Goal: Task Accomplishment & Management: Use online tool/utility

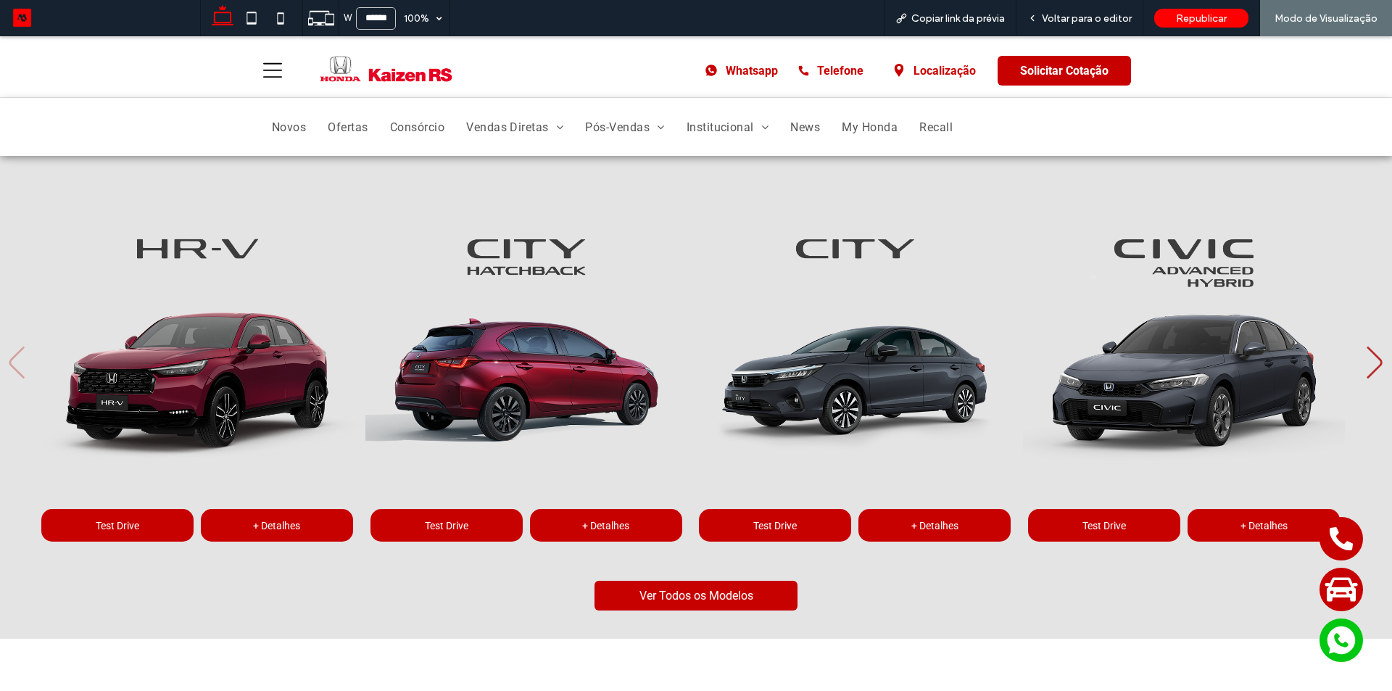
click at [352, 74] on img at bounding box center [385, 70] width 133 height 29
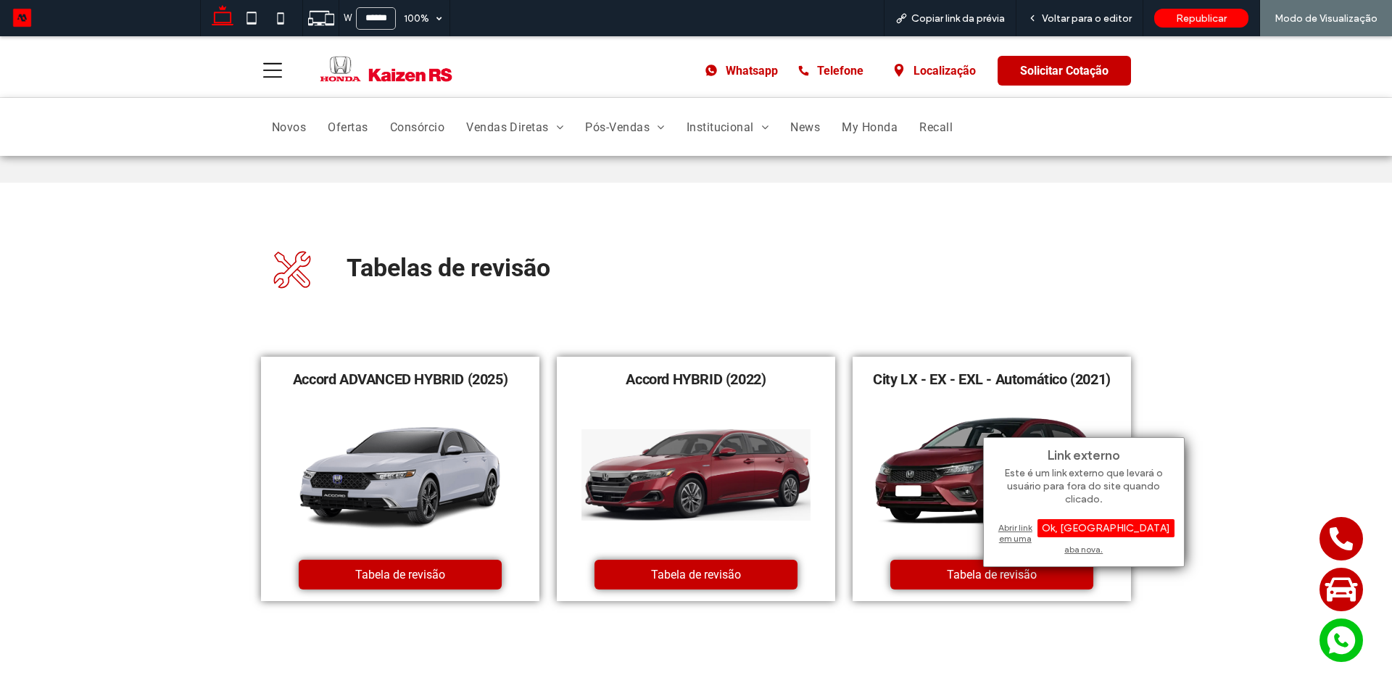
click at [1049, 530] on div "Abrir link em uma aba nova." at bounding box center [1083, 538] width 181 height 37
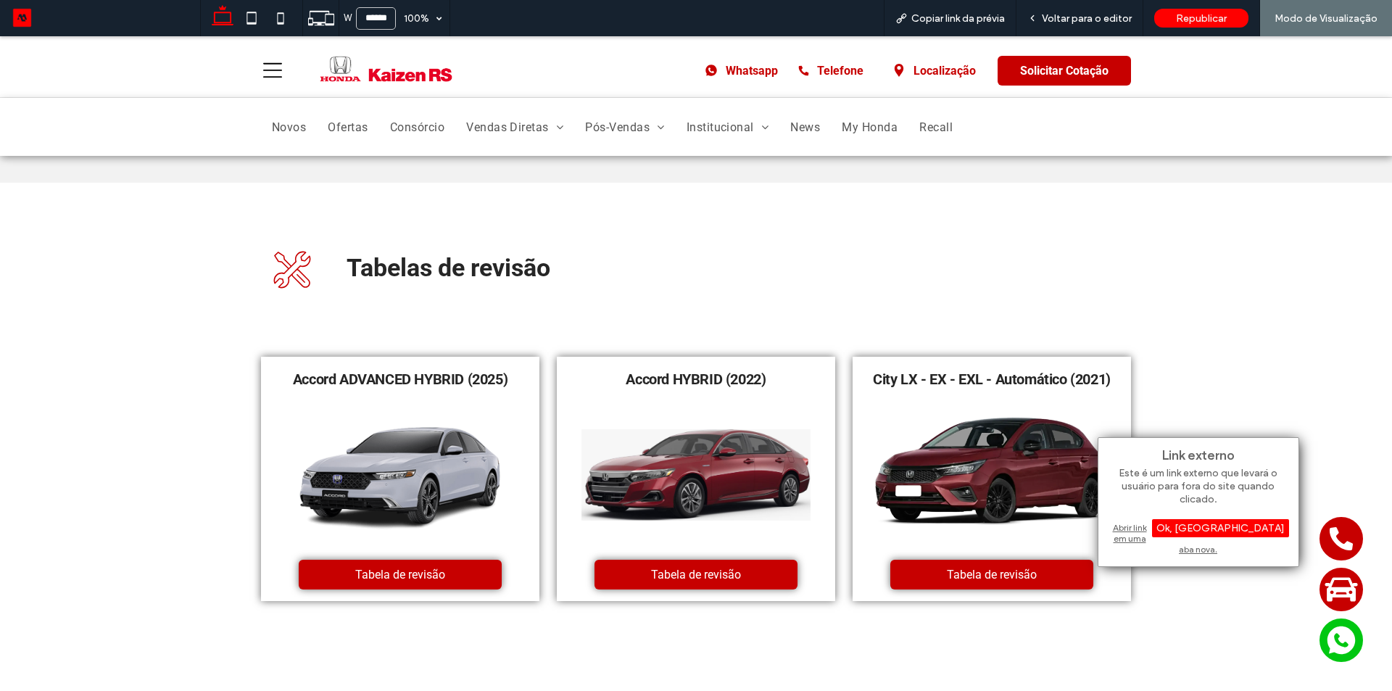
click at [1155, 533] on div "Abrir link em uma aba nova." at bounding box center [1198, 538] width 181 height 37
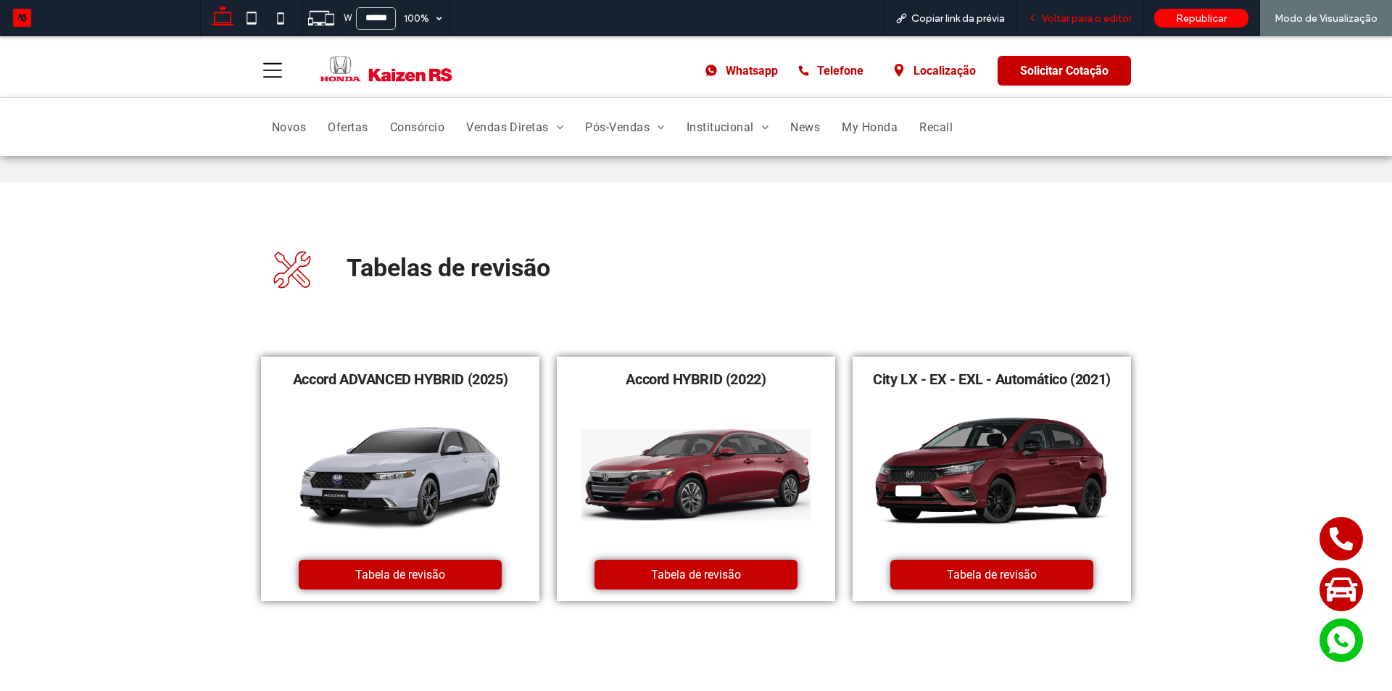
click at [1055, 12] on span "Voltar para o editor" at bounding box center [1087, 18] width 90 height 12
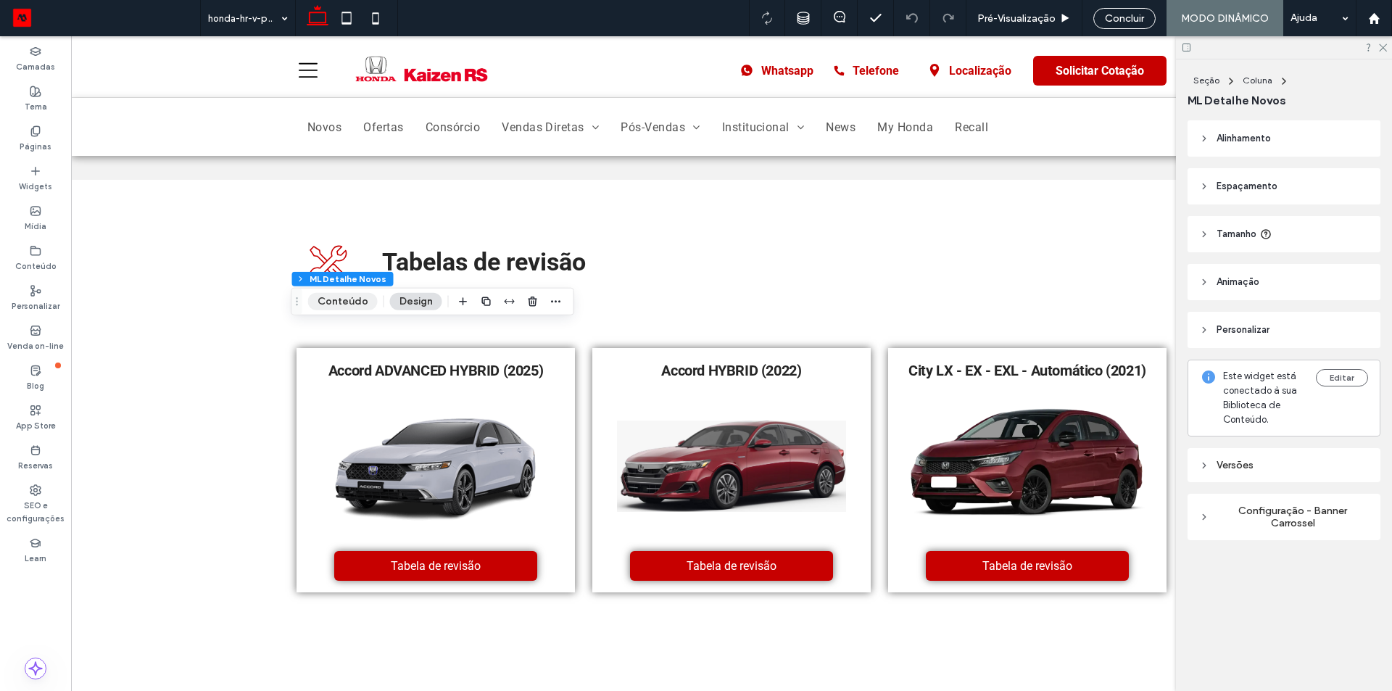
click at [347, 295] on button "Conteúdo" at bounding box center [343, 301] width 70 height 17
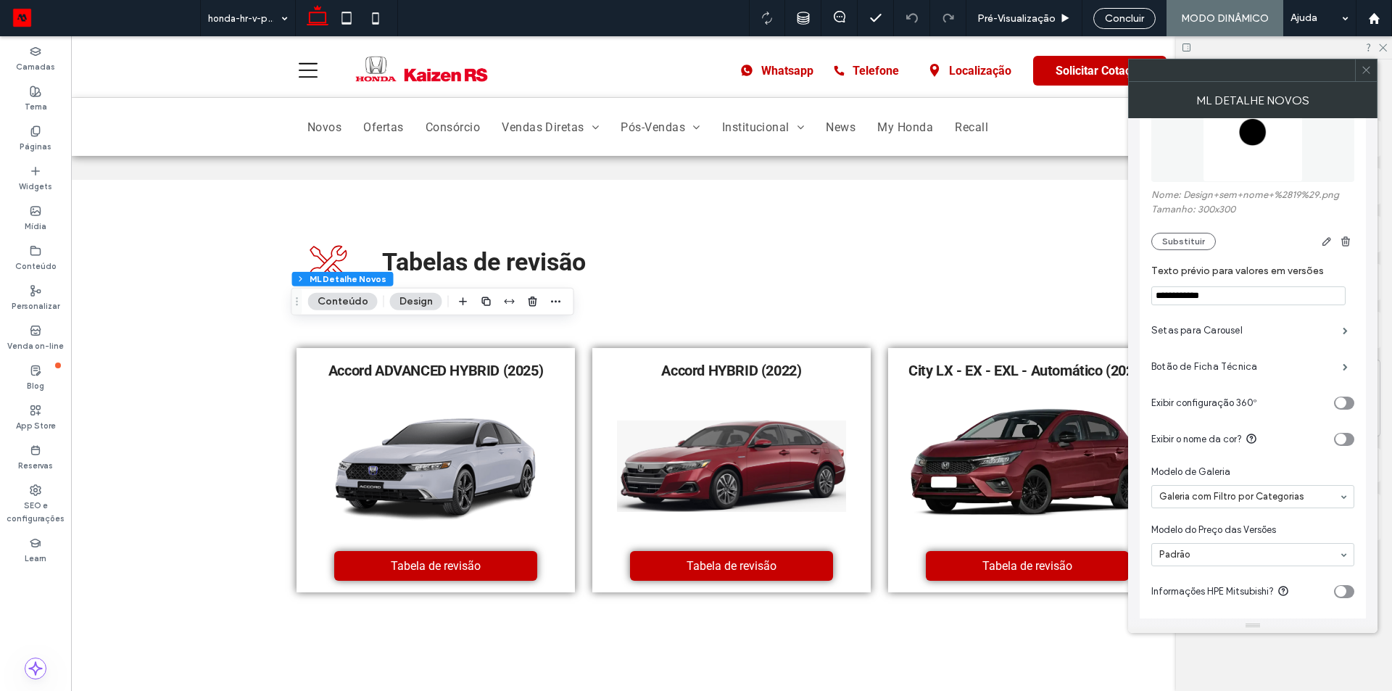
scroll to position [362, 0]
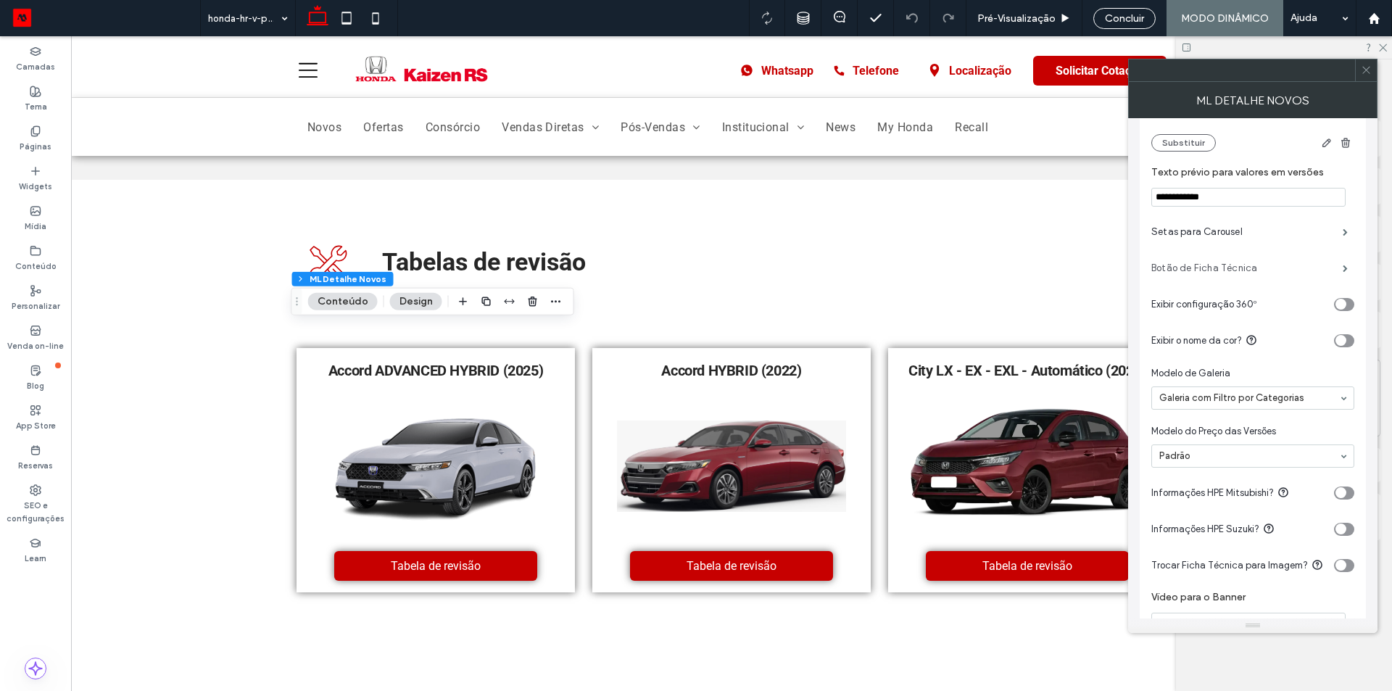
click at [1262, 263] on label "Botão de Ficha Técnica" at bounding box center [1246, 268] width 191 height 29
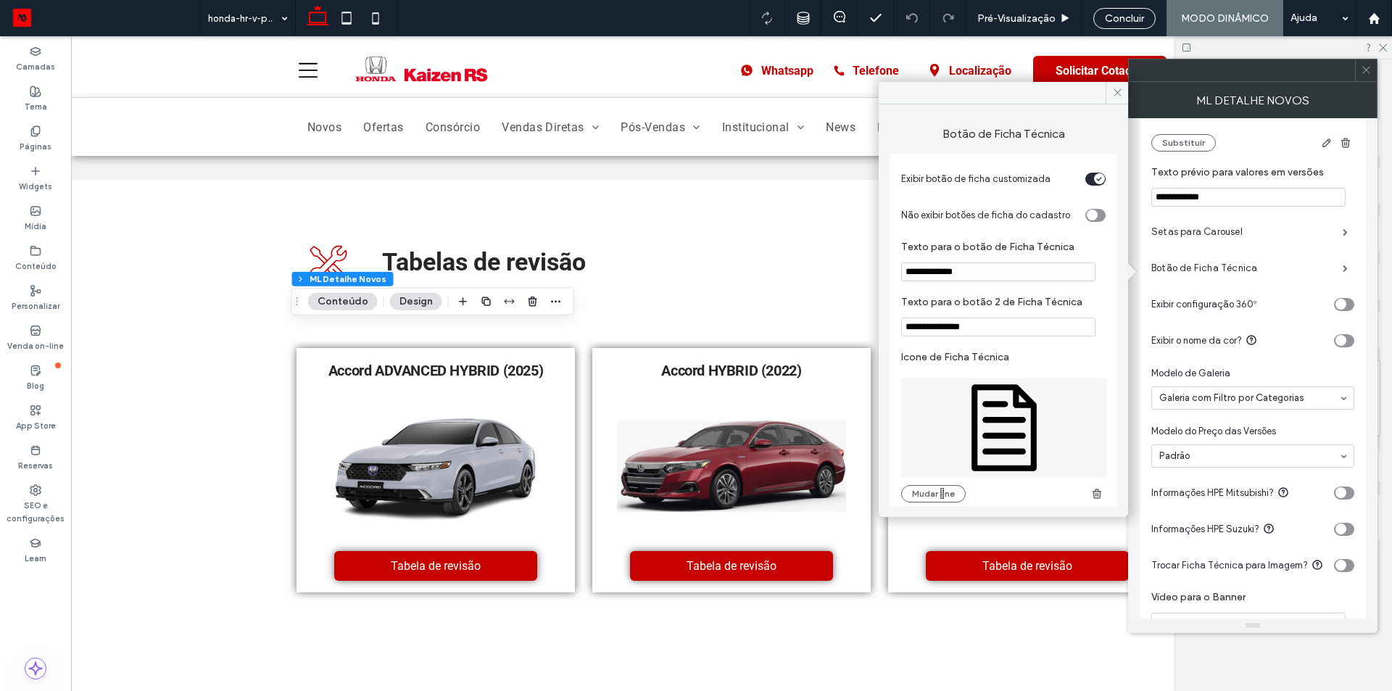
click at [1086, 181] on div "toggle" at bounding box center [1095, 179] width 20 height 13
click at [1114, 94] on icon at bounding box center [1117, 92] width 11 height 11
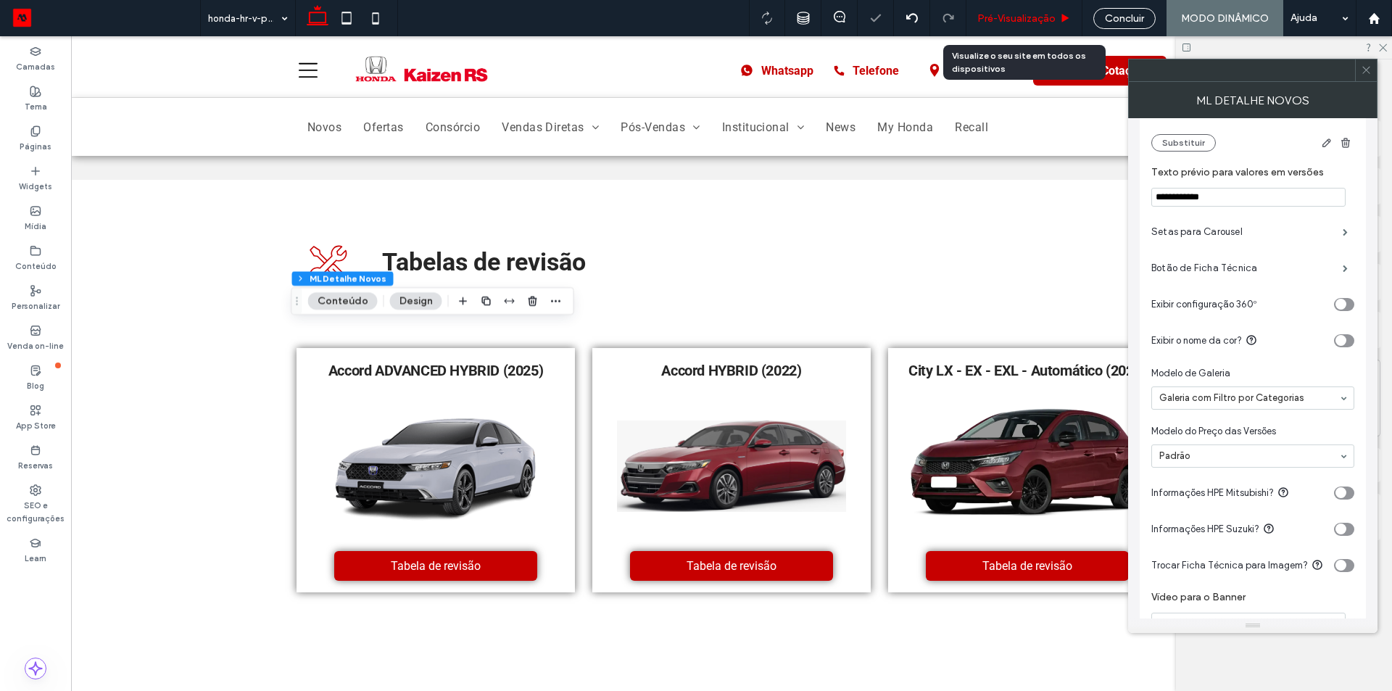
click at [1040, 14] on span "Pré-Visualizaçāo" at bounding box center [1016, 18] width 78 height 12
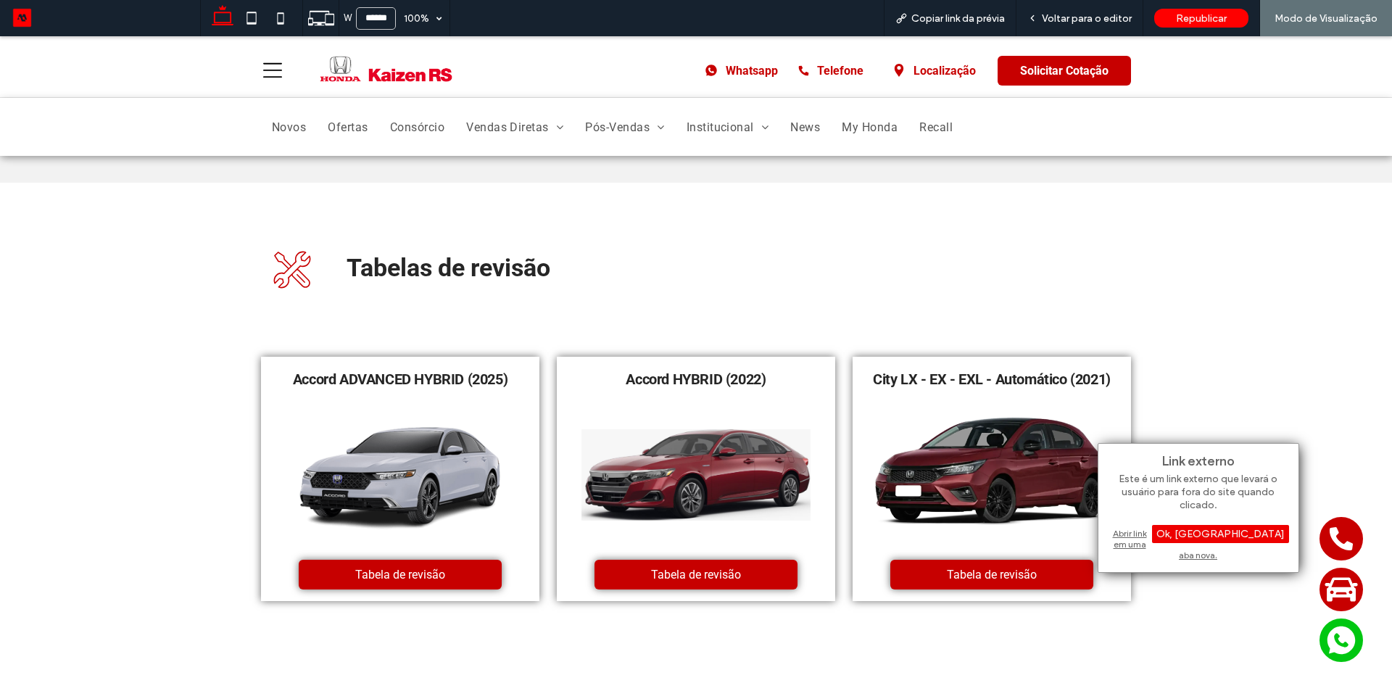
click at [1244, 531] on div "Ok, Entendi" at bounding box center [1220, 534] width 137 height 18
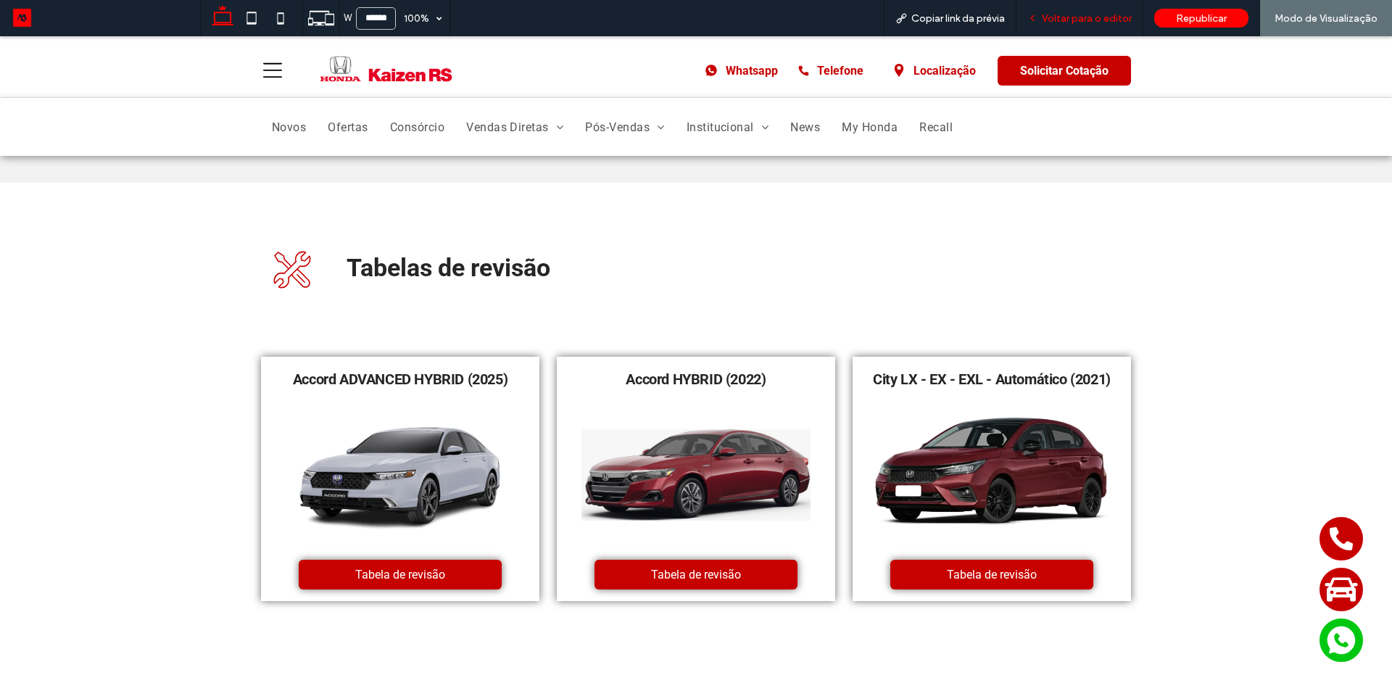
click at [1048, 22] on span "Voltar para o editor" at bounding box center [1087, 18] width 90 height 12
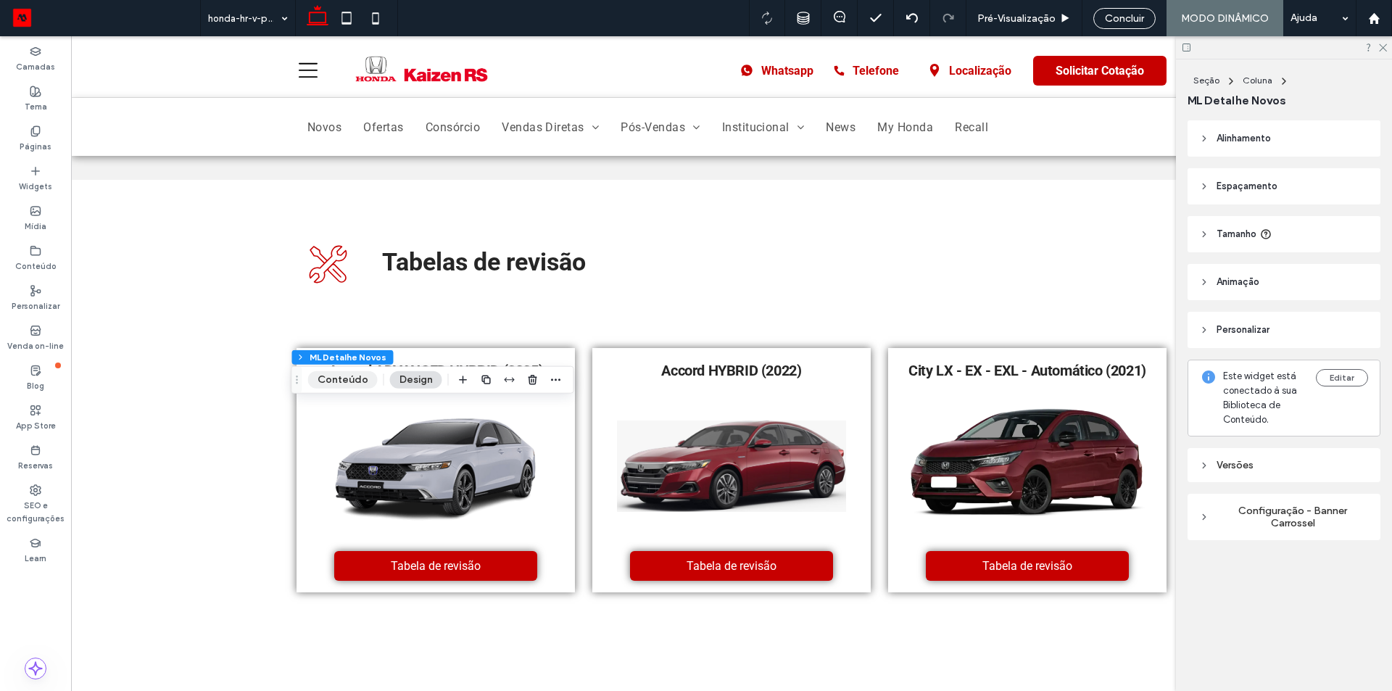
click at [366, 377] on button "Conteúdo" at bounding box center [343, 379] width 70 height 17
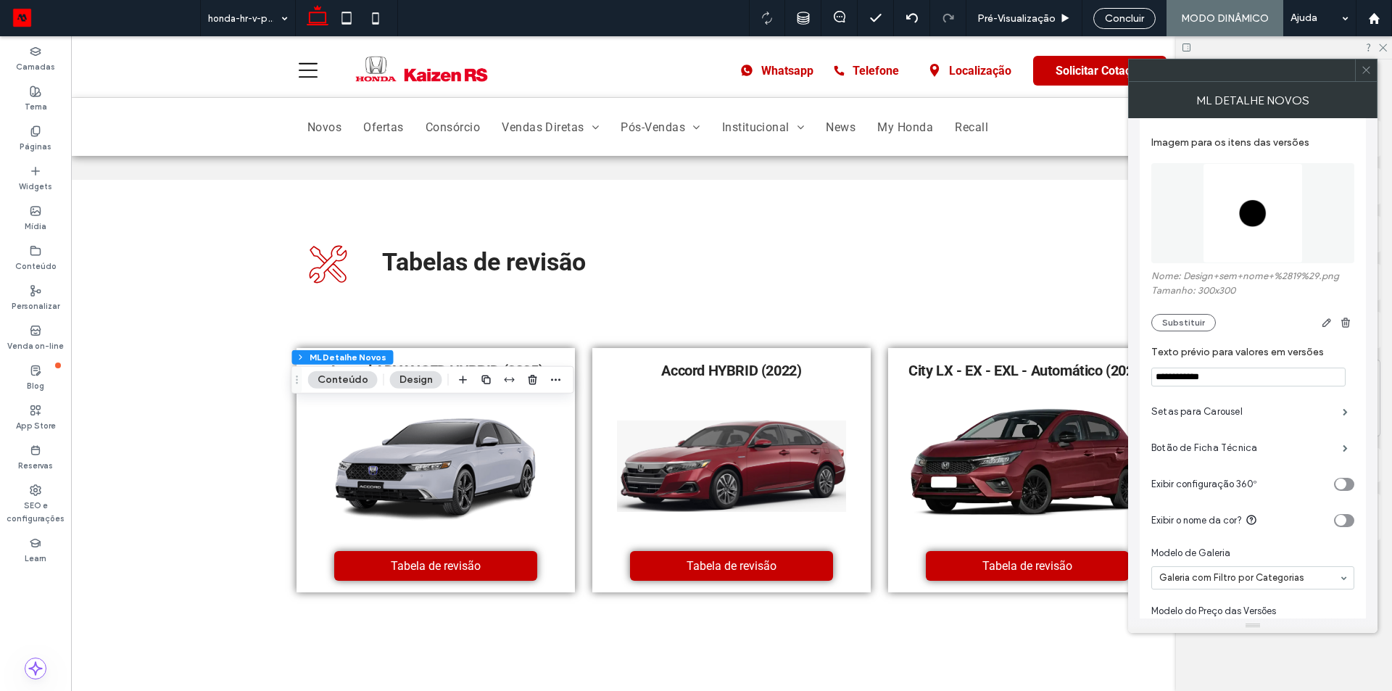
scroll to position [362, 0]
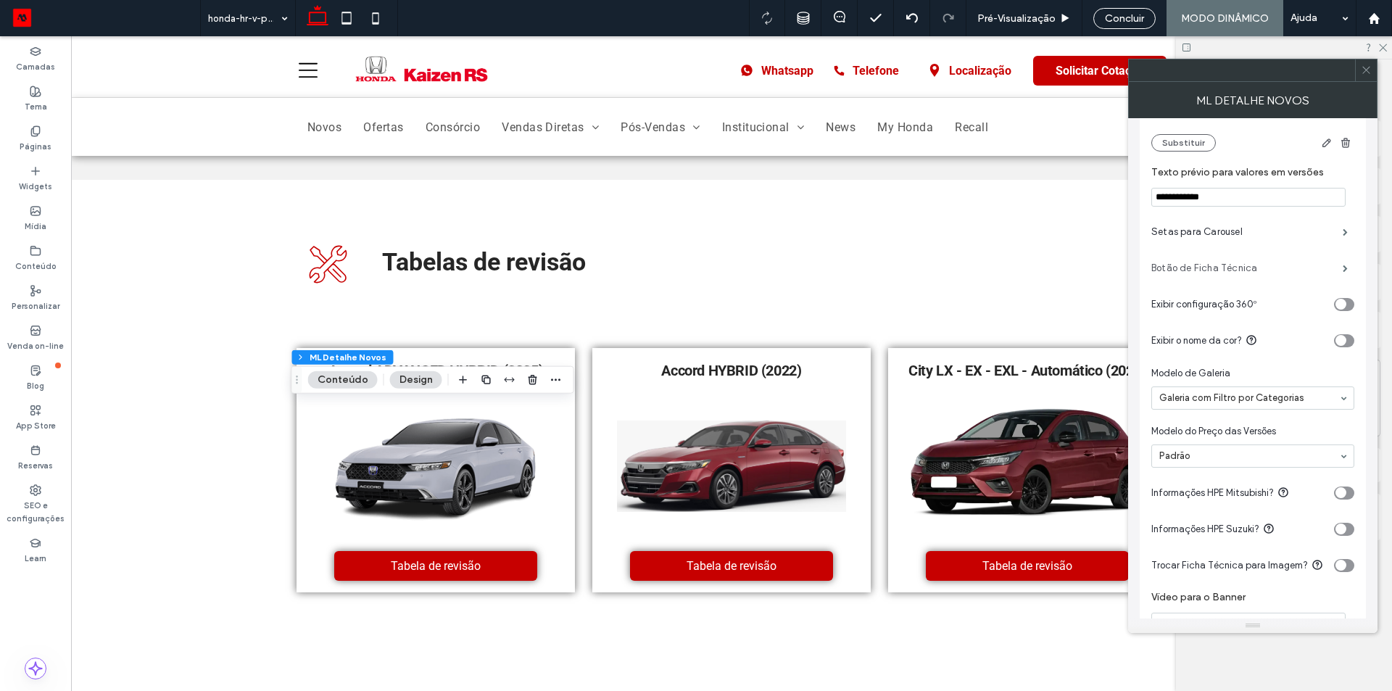
click at [1287, 263] on label "Botão de Ficha Técnica" at bounding box center [1246, 268] width 191 height 29
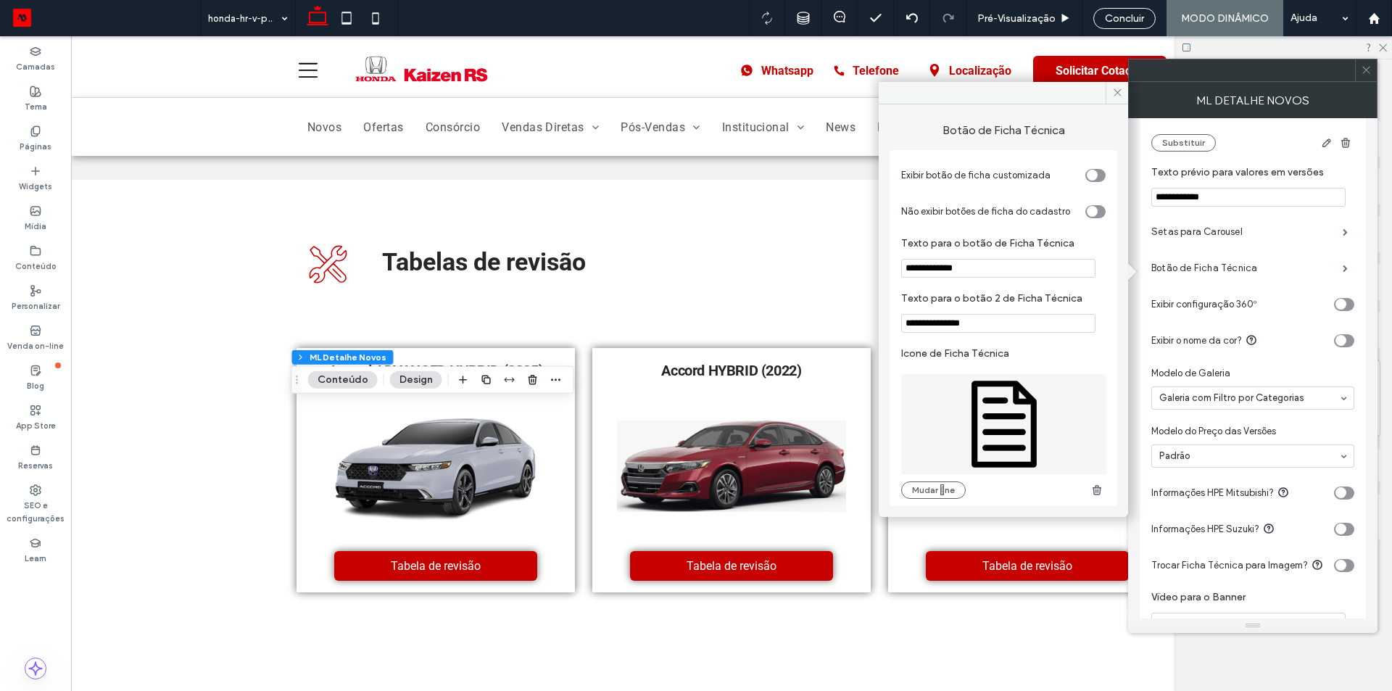
scroll to position [5, 0]
click at [998, 445] on icon at bounding box center [1003, 424] width 65 height 87
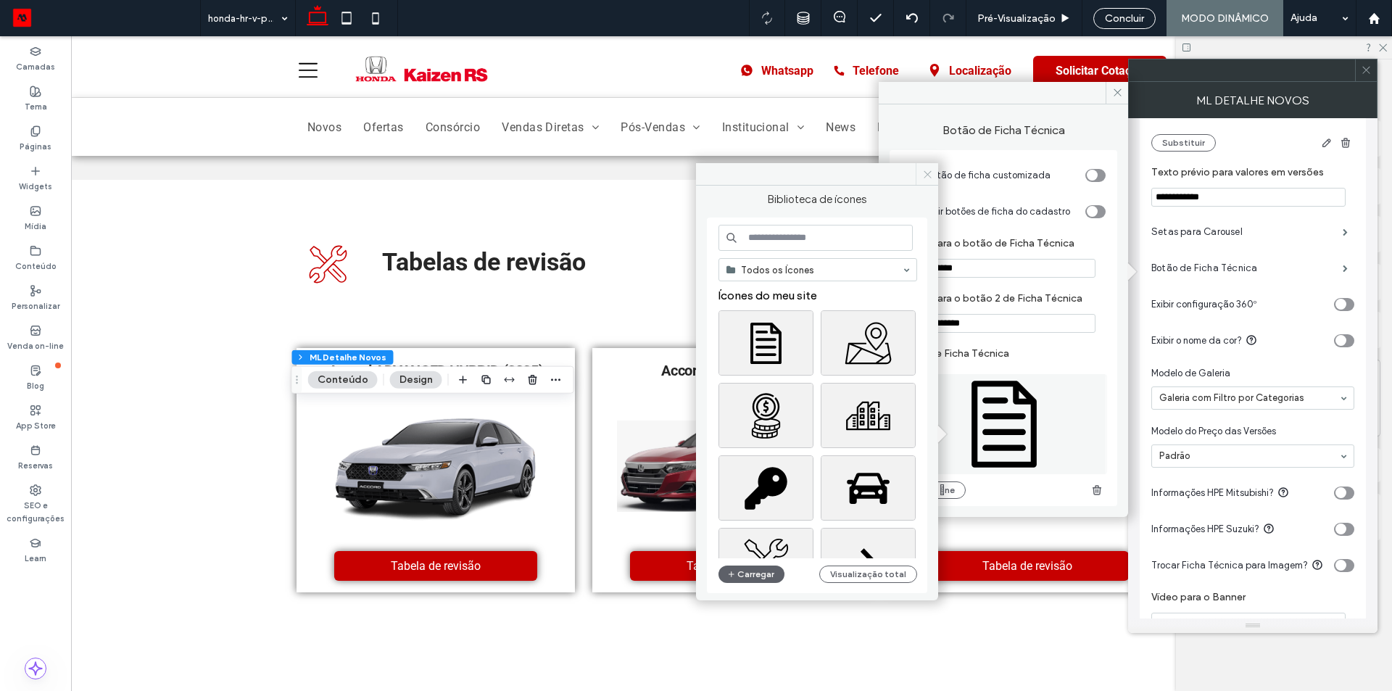
click at [923, 171] on icon at bounding box center [927, 174] width 11 height 11
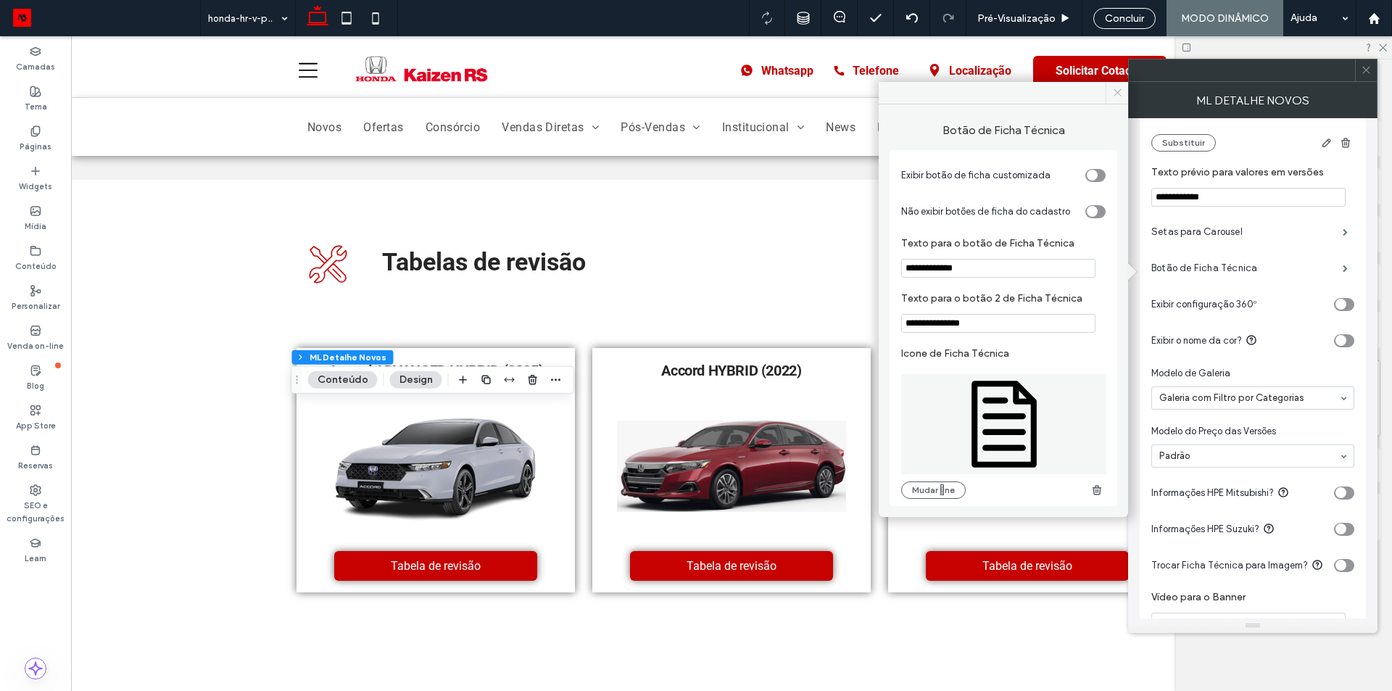
click at [1115, 94] on icon at bounding box center [1117, 92] width 11 height 11
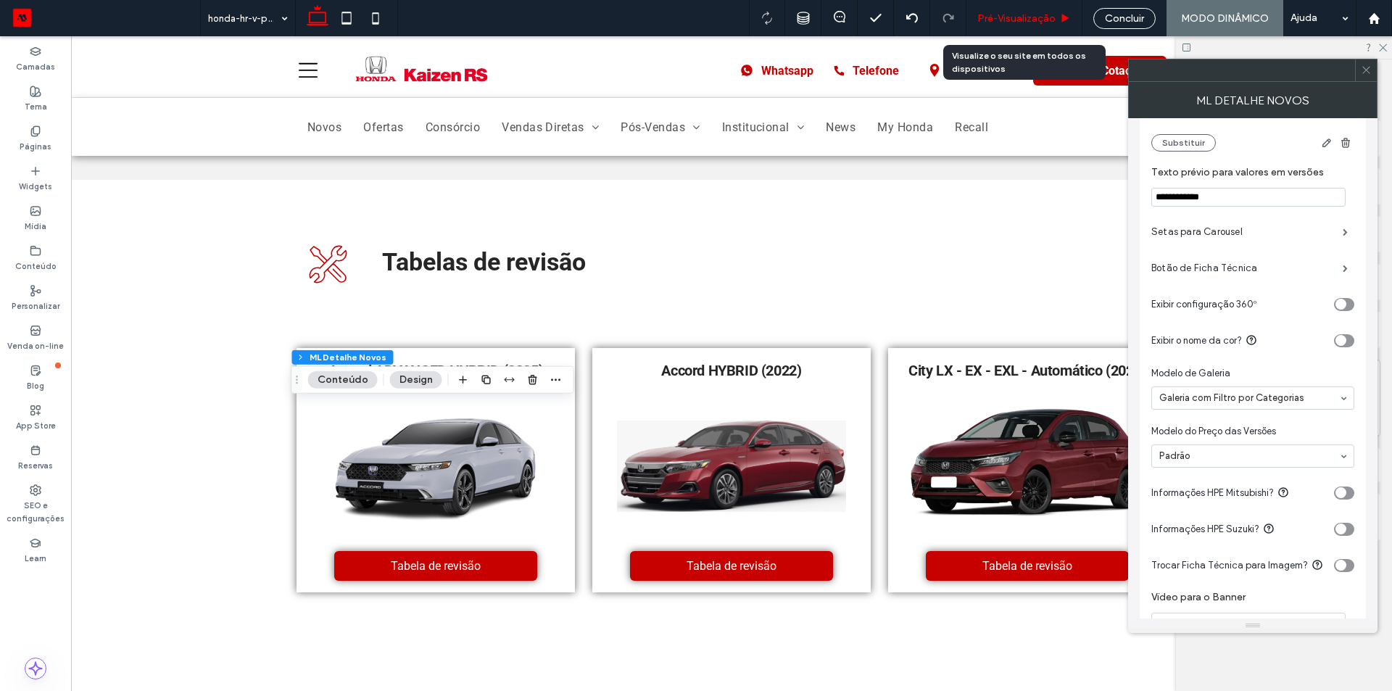
click at [1031, 12] on span "Pré-Visualizaçāo" at bounding box center [1016, 18] width 78 height 12
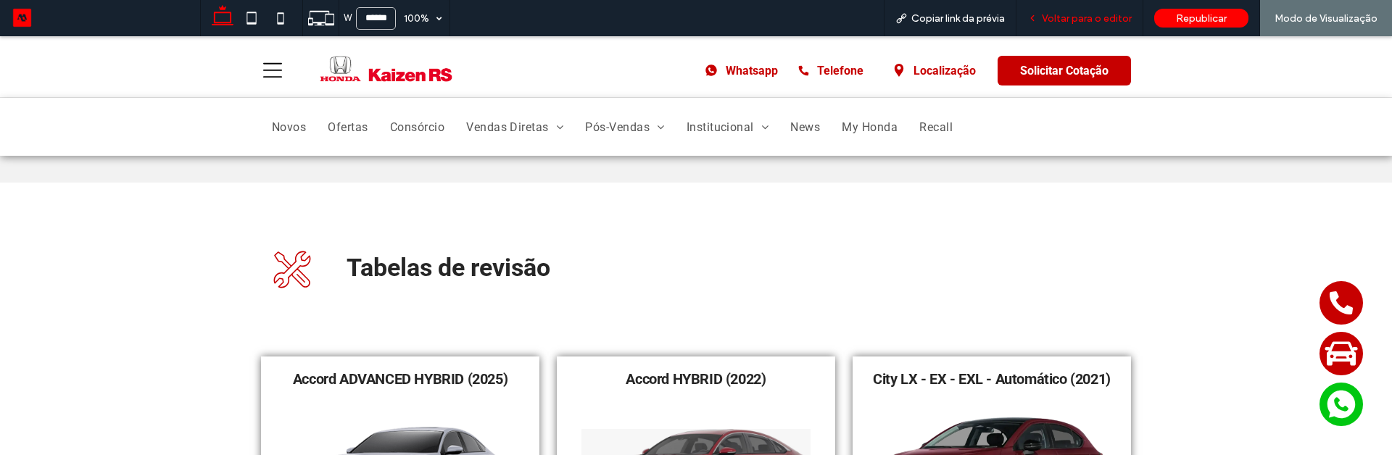
click at [1056, 20] on span "Voltar para o editor" at bounding box center [1087, 18] width 90 height 12
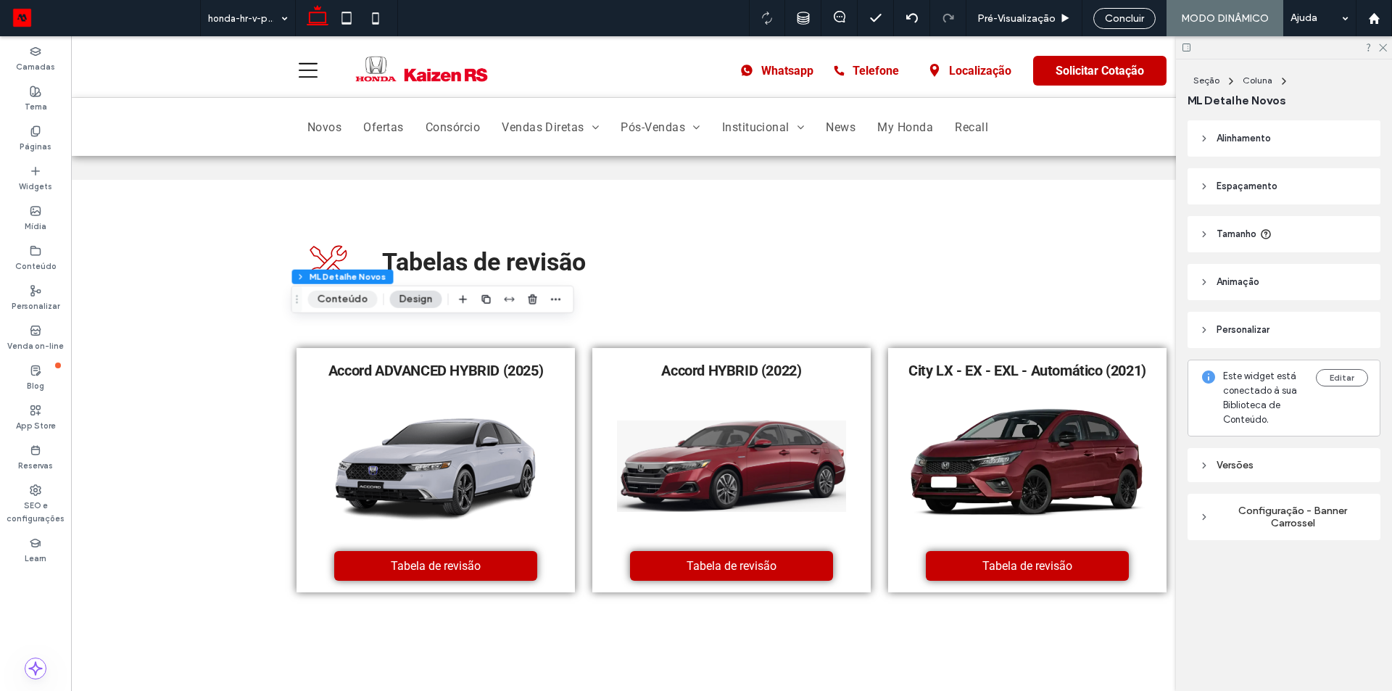
click at [333, 293] on button "Conteúdo" at bounding box center [343, 299] width 70 height 17
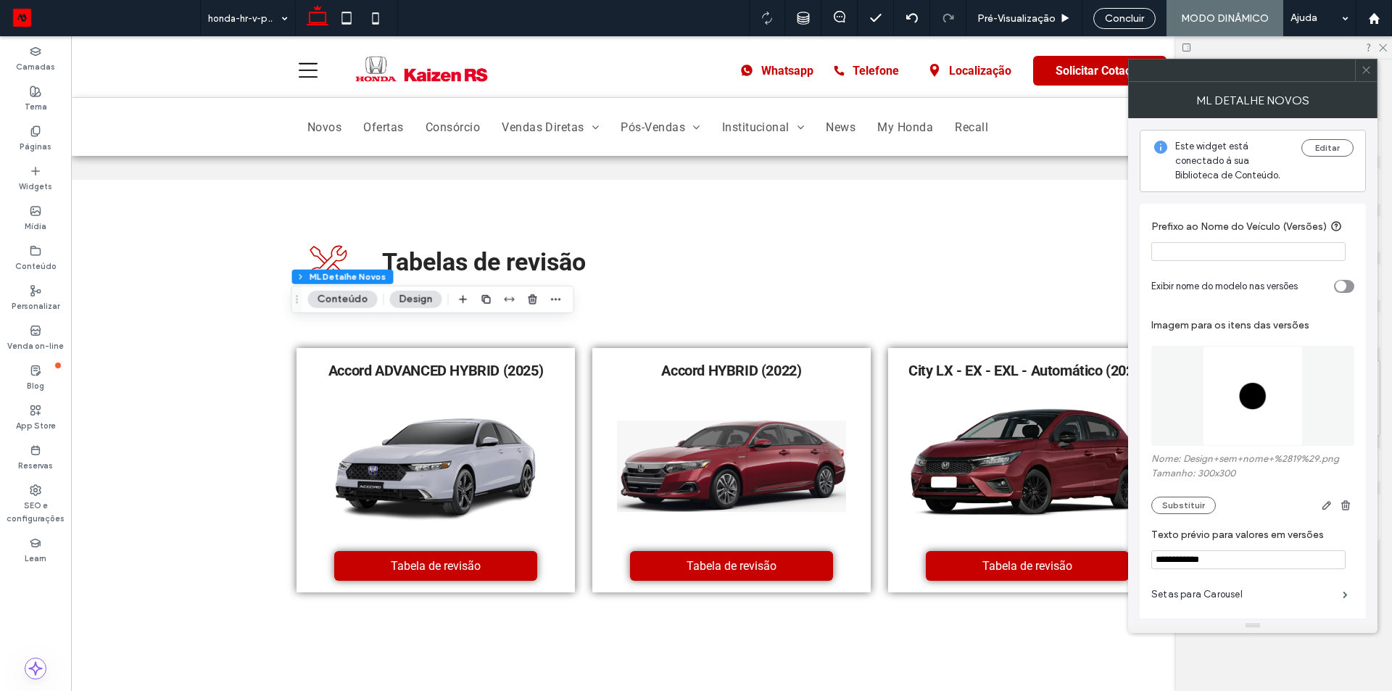
scroll to position [290, 0]
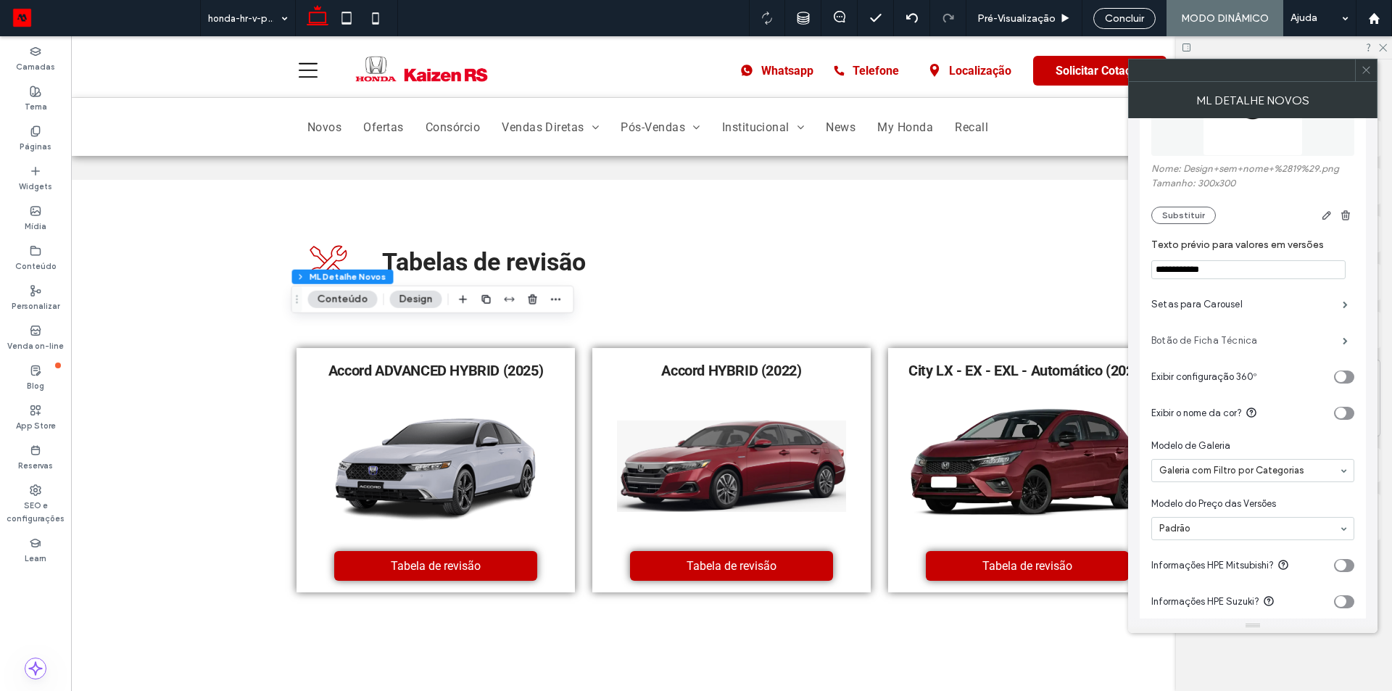
click at [1243, 333] on label "Botão de Ficha Técnica" at bounding box center [1246, 340] width 191 height 29
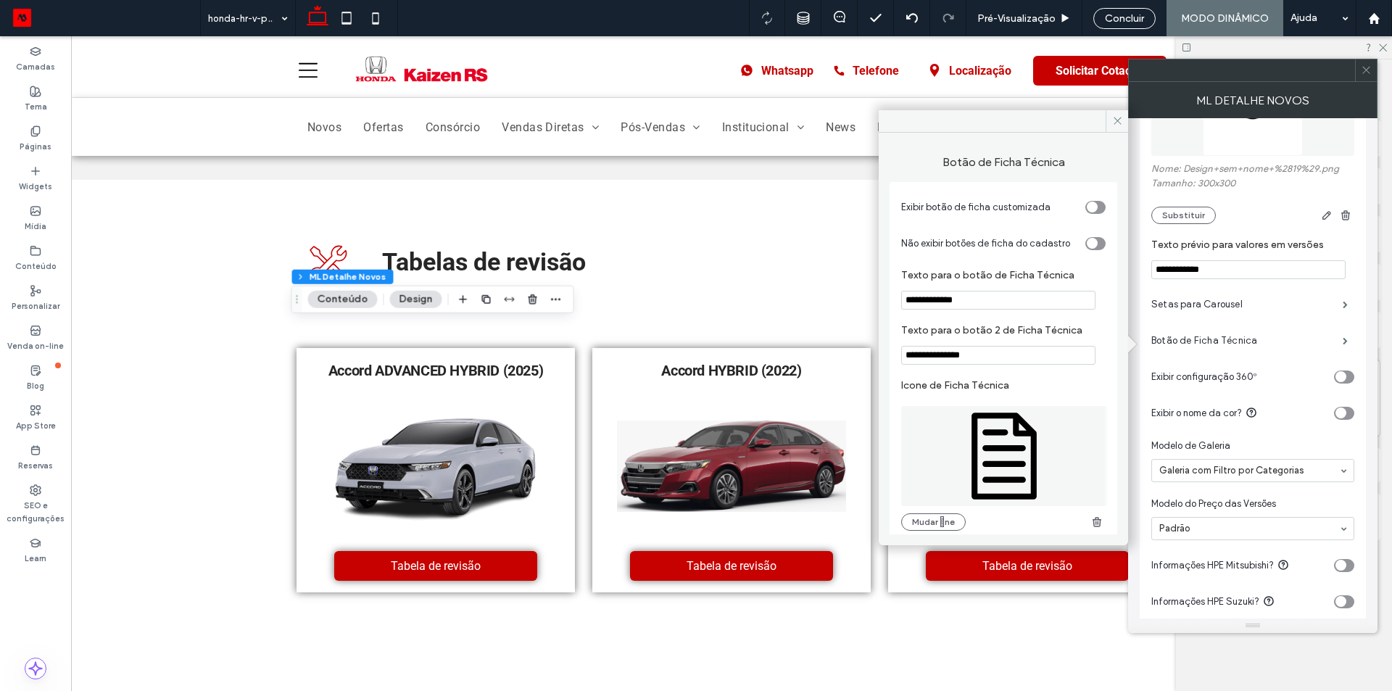
click at [1000, 452] on icon at bounding box center [1004, 456] width 206 height 100
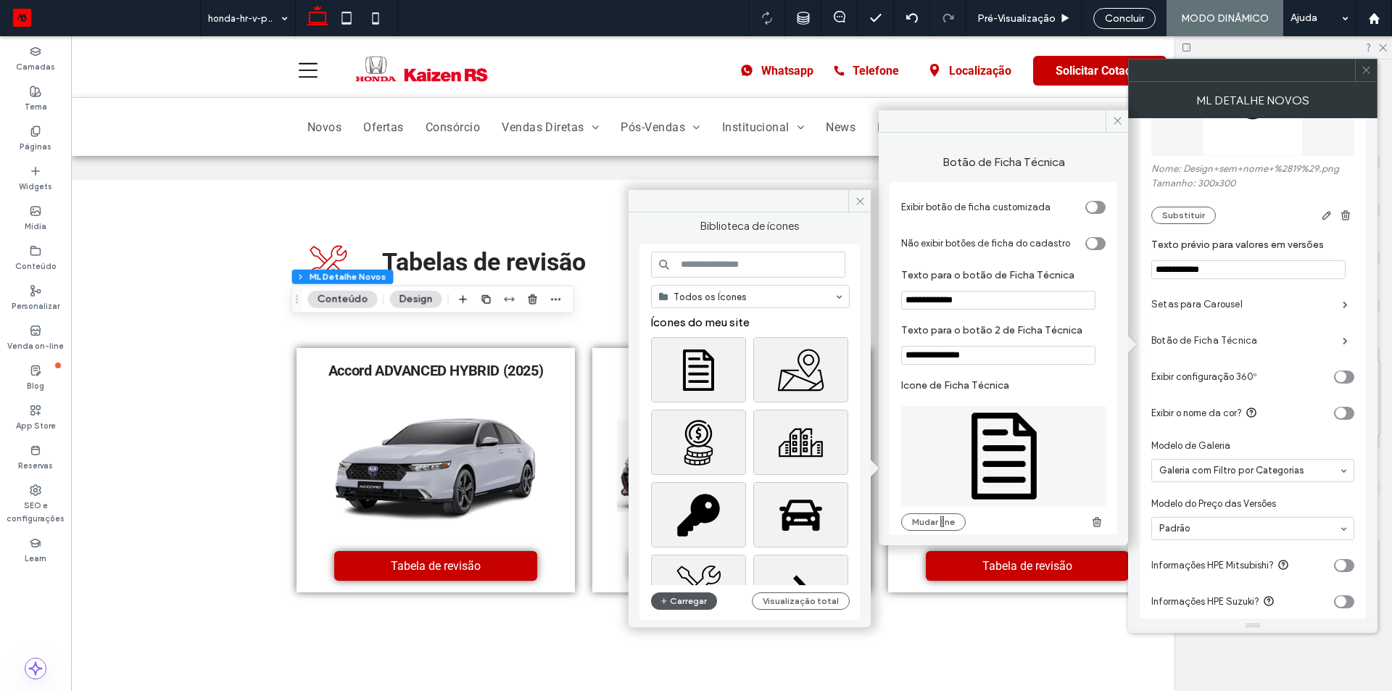
click at [700, 599] on button "Carregar" at bounding box center [684, 600] width 66 height 17
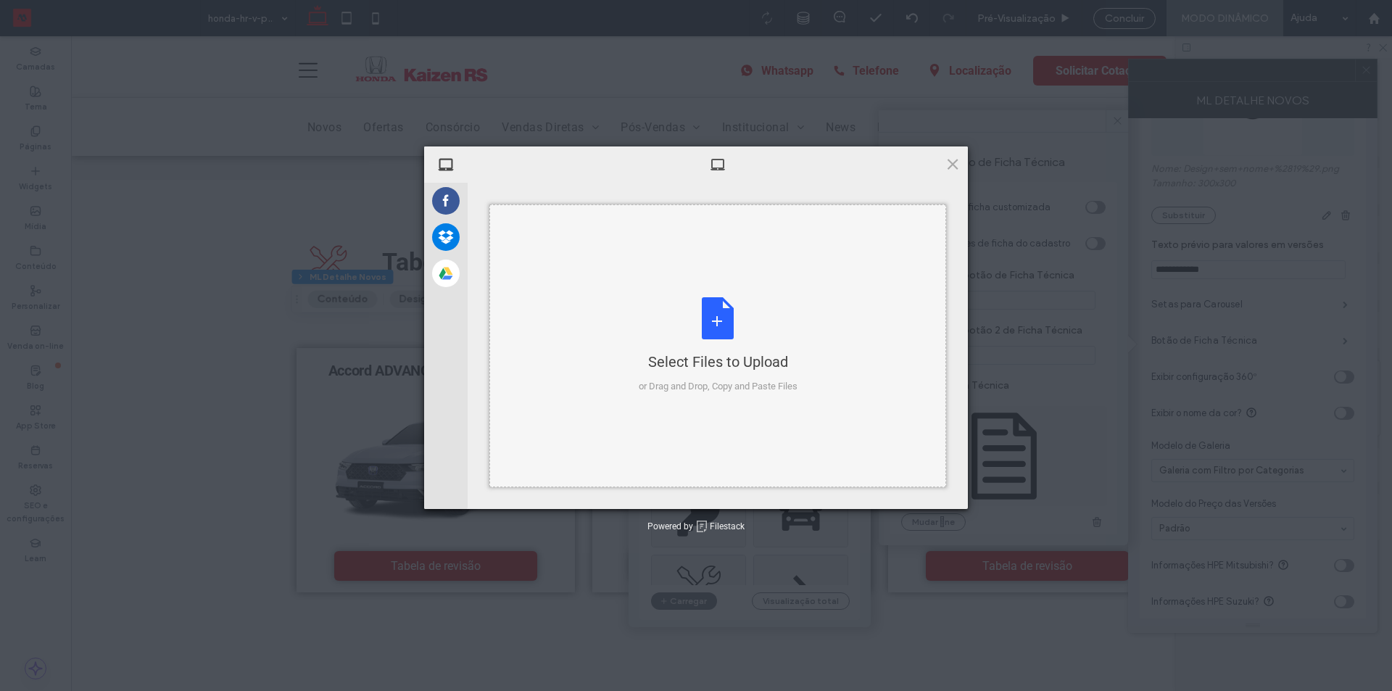
click at [800, 279] on div "Select Files to Upload or Drag and Drop, Copy and Paste Files" at bounding box center [717, 345] width 457 height 283
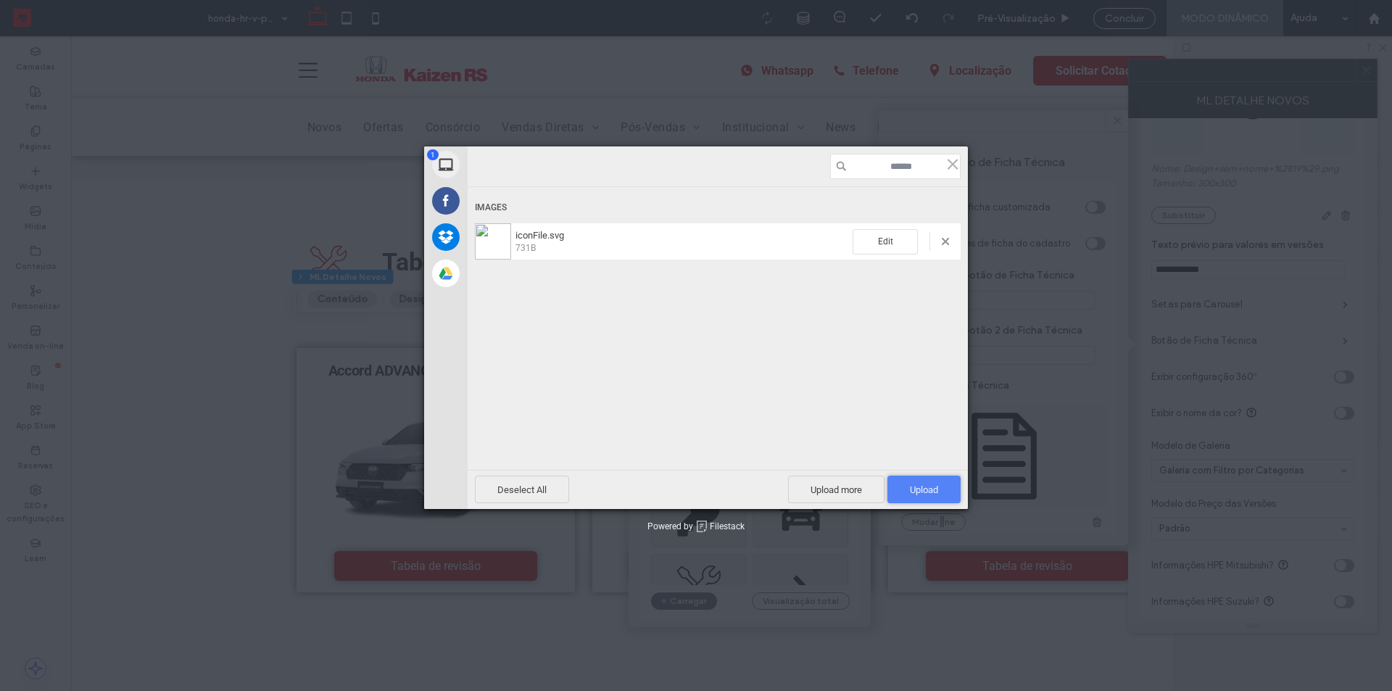
click at [914, 490] on span "Upload 1" at bounding box center [924, 489] width 28 height 11
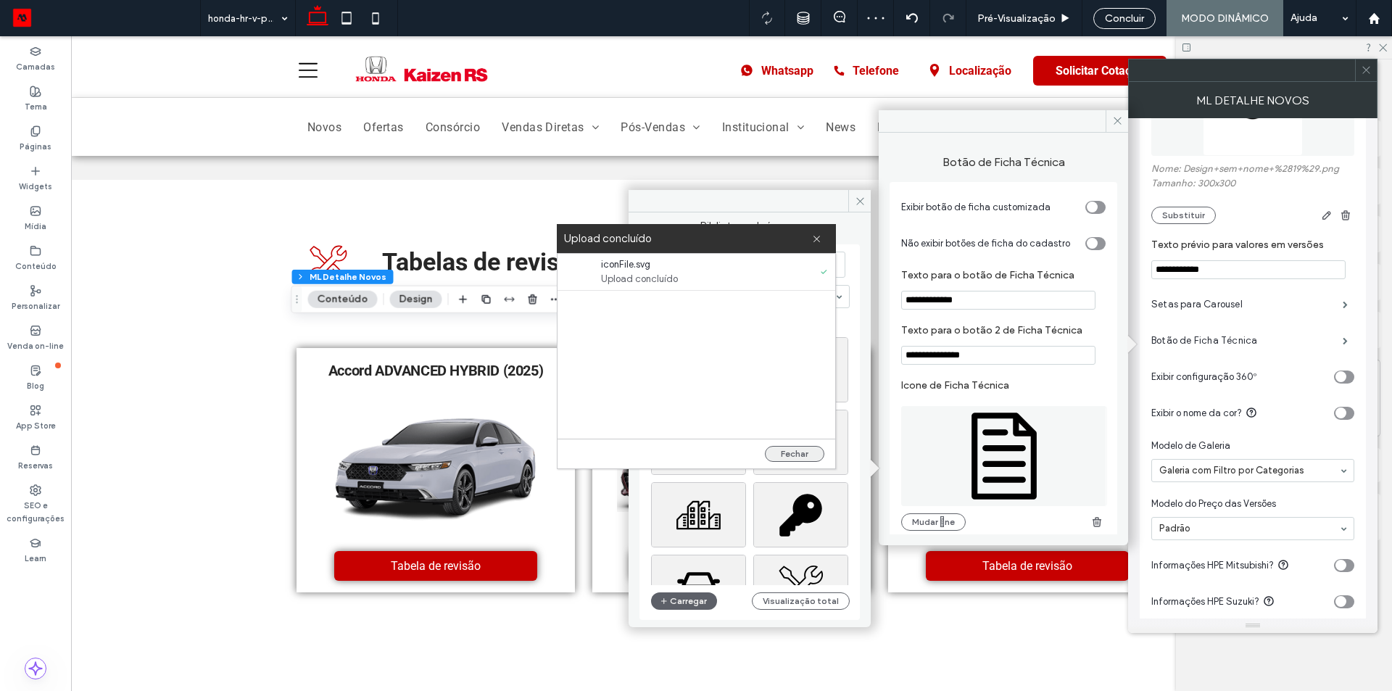
click at [805, 446] on button "Fechar" at bounding box center [794, 454] width 59 height 16
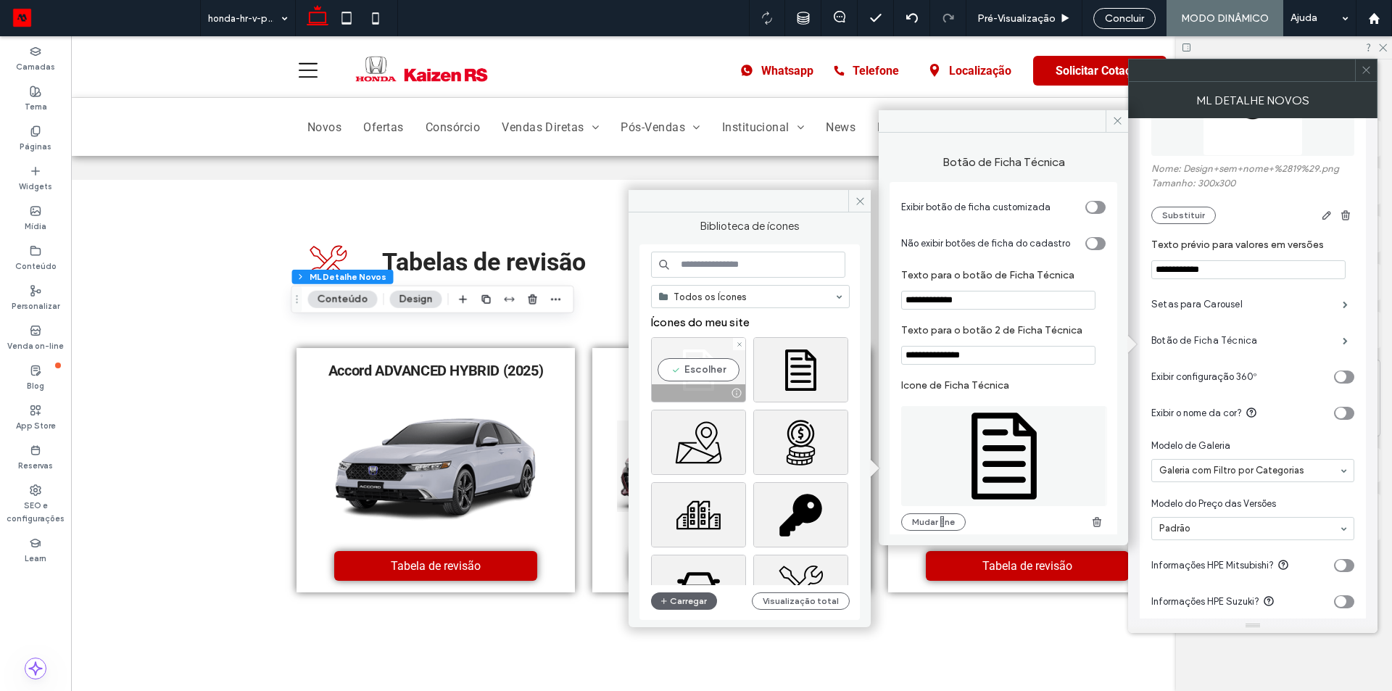
click at [682, 375] on div "Escolher" at bounding box center [698, 369] width 95 height 65
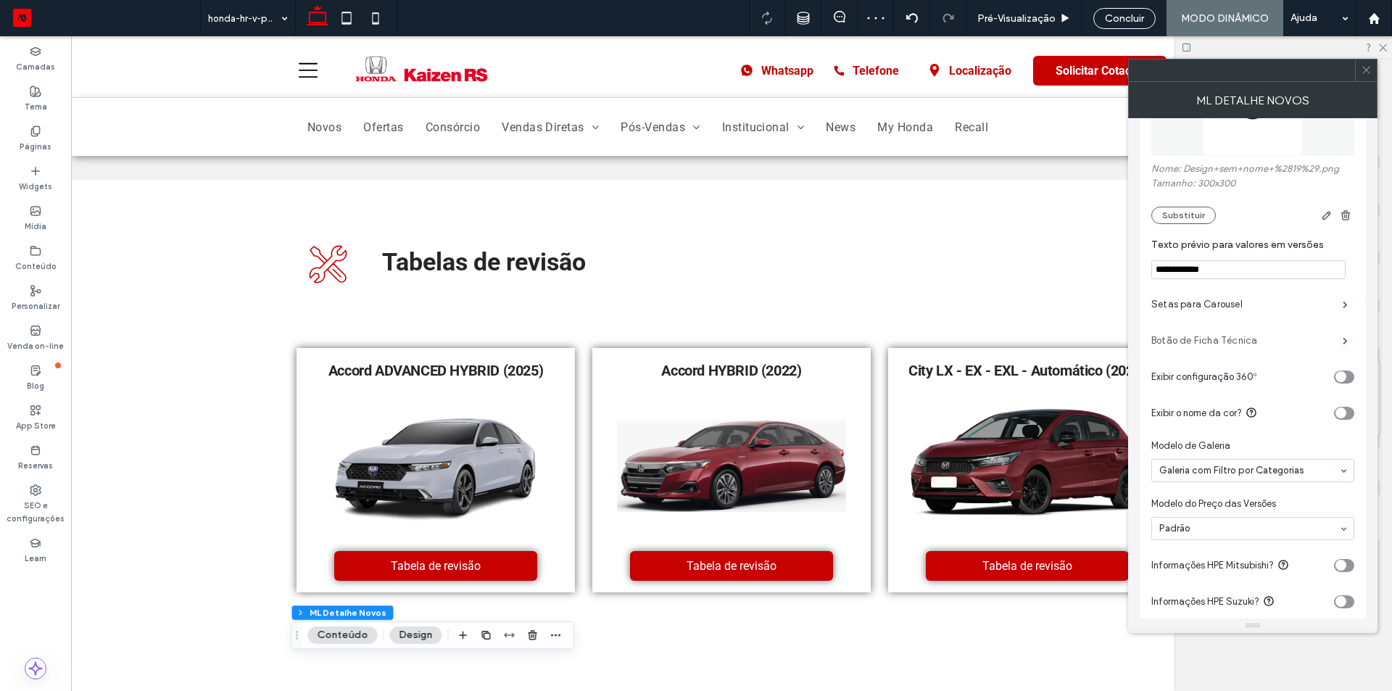
click at [1230, 348] on label "Botão de Ficha Técnica" at bounding box center [1246, 340] width 191 height 29
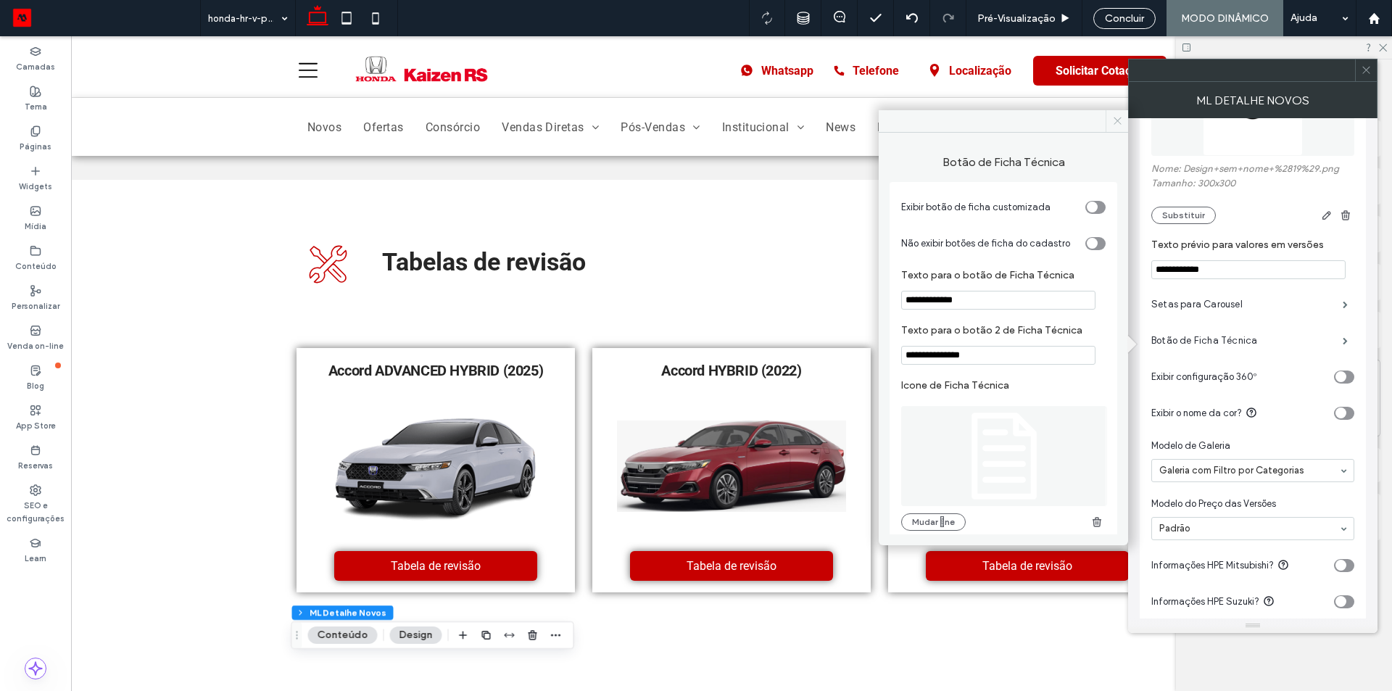
click at [1116, 125] on icon at bounding box center [1117, 120] width 11 height 11
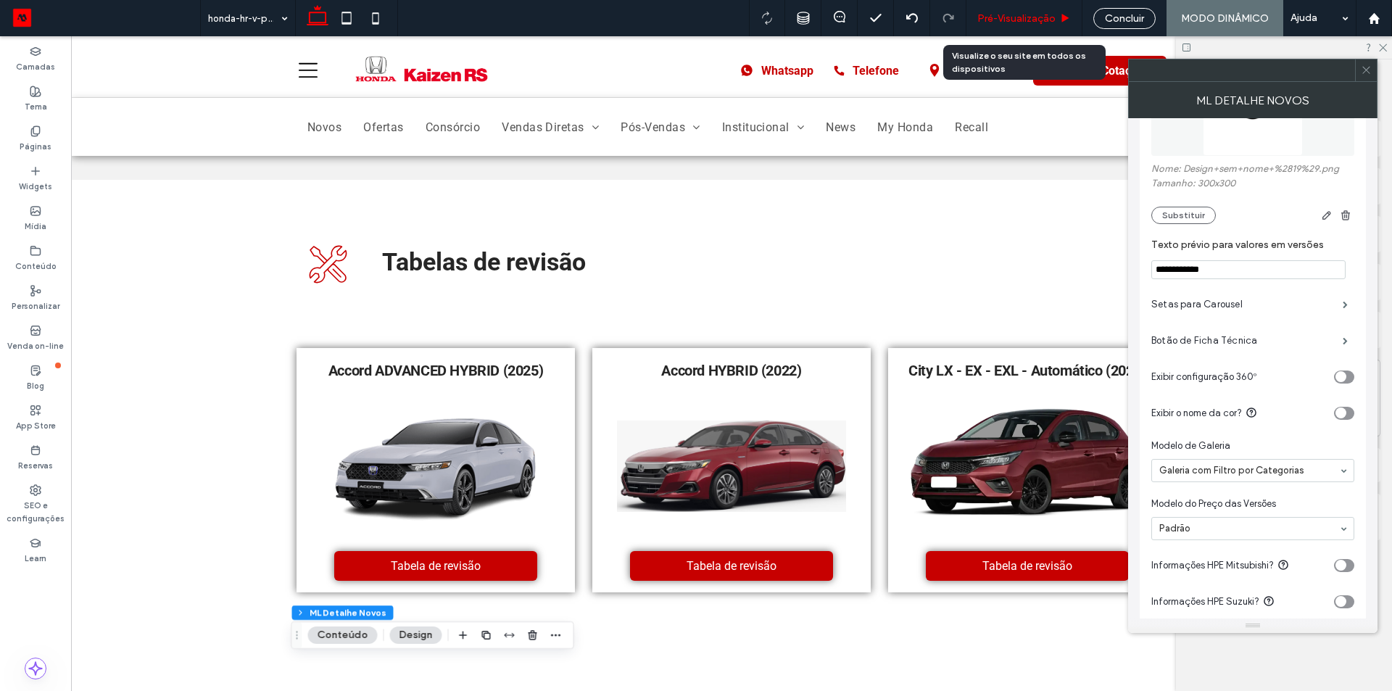
click at [1056, 16] on div "Pré-Visualizaçāo" at bounding box center [1023, 18] width 115 height 12
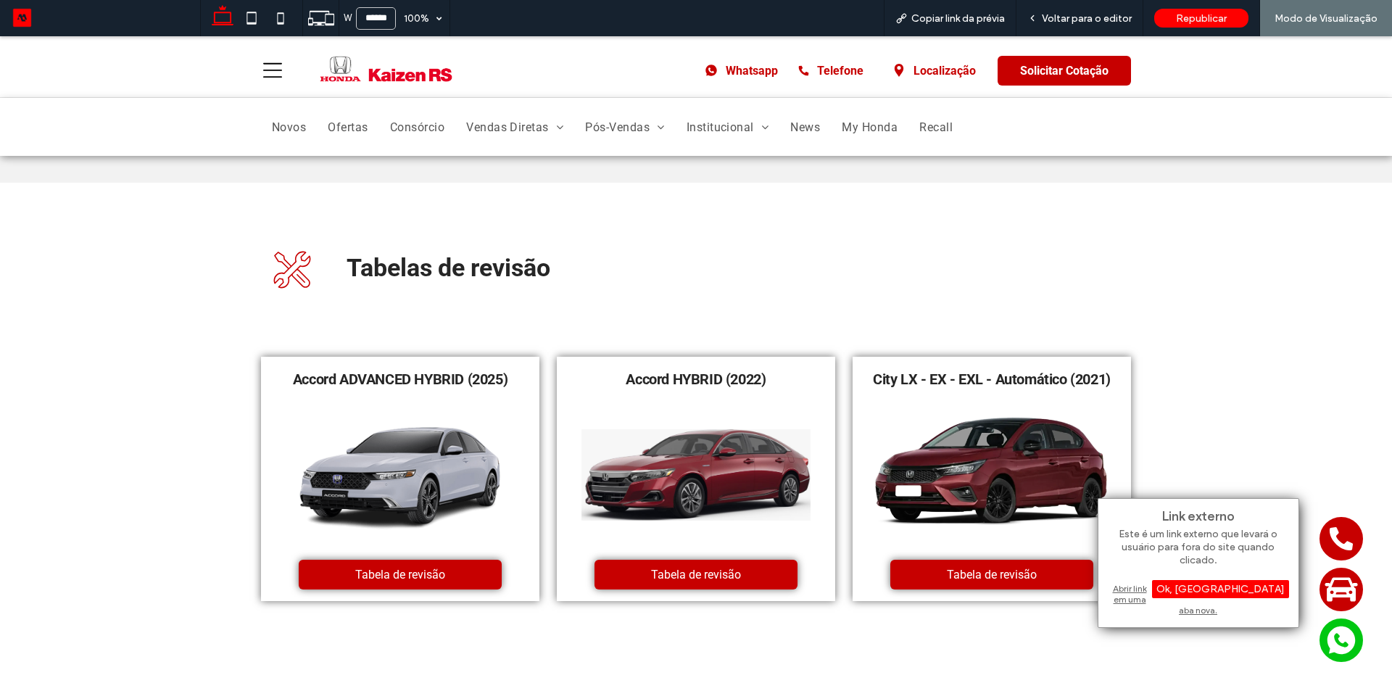
click at [1144, 596] on div "Abrir link em uma aba nova." at bounding box center [1198, 599] width 181 height 37
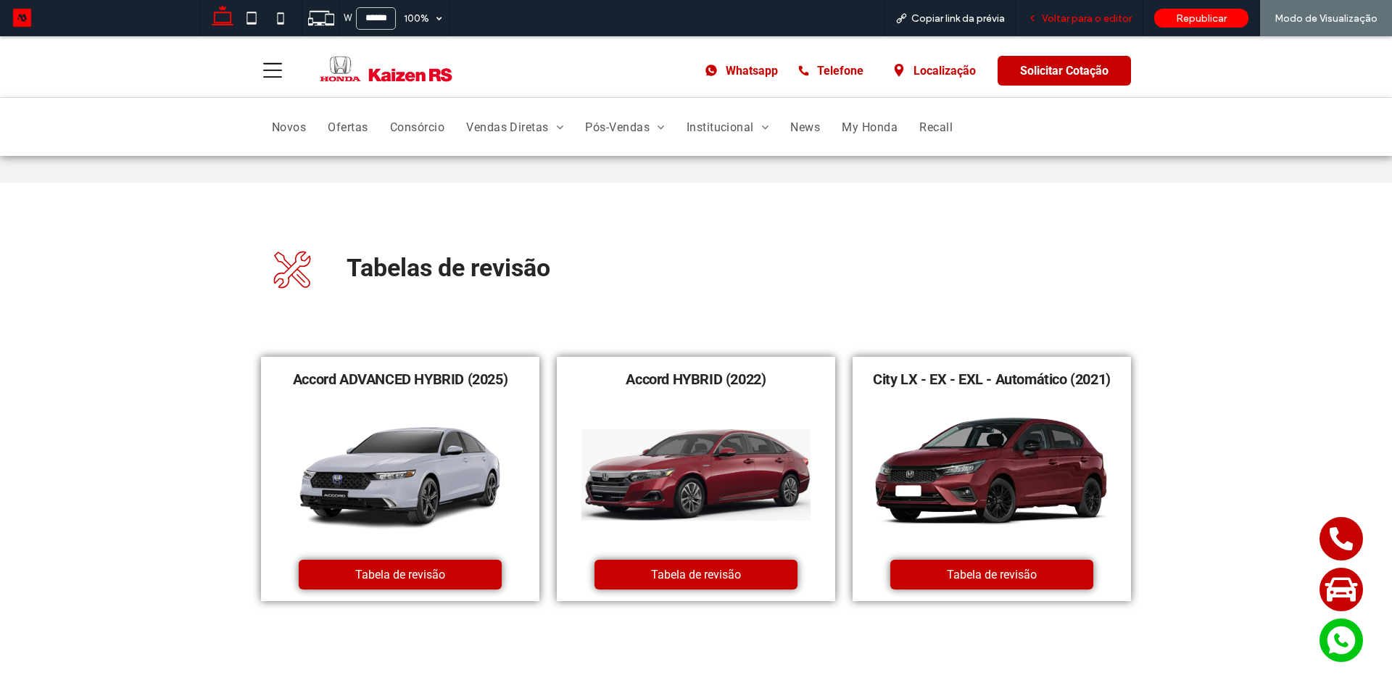
click at [1073, 20] on span "Voltar para o editor" at bounding box center [1087, 18] width 90 height 12
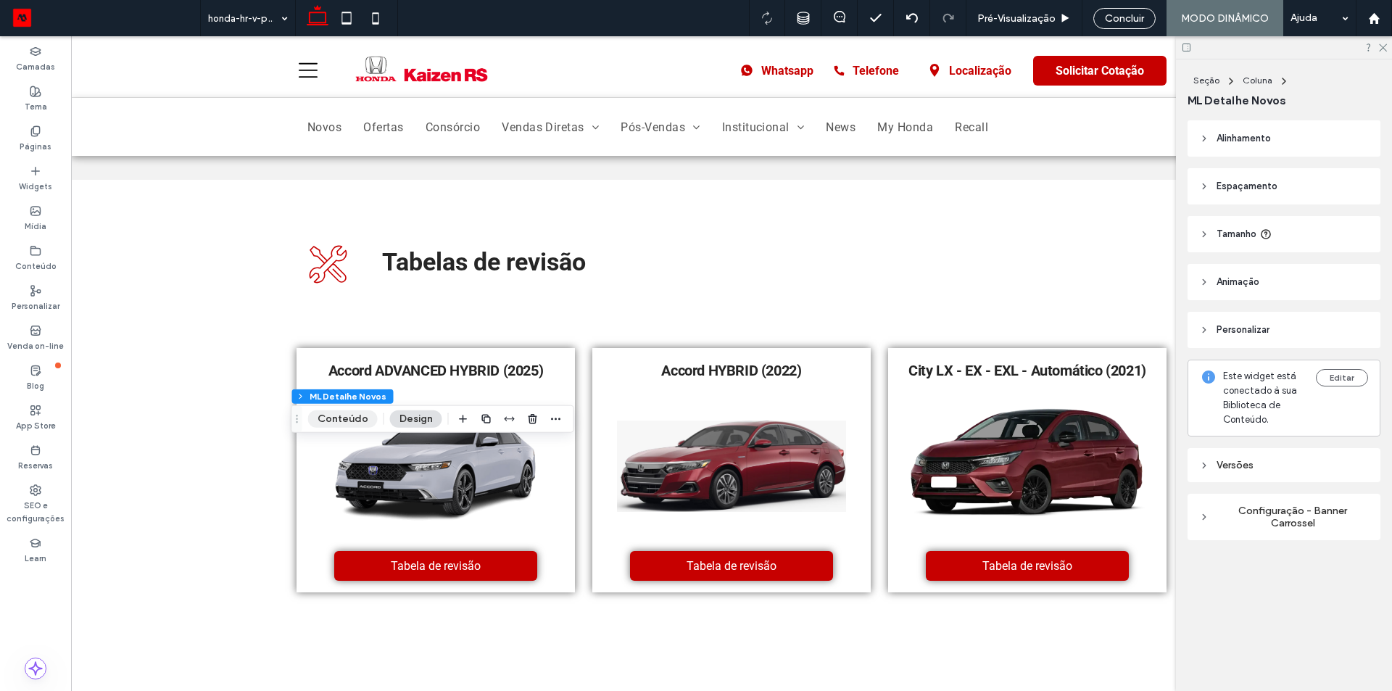
click at [343, 412] on button "Conteúdo" at bounding box center [343, 418] width 70 height 17
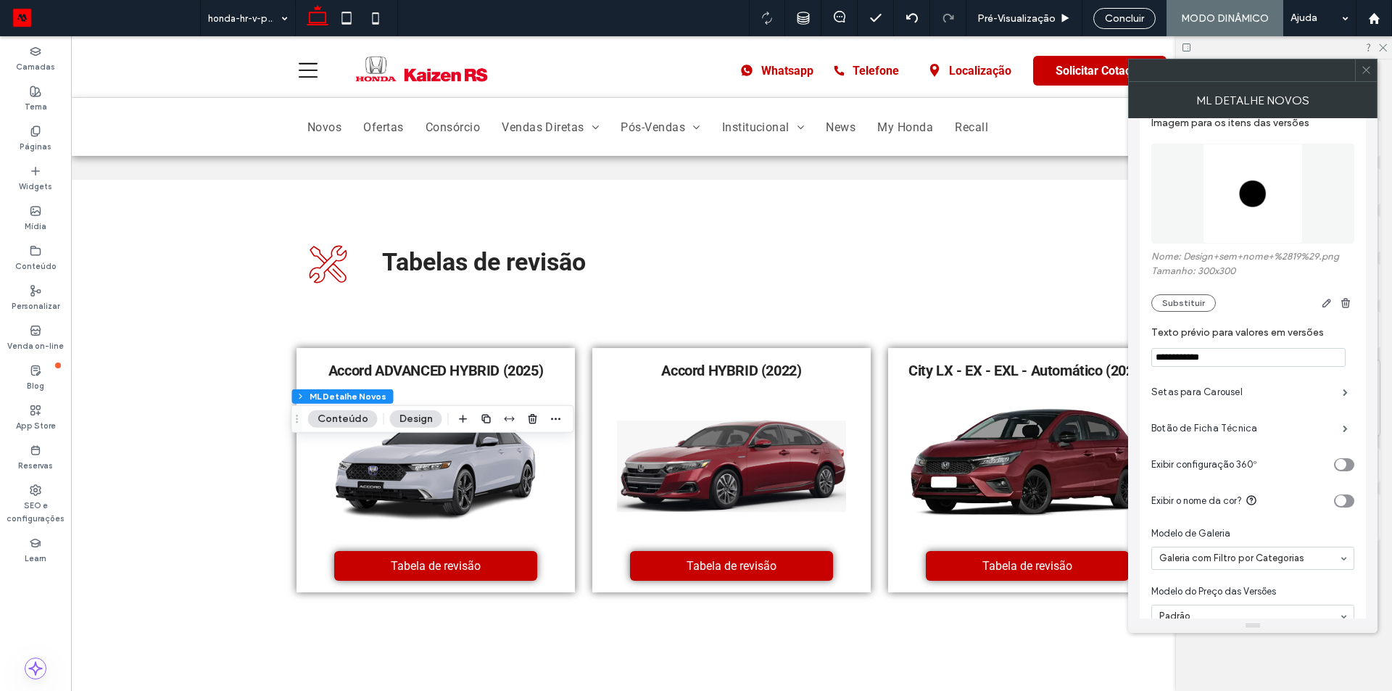
scroll to position [217, 0]
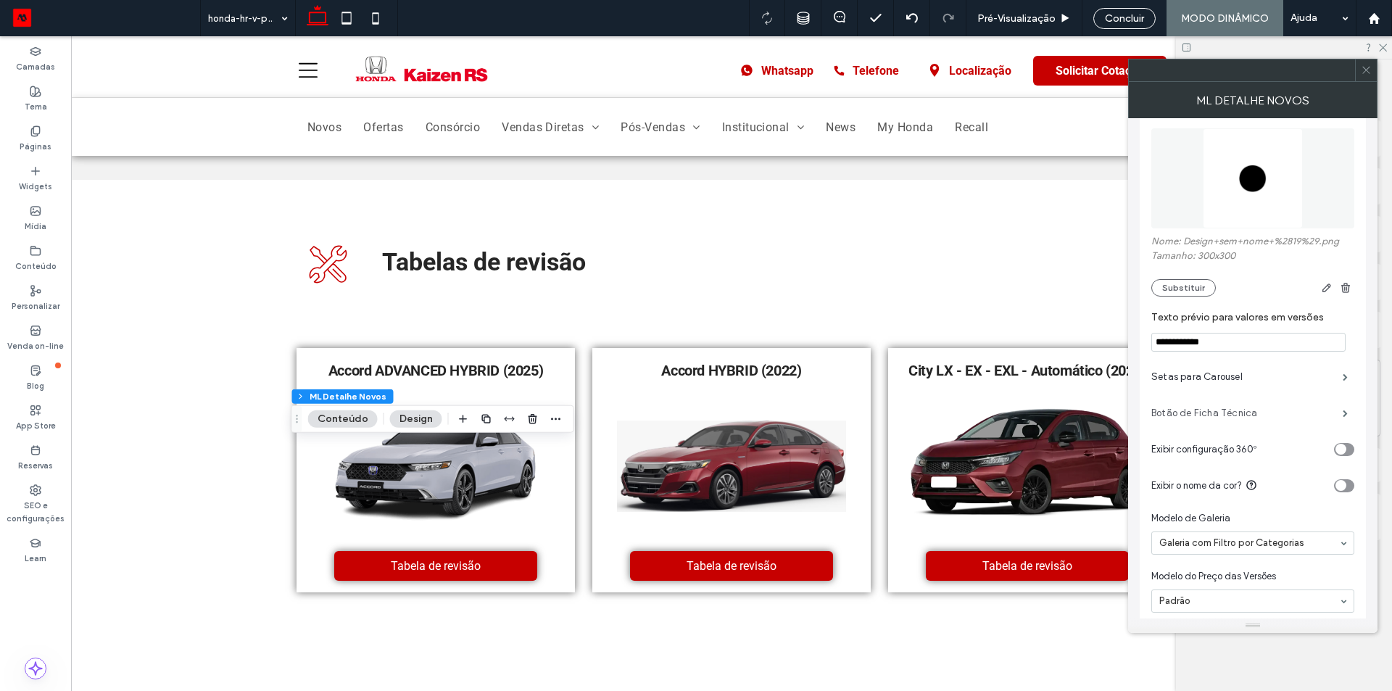
click at [1219, 415] on label "Botão de Ficha Técnica" at bounding box center [1246, 413] width 191 height 29
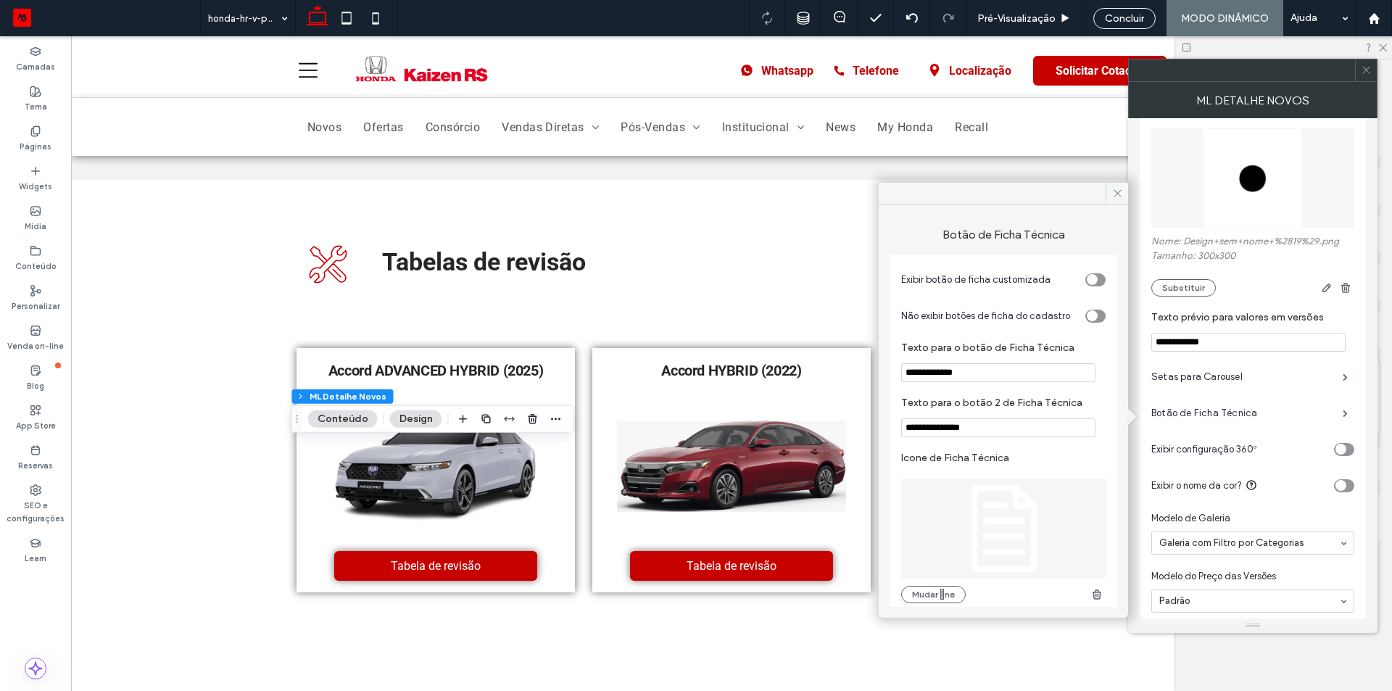
click at [947, 370] on input "**********" at bounding box center [998, 372] width 194 height 19
type input "********"
click at [1068, 432] on input "**********" at bounding box center [998, 427] width 194 height 19
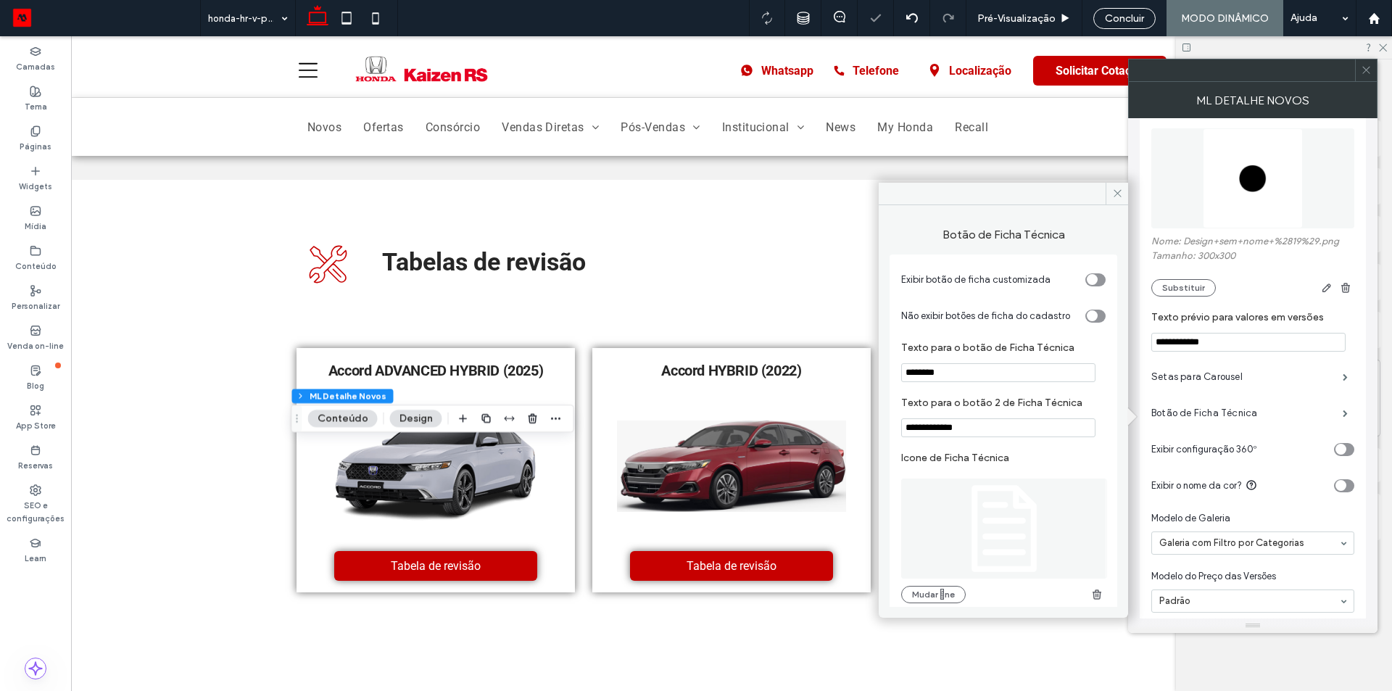
type input "**********"
click at [1058, 395] on section "**********" at bounding box center [1003, 416] width 204 height 55
click at [1113, 194] on icon at bounding box center [1117, 193] width 11 height 11
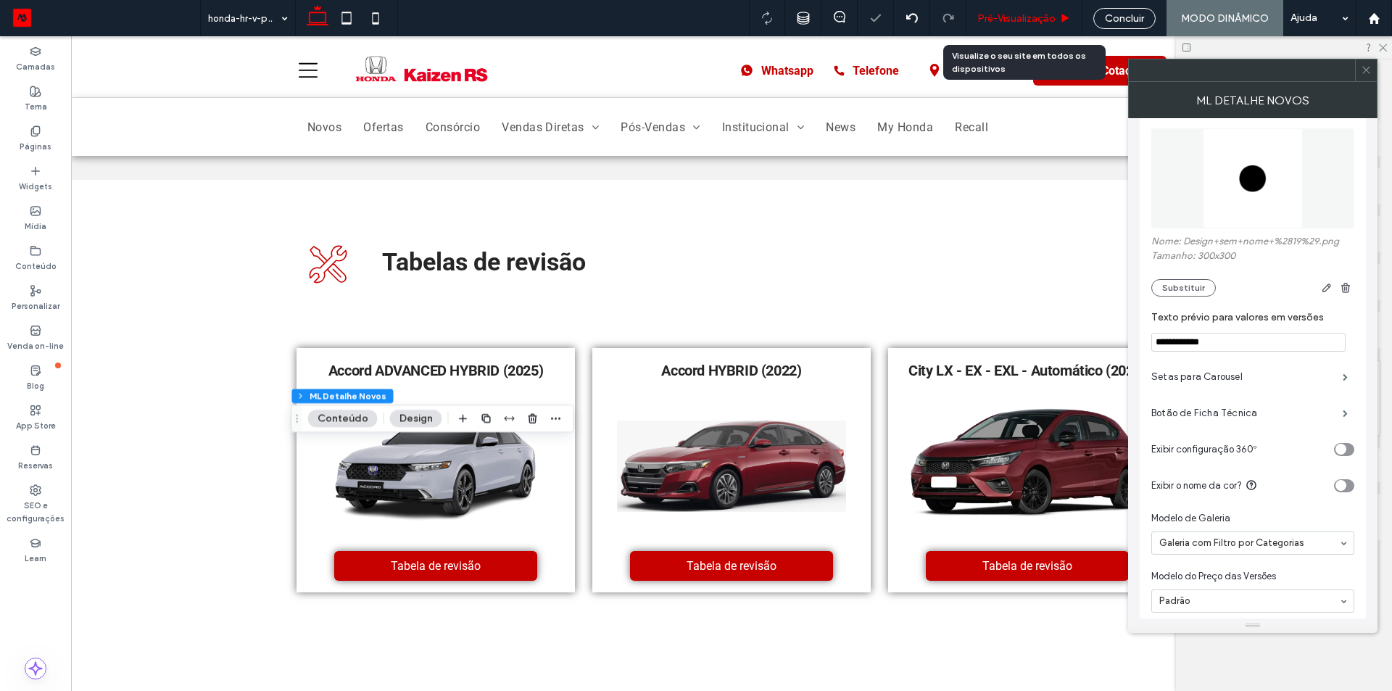
click at [1034, 18] on span "Pré-Visualizaçāo" at bounding box center [1016, 18] width 78 height 12
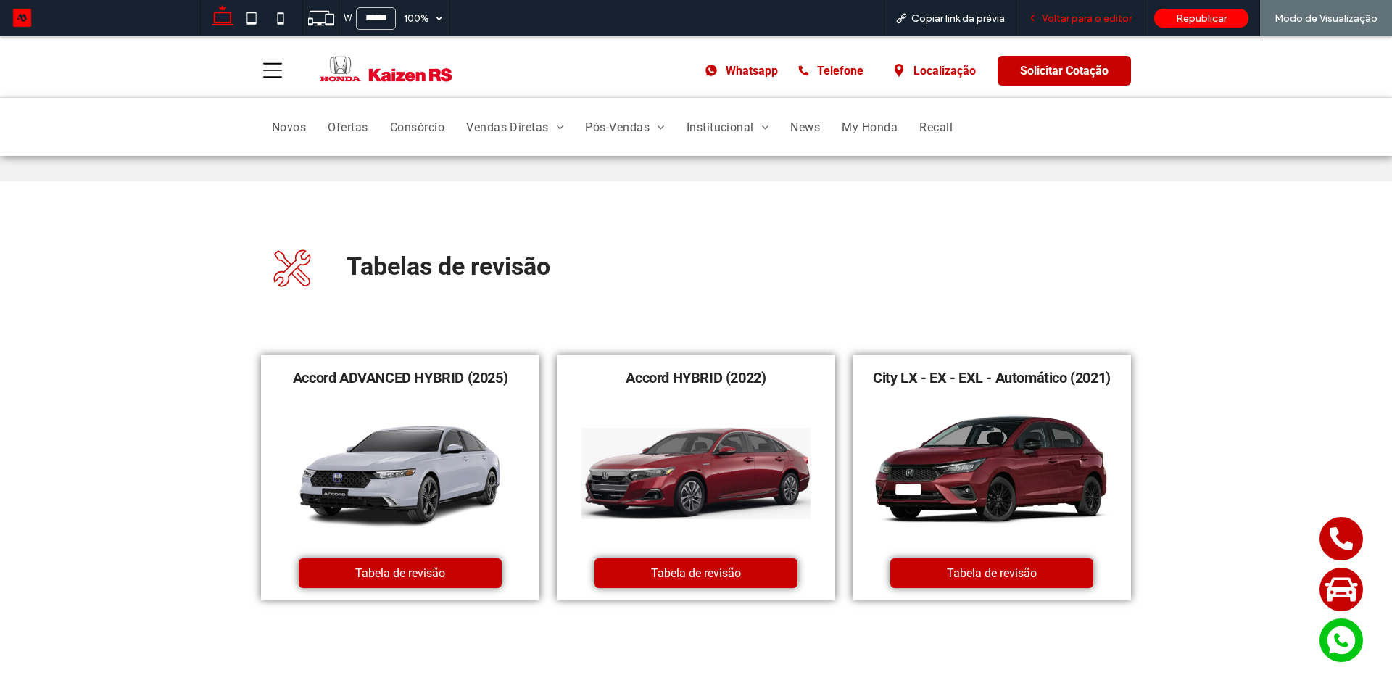
click at [1066, 20] on span "Voltar para o editor" at bounding box center [1087, 18] width 90 height 12
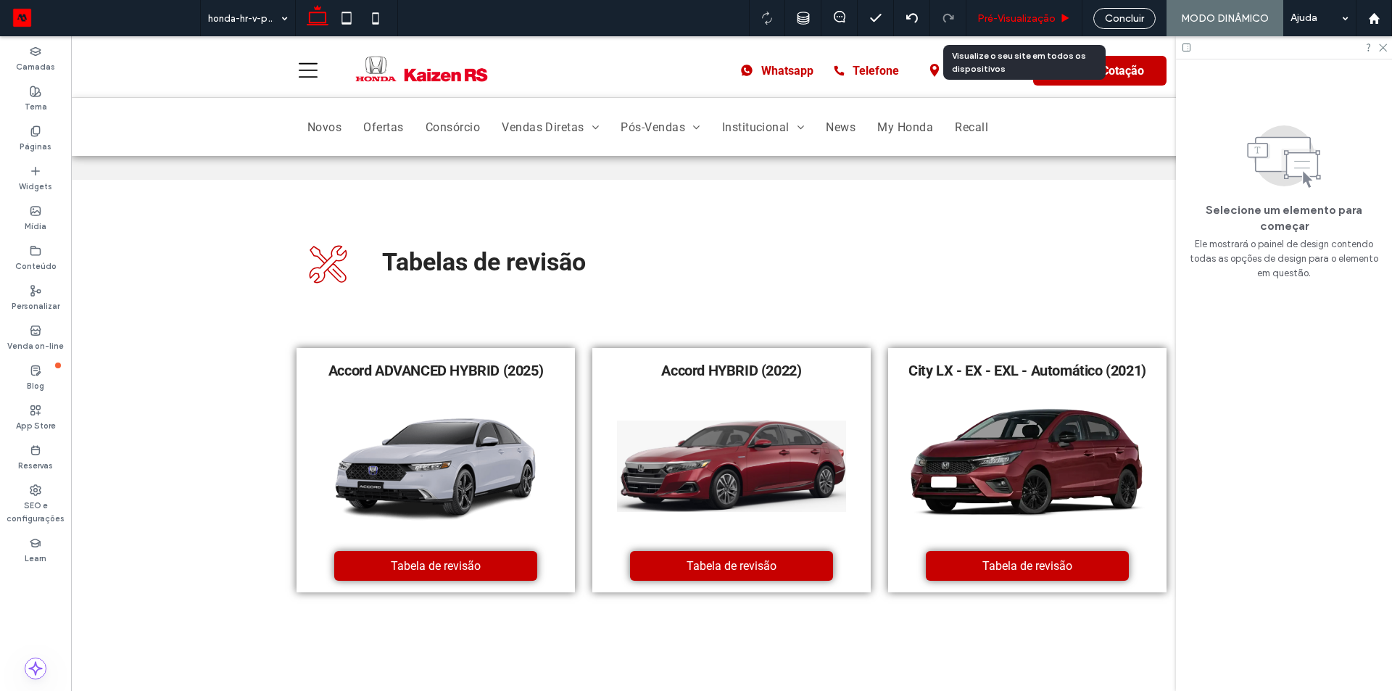
click at [1046, 21] on span "Pré-Visualizaçāo" at bounding box center [1016, 18] width 78 height 12
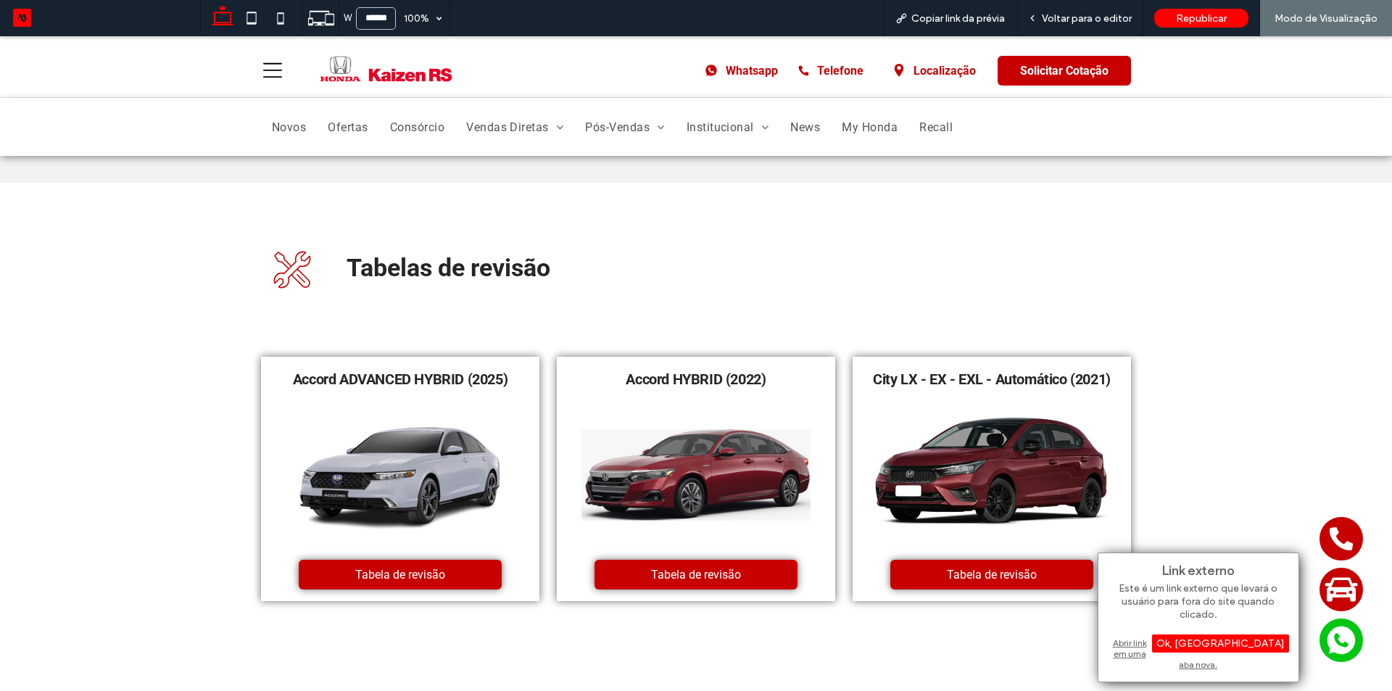
click at [1190, 643] on div "Abrir link em uma aba nova." at bounding box center [1198, 653] width 181 height 37
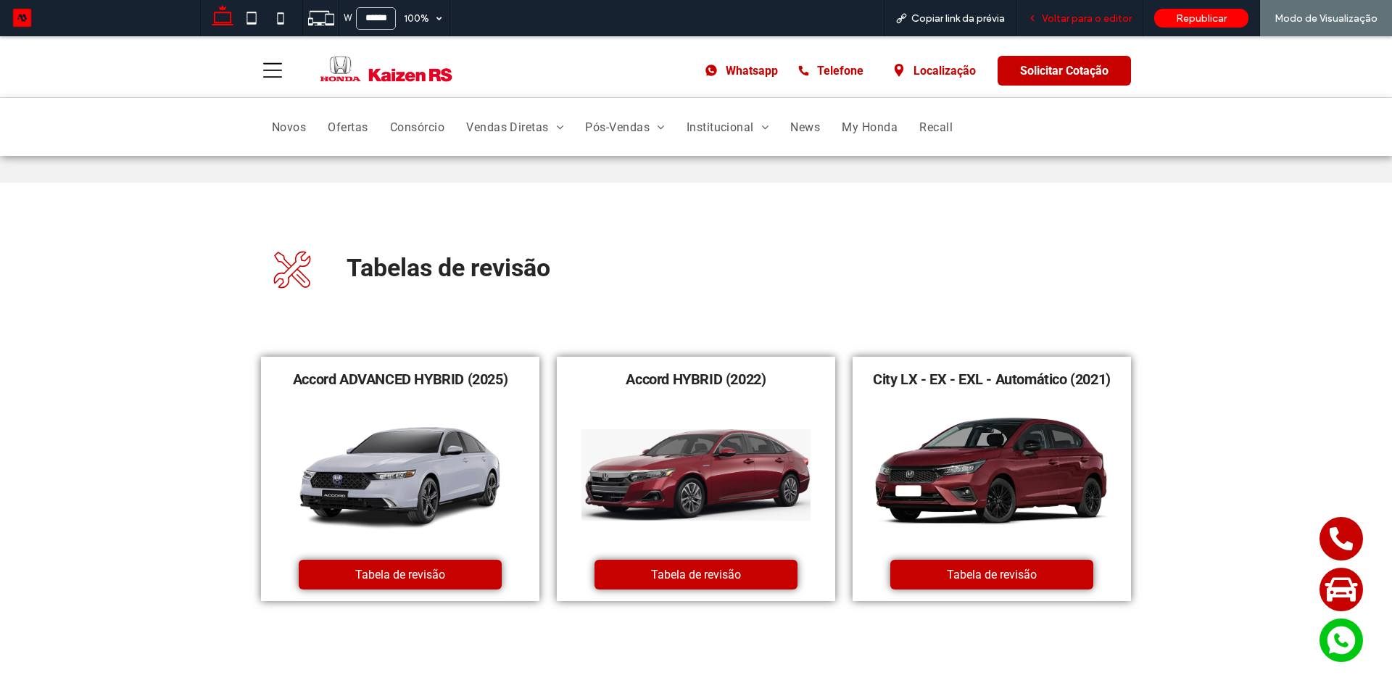
click at [1049, 14] on span "Voltar para o editor" at bounding box center [1087, 18] width 90 height 12
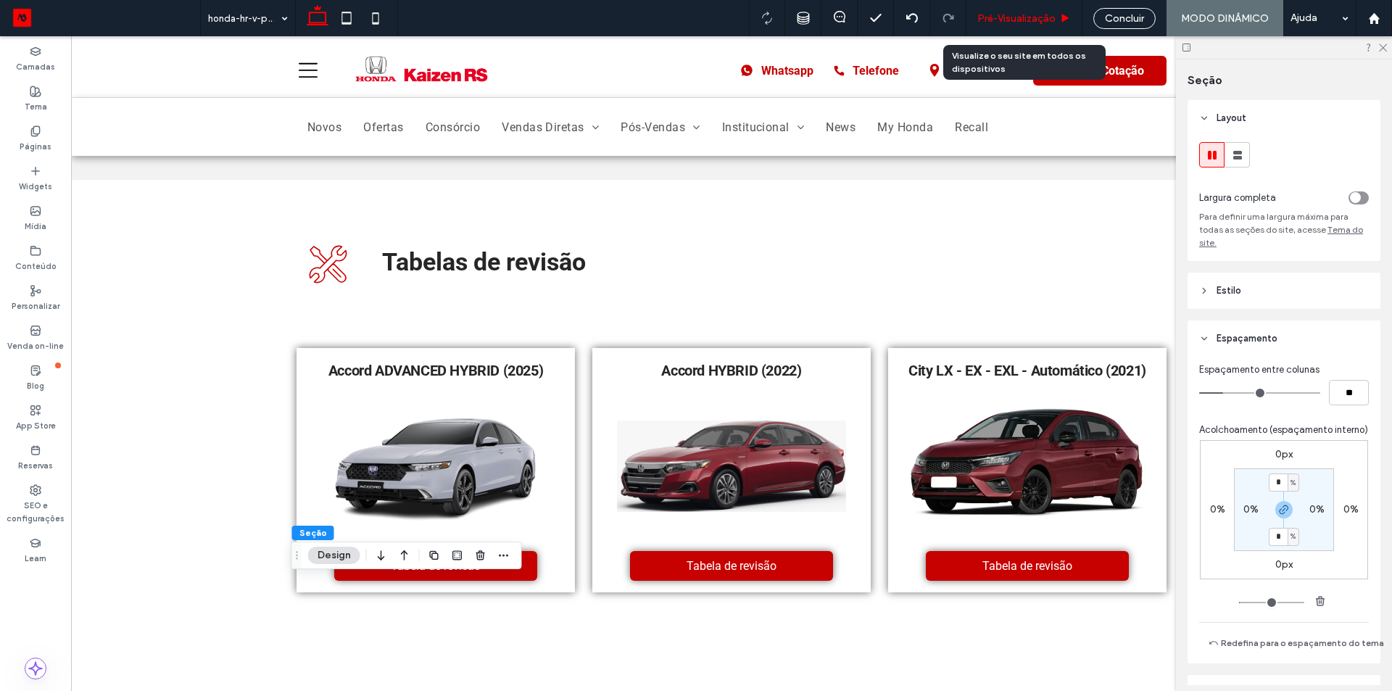
click at [1030, 19] on span "Pré-Visualizaçāo" at bounding box center [1016, 18] width 78 height 12
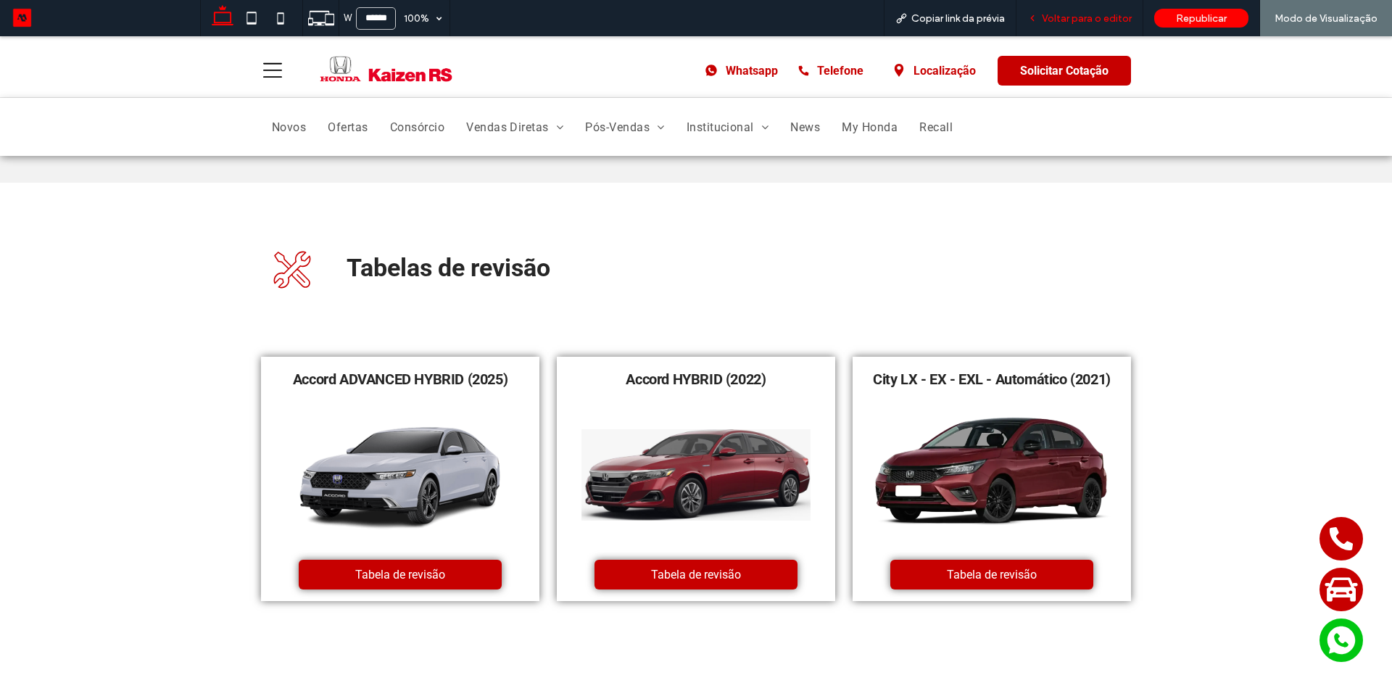
click at [1045, 16] on span "Voltar para o editor" at bounding box center [1087, 18] width 90 height 12
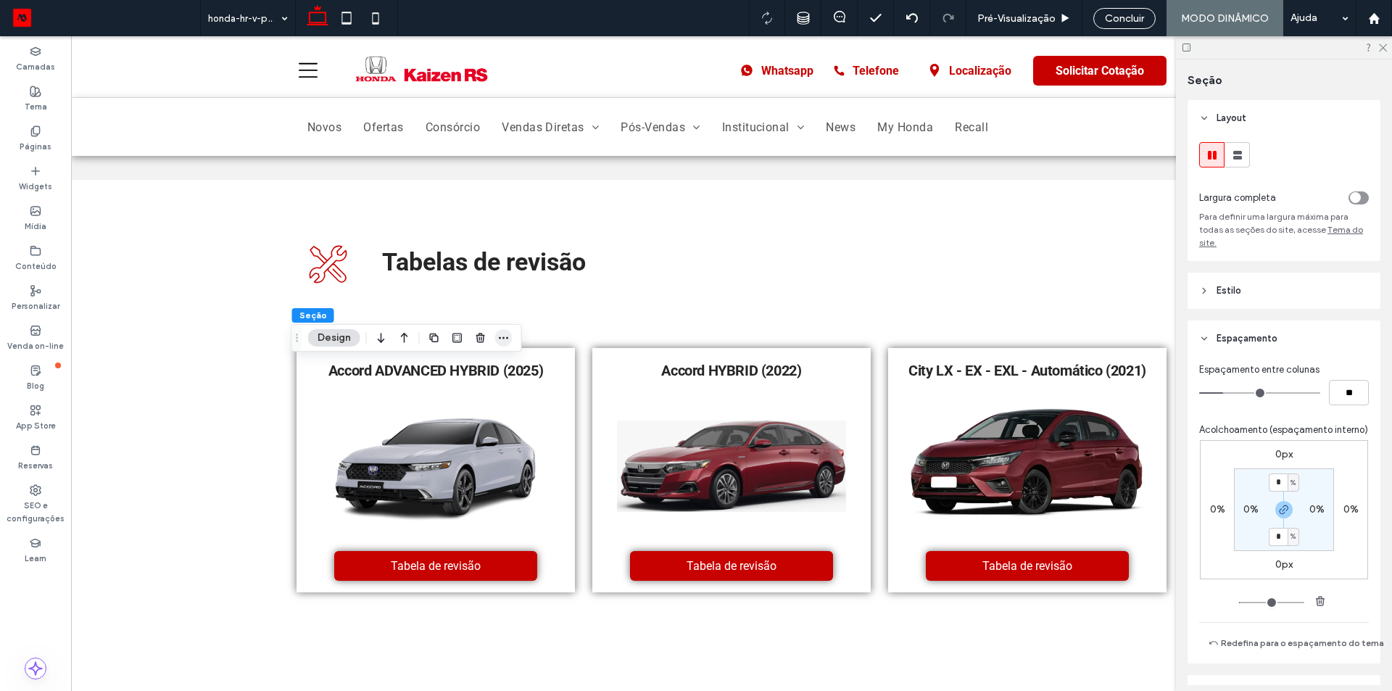
click at [507, 339] on use "button" at bounding box center [503, 337] width 9 height 2
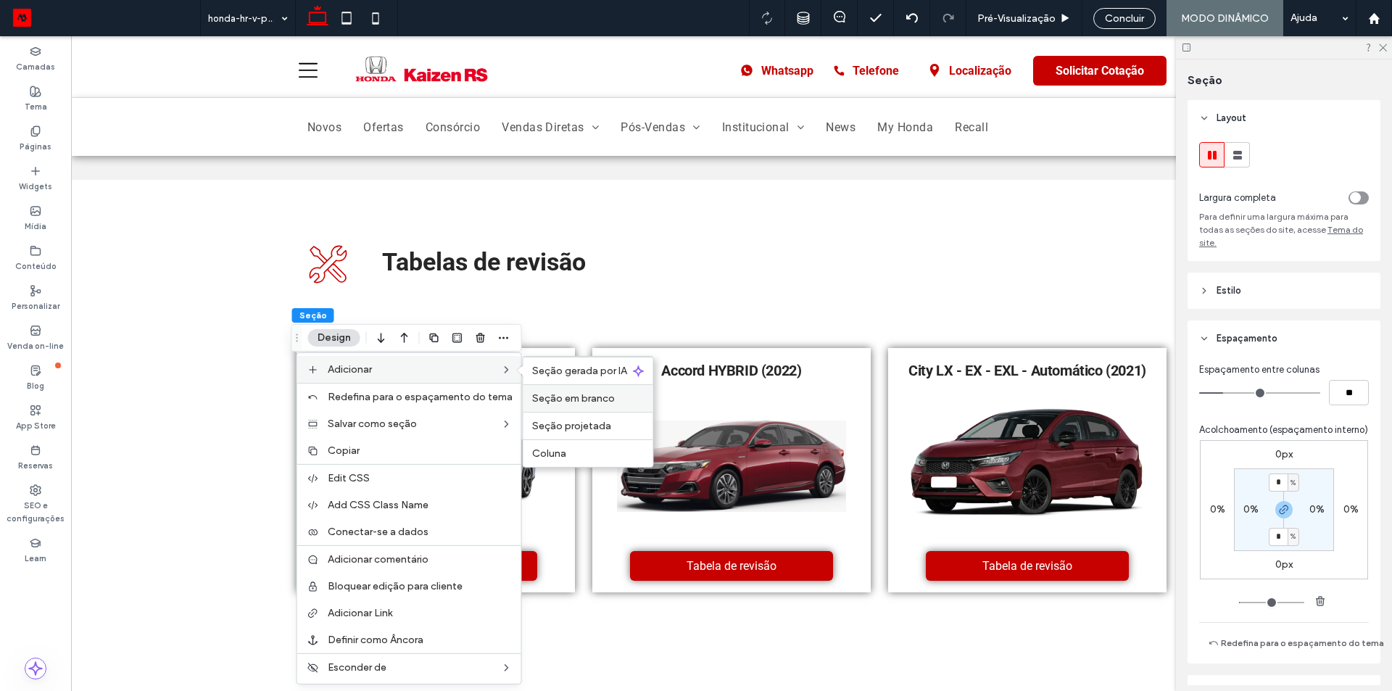
click at [571, 394] on span "Seção em branco" at bounding box center [573, 398] width 83 height 12
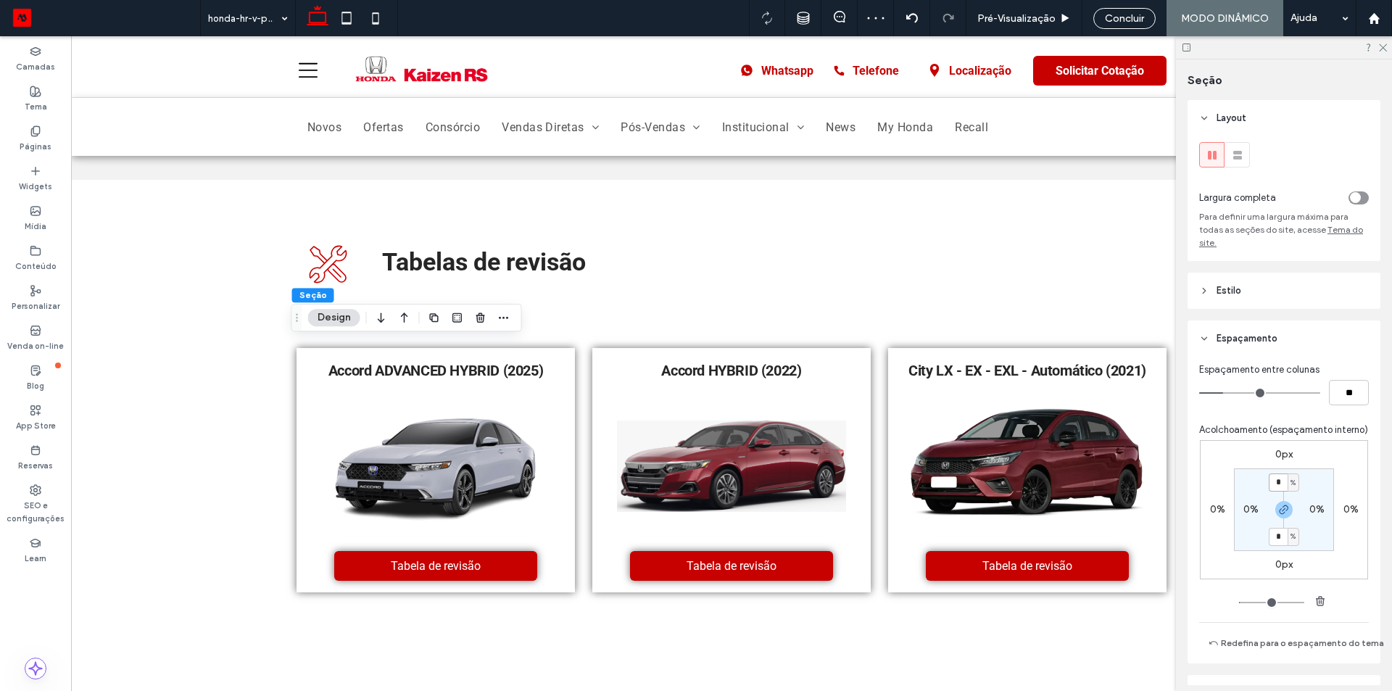
click at [1280, 491] on input "*" at bounding box center [1277, 482] width 19 height 18
type input "*"
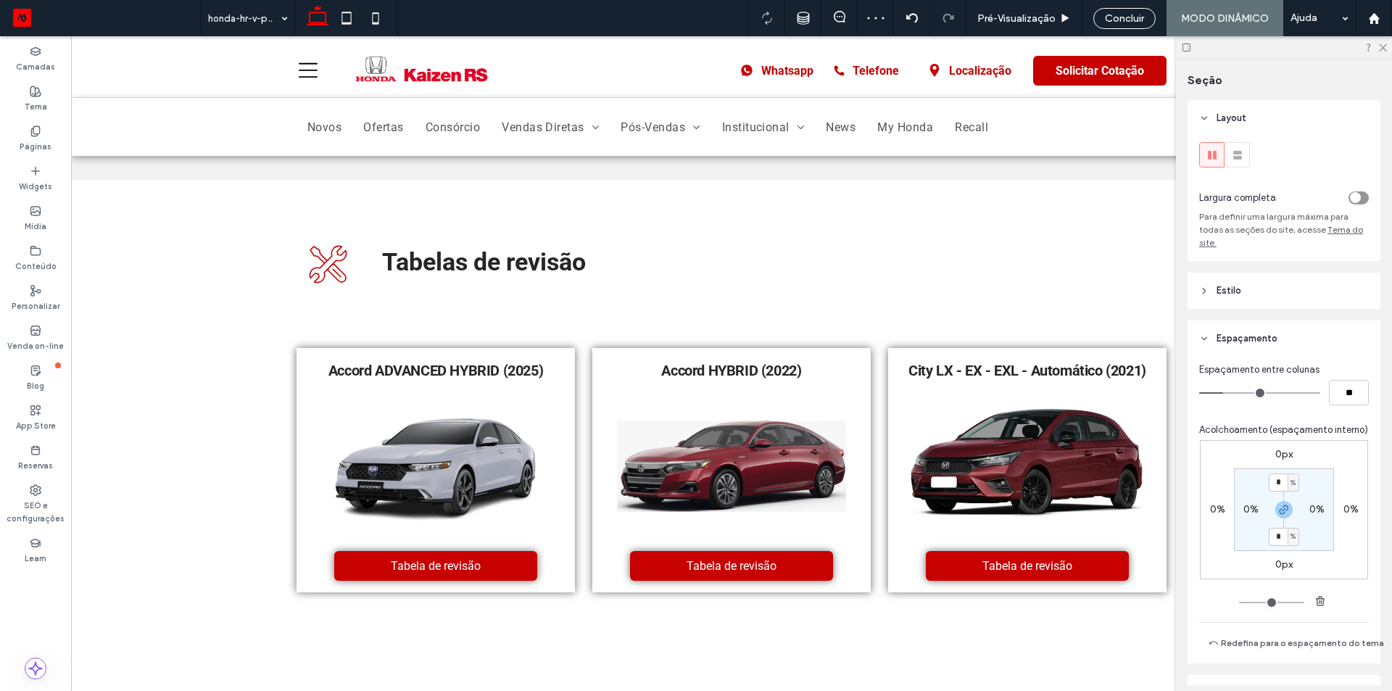
type input "*"
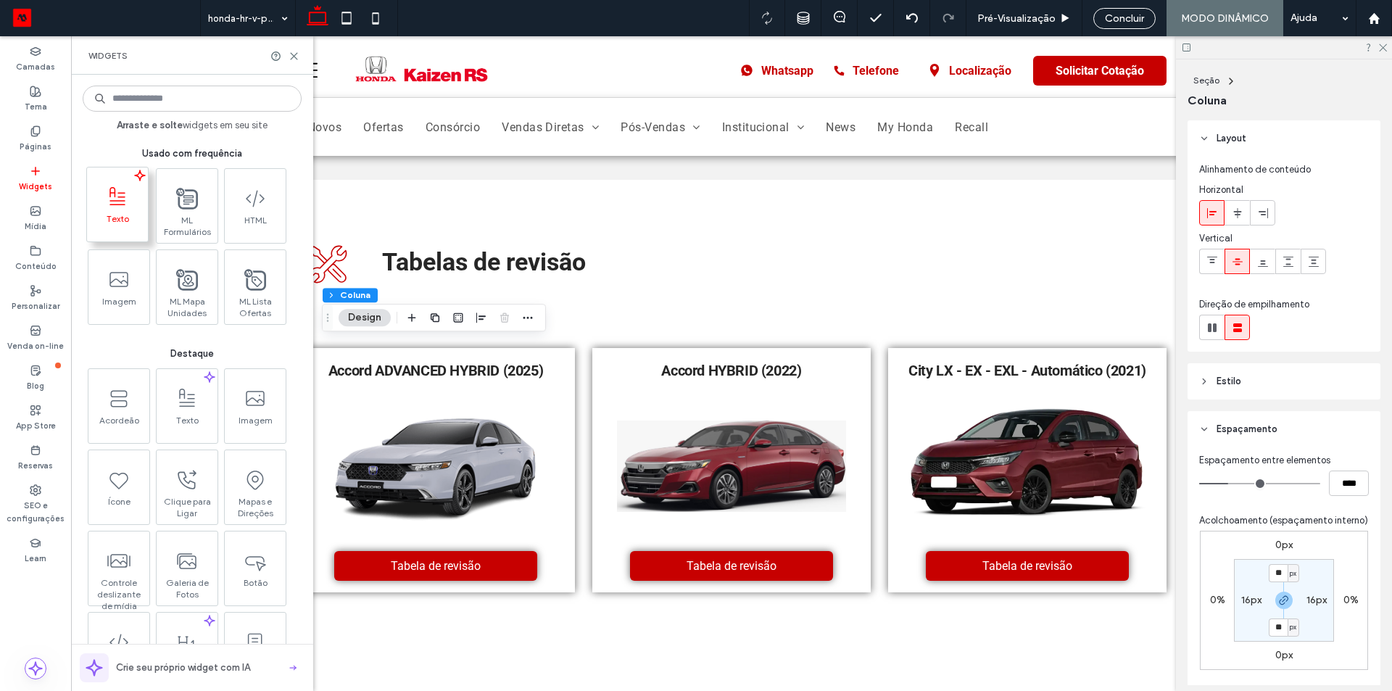
click at [135, 211] on span at bounding box center [117, 196] width 61 height 33
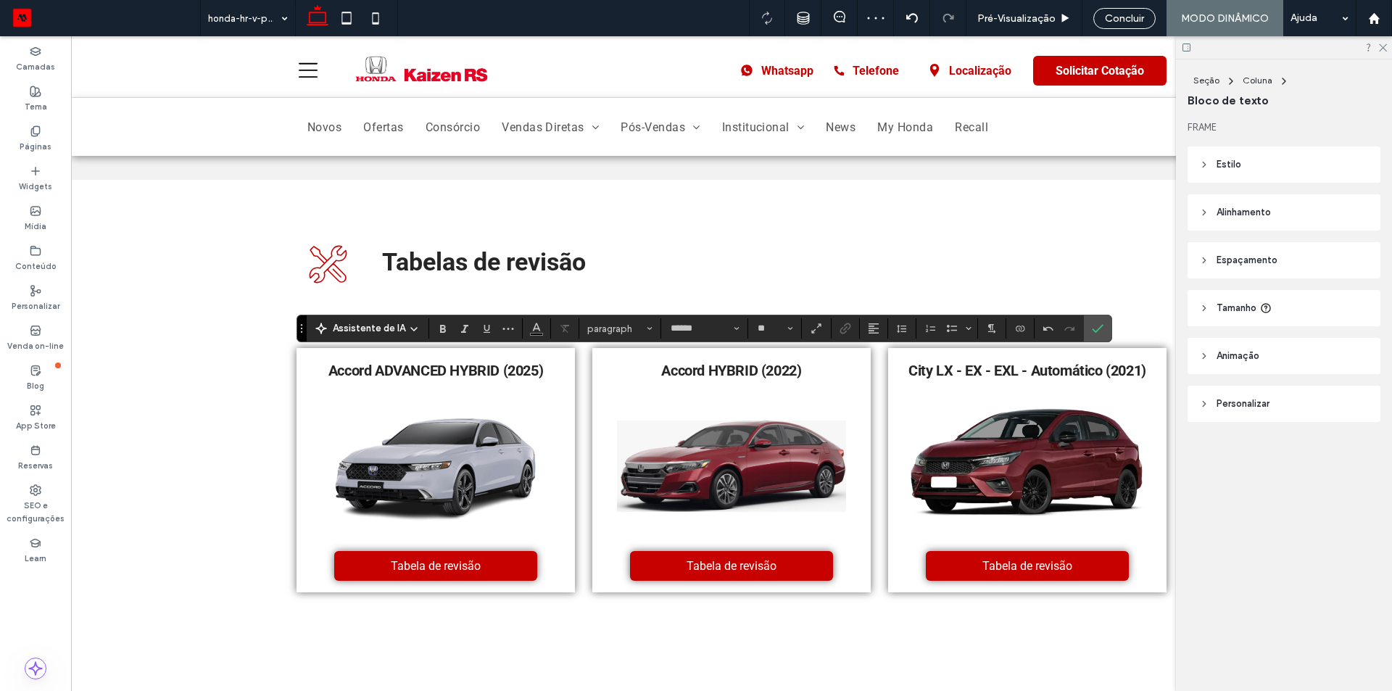
type input "**"
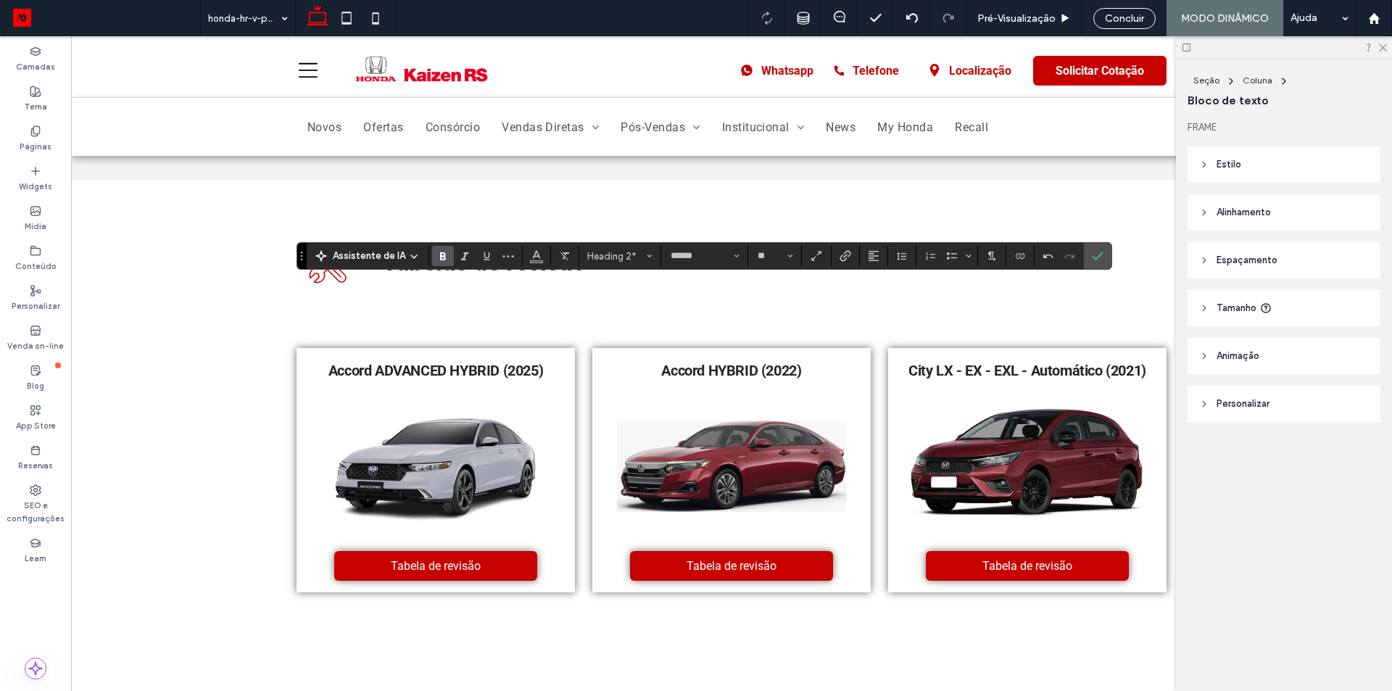
click at [1218, 167] on span "Estilo" at bounding box center [1228, 164] width 25 height 14
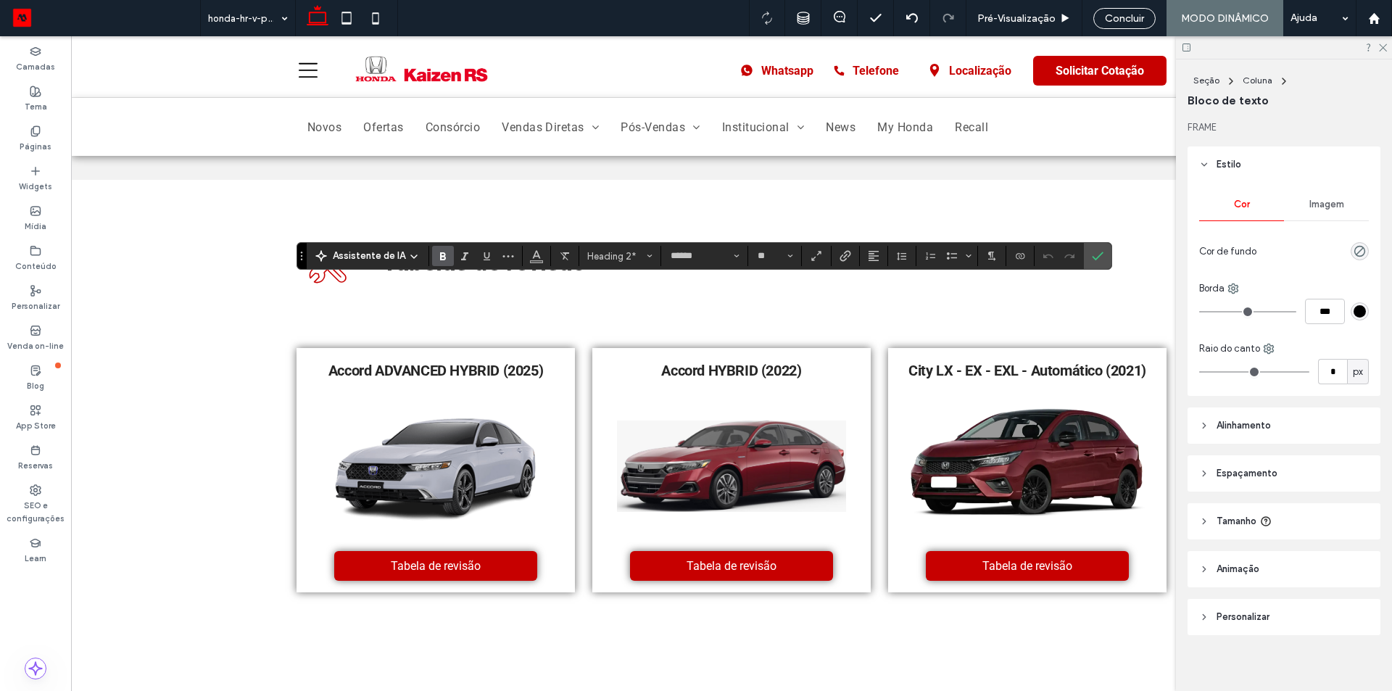
click at [546, 259] on section at bounding box center [537, 256] width 28 height 20
click at [541, 259] on button "Cor" at bounding box center [537, 256] width 22 height 20
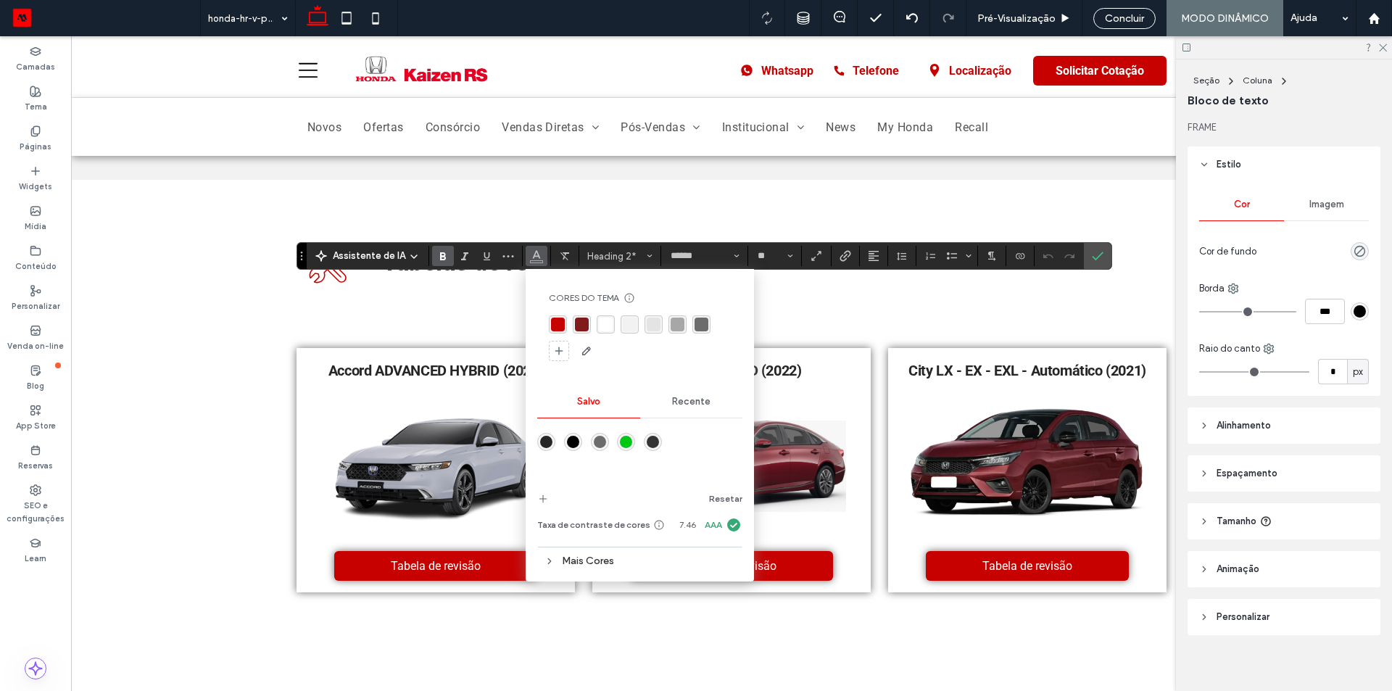
click at [570, 437] on div "rgba(0,0,0,1)" at bounding box center [573, 442] width 12 height 12
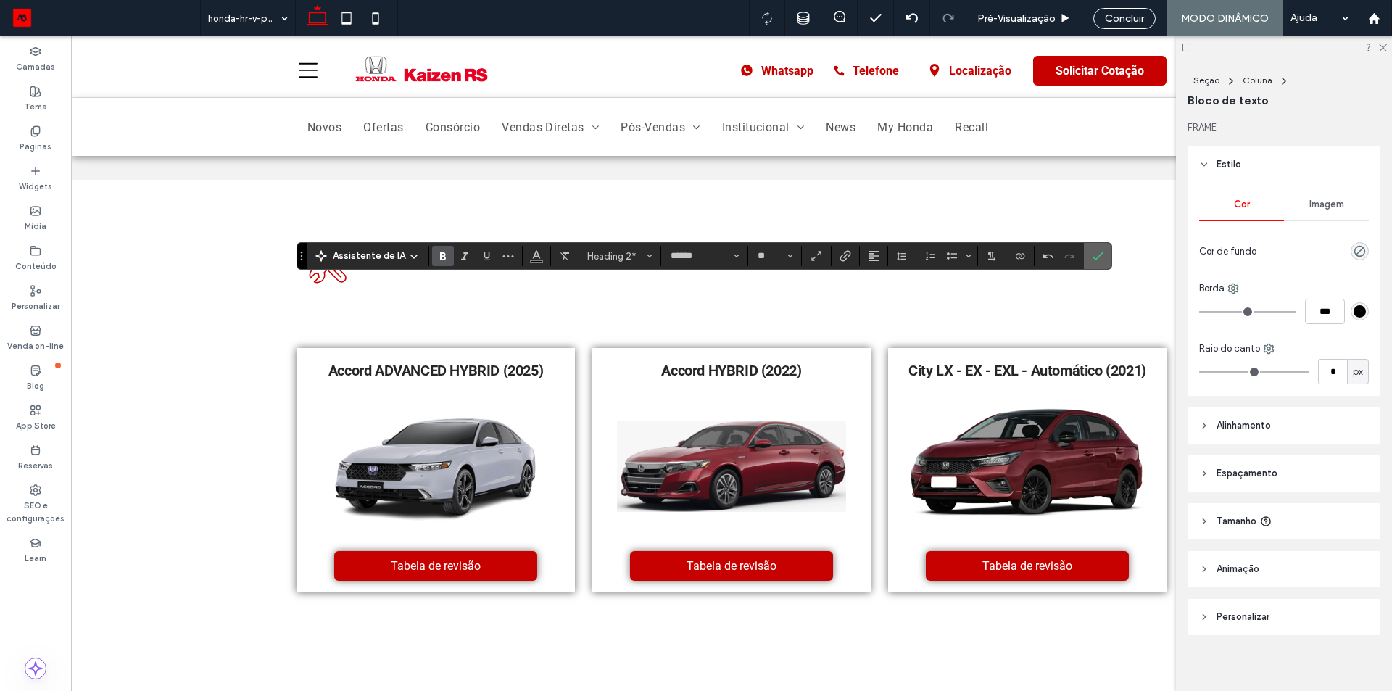
click at [1087, 259] on label "Confirmar" at bounding box center [1098, 256] width 22 height 26
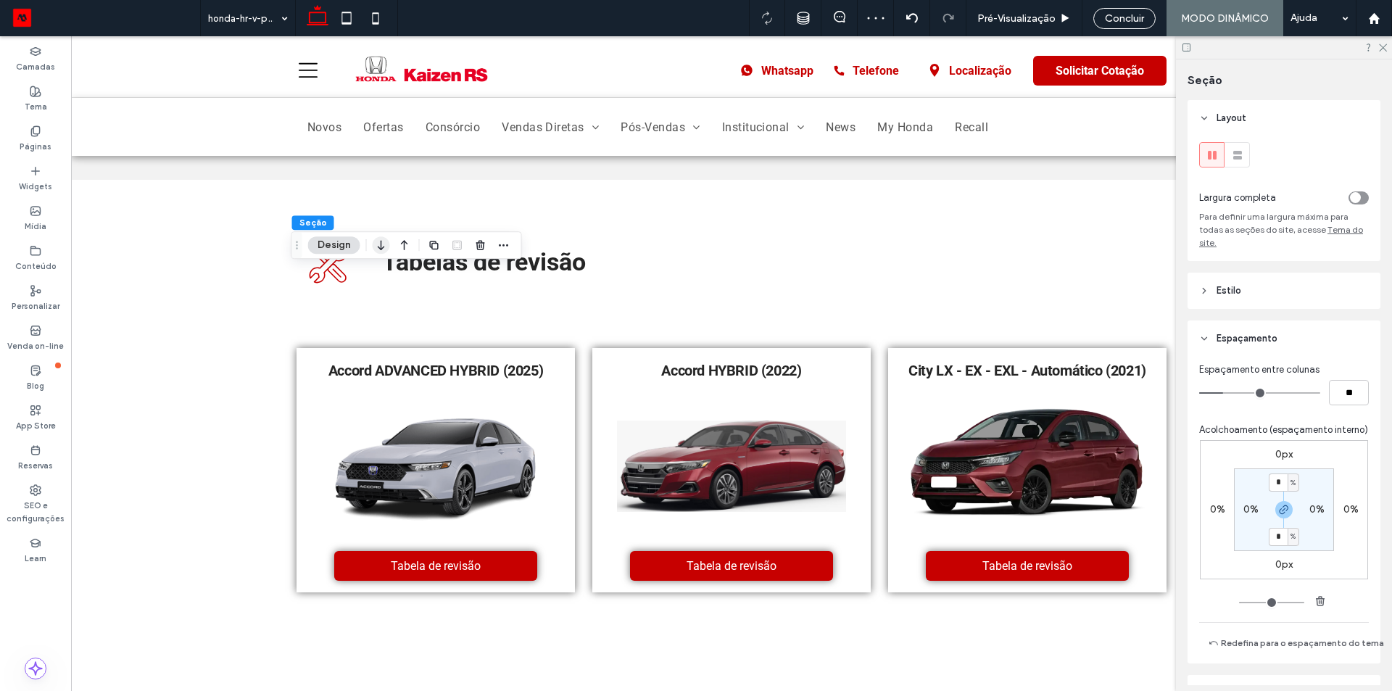
click at [383, 246] on icon "button" at bounding box center [381, 245] width 17 height 26
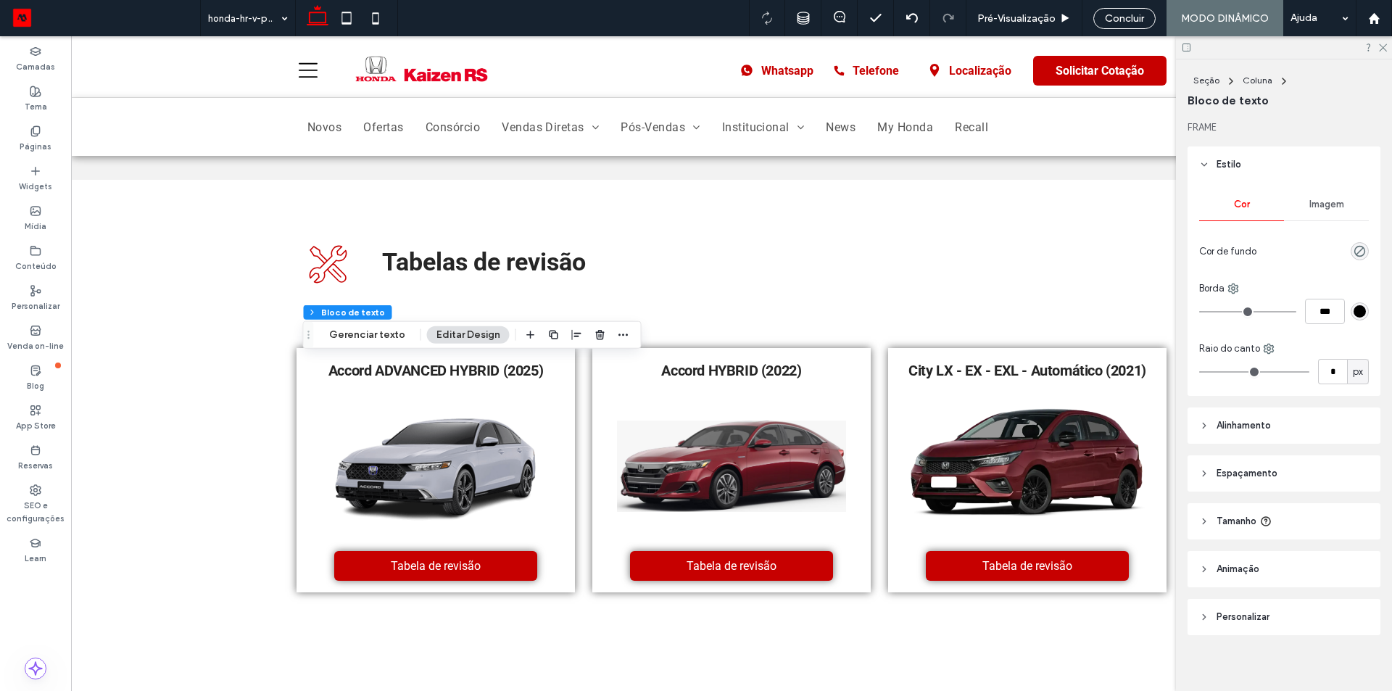
click at [1221, 512] on header "Tamanho" at bounding box center [1283, 521] width 193 height 36
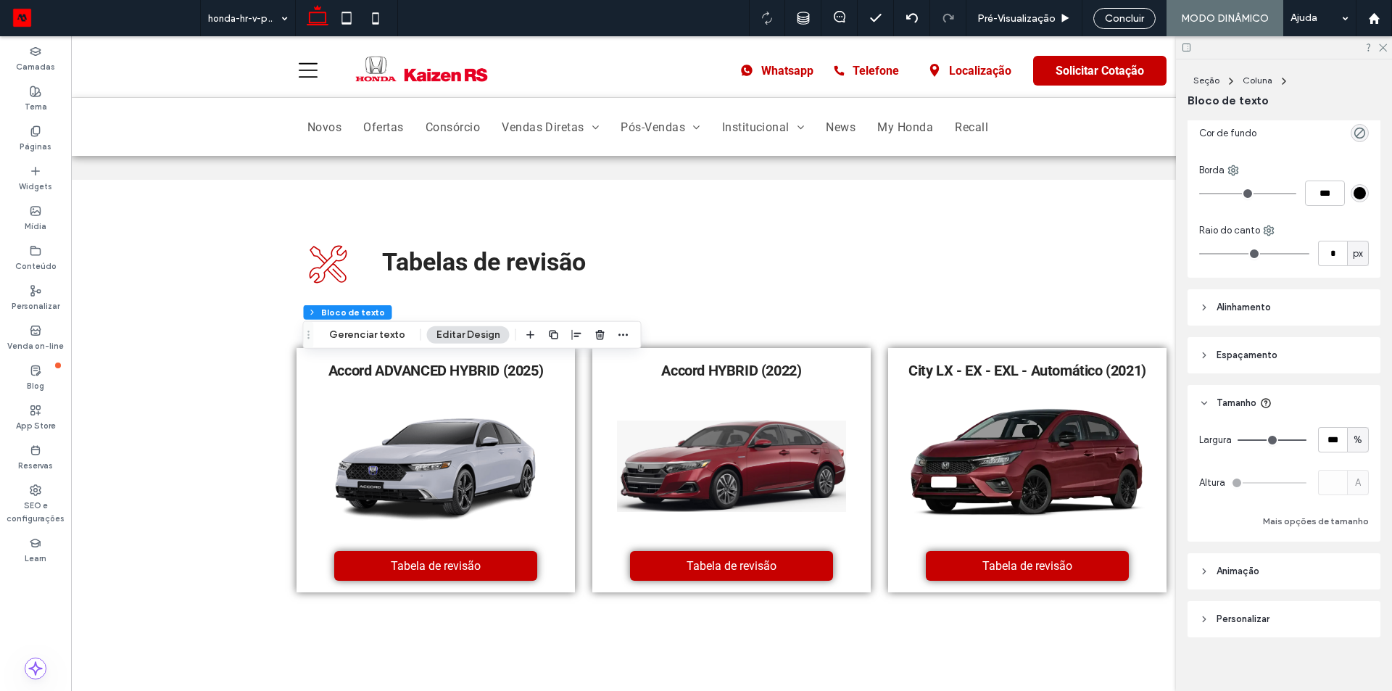
scroll to position [122, 0]
click at [1353, 430] on span "%" at bounding box center [1357, 435] width 9 height 14
click at [1347, 561] on span "A" at bounding box center [1350, 562] width 6 height 14
type input "*"
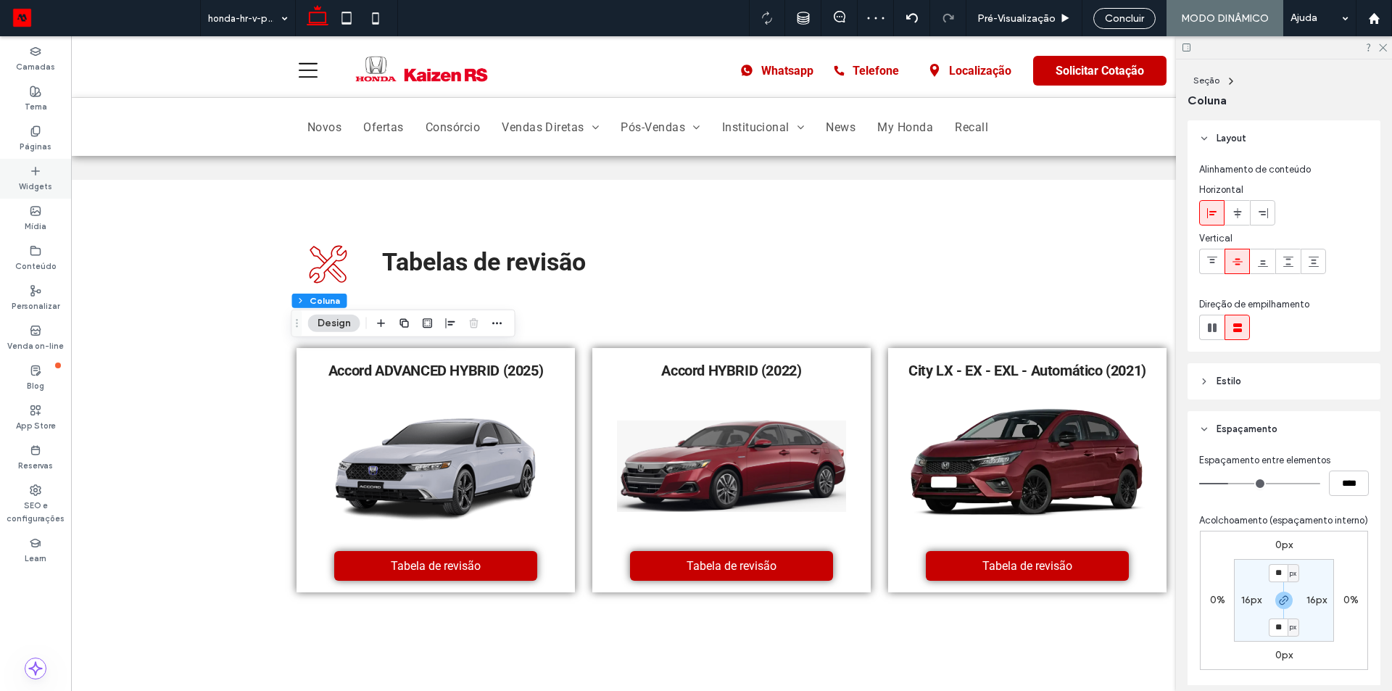
click at [47, 176] on div "Widgets" at bounding box center [35, 179] width 71 height 40
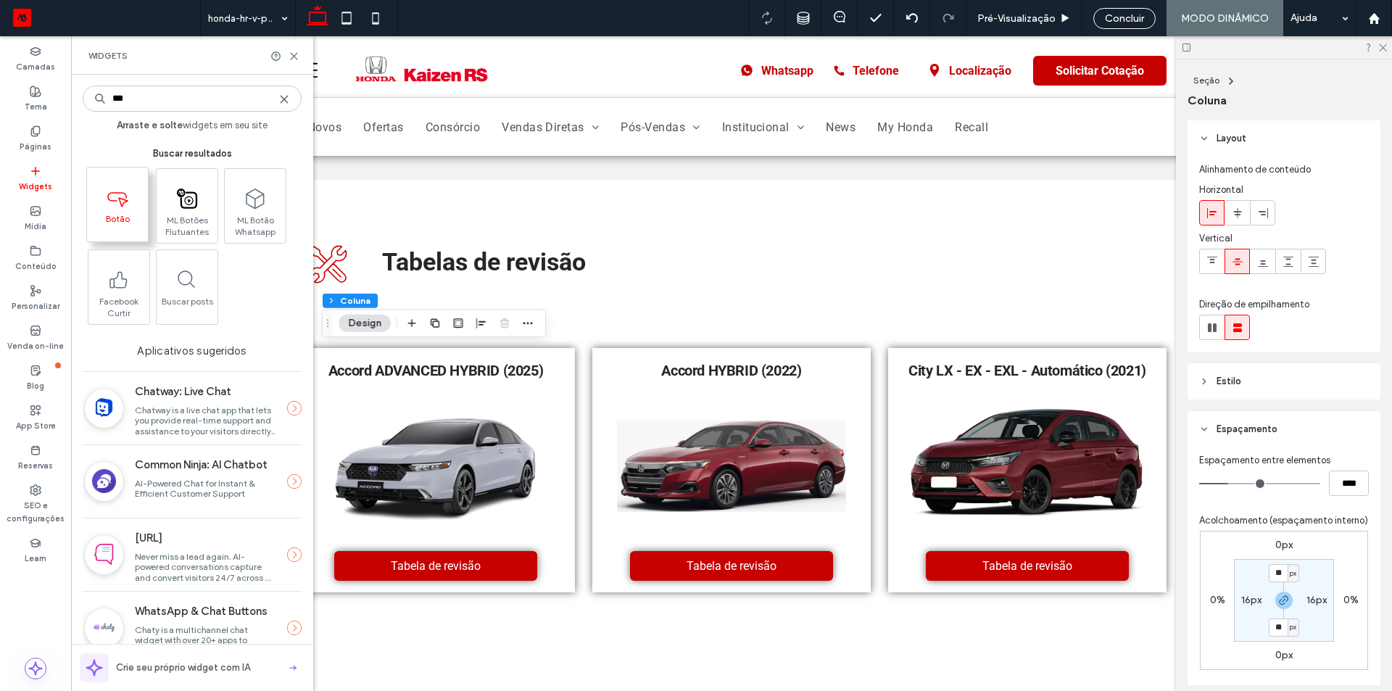
type input "***"
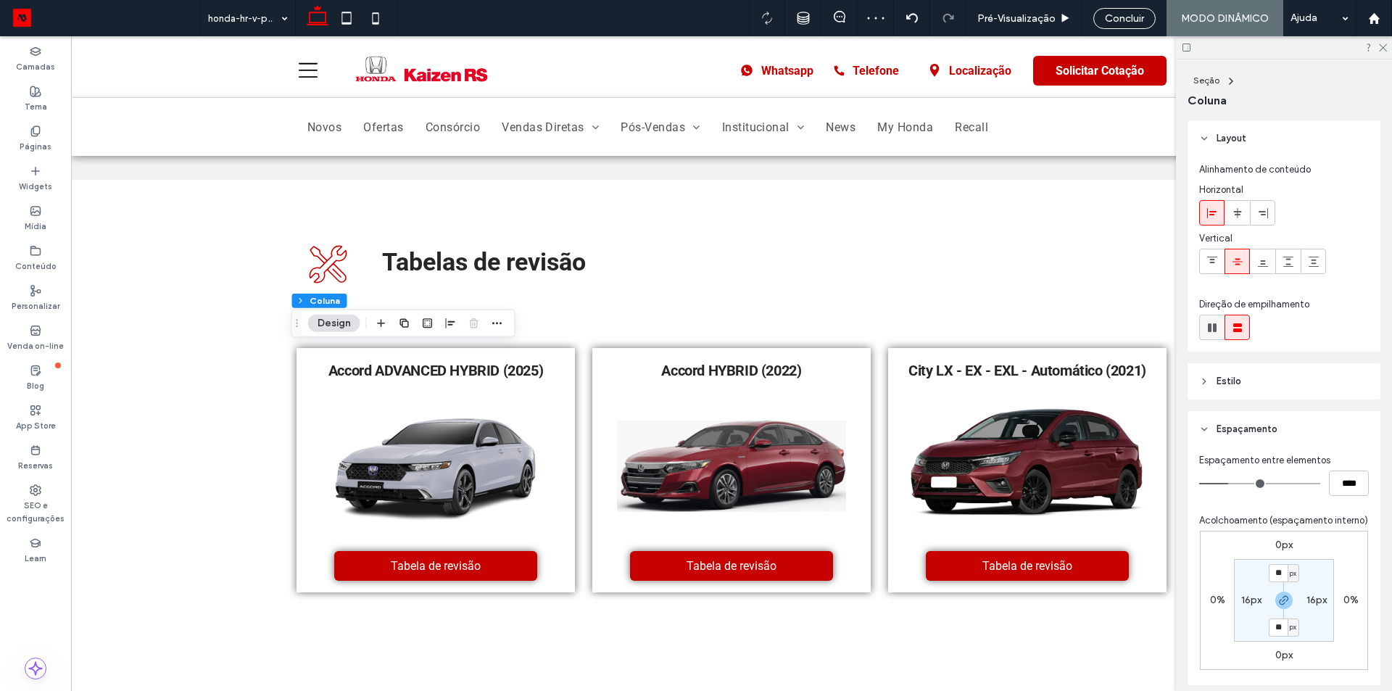
click at [1219, 332] on div at bounding box center [1212, 327] width 24 height 24
type input "*"
type input "**"
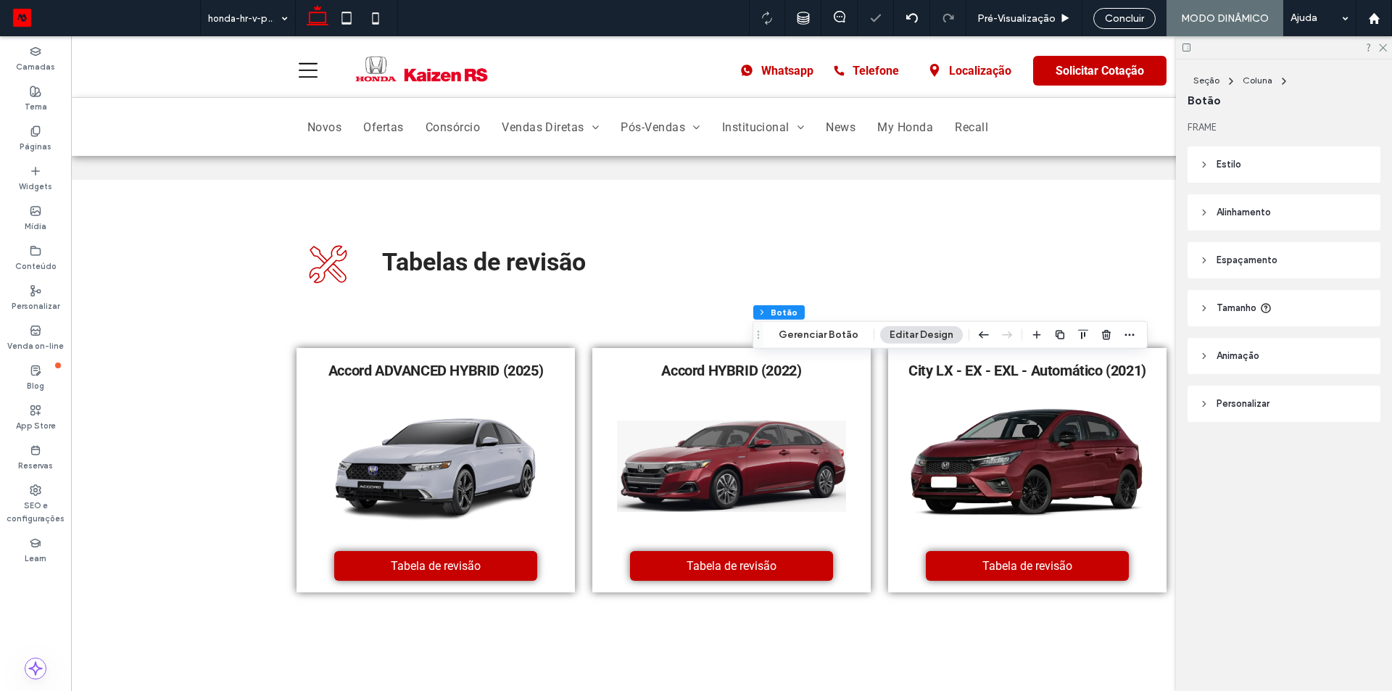
type input "**"
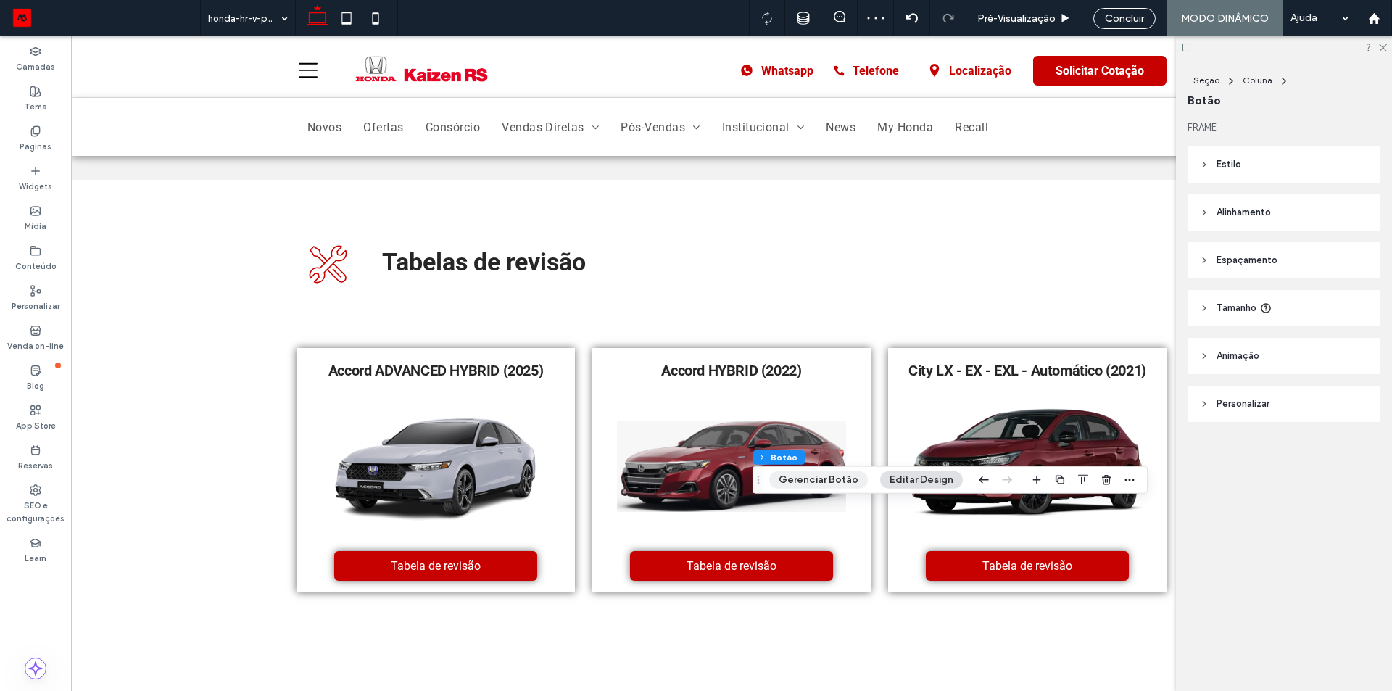
click at [819, 477] on button "Gerenciar Botão" at bounding box center [818, 479] width 99 height 17
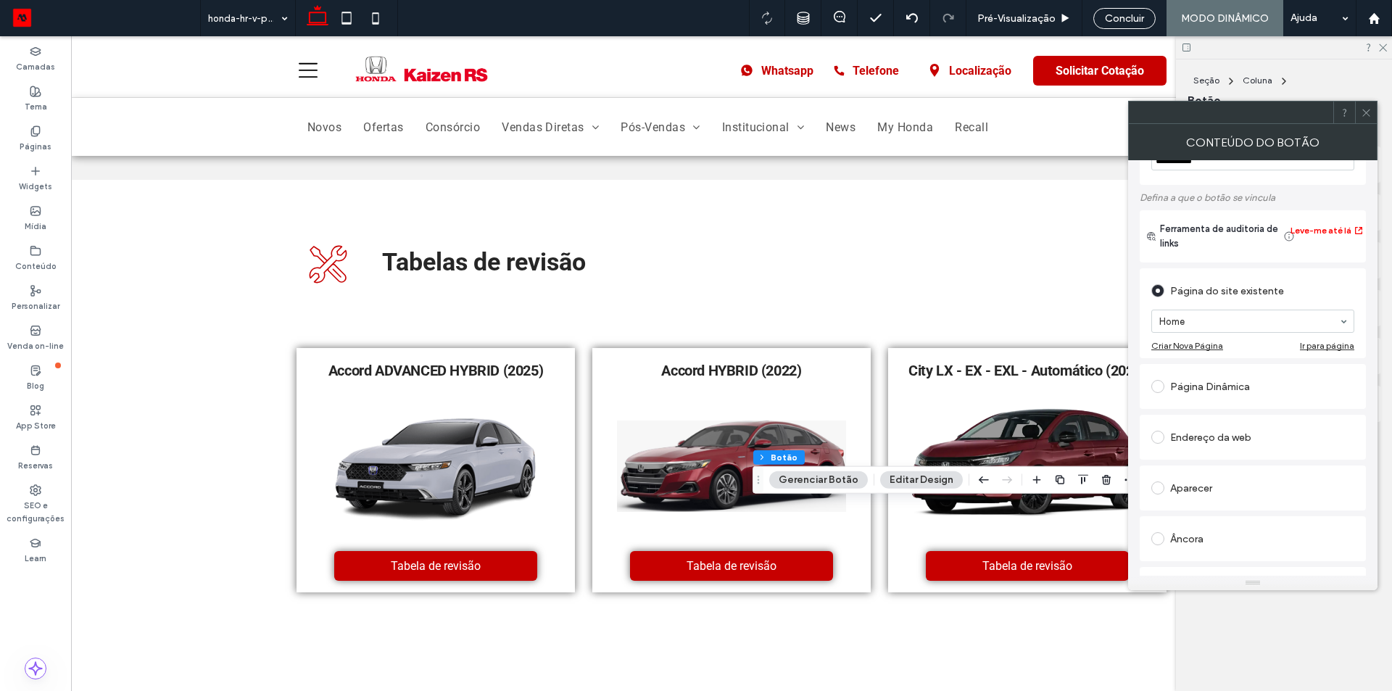
scroll to position [145, 0]
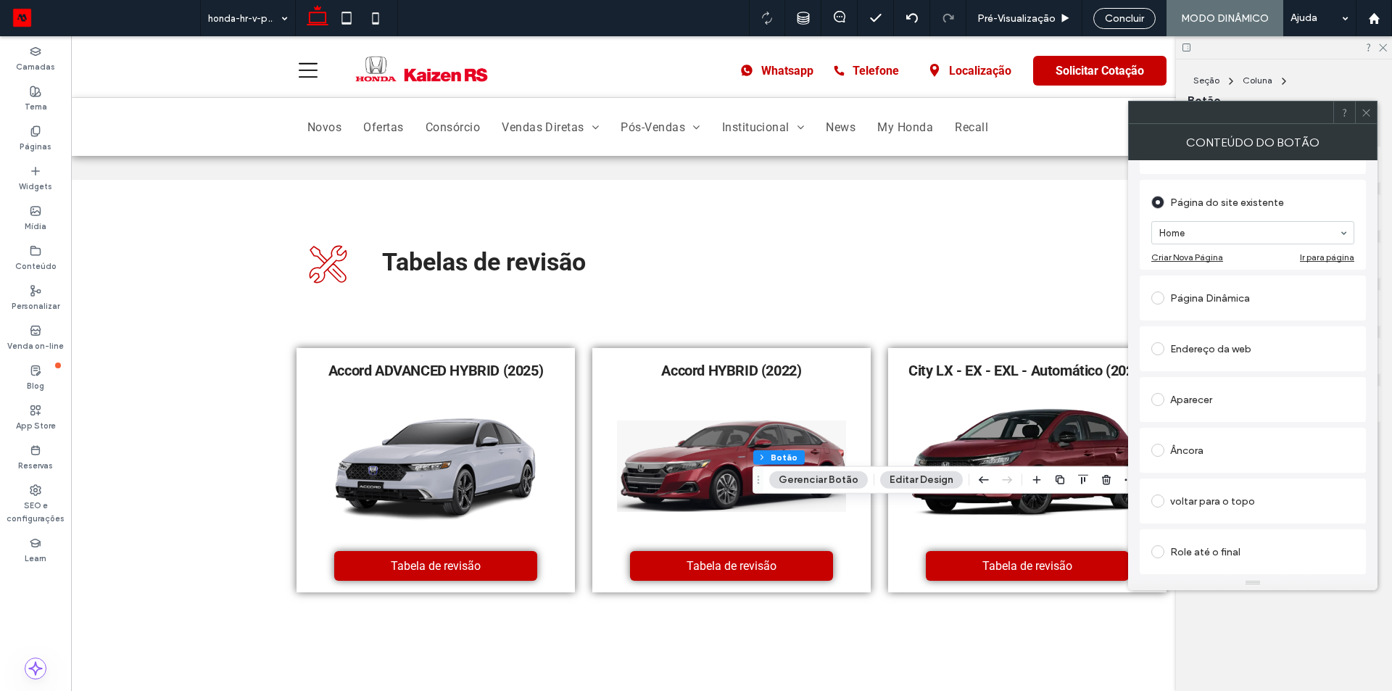
click at [1361, 120] on span at bounding box center [1366, 112] width 11 height 22
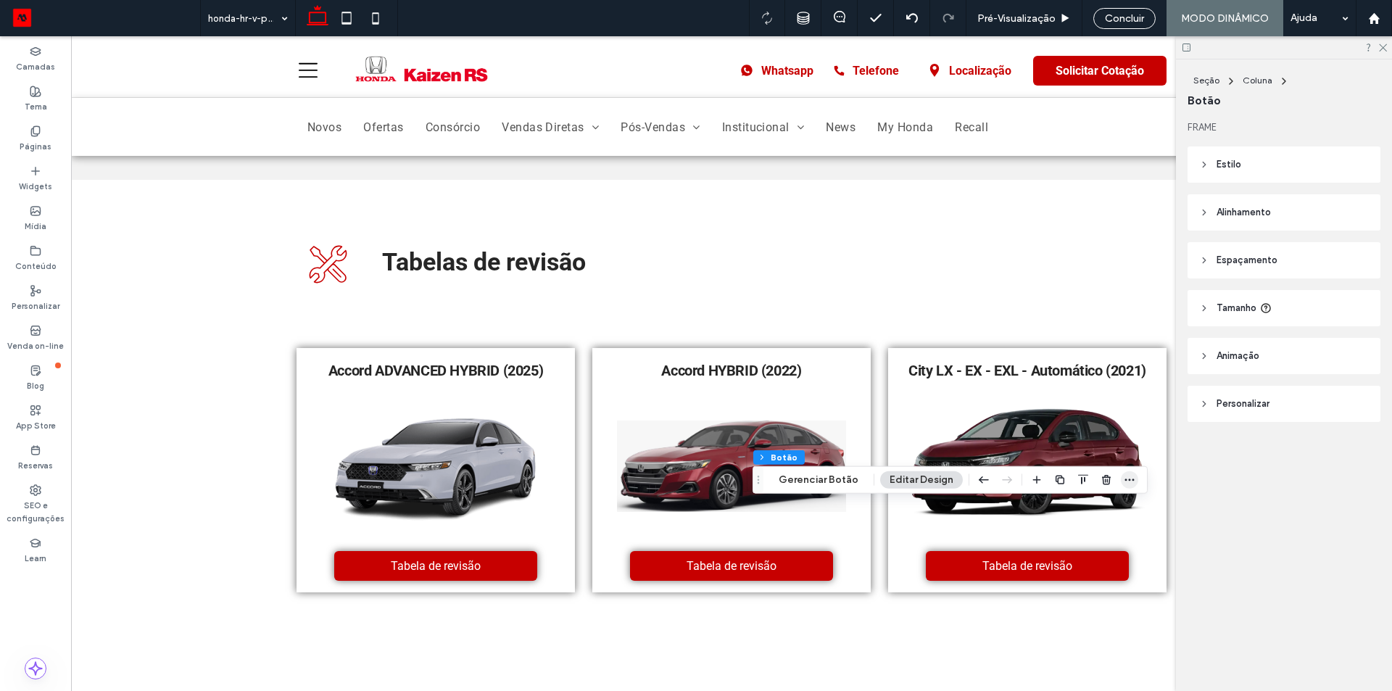
click at [1127, 480] on icon "button" at bounding box center [1130, 480] width 12 height 12
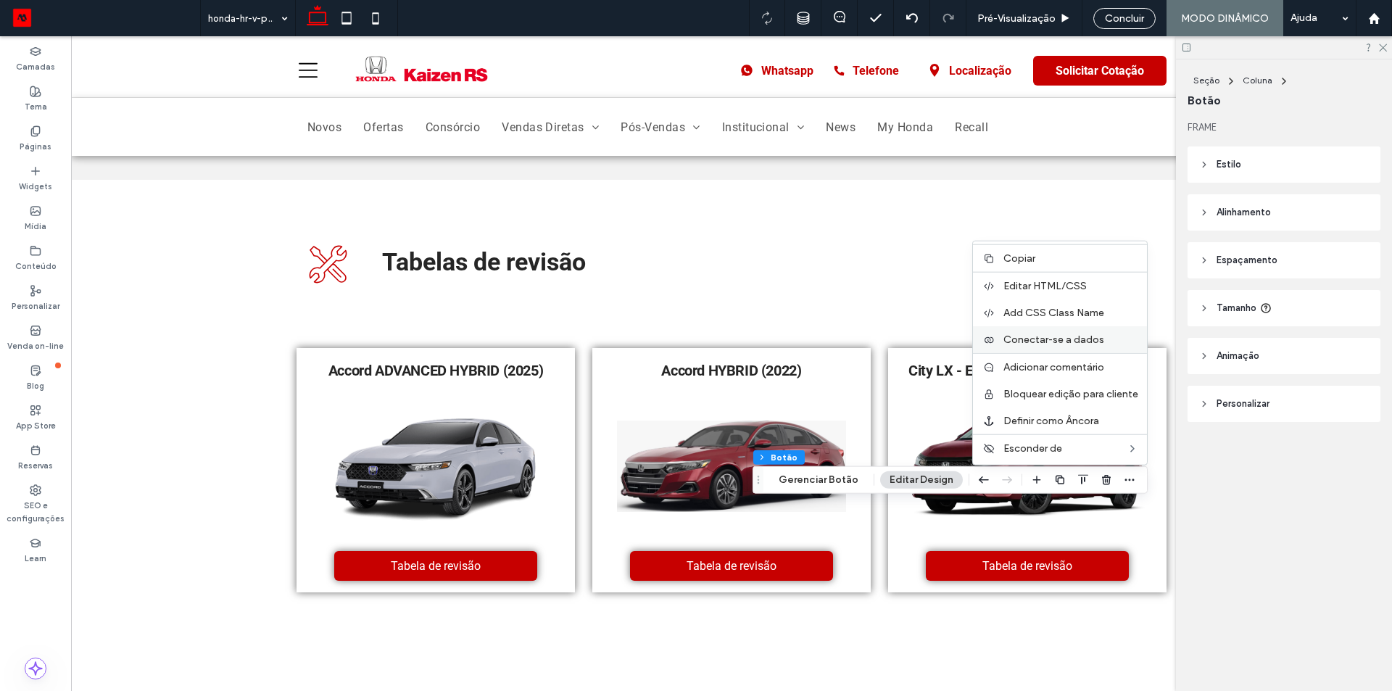
click at [1074, 343] on span "Conectar-se a dados" at bounding box center [1053, 339] width 101 height 12
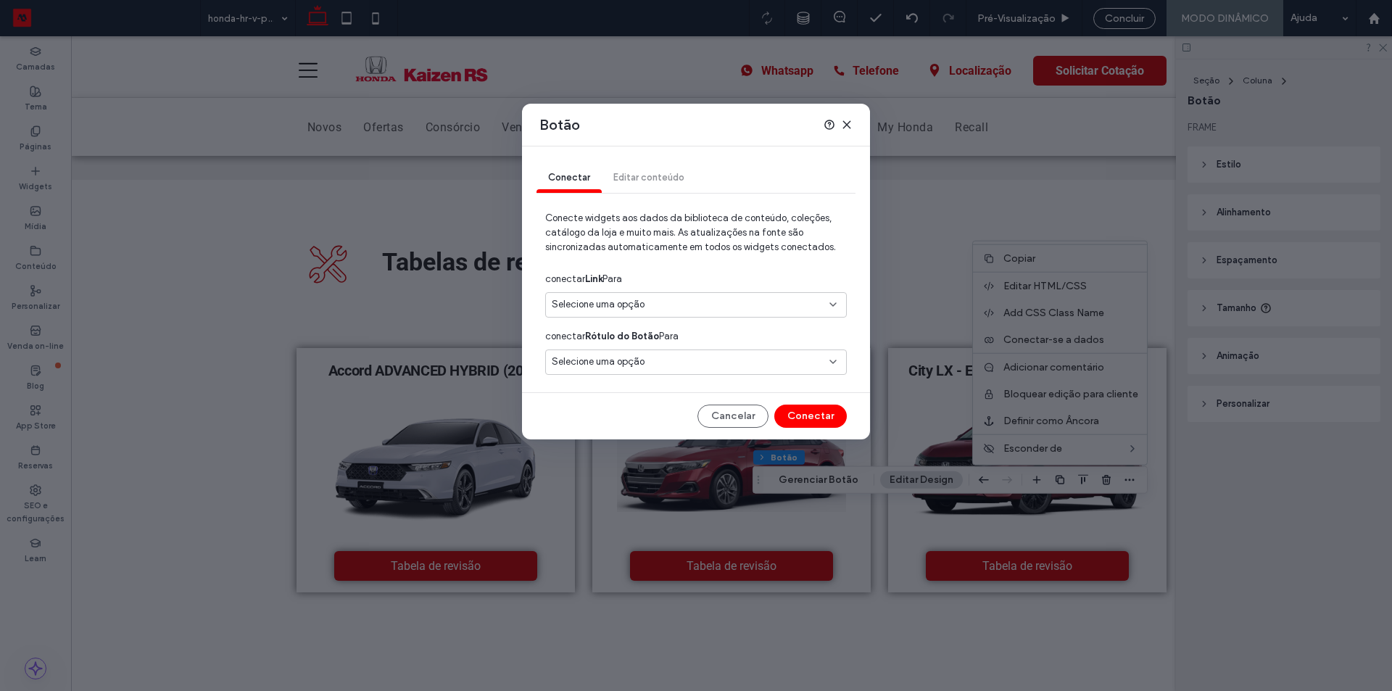
click at [691, 311] on div "Selecione uma opção" at bounding box center [687, 304] width 271 height 14
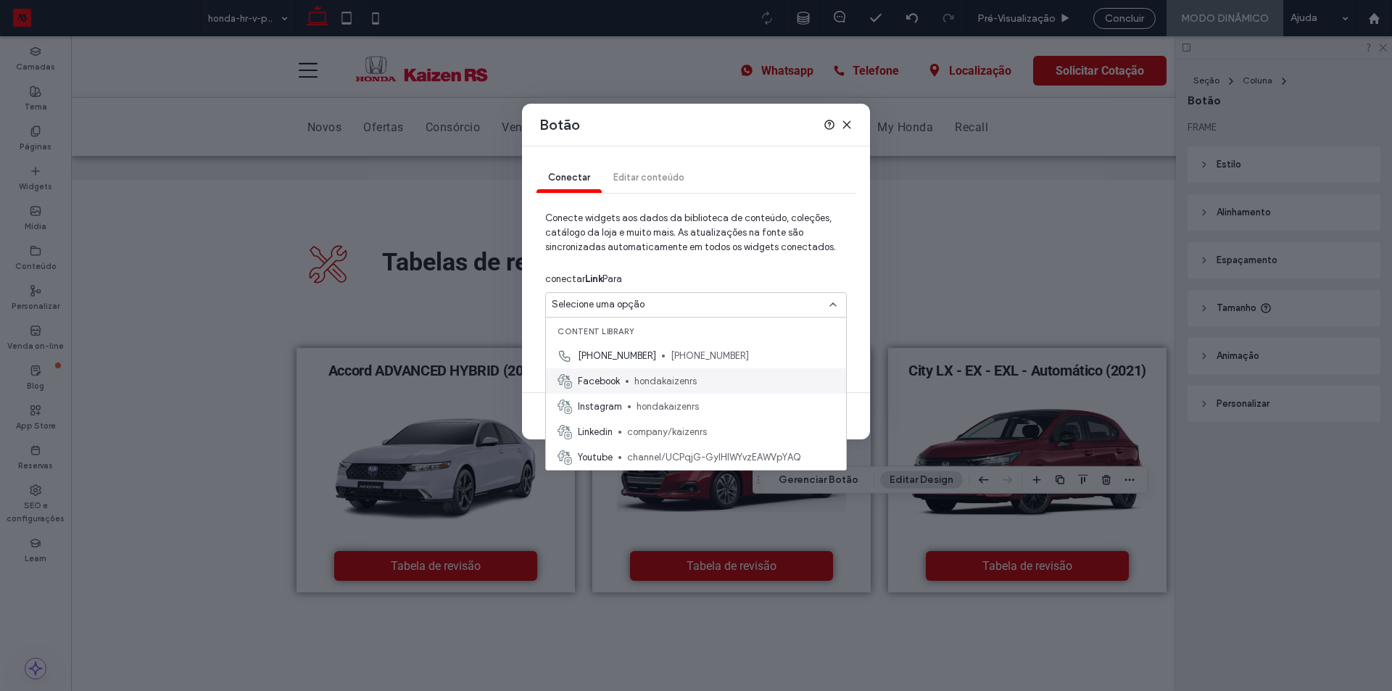
scroll to position [0, 0]
click at [844, 128] on icon at bounding box center [847, 125] width 12 height 12
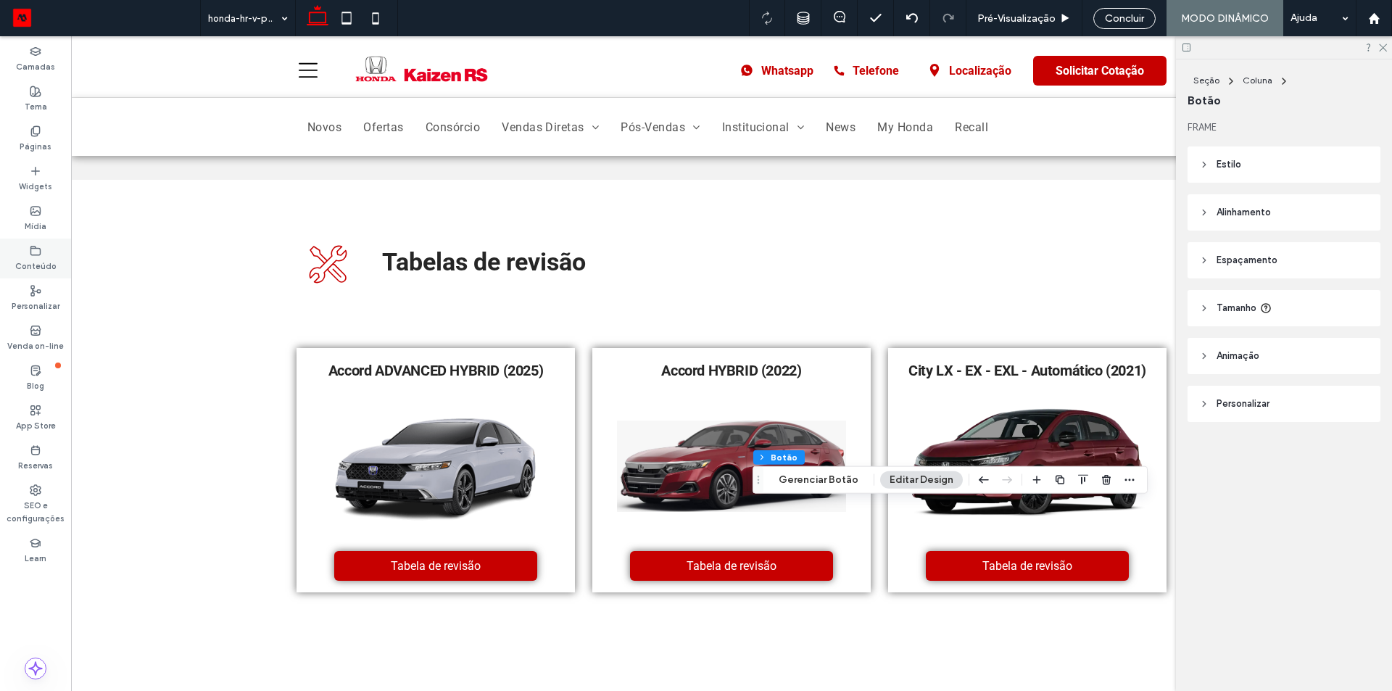
click at [33, 246] on use at bounding box center [35, 250] width 9 height 9
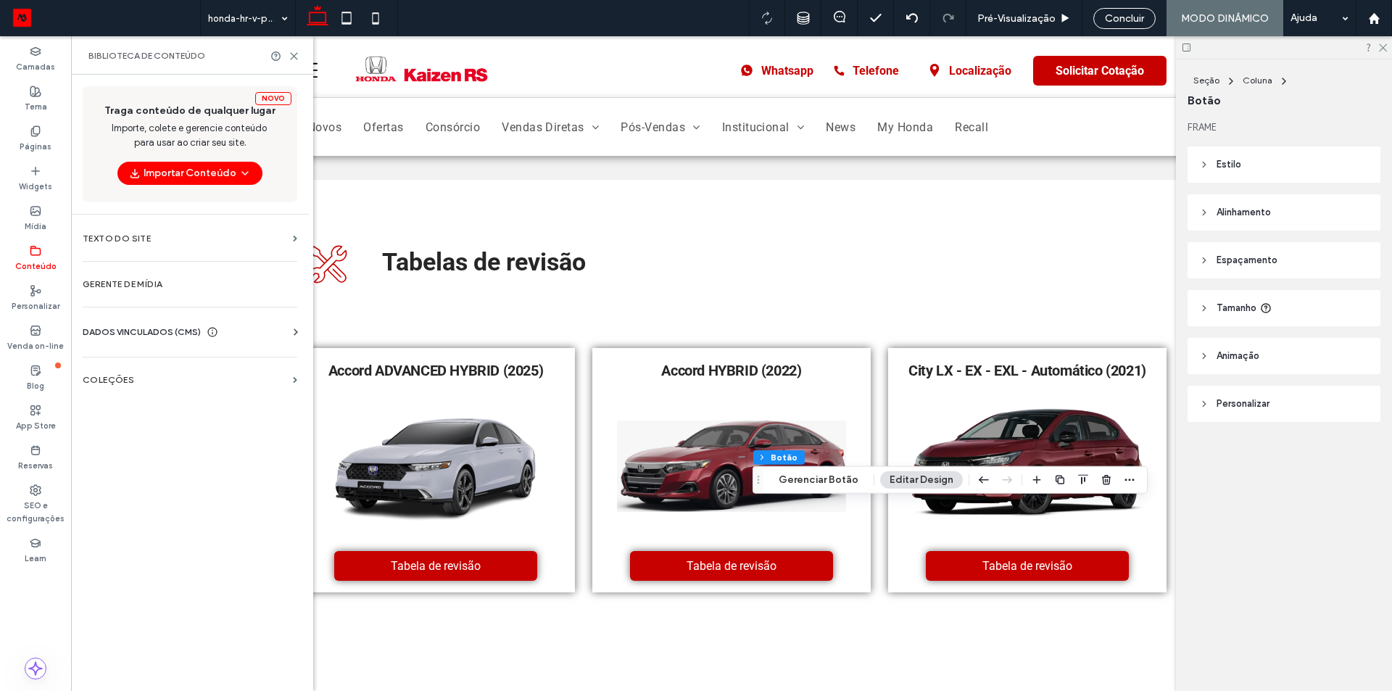
click at [201, 396] on div "Novo Traga conteúdo de qualquer lugar Importe, colete e gerencie conteúdo para …" at bounding box center [190, 381] width 238 height 613
click at [228, 373] on section "COLEÇÕES" at bounding box center [190, 379] width 238 height 33
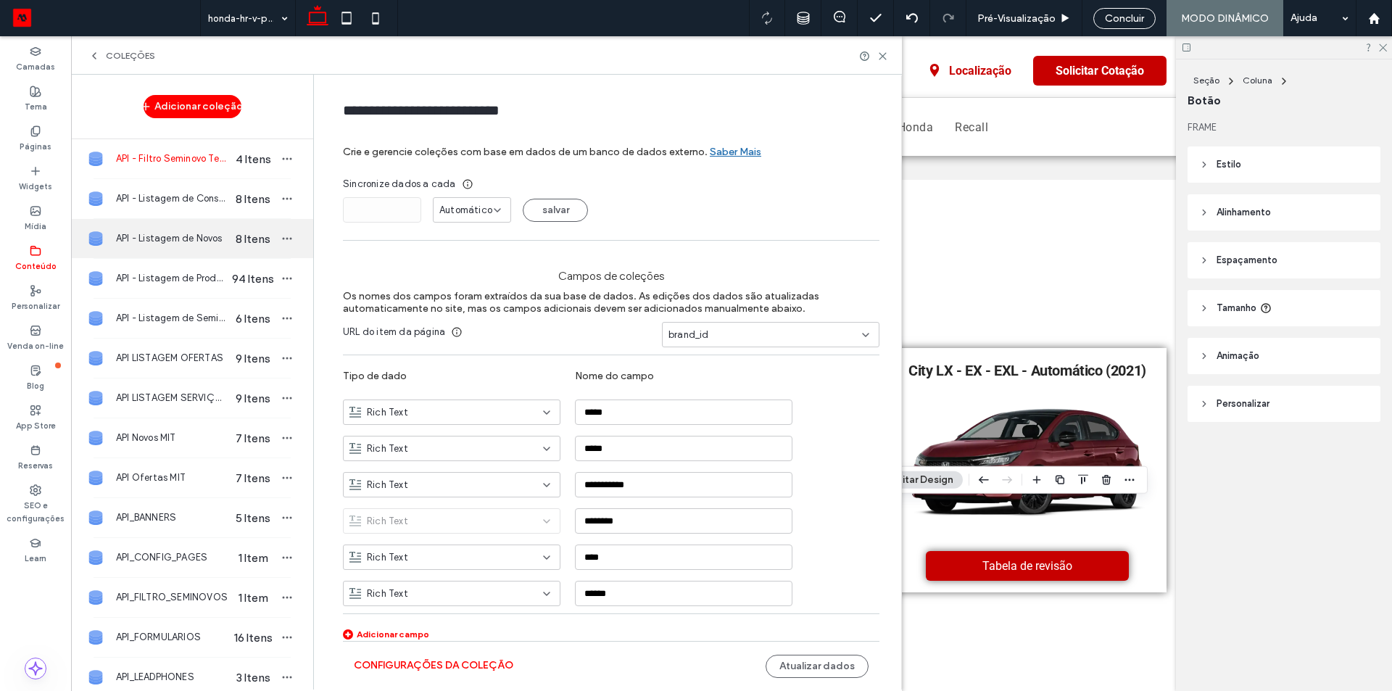
click at [210, 246] on div "API - Listagem de Novos 8 Itens" at bounding box center [192, 238] width 242 height 39
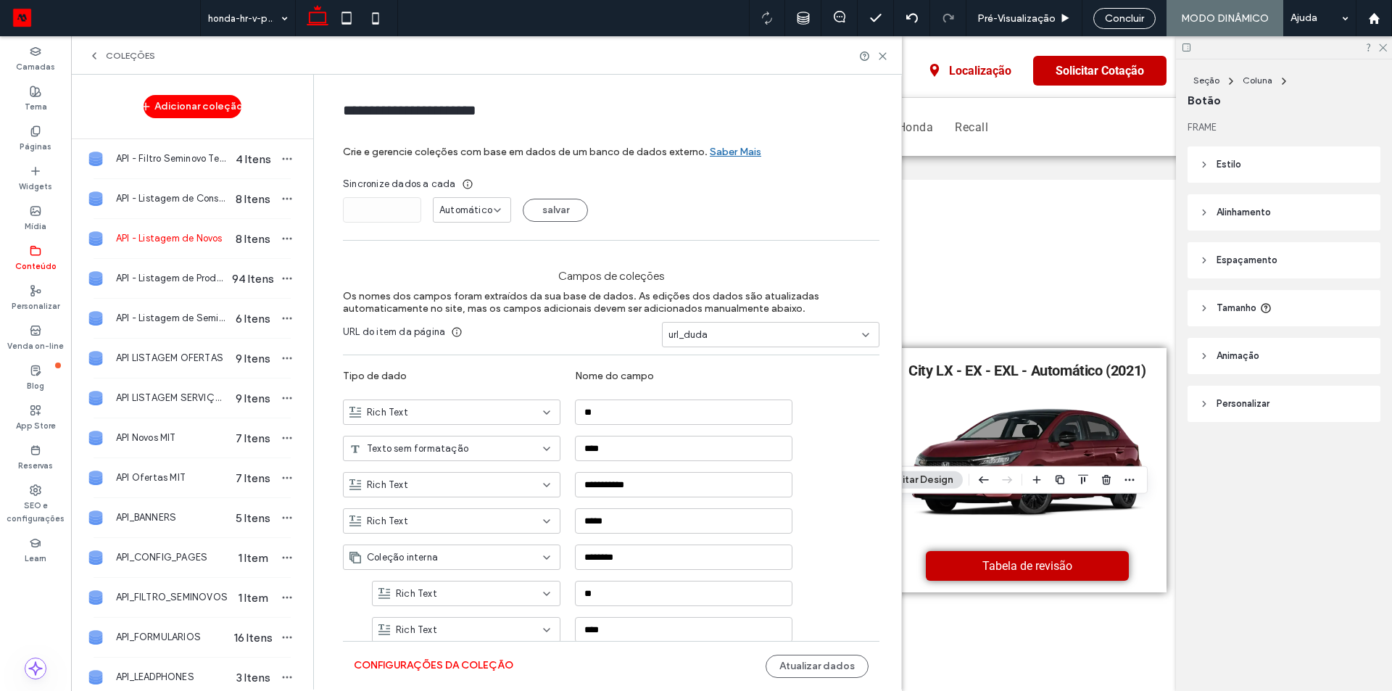
type input "**********"
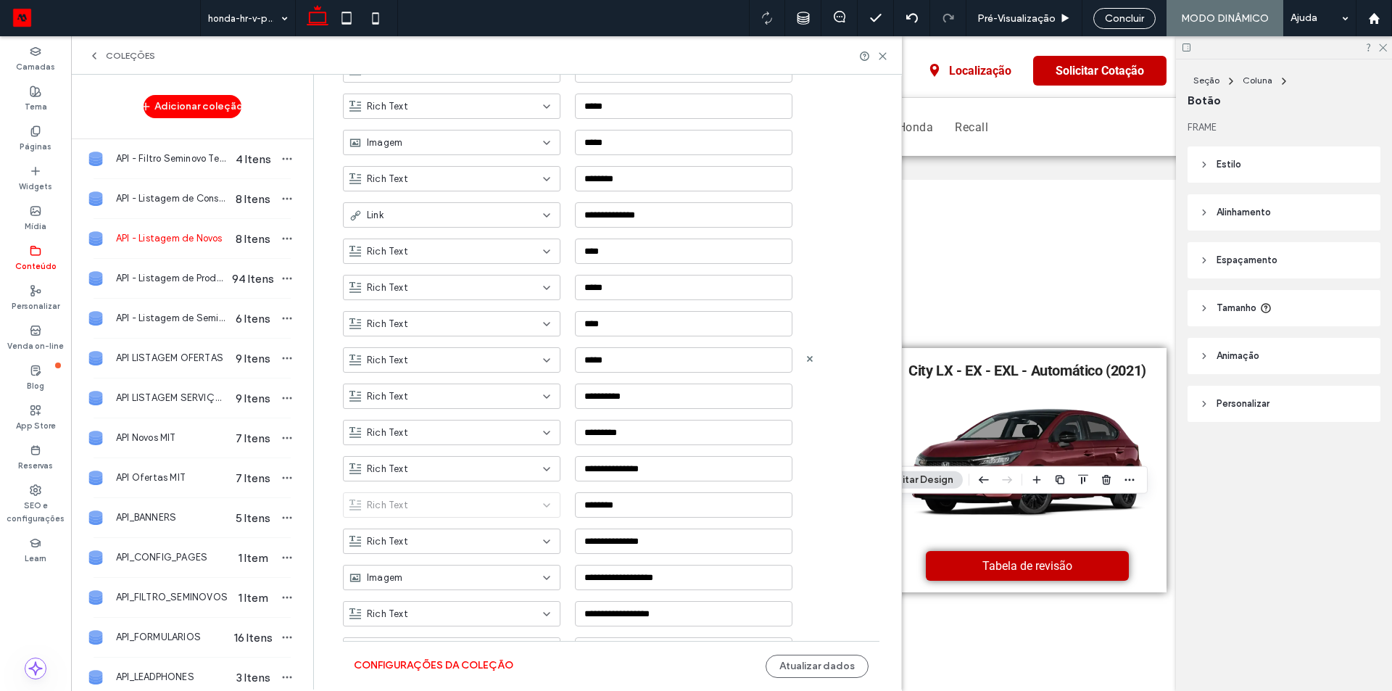
scroll to position [652, 0]
click at [500, 328] on div "Rich Text" at bounding box center [442, 322] width 187 height 14
click at [488, 415] on div "Link" at bounding box center [447, 422] width 216 height 25
click at [831, 666] on button "Atualizar dados" at bounding box center [816, 666] width 103 height 23
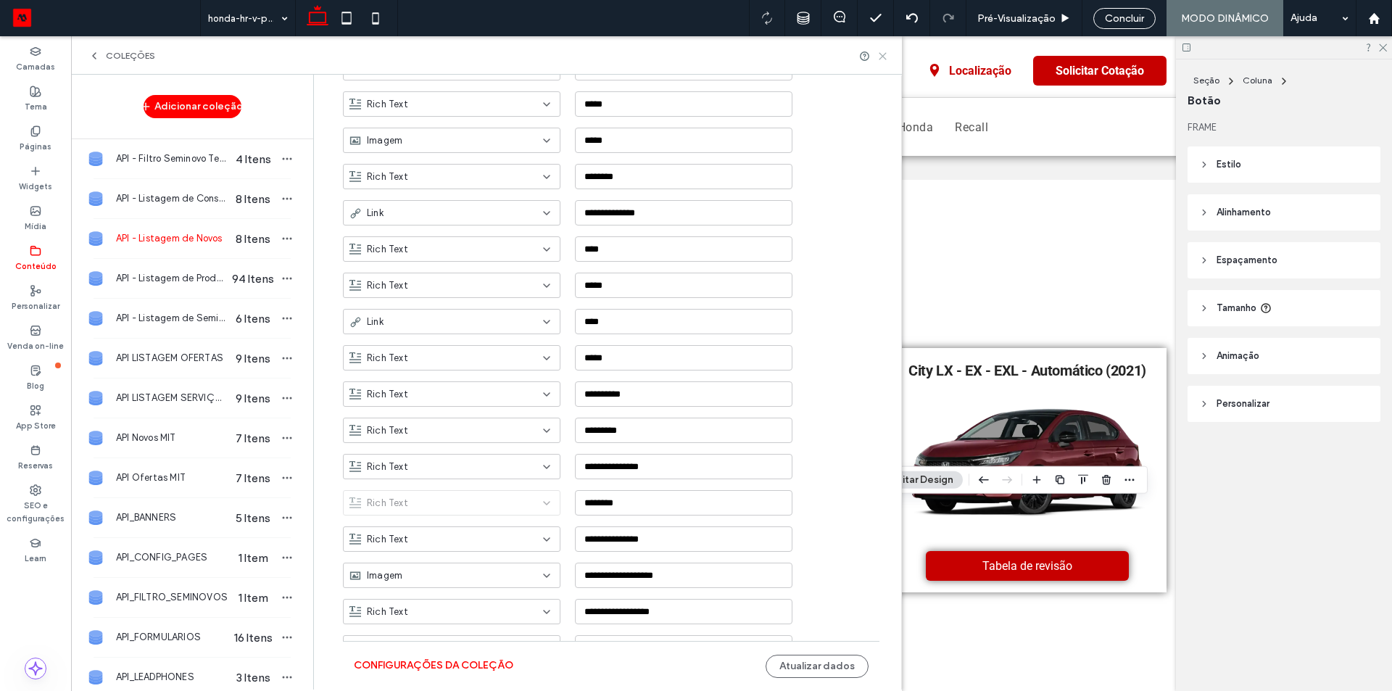
click at [884, 53] on icon at bounding box center [882, 56] width 11 height 11
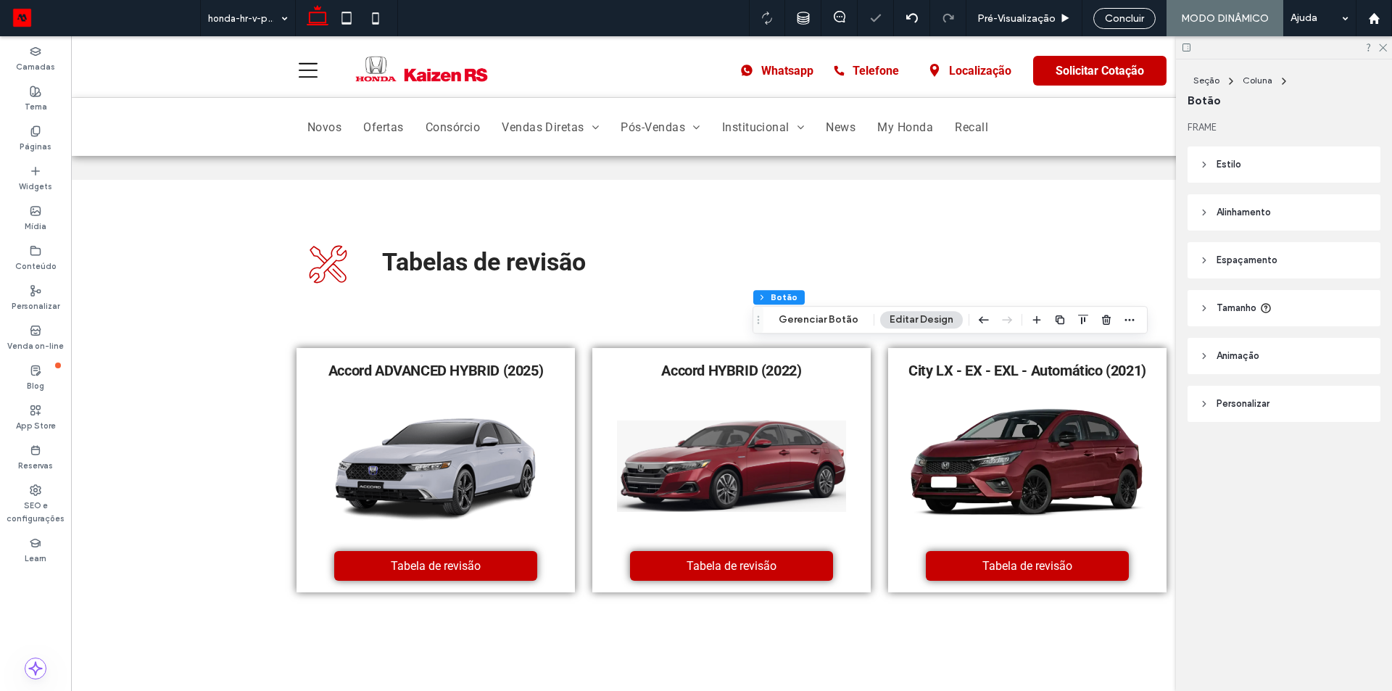
type input "**"
click at [1121, 291] on span "button" at bounding box center [1129, 297] width 17 height 17
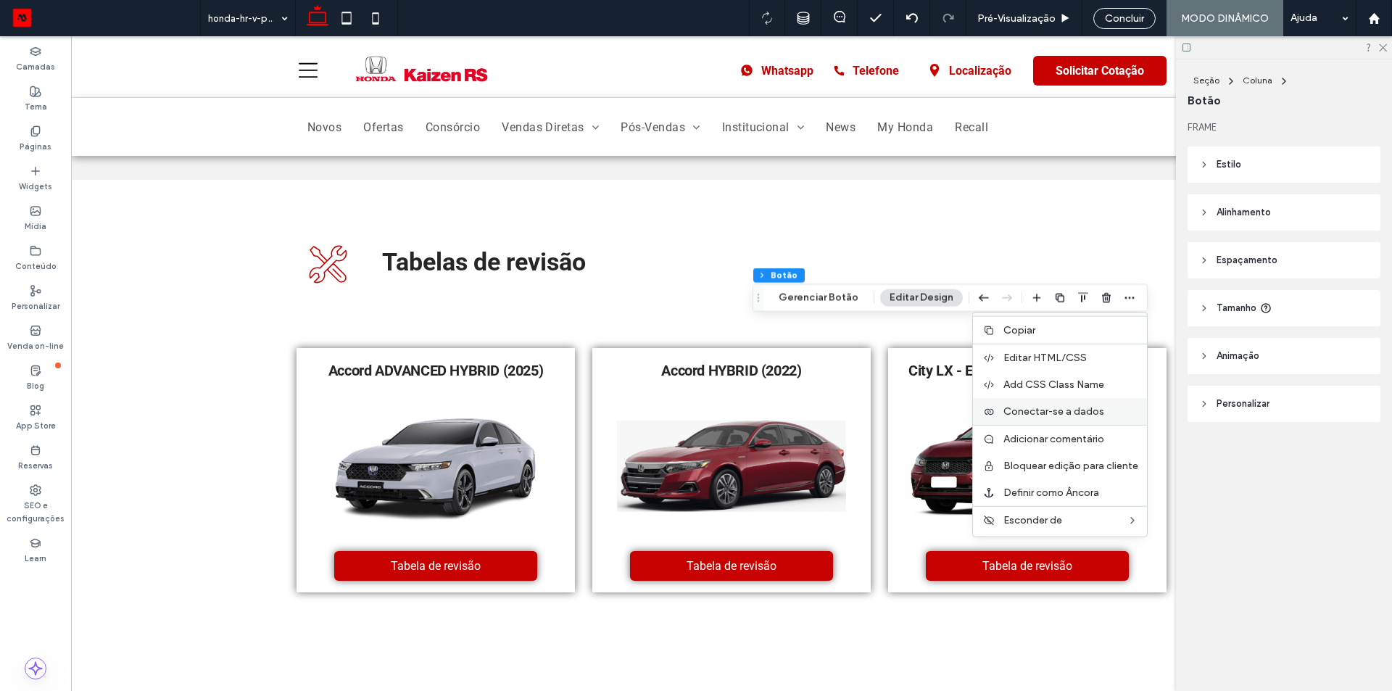
click at [1107, 403] on div "Conectar-se a dados" at bounding box center [1060, 411] width 174 height 27
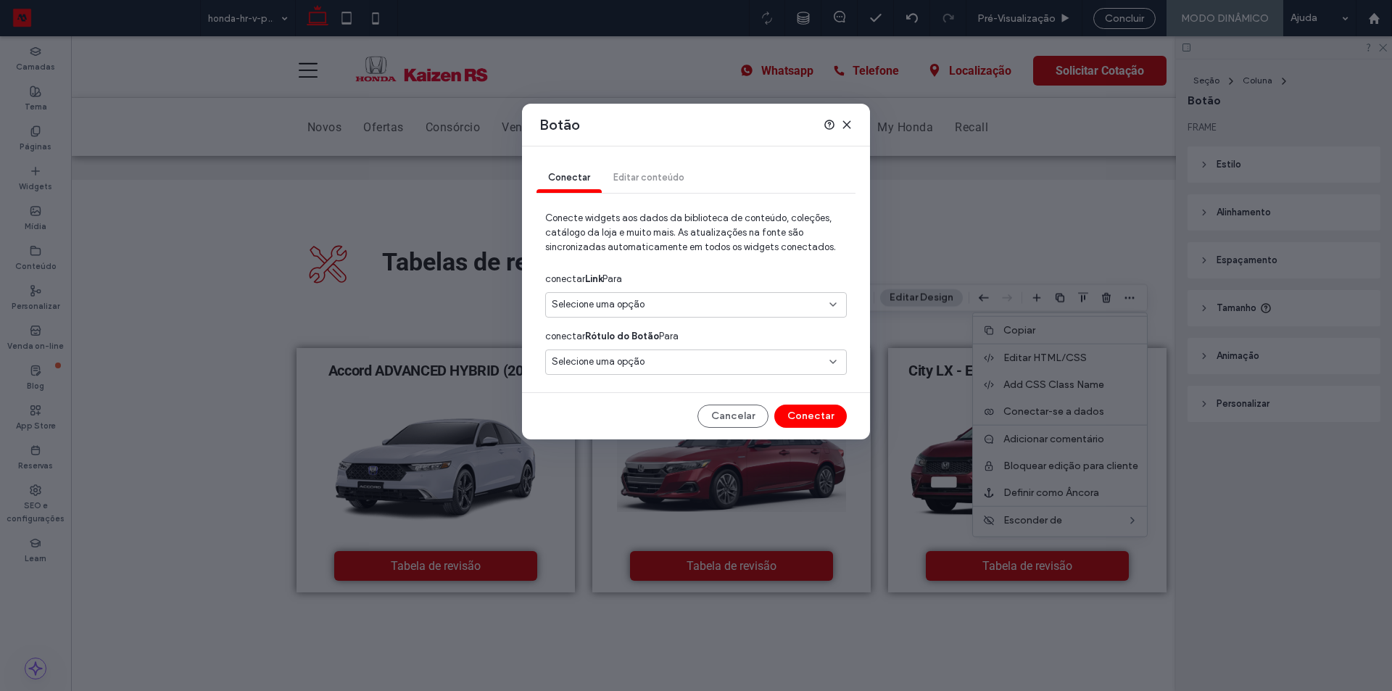
click at [749, 300] on div "Selecione uma opção" at bounding box center [687, 304] width 271 height 14
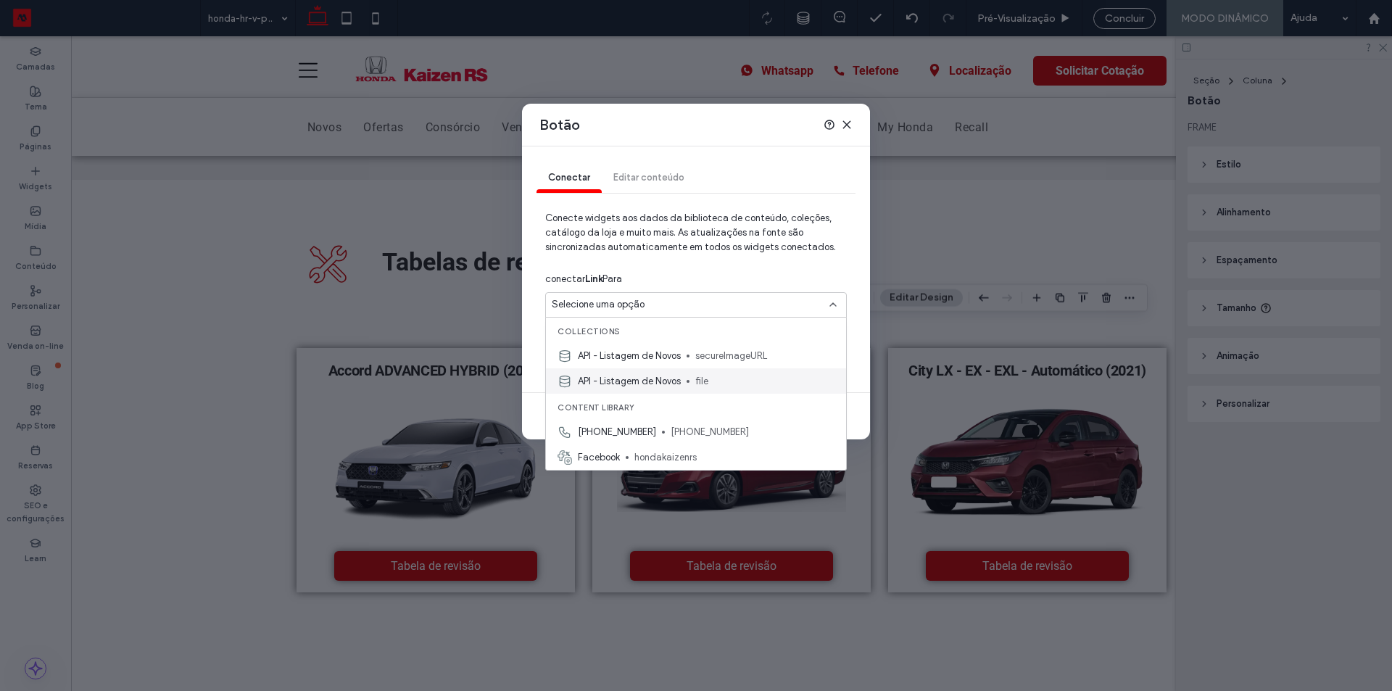
click at [747, 378] on span "file" at bounding box center [764, 381] width 139 height 14
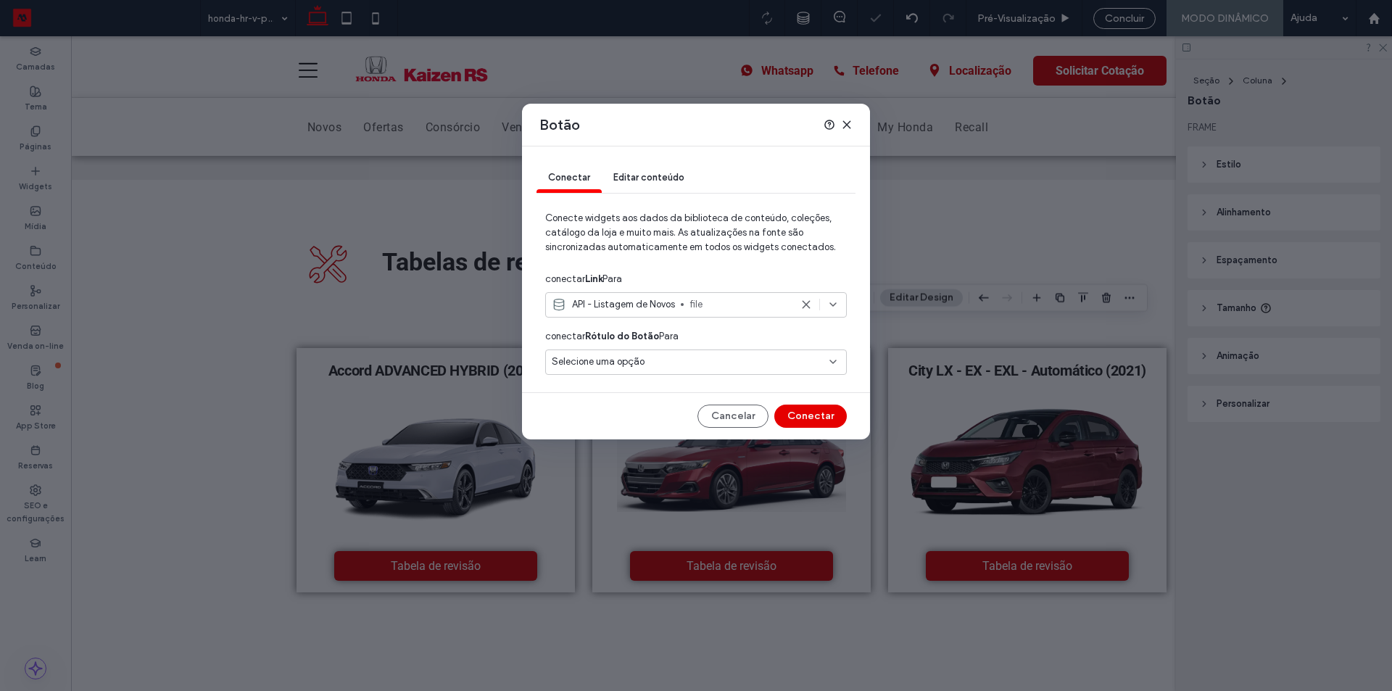
click at [809, 412] on button "Conectar" at bounding box center [810, 415] width 72 height 23
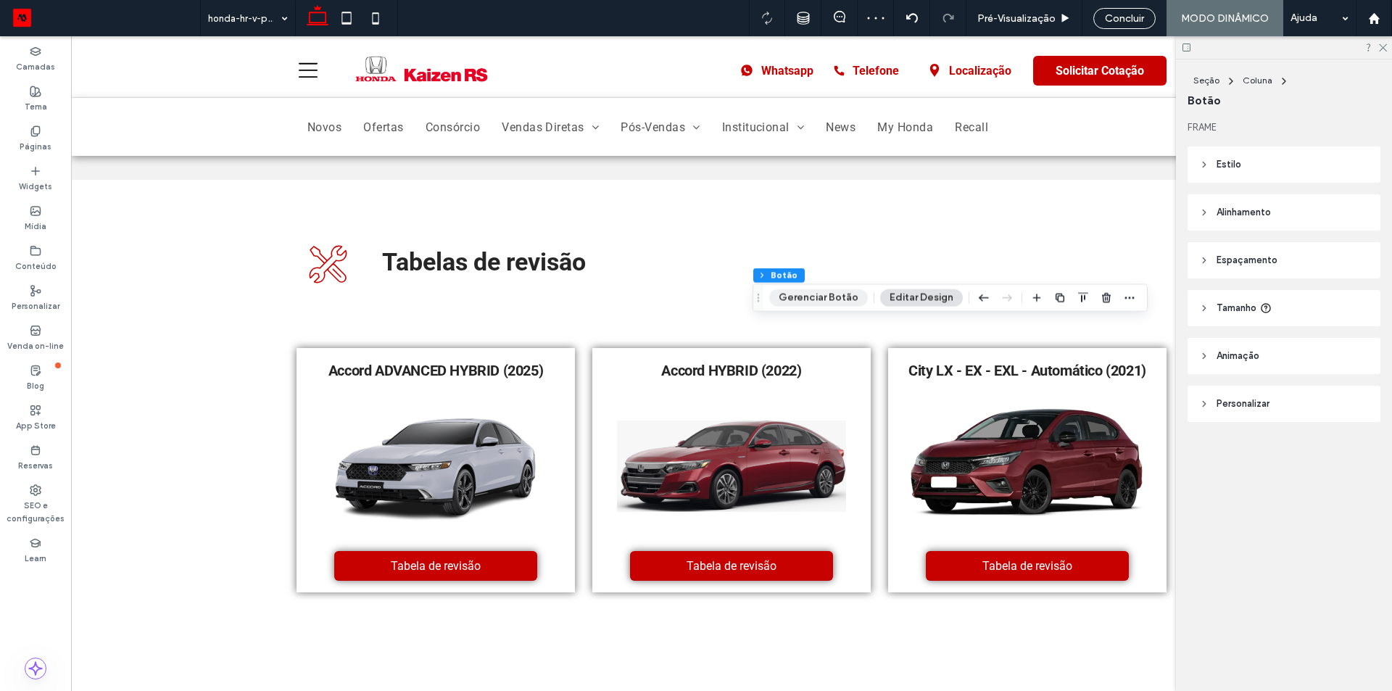
click at [830, 294] on button "Gerenciar Botão" at bounding box center [818, 297] width 99 height 17
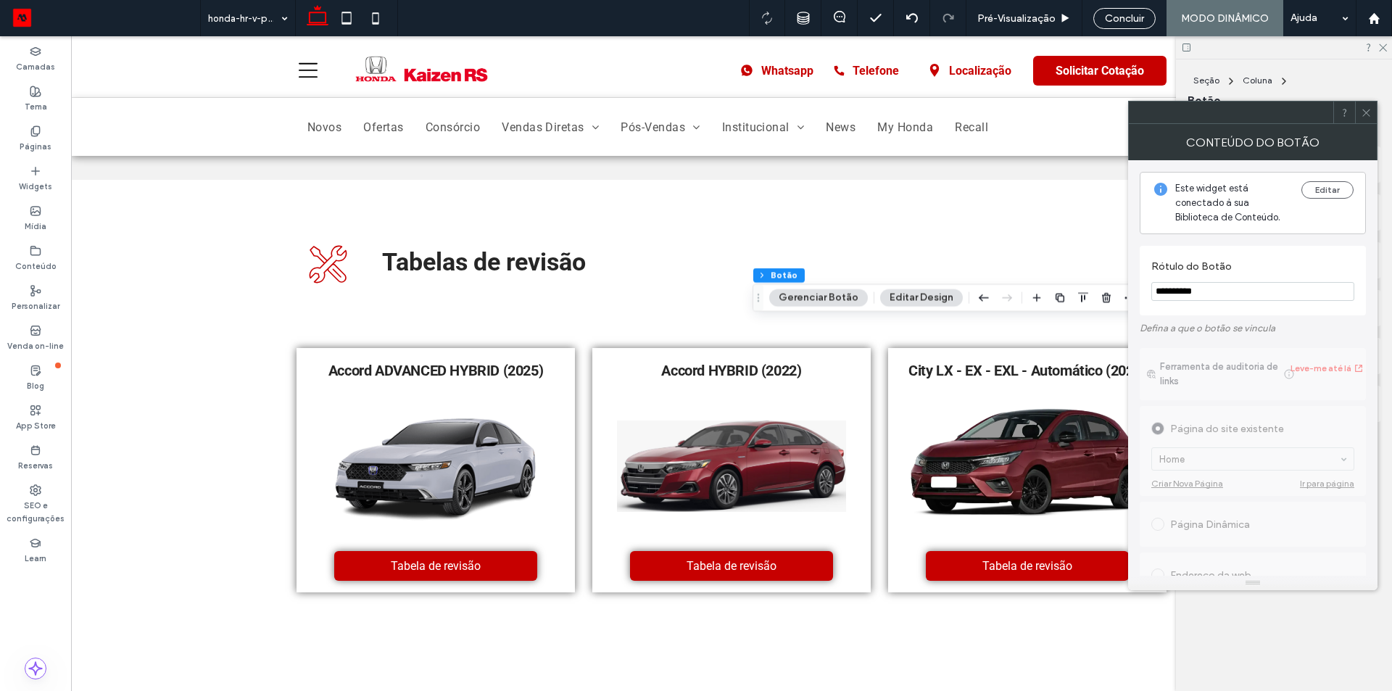
click at [1359, 112] on div at bounding box center [1366, 112] width 22 height 22
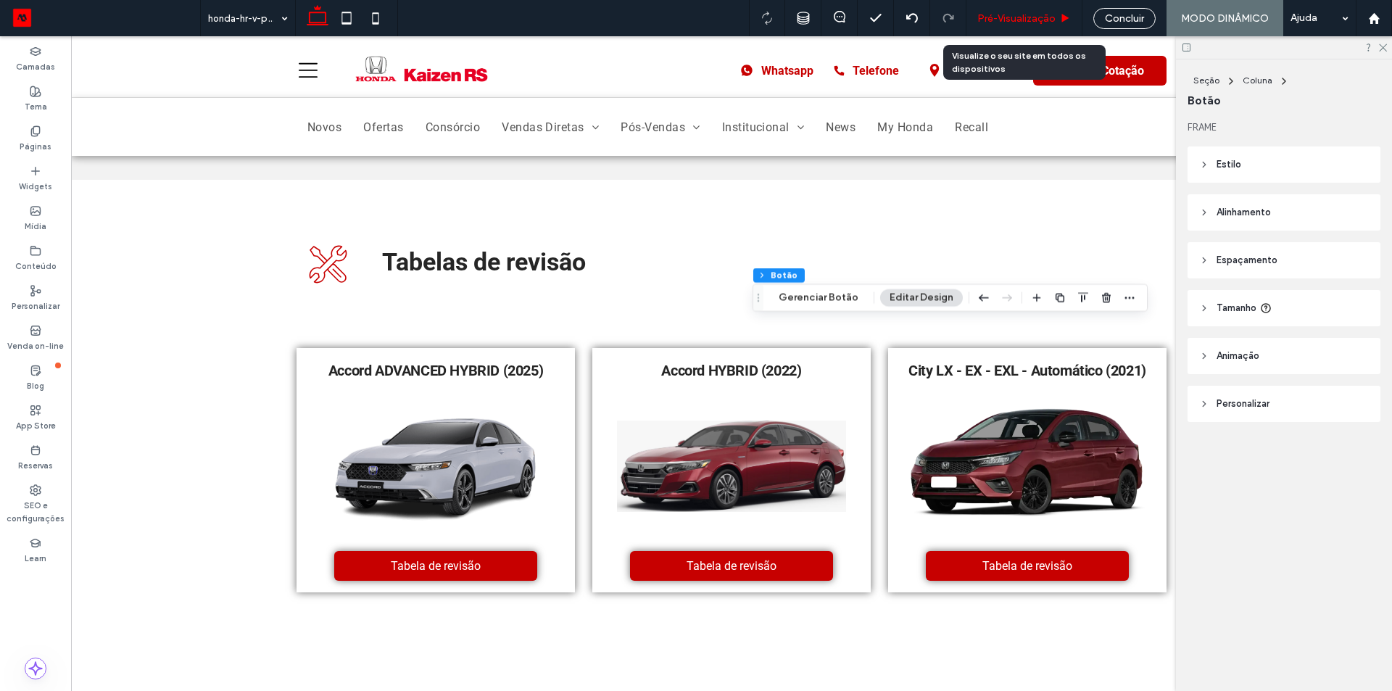
click at [1029, 22] on span "Pré-Visualizaçāo" at bounding box center [1016, 18] width 78 height 12
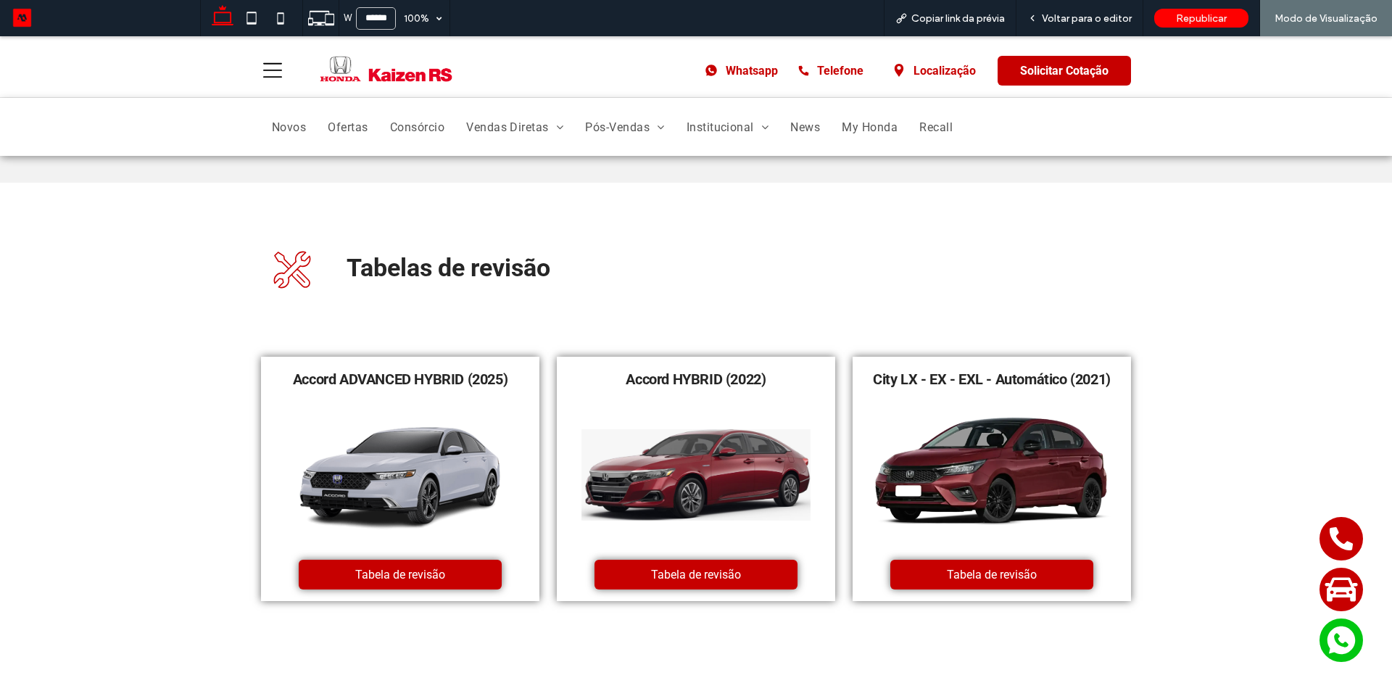
drag, startPoint x: 811, startPoint y: 358, endPoint x: 867, endPoint y: 352, distance: 56.1
click at [1050, 22] on span "Voltar para o editor" at bounding box center [1087, 18] width 90 height 12
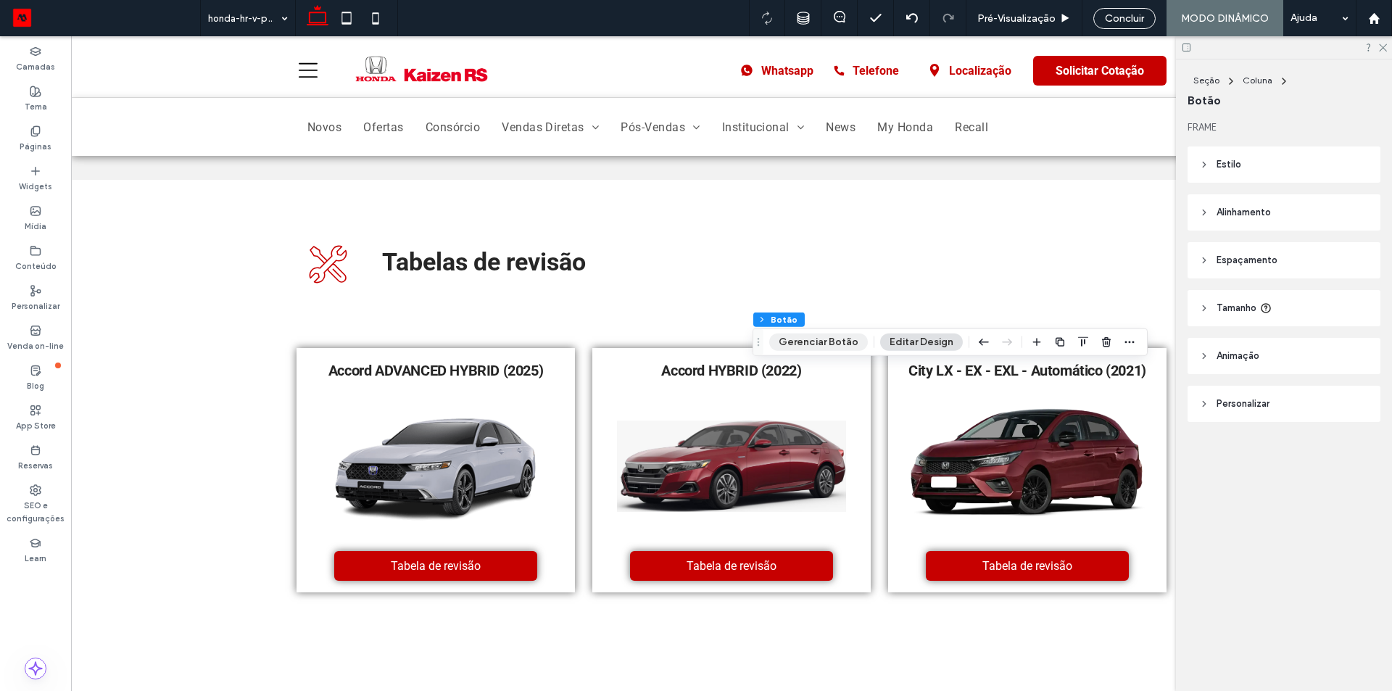
click at [815, 343] on button "Gerenciar Botão" at bounding box center [818, 341] width 99 height 17
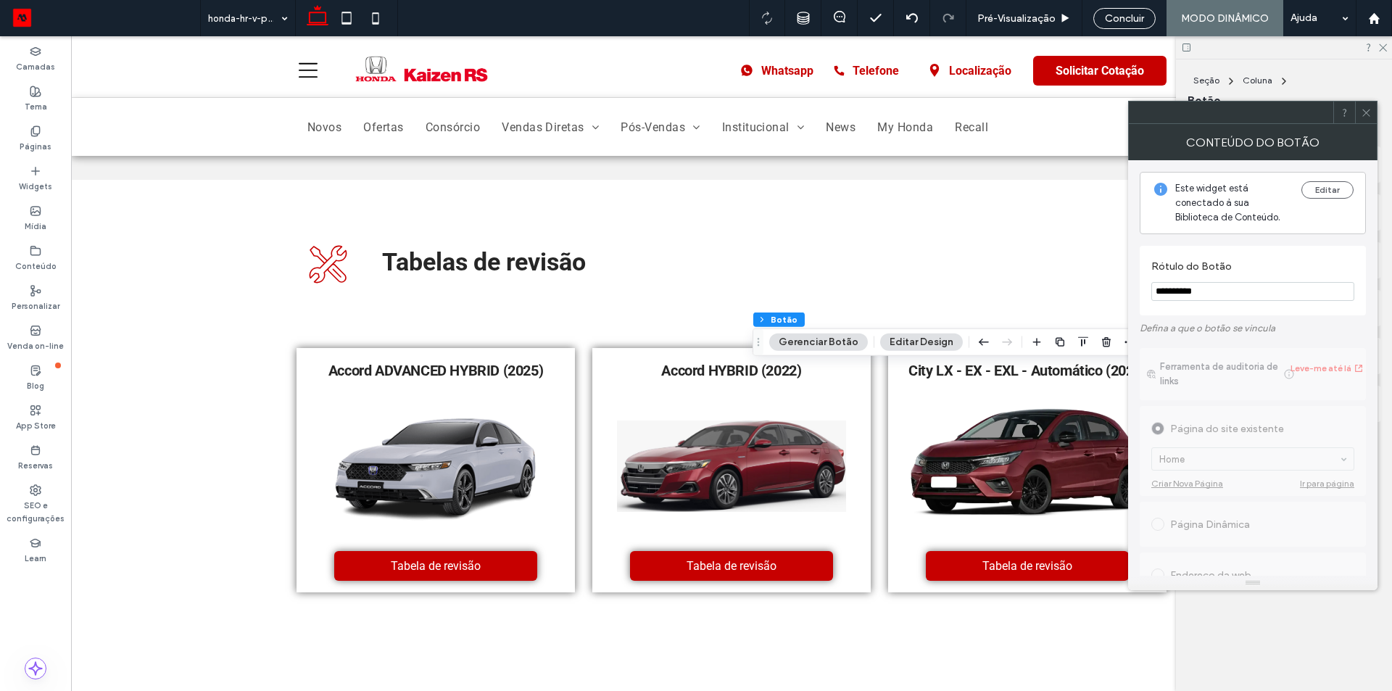
click at [1174, 283] on input "**********" at bounding box center [1252, 291] width 203 height 19
type input "**********"
click at [1371, 120] on span at bounding box center [1366, 112] width 11 height 22
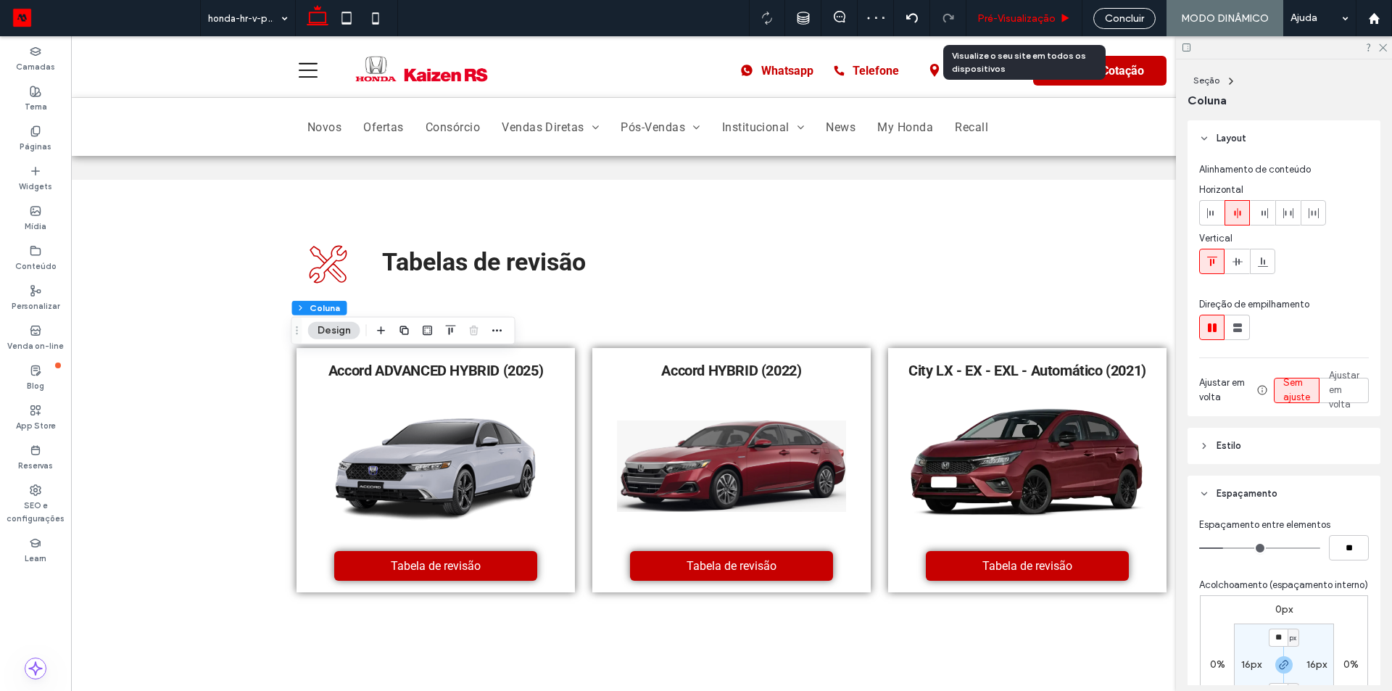
click at [1028, 17] on span "Pré-Visualizaçāo" at bounding box center [1016, 18] width 78 height 12
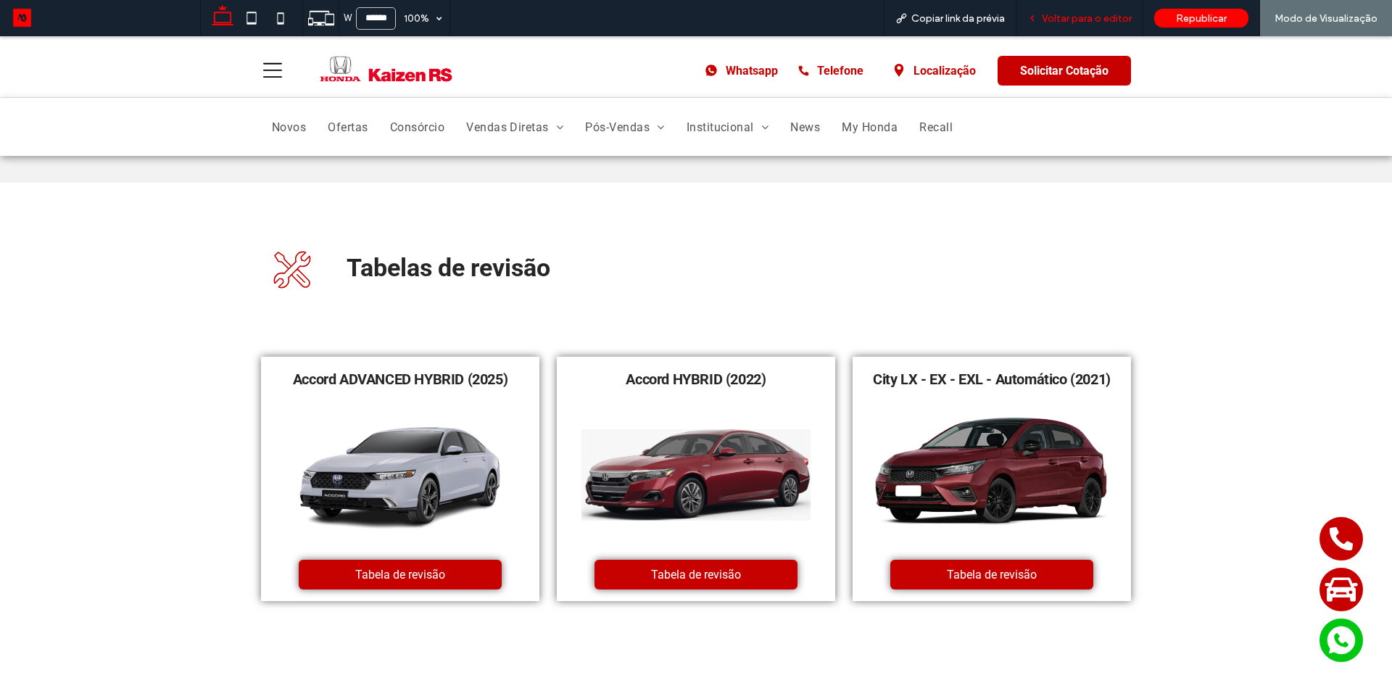
click at [1075, 10] on div "Voltar para o editor" at bounding box center [1079, 18] width 127 height 36
click at [1081, 29] on div "Voltar para o editor" at bounding box center [1079, 18] width 127 height 36
click at [1041, 13] on div "Voltar para o editor" at bounding box center [1079, 18] width 126 height 12
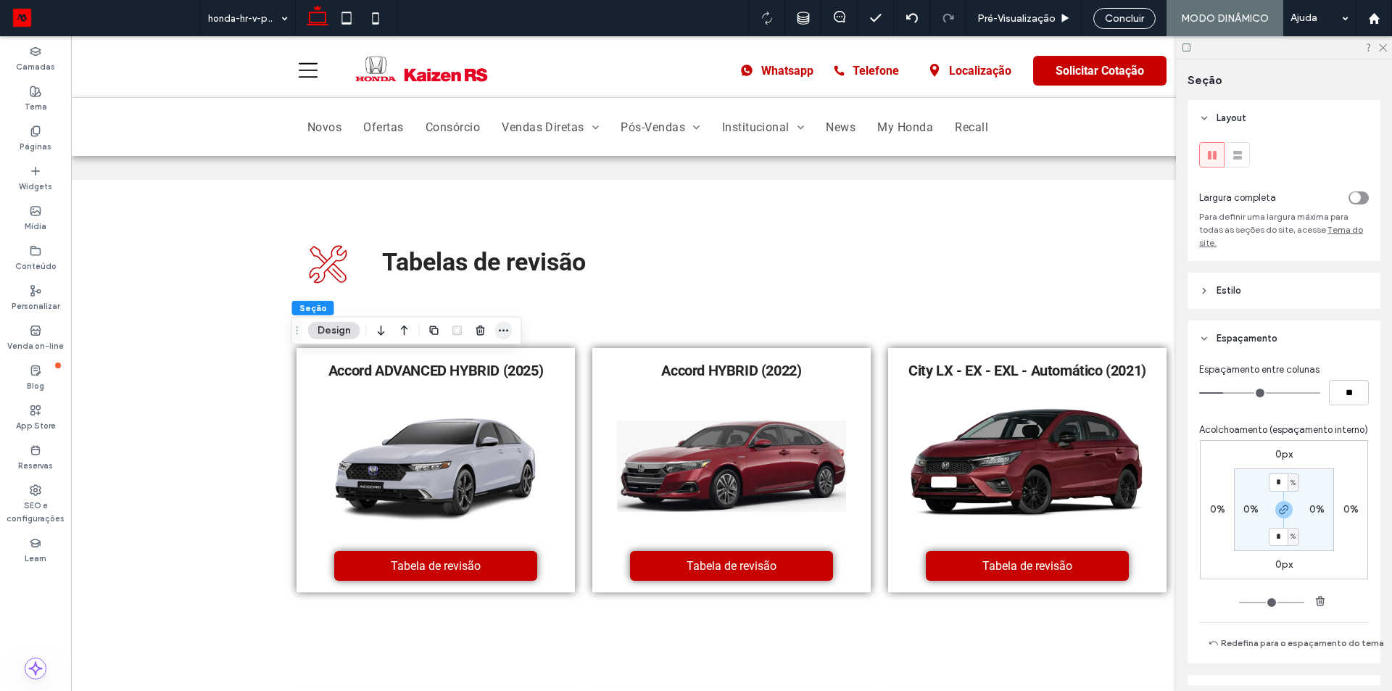
click at [504, 328] on icon "button" at bounding box center [504, 331] width 12 height 12
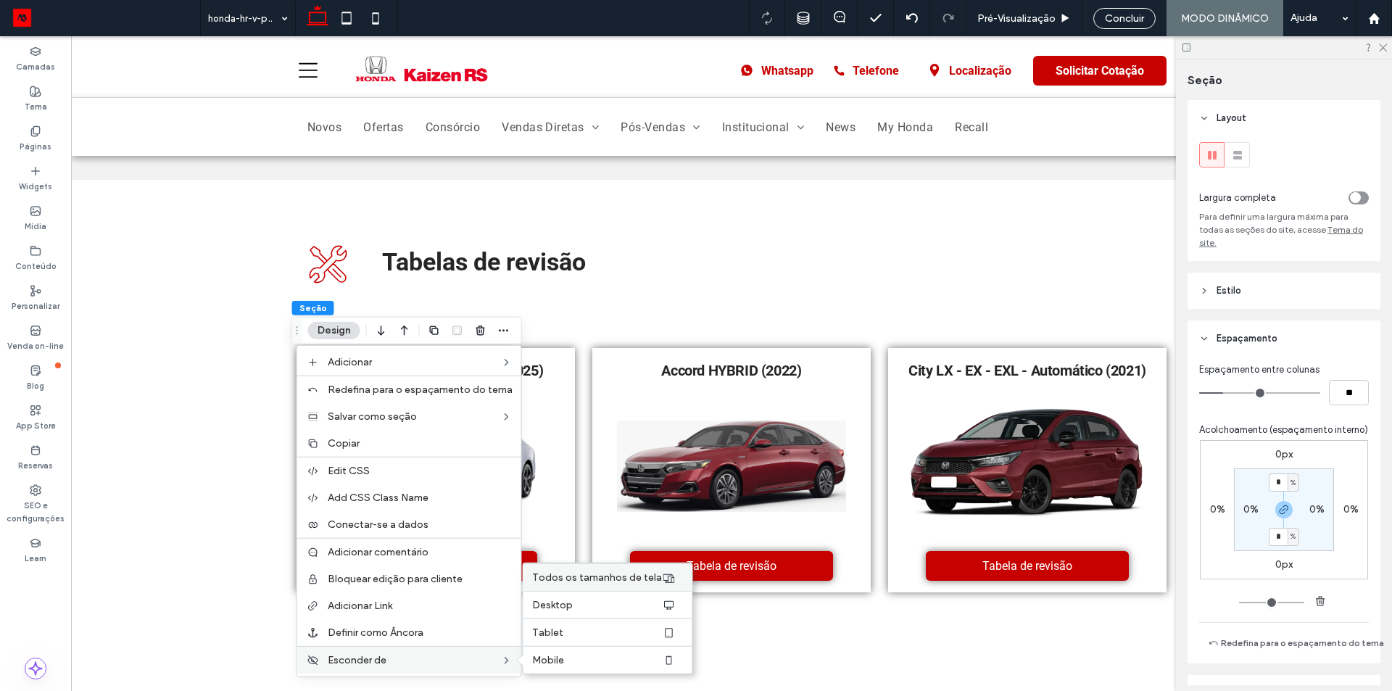
click at [598, 584] on div "Todos os tamanhos de tela" at bounding box center [607, 577] width 169 height 28
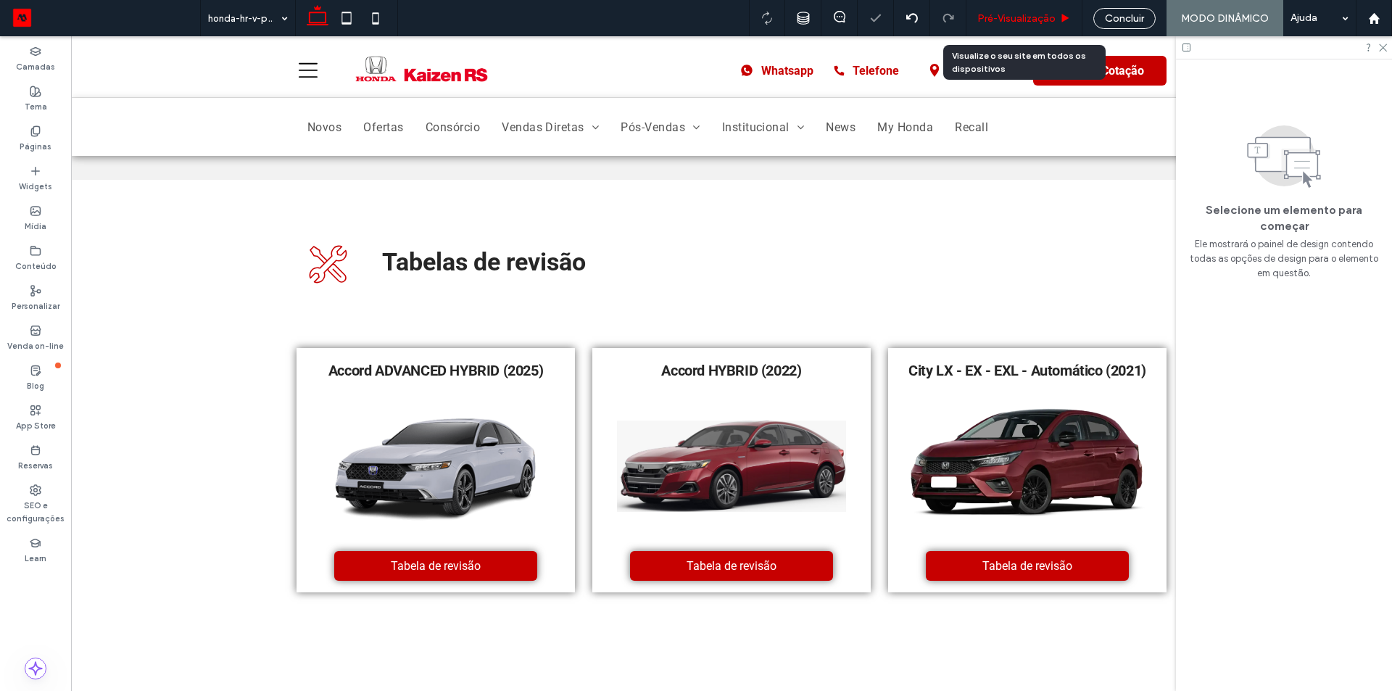
click at [997, 19] on span "Pré-Visualizaçāo" at bounding box center [1016, 18] width 78 height 12
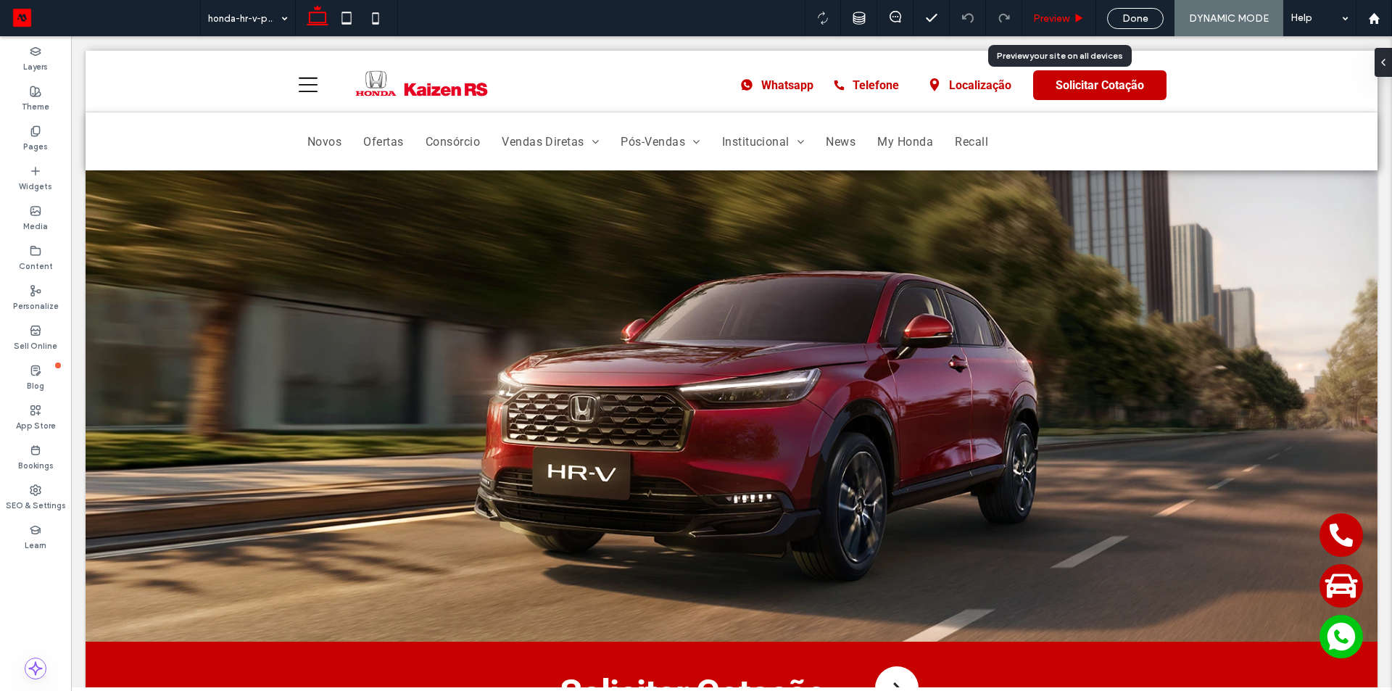
click at [1076, 18] on use at bounding box center [1079, 18] width 7 height 8
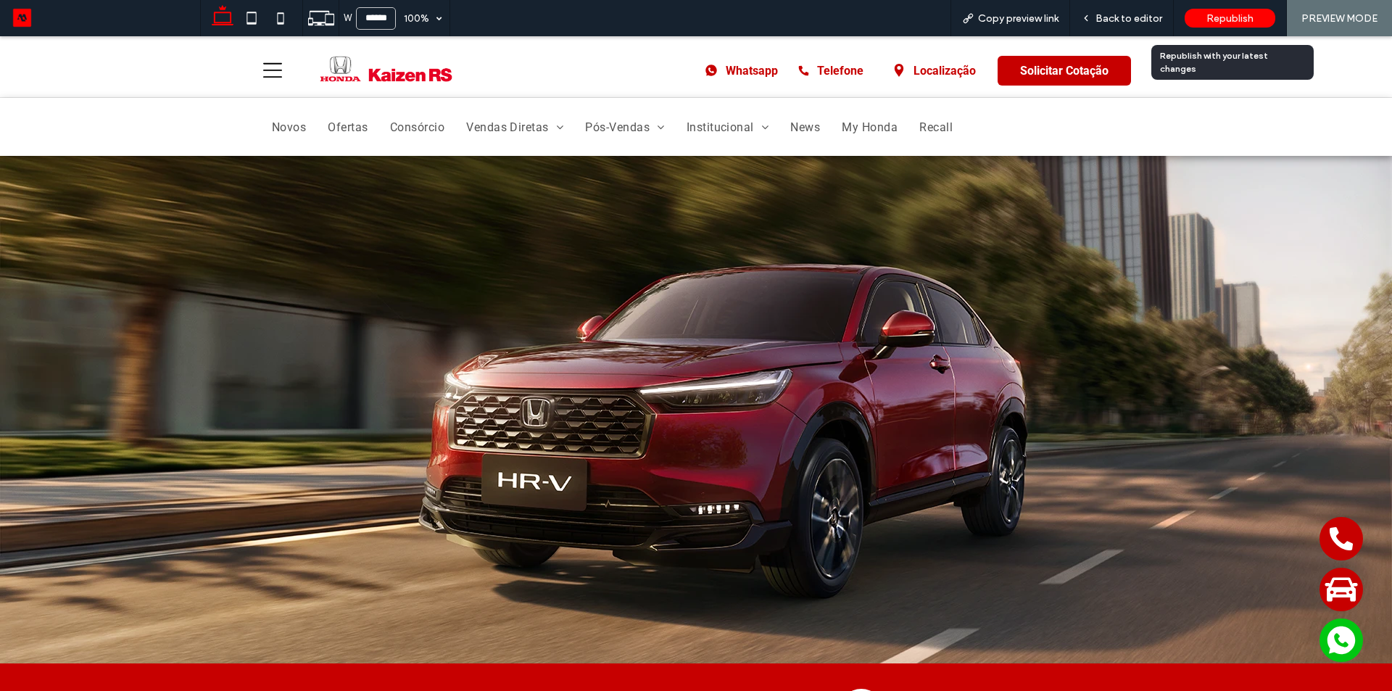
click at [1197, 22] on div "Republish" at bounding box center [1229, 18] width 91 height 19
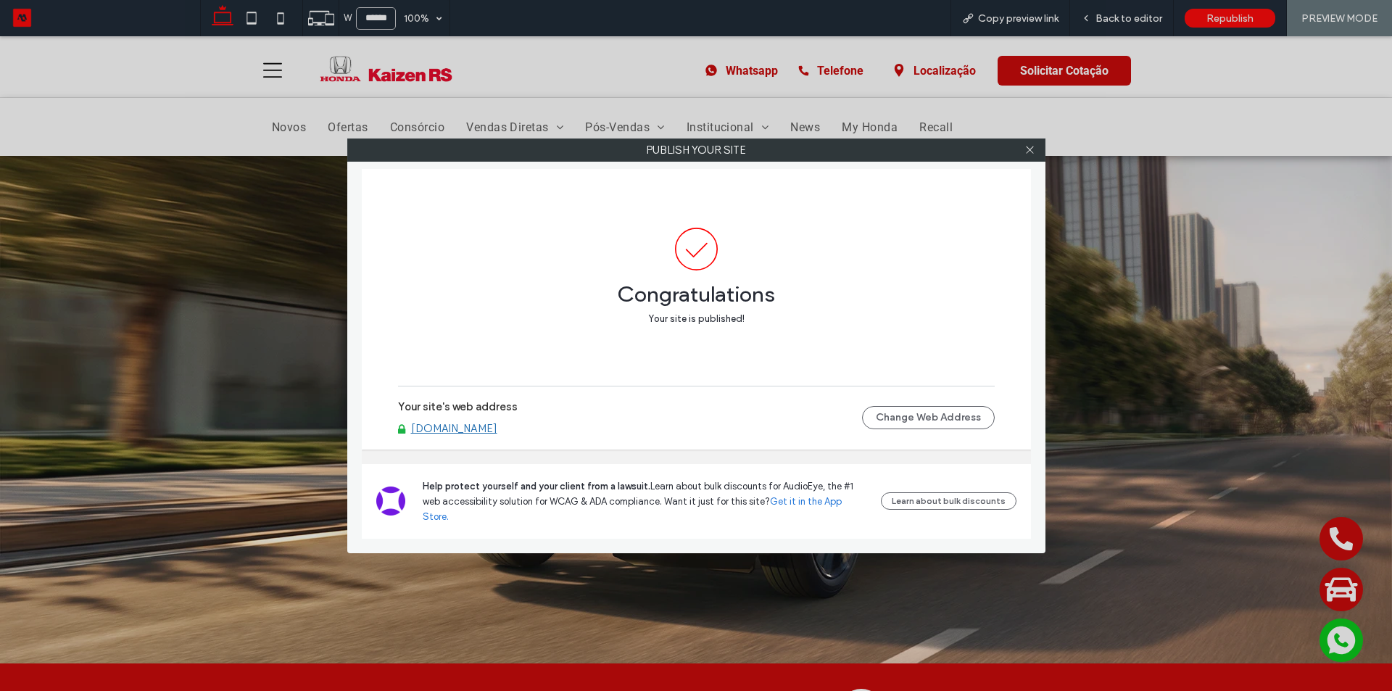
click at [493, 435] on link "[DOMAIN_NAME]" at bounding box center [454, 428] width 86 height 13
click at [1023, 152] on div at bounding box center [1030, 150] width 22 height 22
click at [1026, 152] on icon at bounding box center [1029, 149] width 11 height 11
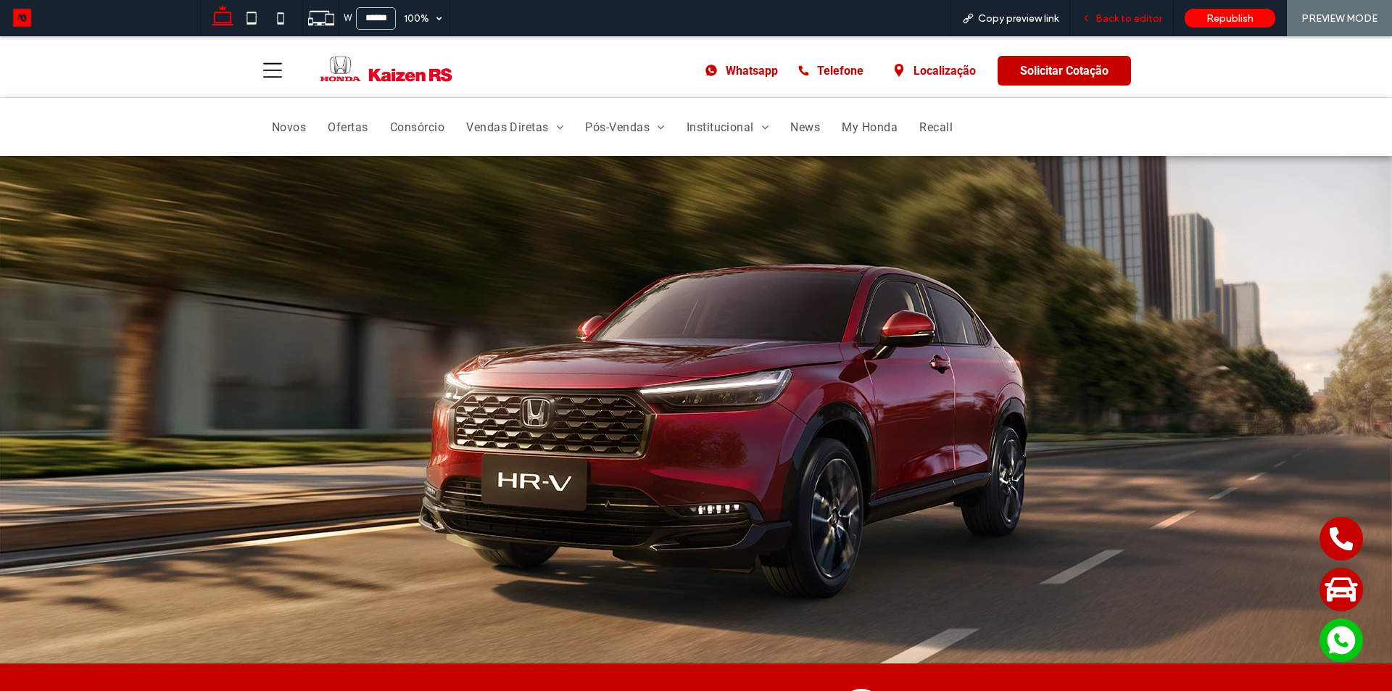
click at [1109, 24] on span "Back to editor" at bounding box center [1128, 18] width 67 height 12
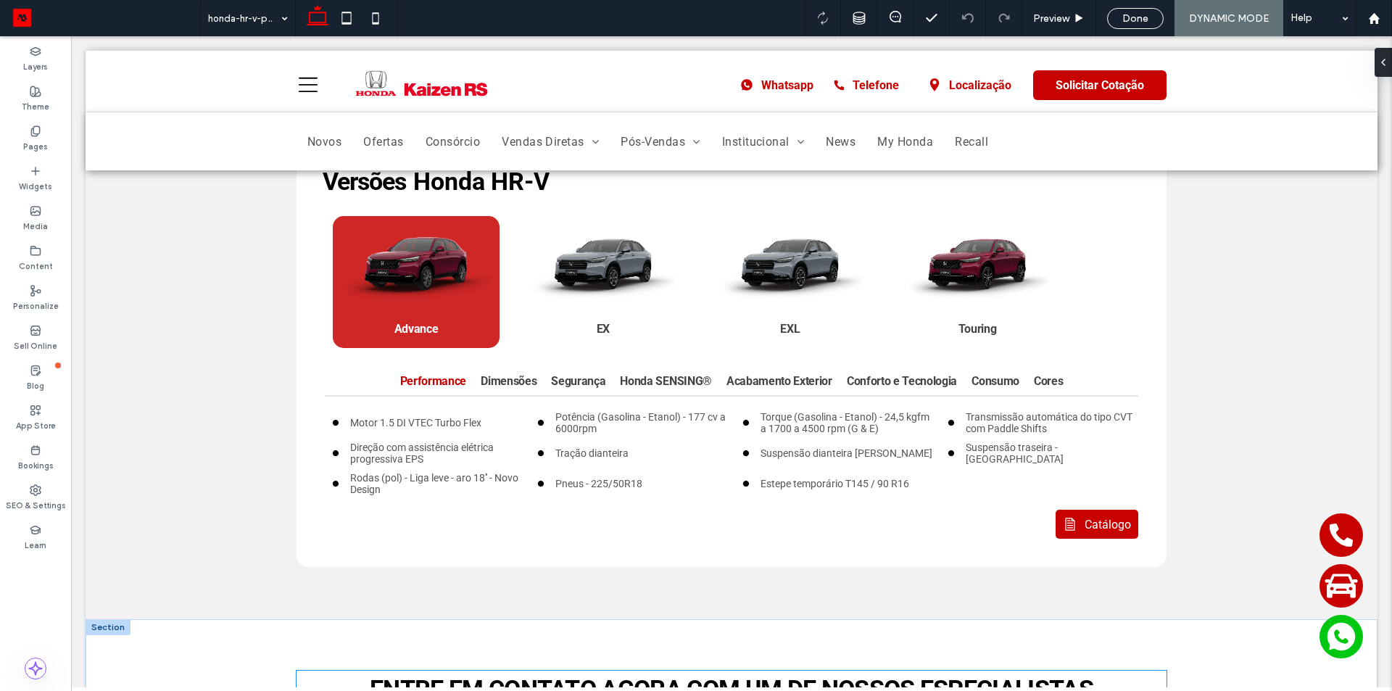
scroll to position [2754, 0]
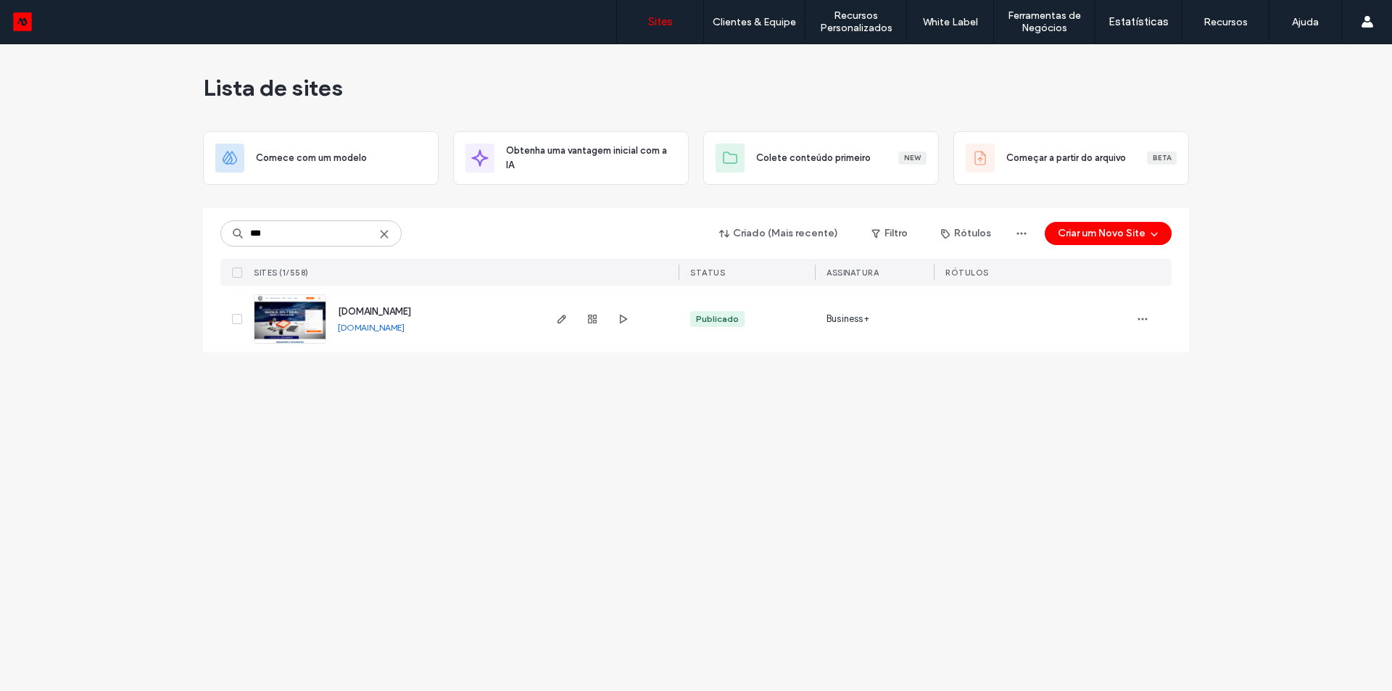
type input "***"
click at [386, 327] on link "www.oemworldparts.com" at bounding box center [371, 327] width 67 height 11
click at [407, 311] on span "www.oemworldparts.com" at bounding box center [374, 311] width 73 height 11
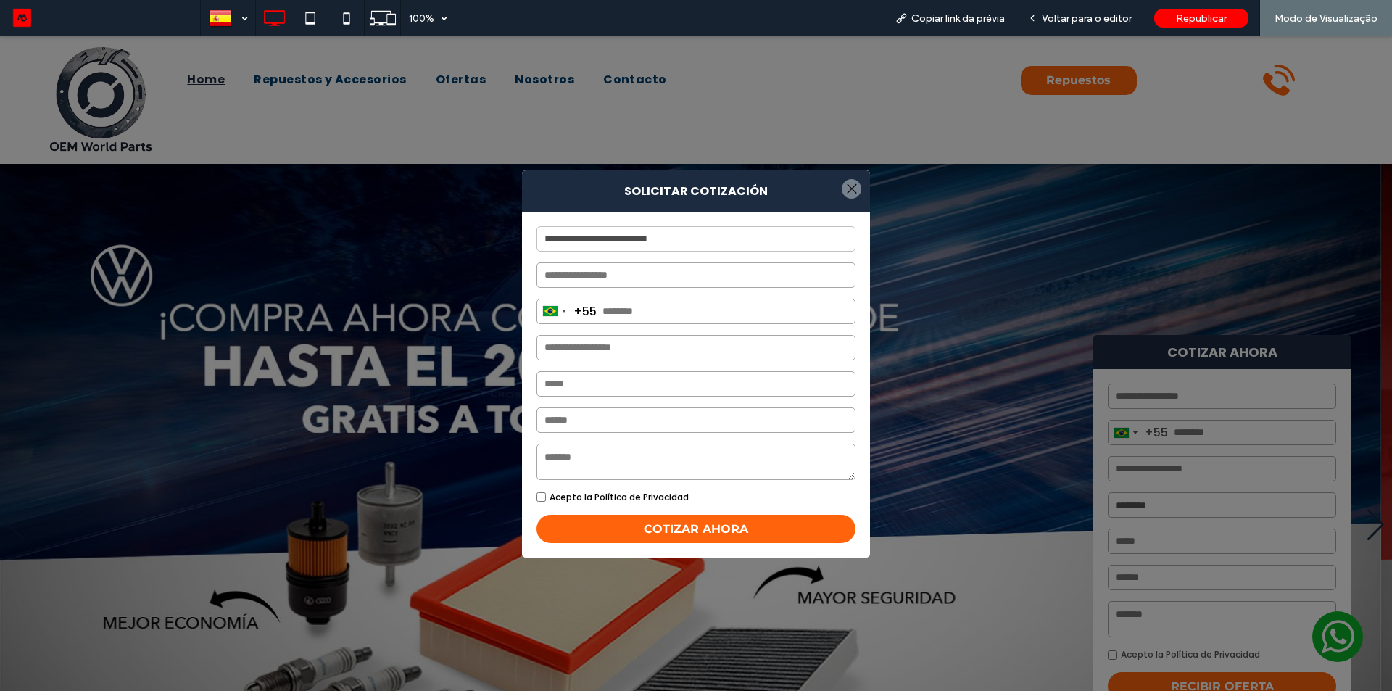
click at [851, 194] on div at bounding box center [852, 189] width 20 height 20
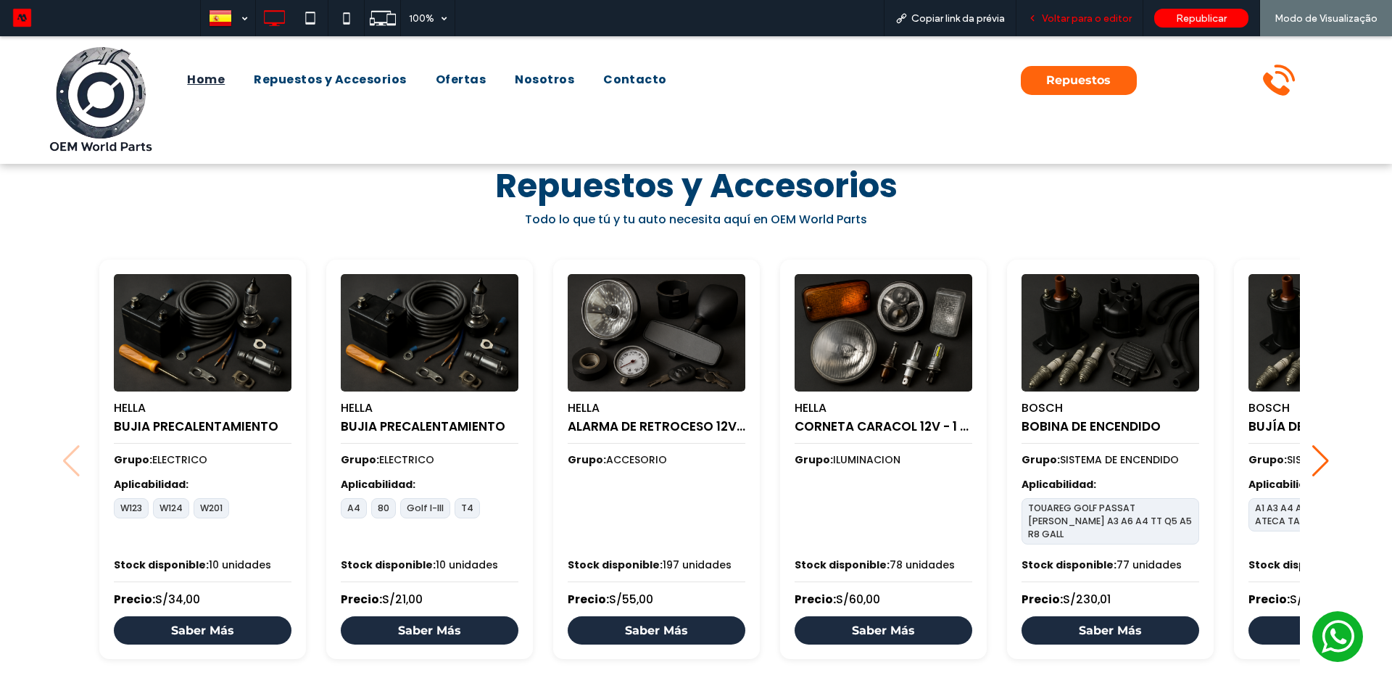
click at [1049, 19] on span "Voltar para o editor" at bounding box center [1087, 18] width 90 height 12
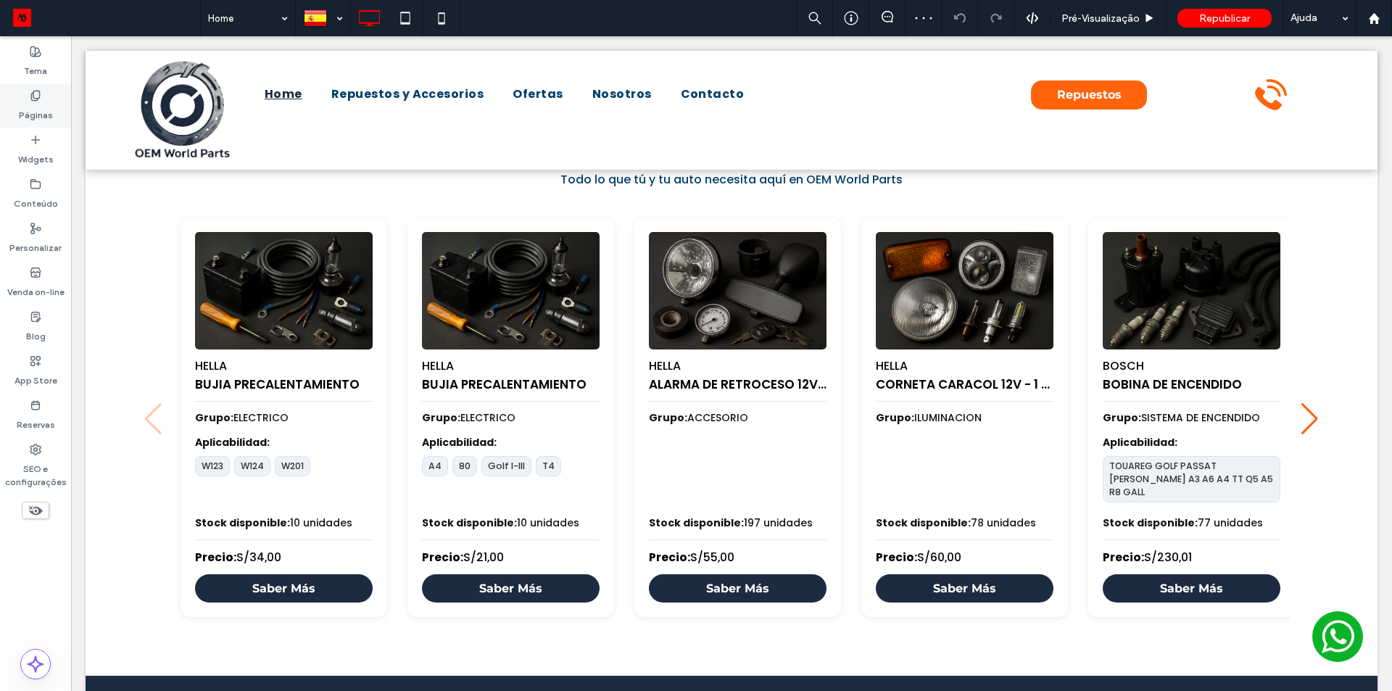
click at [49, 109] on label "Páginas" at bounding box center [36, 111] width 34 height 20
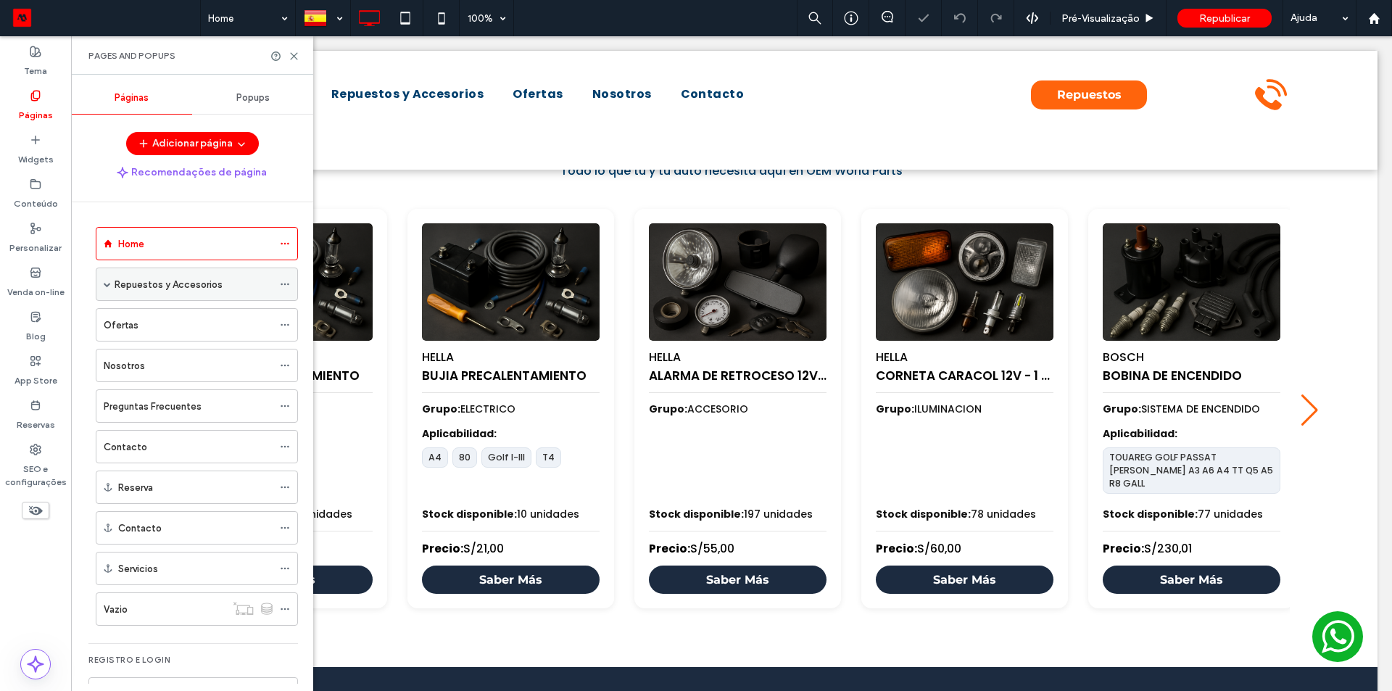
scroll to position [745, 0]
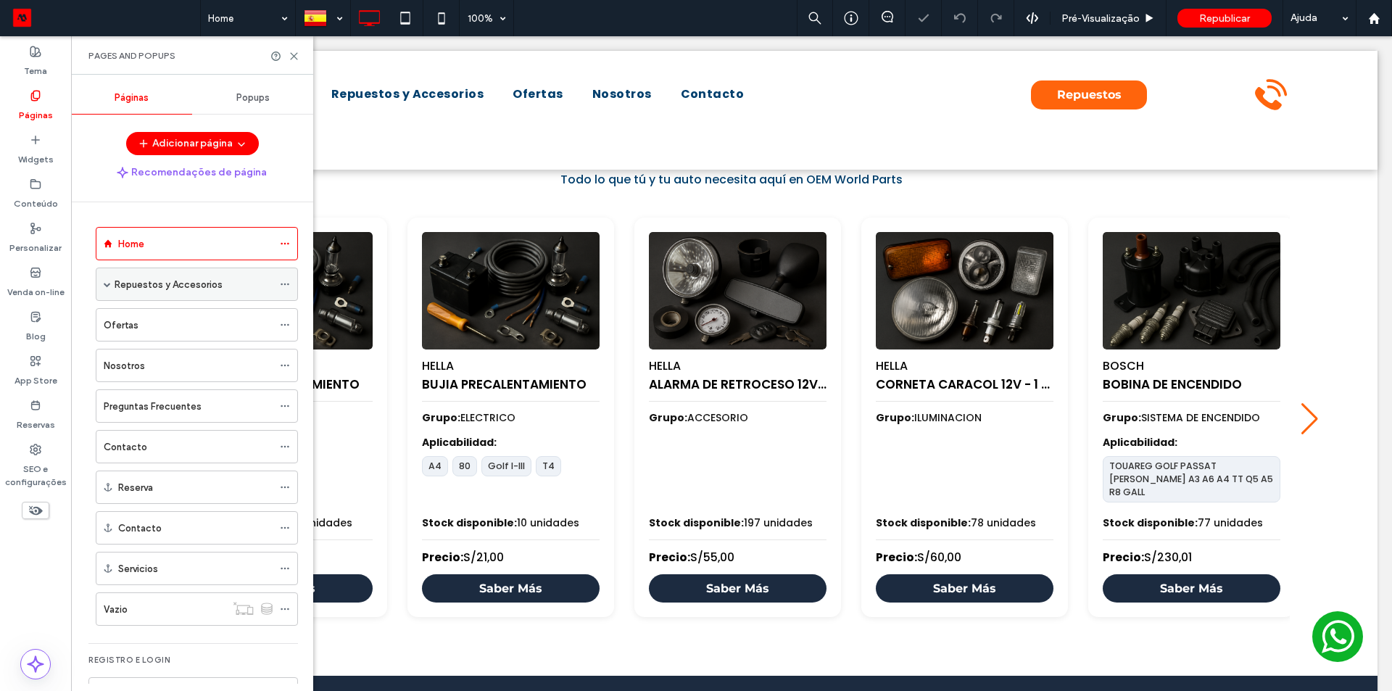
click at [106, 285] on span at bounding box center [107, 284] width 7 height 7
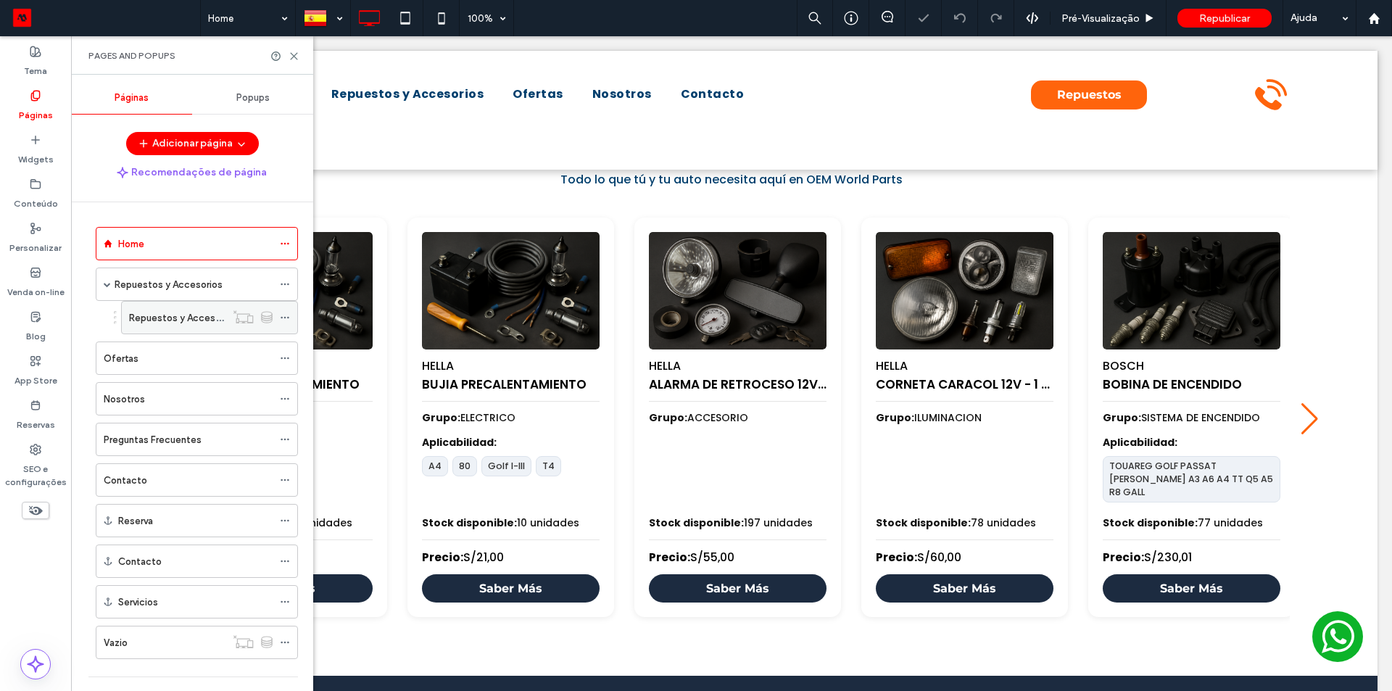
click at [159, 319] on label "Repuestos y Accesorios - Interna" at bounding box center [202, 317] width 147 height 25
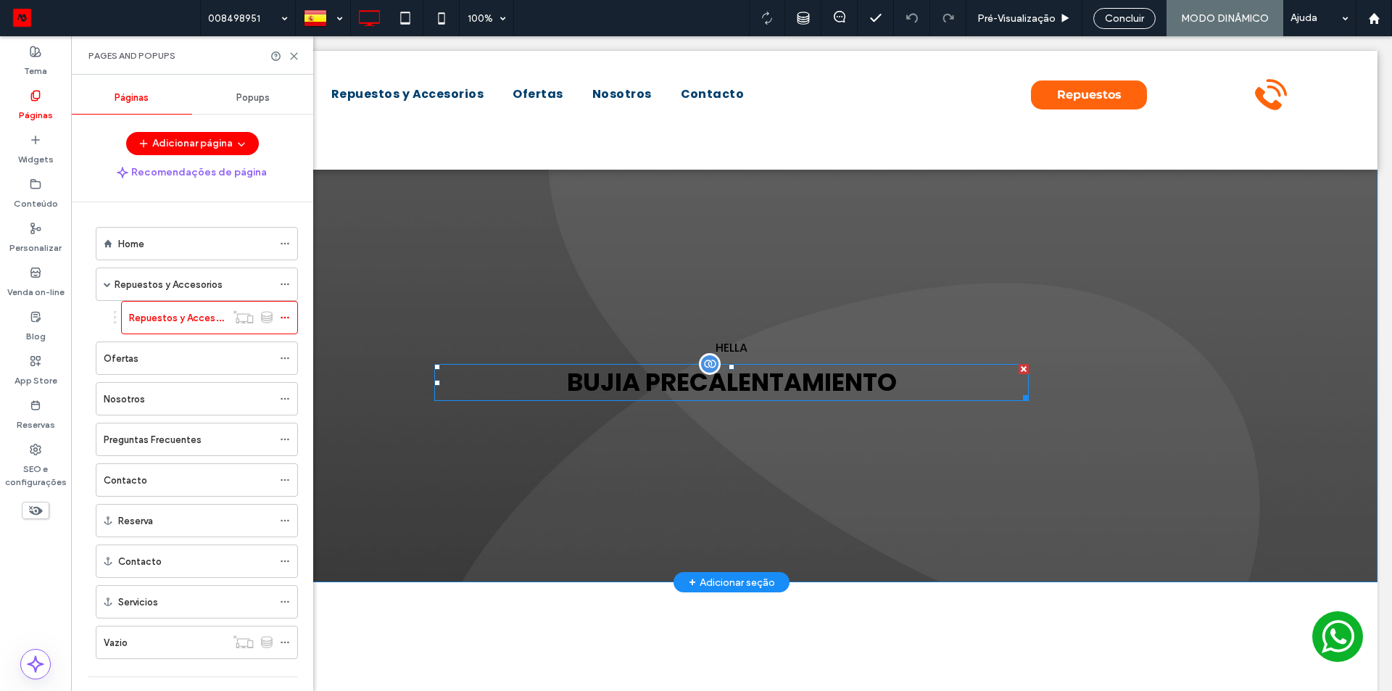
scroll to position [10, 0]
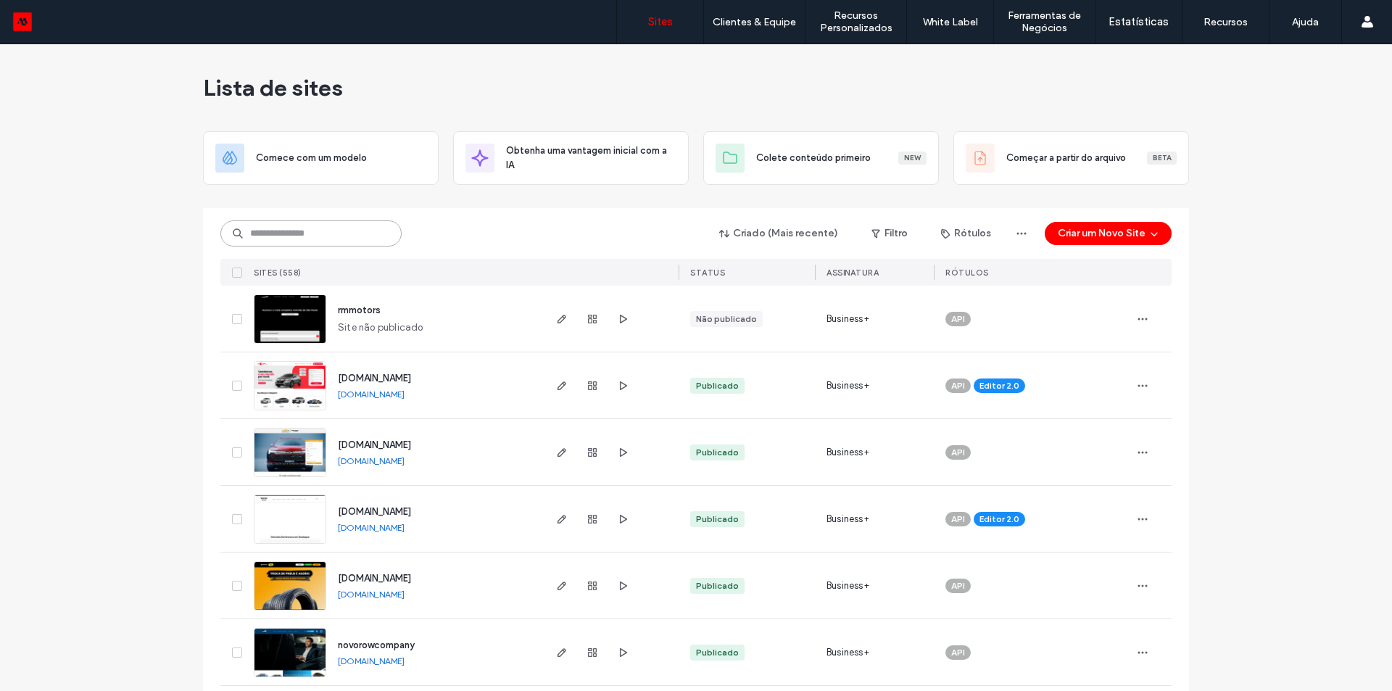
click at [344, 236] on input at bounding box center [310, 233] width 181 height 26
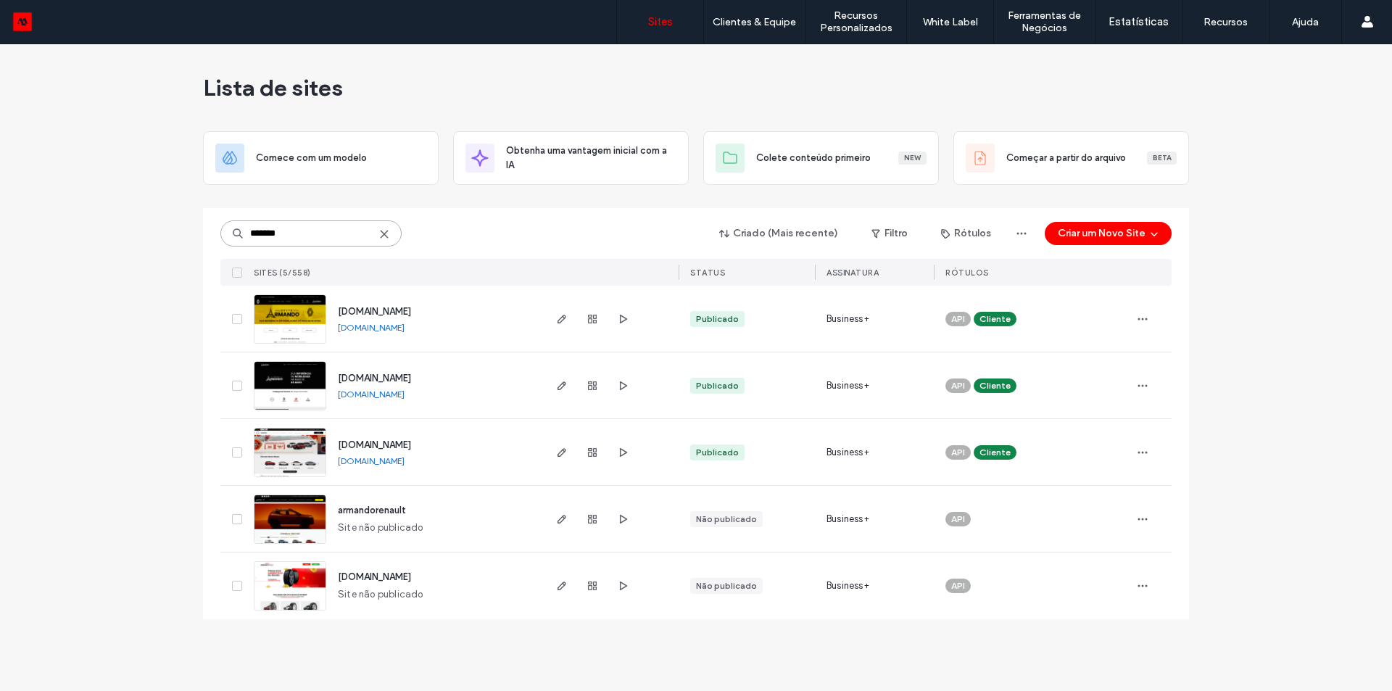
type input "*******"
click at [382, 233] on icon at bounding box center [384, 234] width 12 height 12
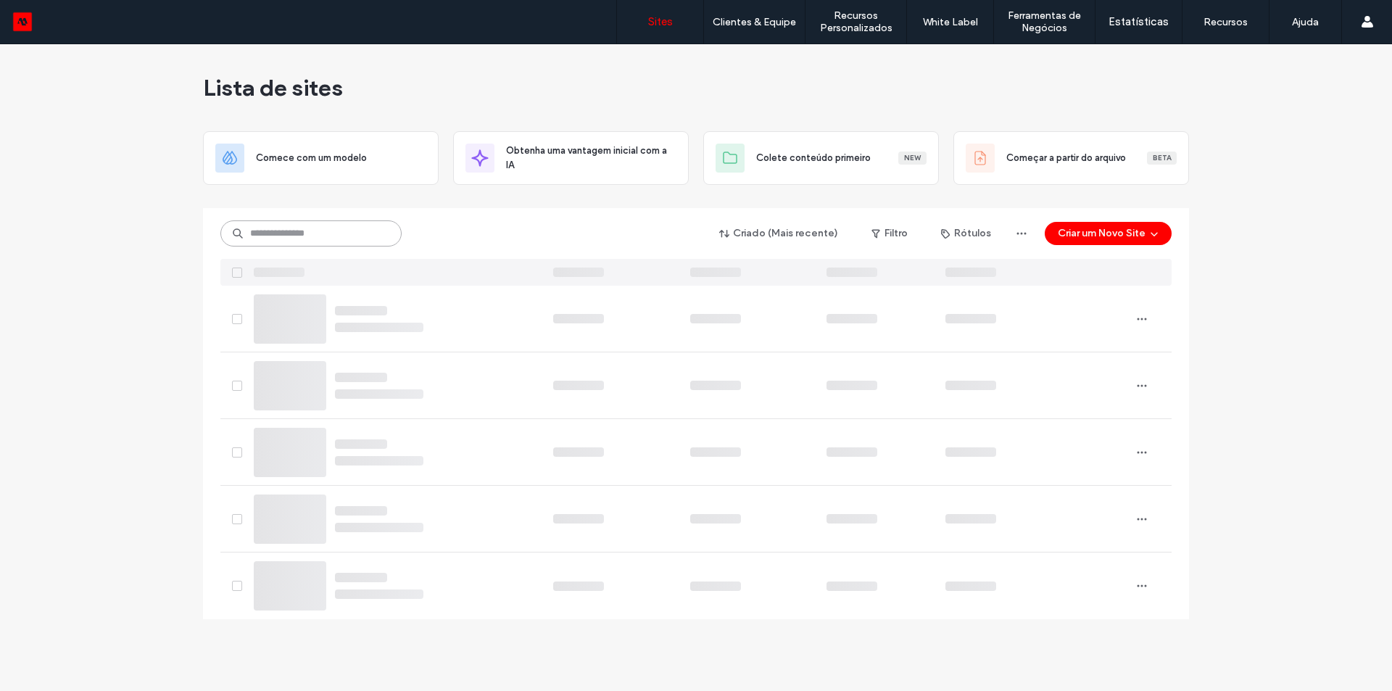
paste input "********"
type input "********"
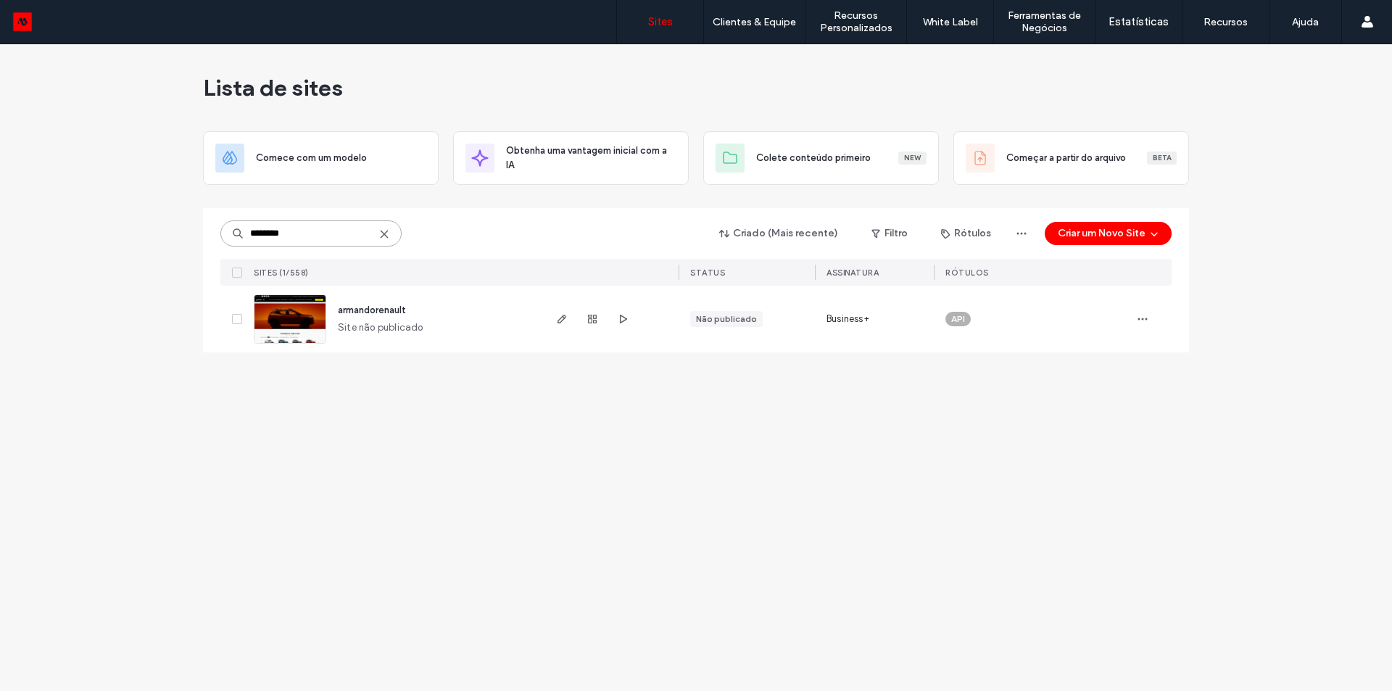
click at [382, 228] on input "********" at bounding box center [310, 233] width 181 height 26
click at [383, 228] on input "********" at bounding box center [310, 233] width 181 height 26
click at [387, 231] on use at bounding box center [384, 234] width 7 height 7
paste input "********"
type input "********"
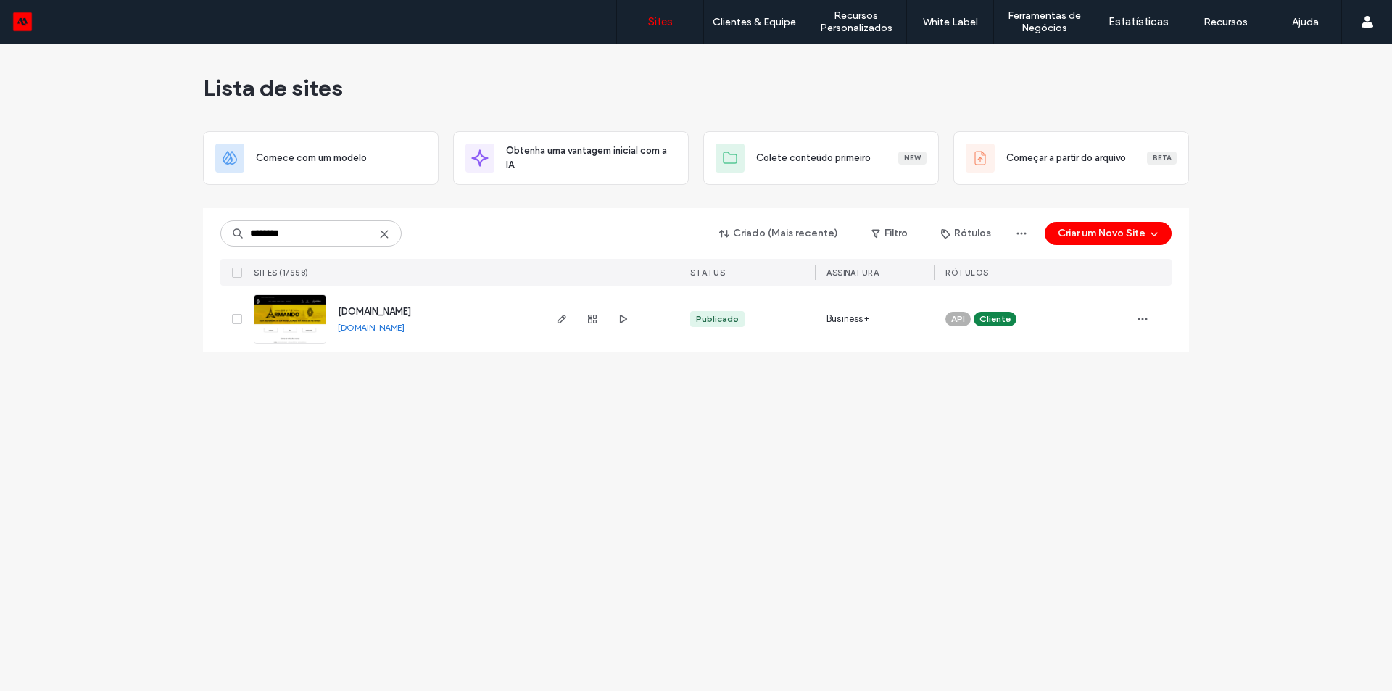
click at [404, 325] on link "renault.armandoveiculos.com.br" at bounding box center [371, 327] width 67 height 11
click at [399, 308] on span "renault.armandoveiculos.com.br" at bounding box center [374, 311] width 73 height 11
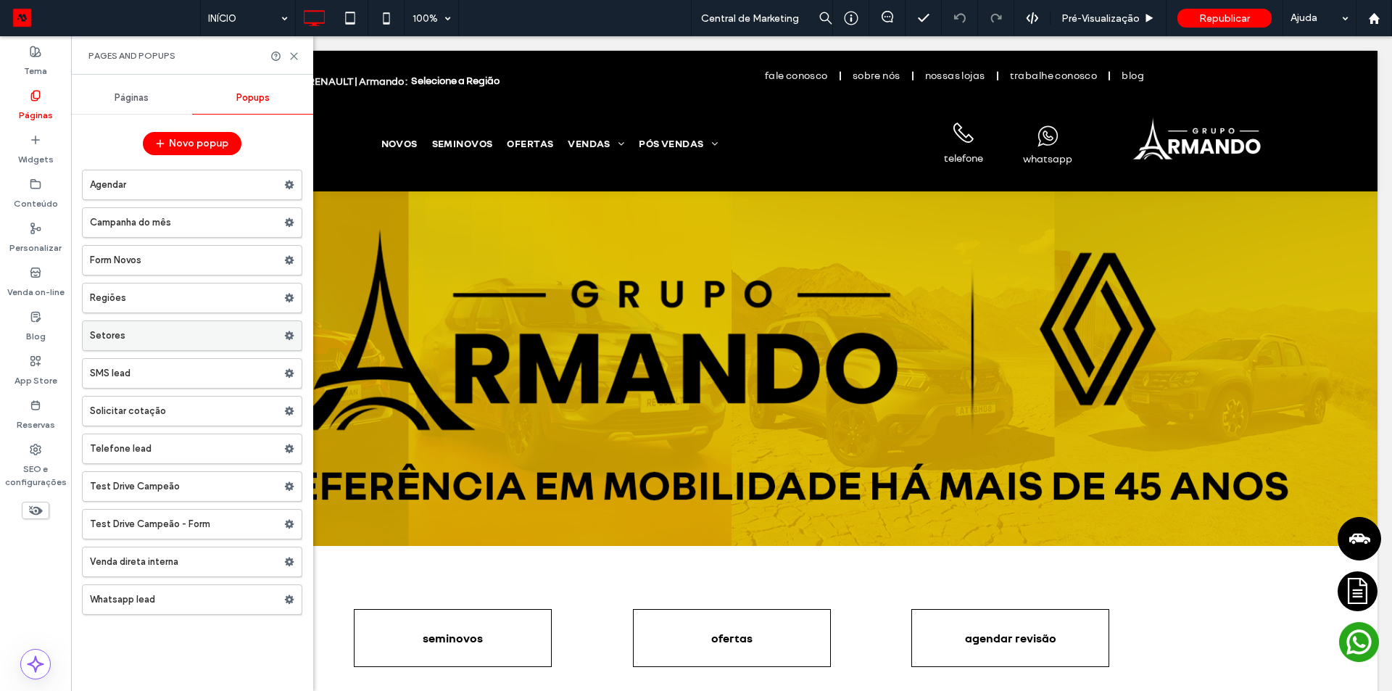
click at [198, 337] on label "Setores" at bounding box center [187, 335] width 194 height 29
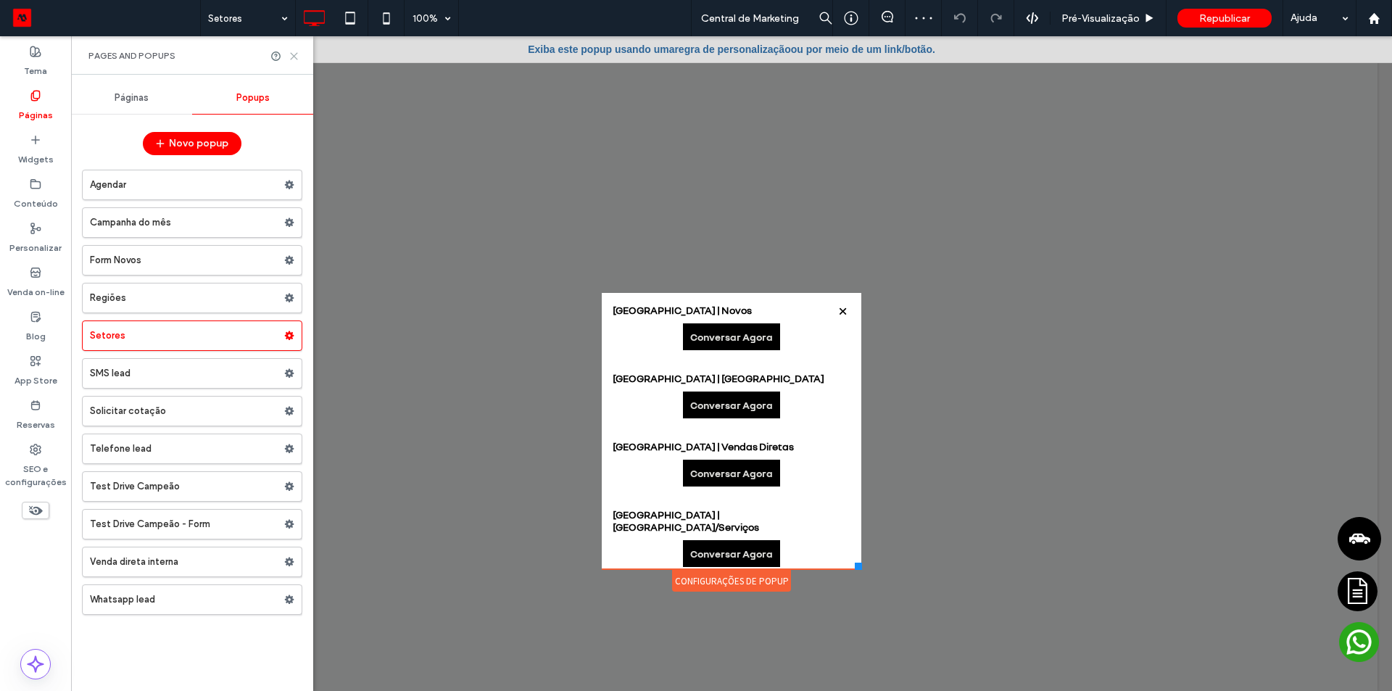
click at [296, 58] on icon at bounding box center [293, 56] width 11 height 11
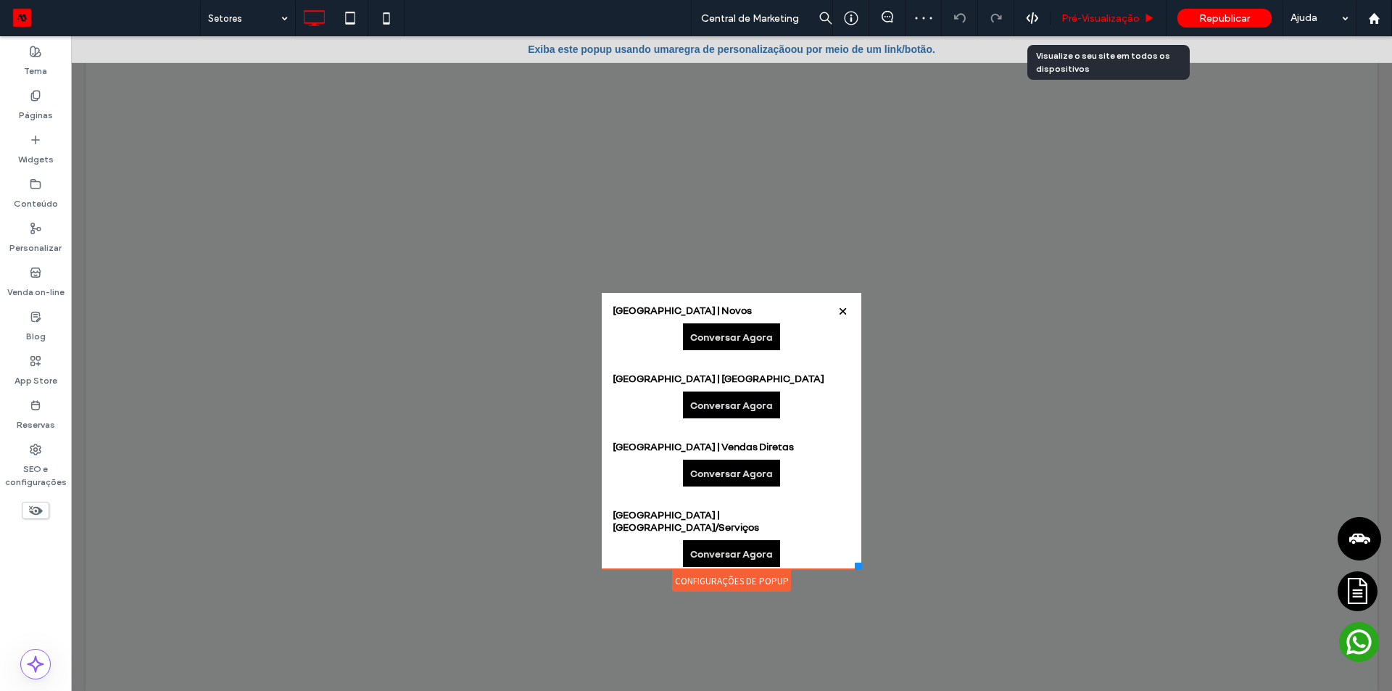
click at [1094, 17] on span "Pré-Visualizaçāo" at bounding box center [1100, 18] width 78 height 12
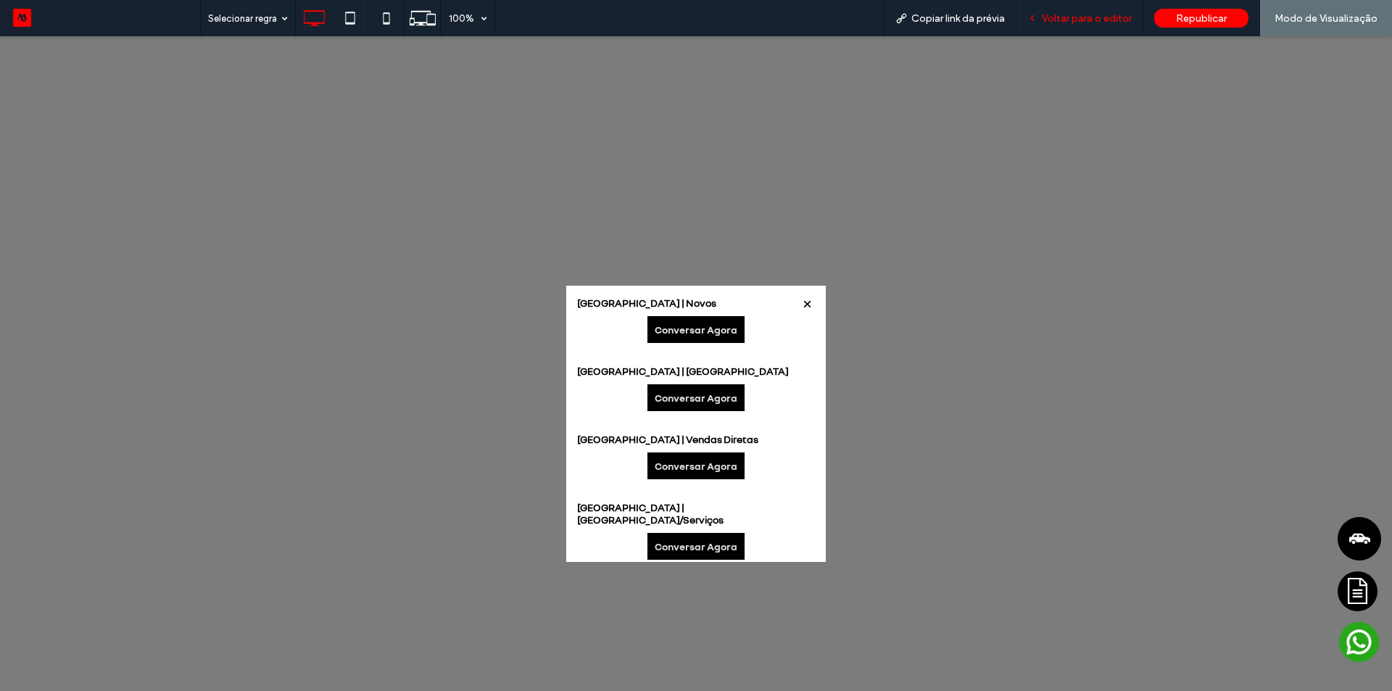
click at [1095, 17] on span "Voltar para o editor" at bounding box center [1087, 18] width 90 height 12
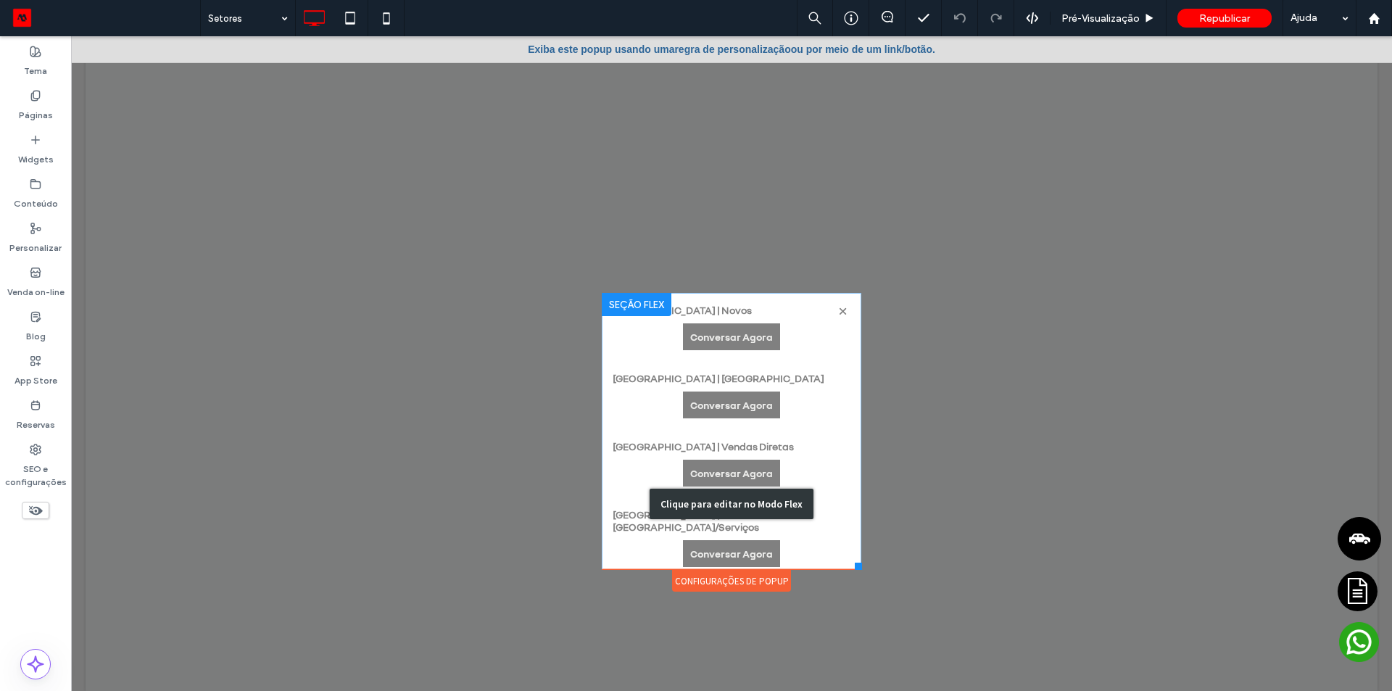
click at [765, 322] on div "Clique para editar no Modo Flex" at bounding box center [731, 503] width 259 height 421
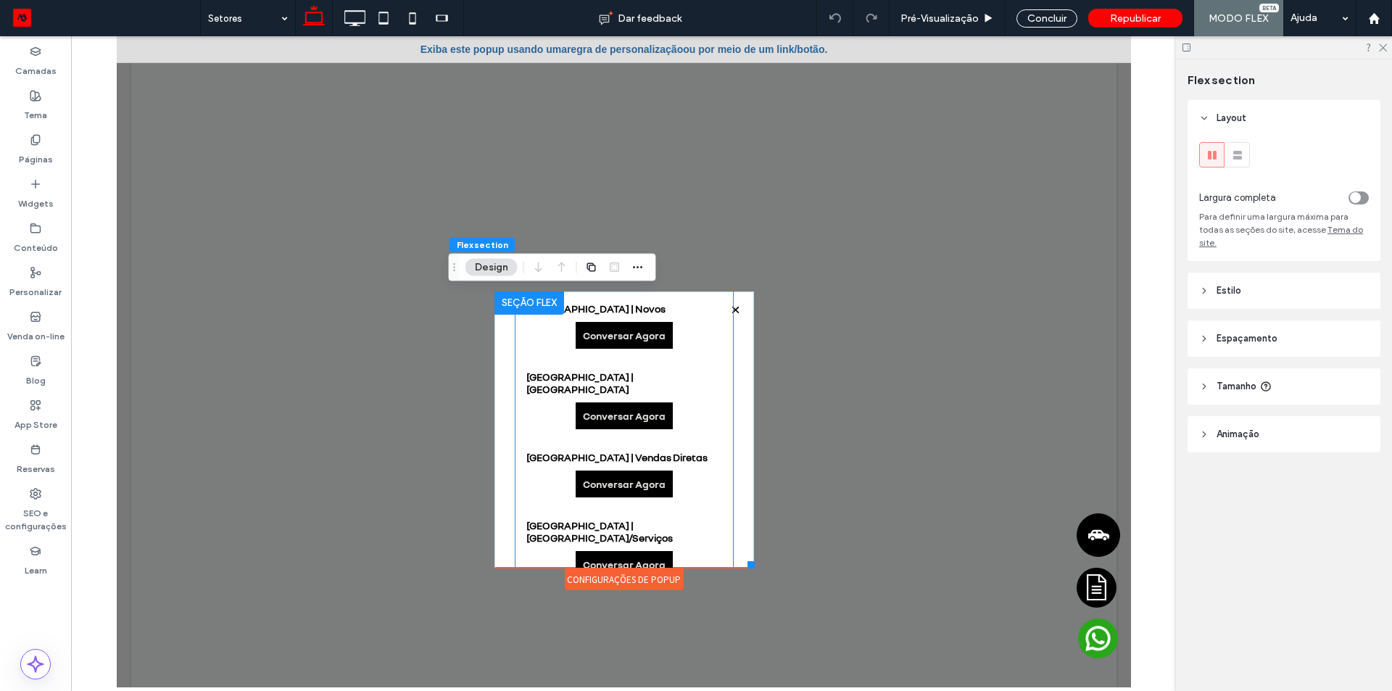
click at [705, 356] on div "São Bernardo do Campo Centro | Novos Conversar Agora" at bounding box center [623, 325] width 217 height 68
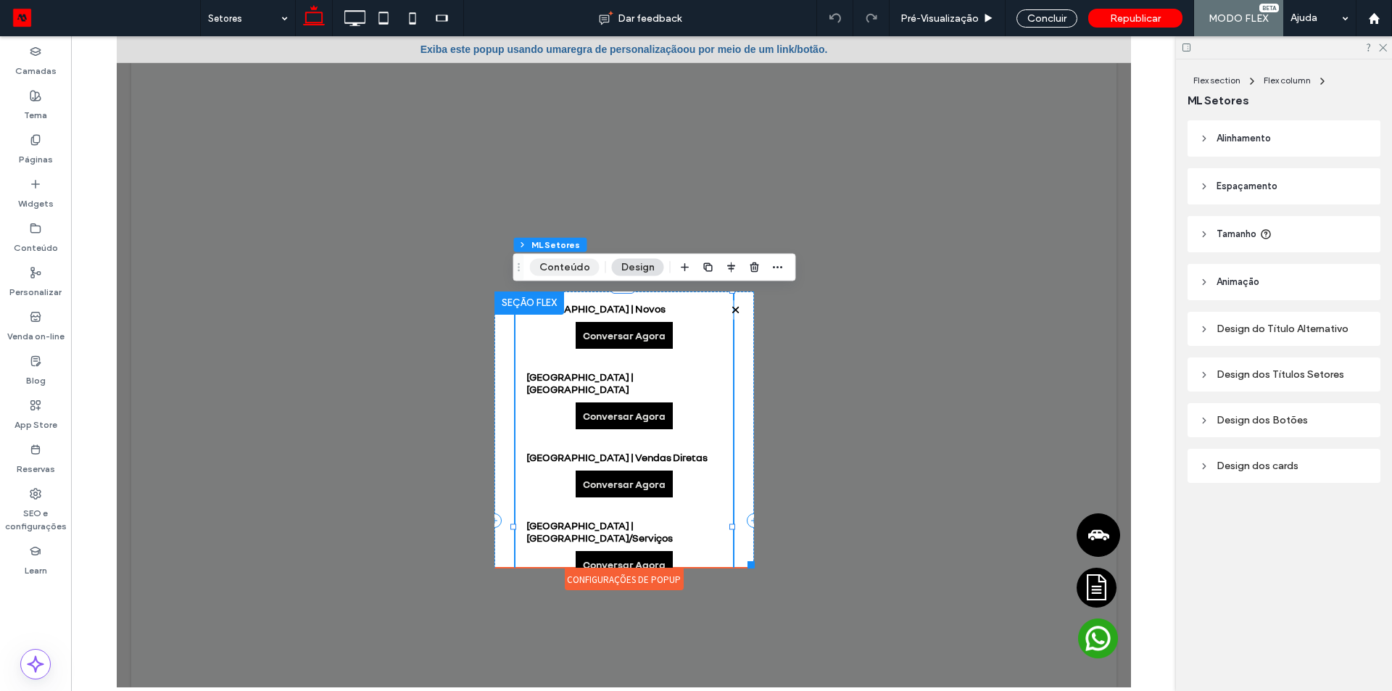
click at [576, 266] on button "Conteúdo" at bounding box center [565, 267] width 70 height 17
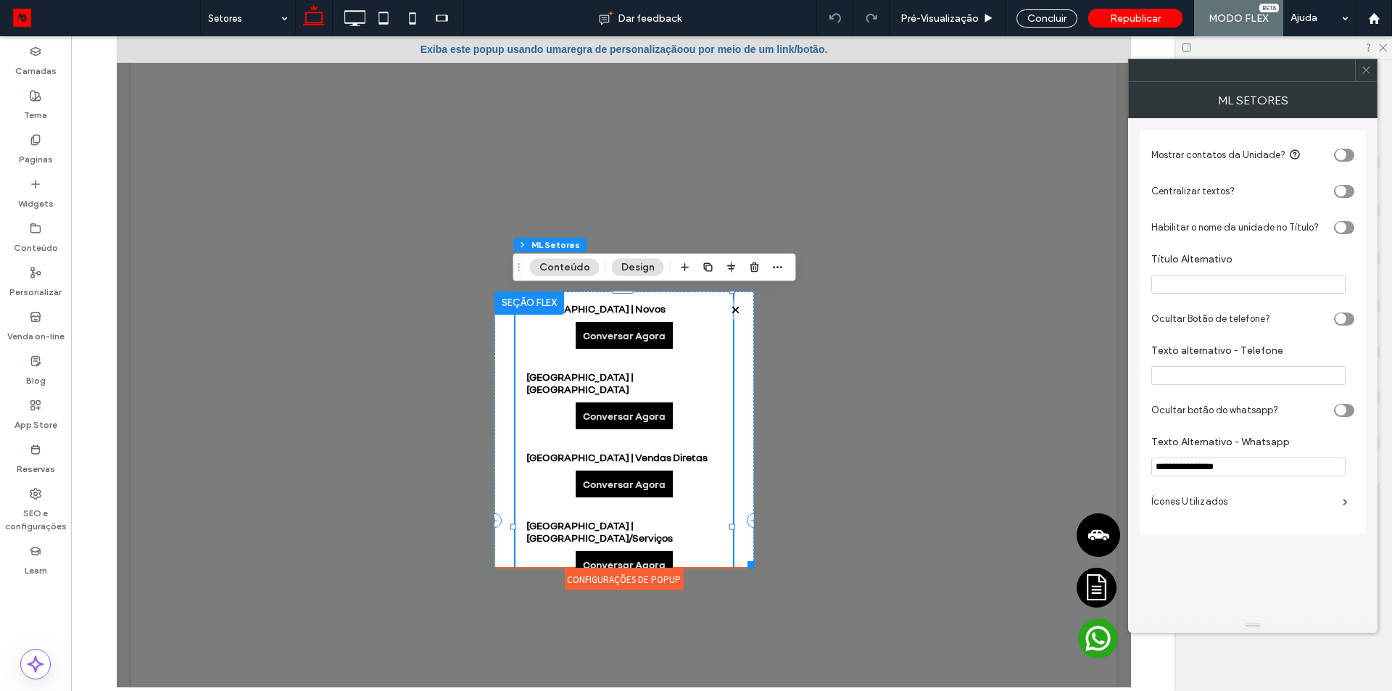
click at [1361, 74] on icon at bounding box center [1366, 70] width 11 height 11
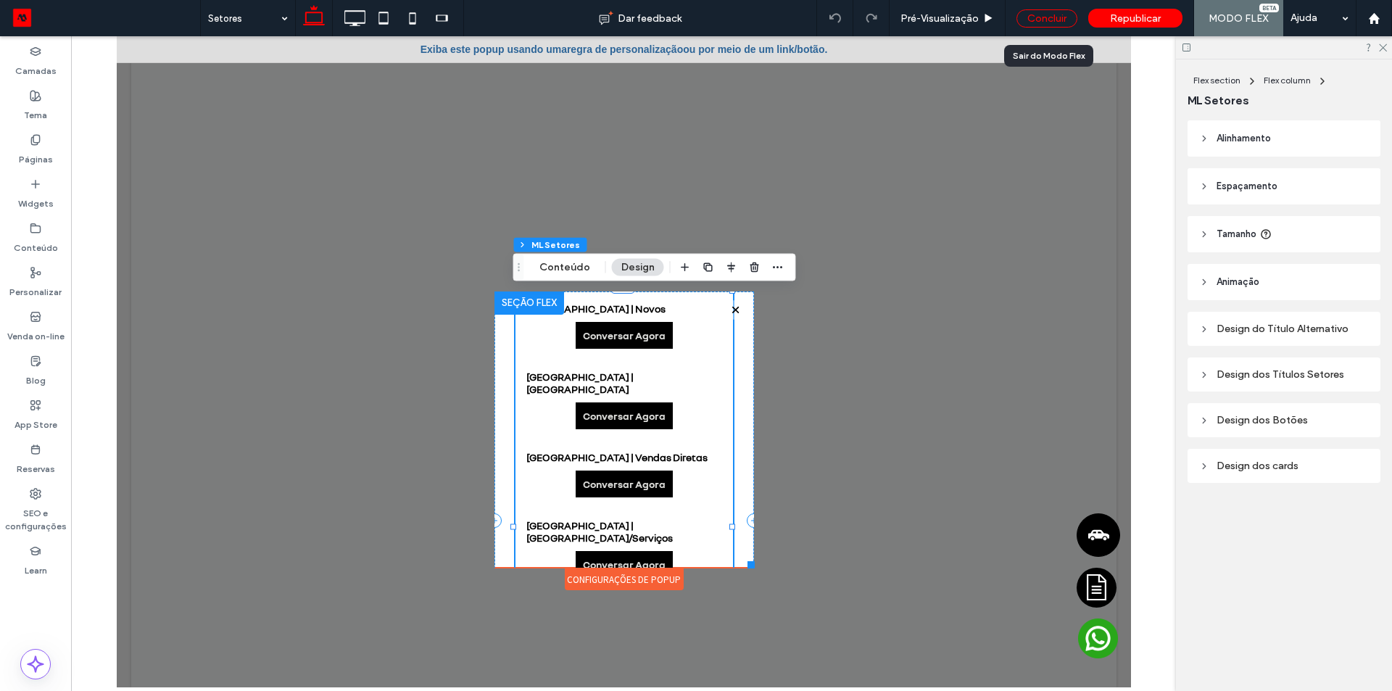
click at [1049, 14] on div "Concluir" at bounding box center [1046, 18] width 61 height 18
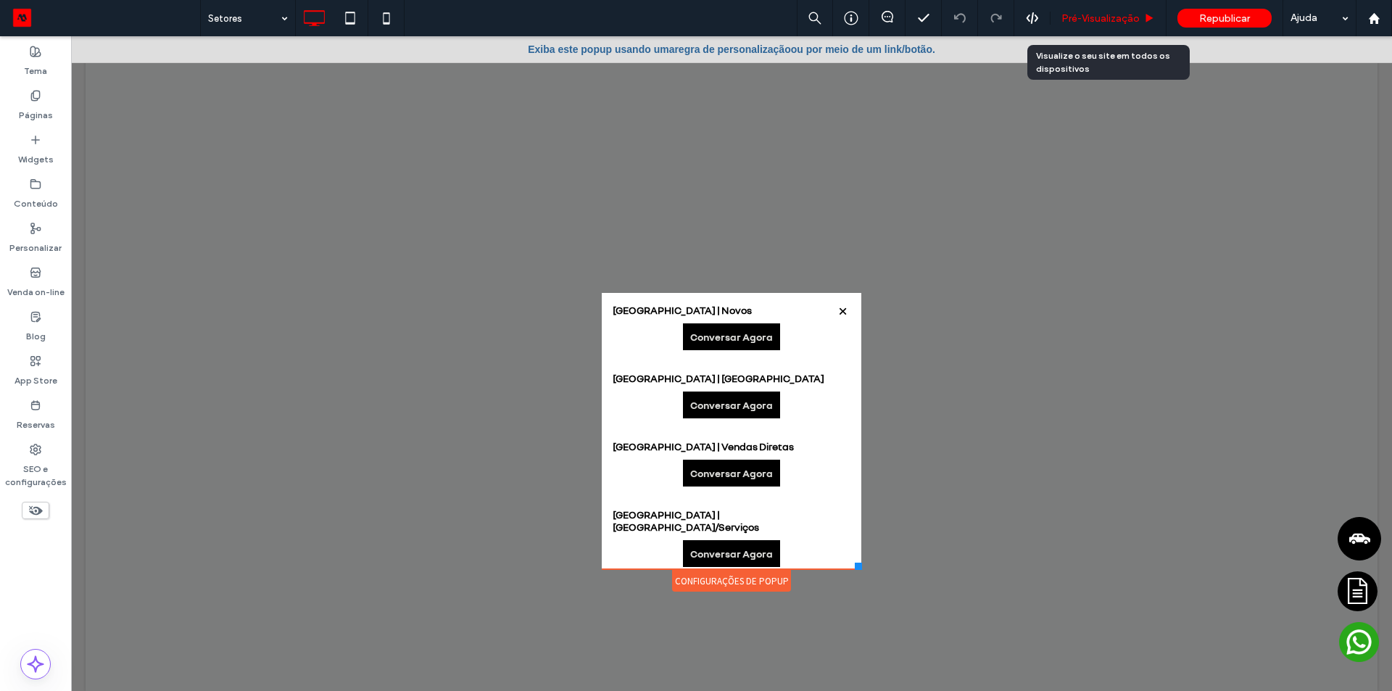
drag, startPoint x: 1076, startPoint y: 18, endPoint x: 910, endPoint y: 59, distance: 170.9
click at [1076, 18] on span "Pré-Visualizaçāo" at bounding box center [1100, 18] width 78 height 12
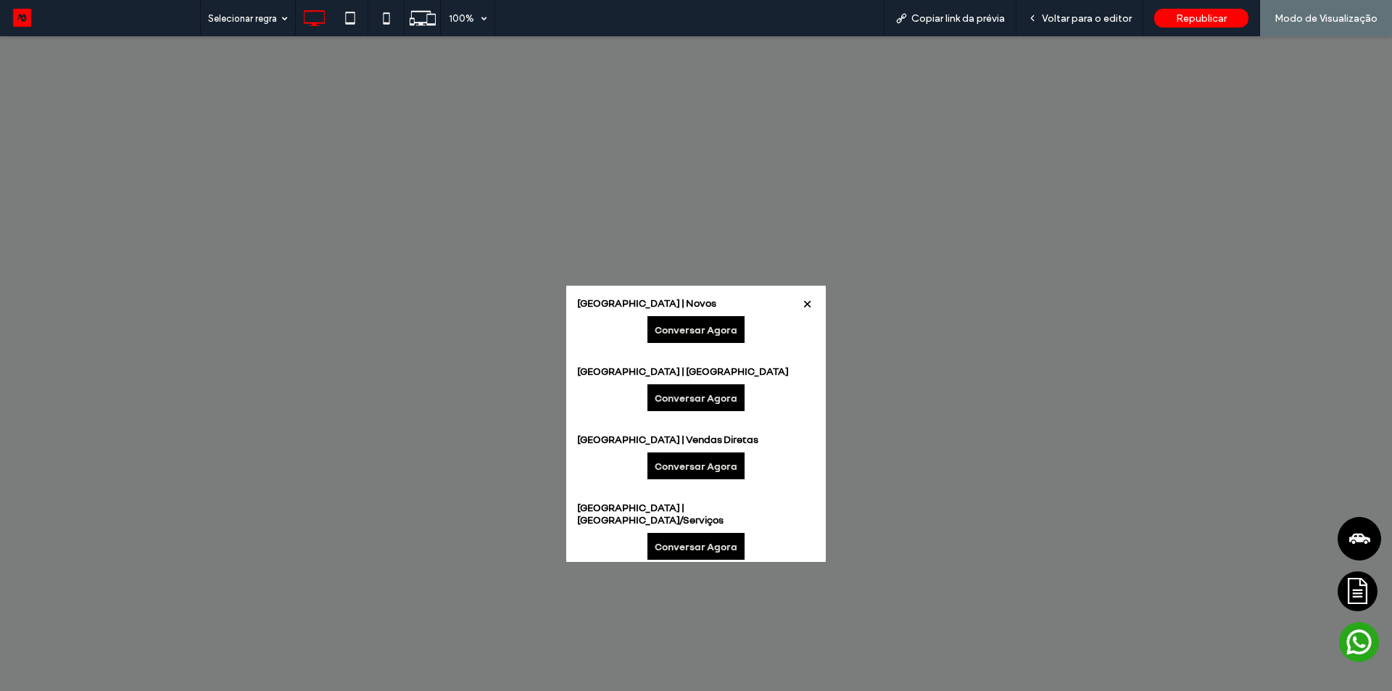
click at [685, 321] on link "Conversar Agora" at bounding box center [695, 329] width 97 height 27
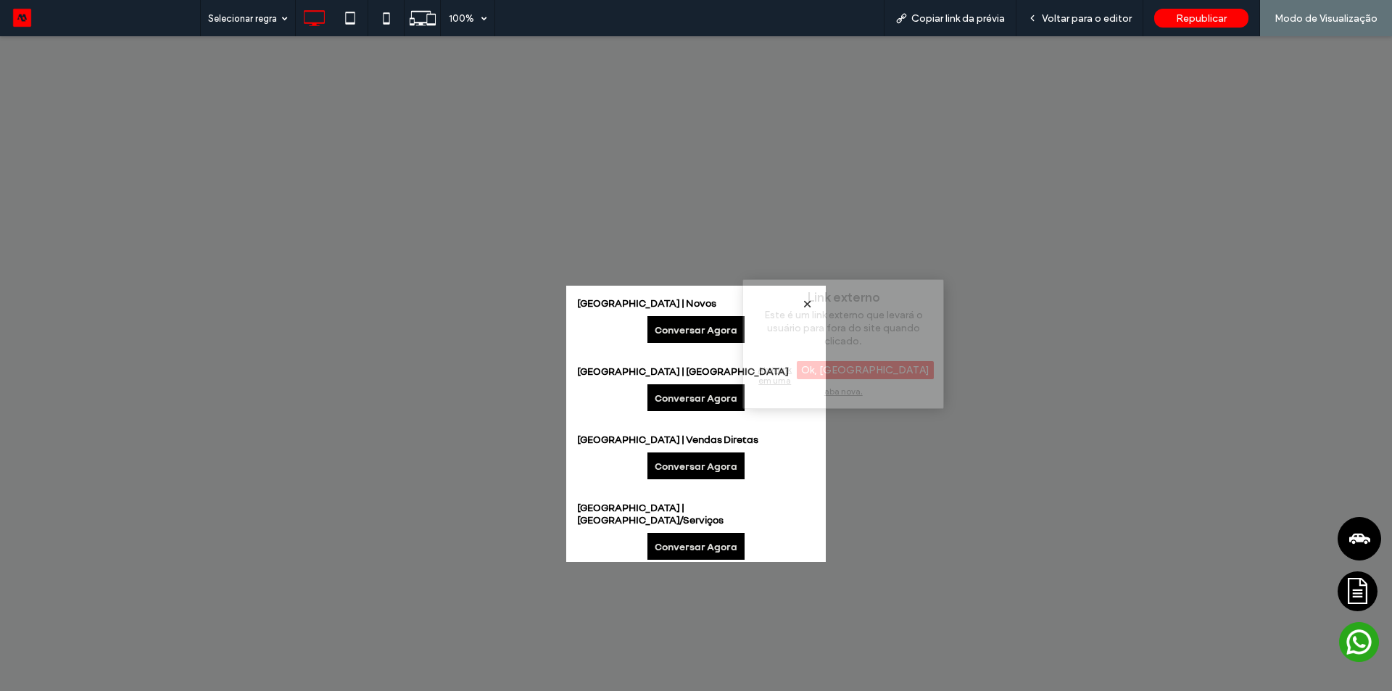
click at [823, 378] on div "Link externo Este é um link externo que levará o usuário para fora do site quan…" at bounding box center [843, 344] width 202 height 130
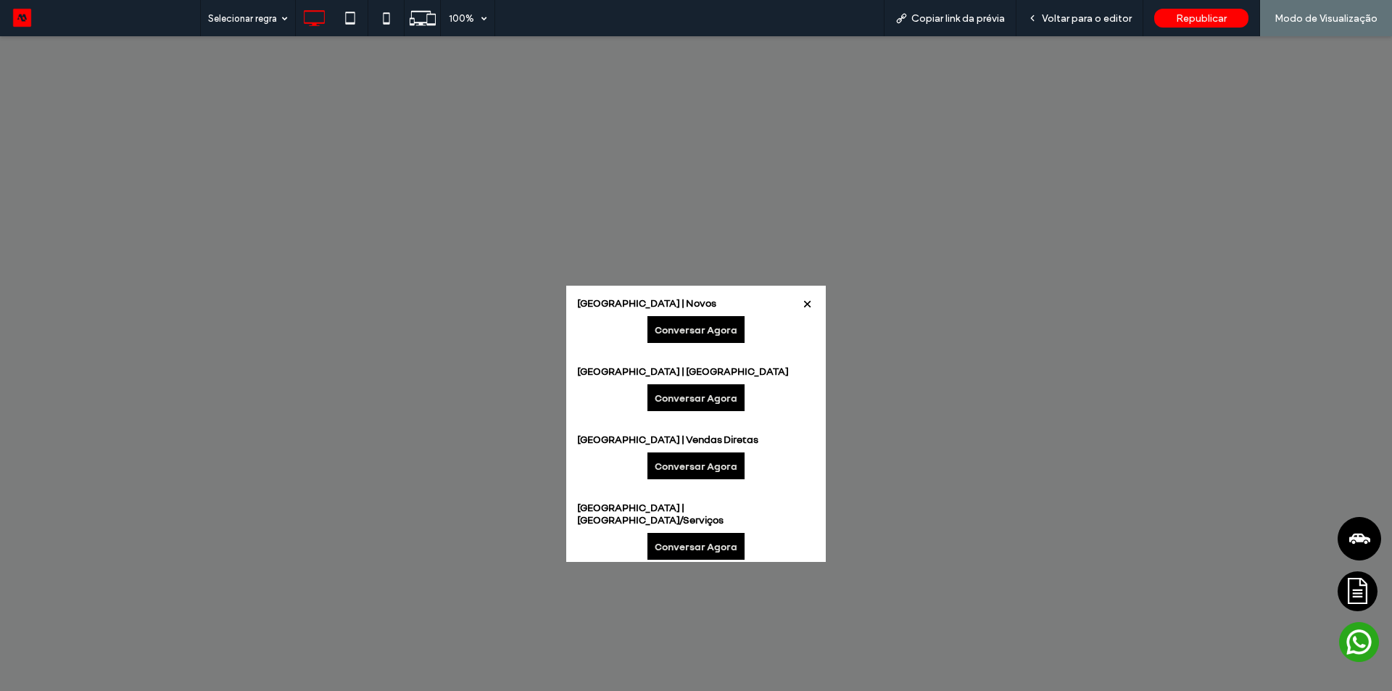
click at [722, 333] on link "Conversar Agora" at bounding box center [695, 329] width 97 height 27
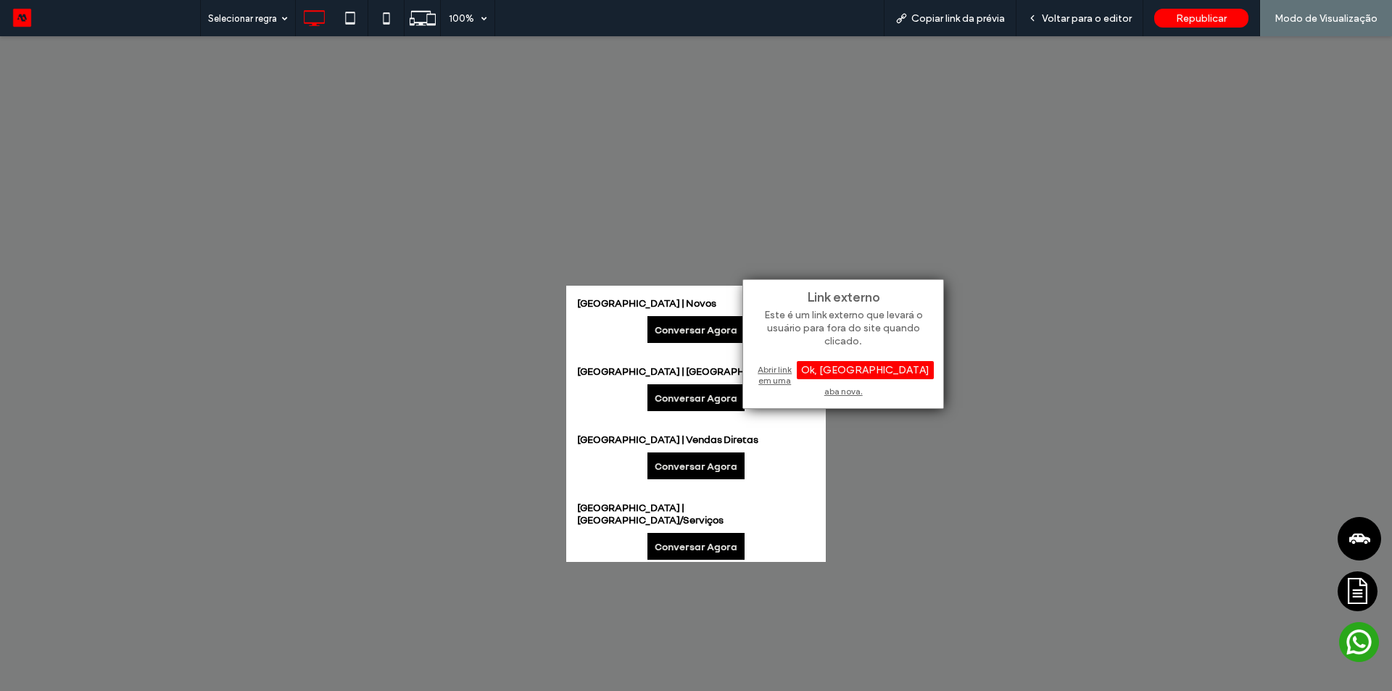
click at [794, 371] on div "Abrir link em uma aba nova." at bounding box center [842, 380] width 181 height 37
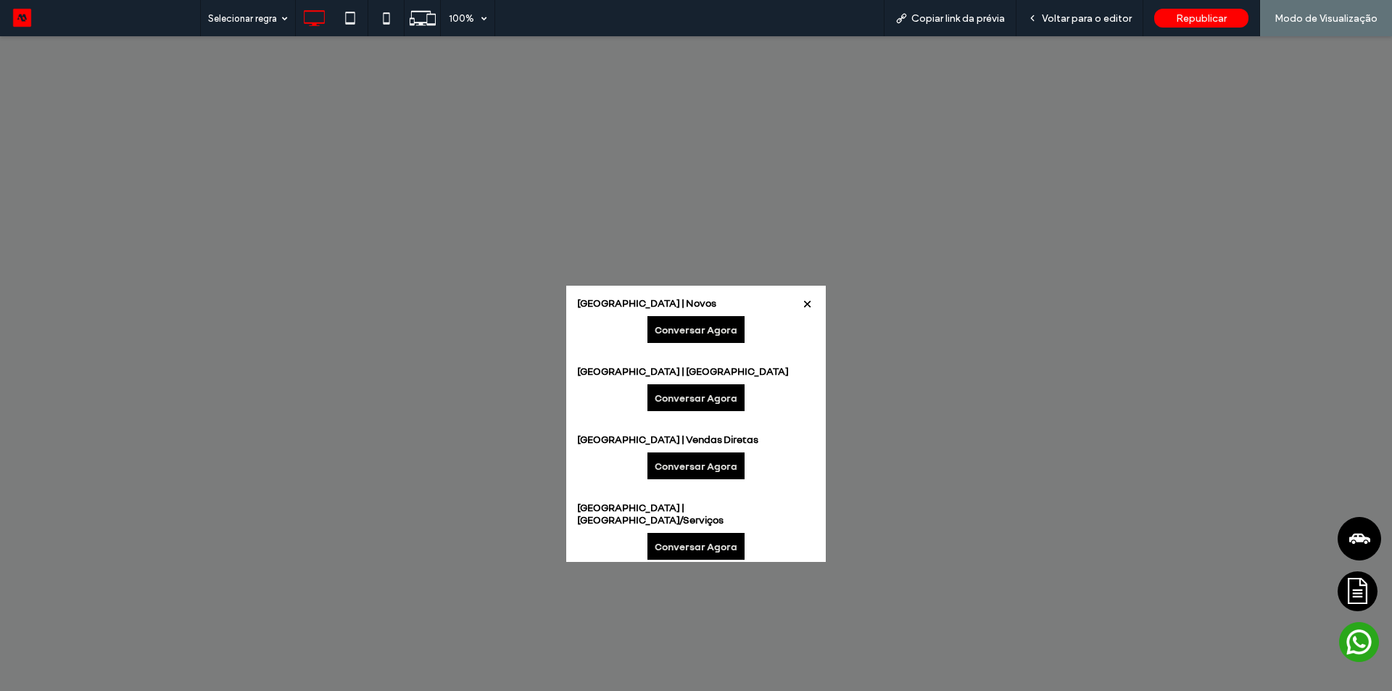
click at [604, 302] on strong "São Bernardo do Campo Centro | Novos" at bounding box center [696, 302] width 238 height 12
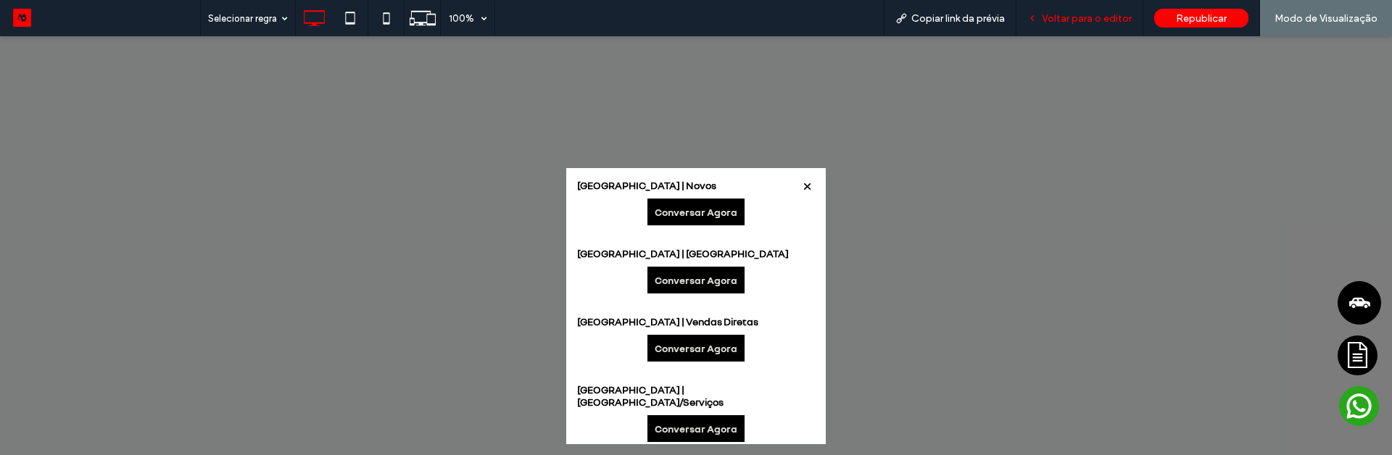
click at [1058, 19] on span "Voltar para o editor" at bounding box center [1087, 18] width 90 height 12
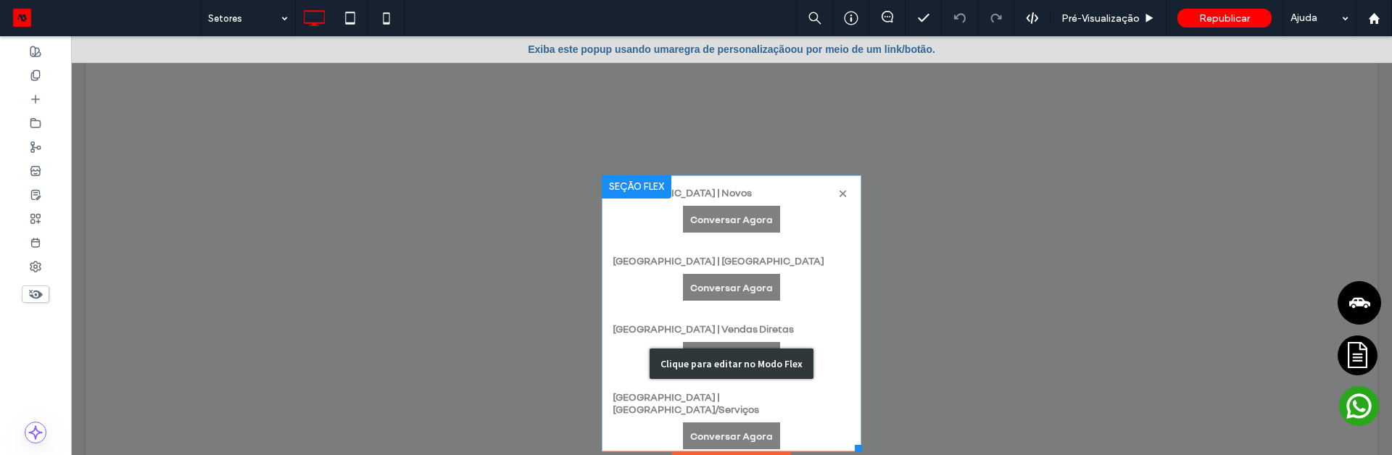
click at [807, 230] on div "Clique para editar no Modo Flex" at bounding box center [731, 363] width 259 height 377
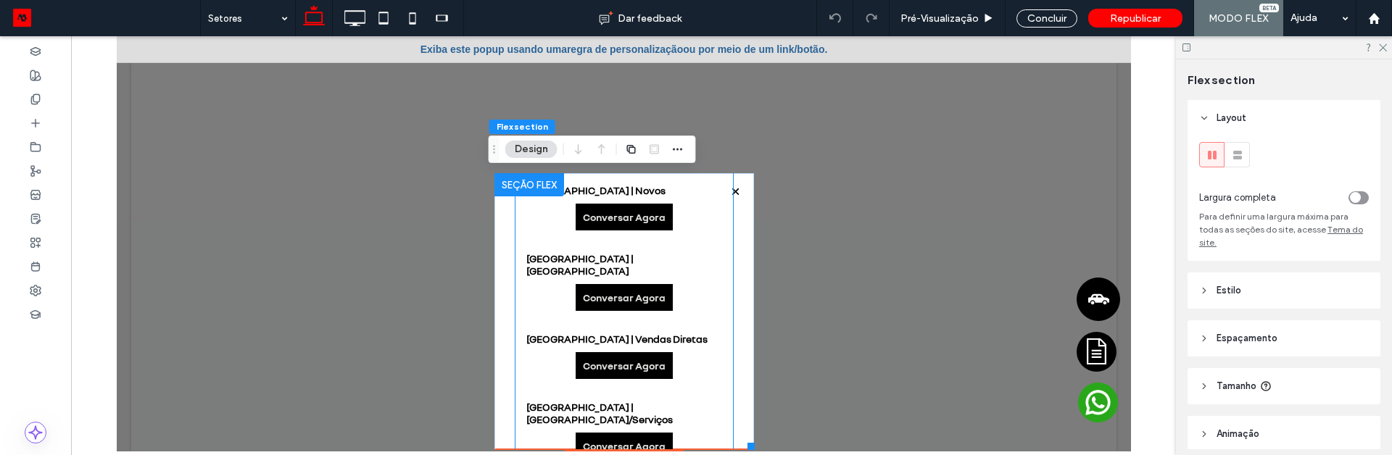
click at [697, 261] on div "São Bernardo do Campo Centro | Seminovos Conversar Agora" at bounding box center [623, 281] width 217 height 80
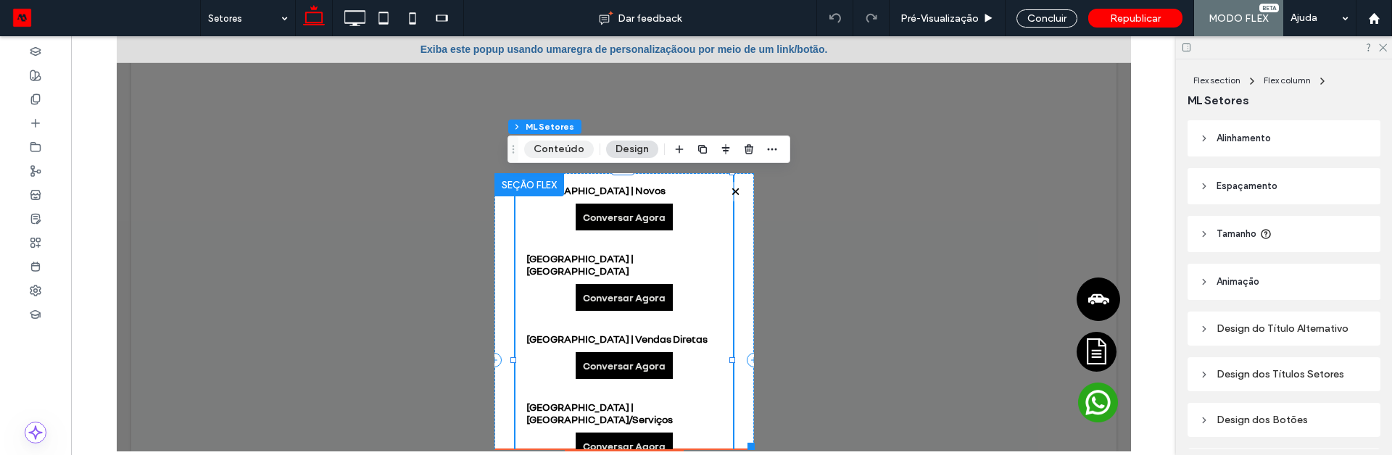
drag, startPoint x: 559, startPoint y: 148, endPoint x: 602, endPoint y: 176, distance: 51.9
click at [559, 148] on button "Conteúdo" at bounding box center [559, 149] width 70 height 17
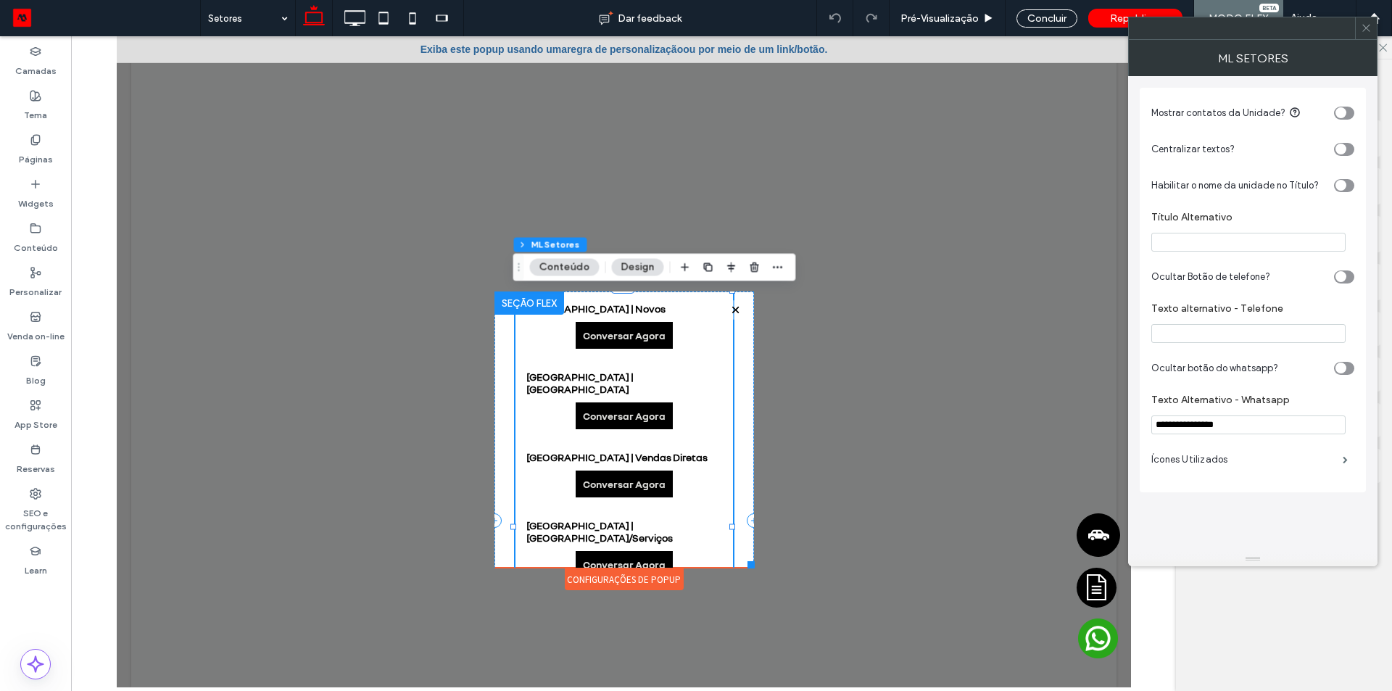
drag, startPoint x: 1303, startPoint y: 426, endPoint x: 1289, endPoint y: 553, distance: 127.6
click at [1340, 112] on icon "toggle" at bounding box center [1340, 113] width 6 height 4
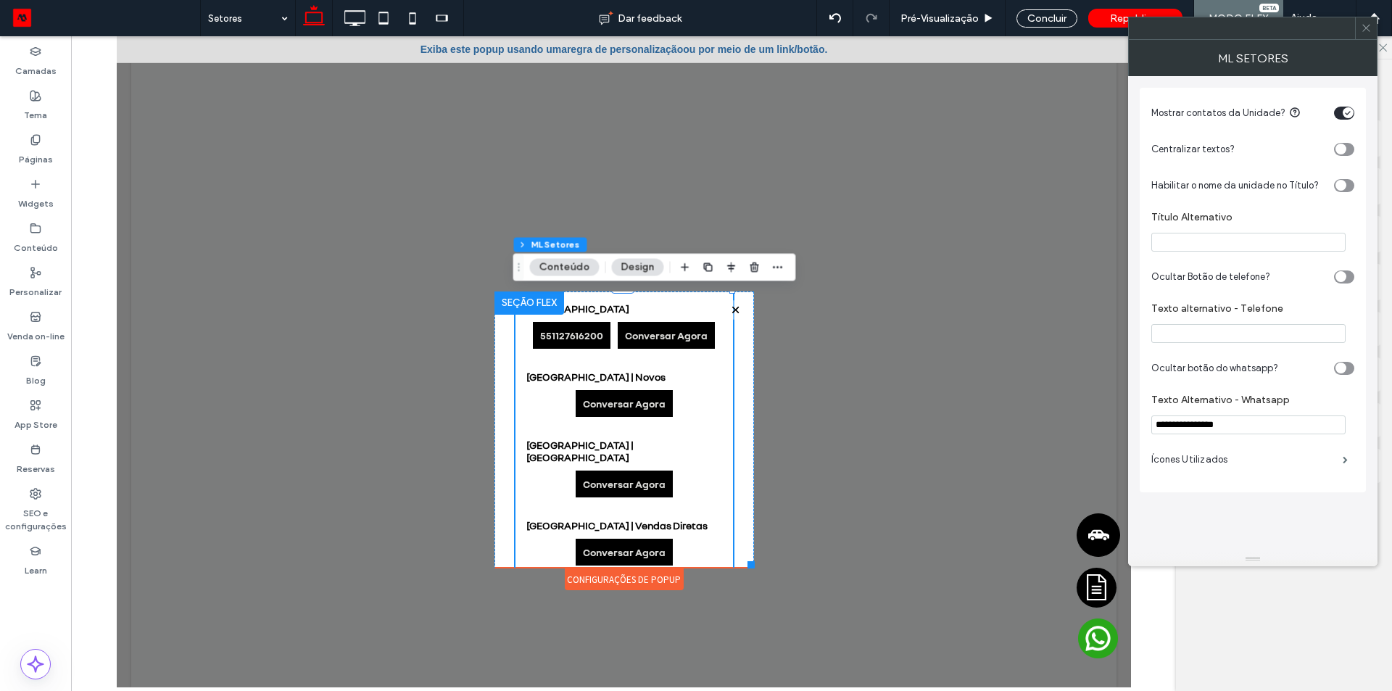
click at [1340, 112] on div "toggle" at bounding box center [1344, 113] width 20 height 13
click at [1340, 148] on icon "toggle" at bounding box center [1340, 149] width 6 height 4
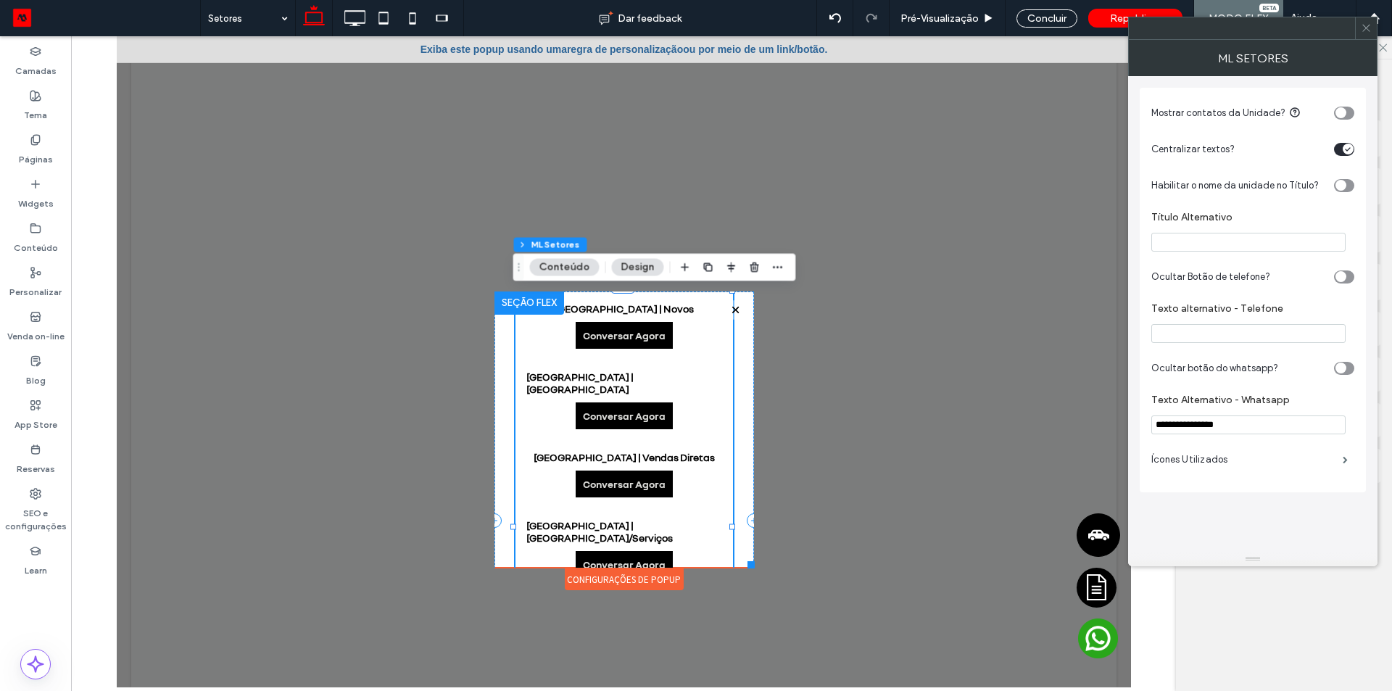
click at [1340, 148] on div "toggle" at bounding box center [1344, 149] width 20 height 13
click at [1340, 148] on icon "toggle" at bounding box center [1340, 149] width 6 height 4
click at [1340, 148] on div "toggle" at bounding box center [1344, 149] width 20 height 13
click at [1366, 18] on span at bounding box center [1366, 28] width 11 height 22
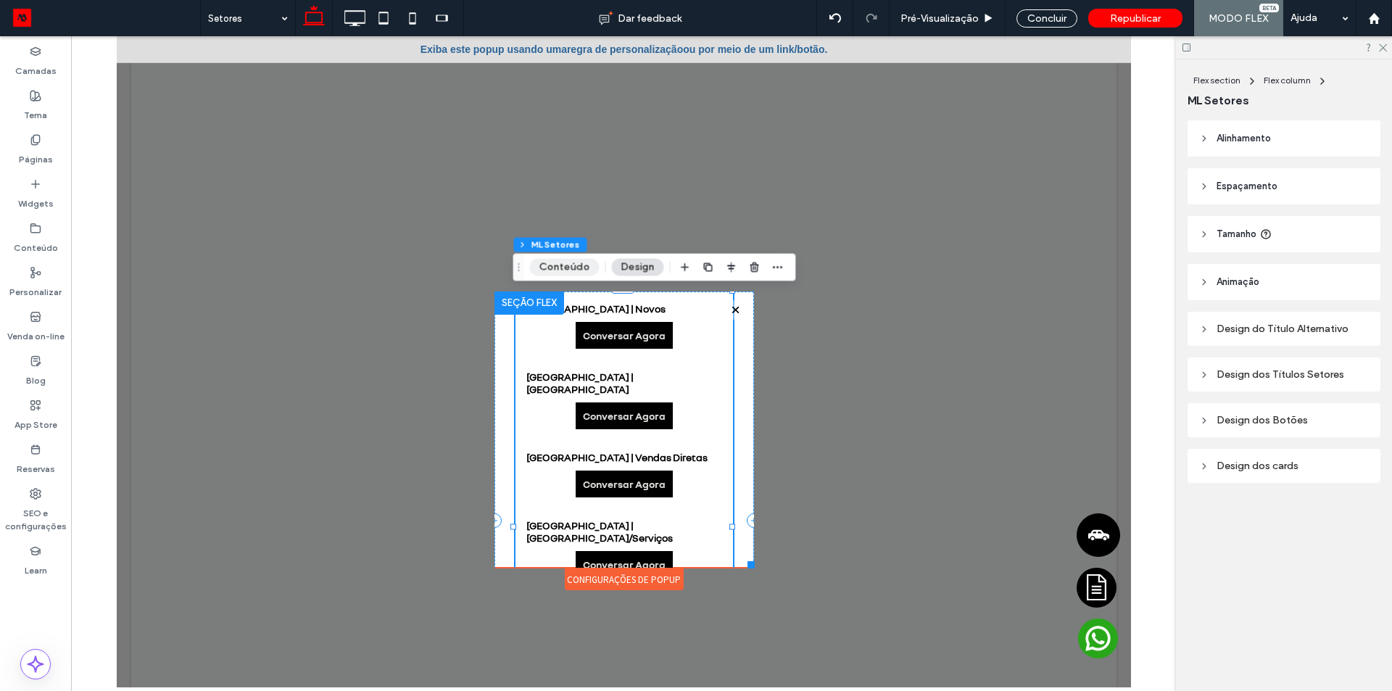
click at [557, 265] on button "Conteúdo" at bounding box center [565, 267] width 70 height 17
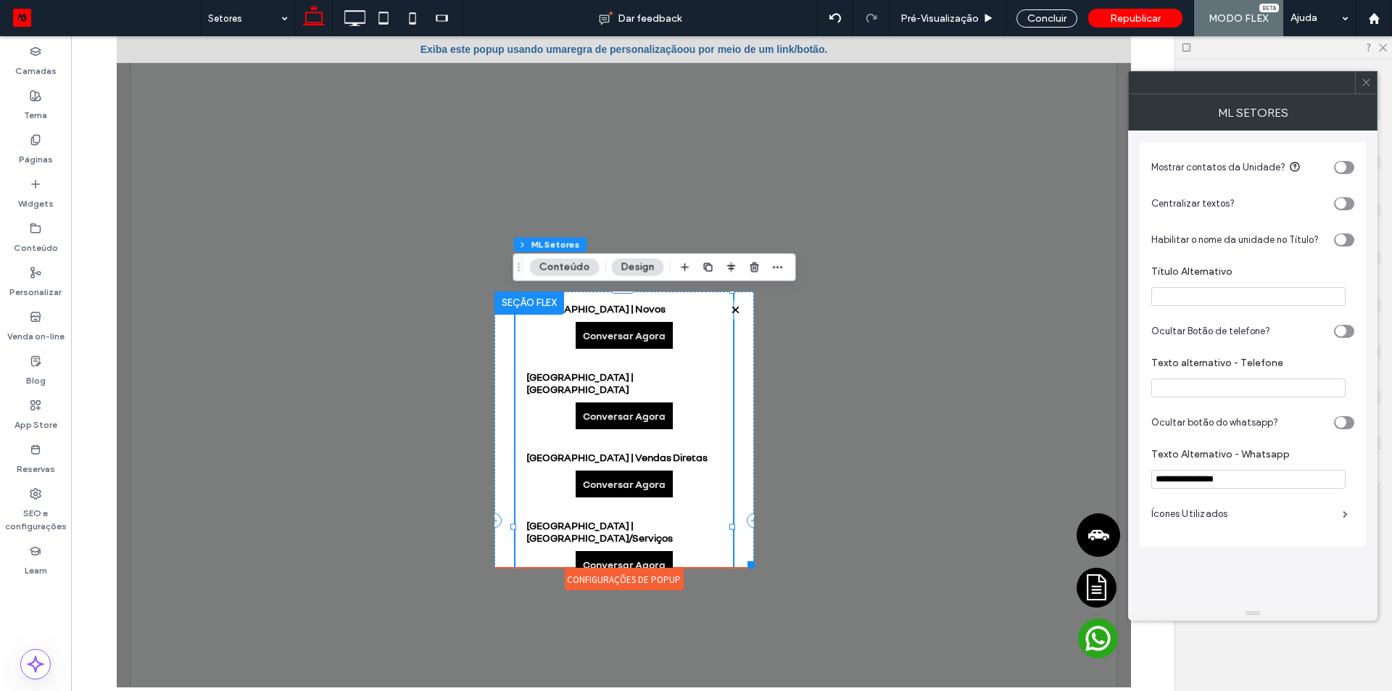
click at [1344, 244] on div "toggle" at bounding box center [1340, 239] width 11 height 11
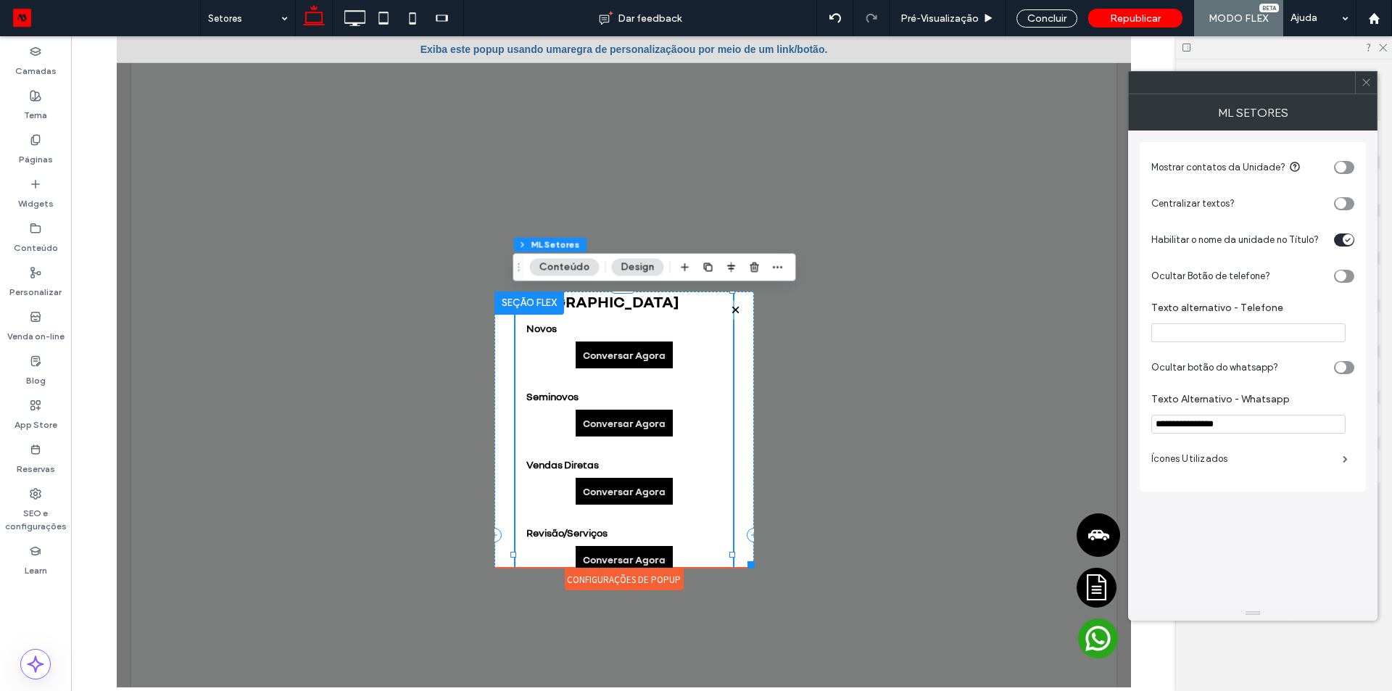
click at [1332, 244] on section "Habilitar o nome da unidade no Título?" at bounding box center [1252, 240] width 203 height 36
click at [1343, 238] on div "toggle" at bounding box center [1347, 239] width 11 height 11
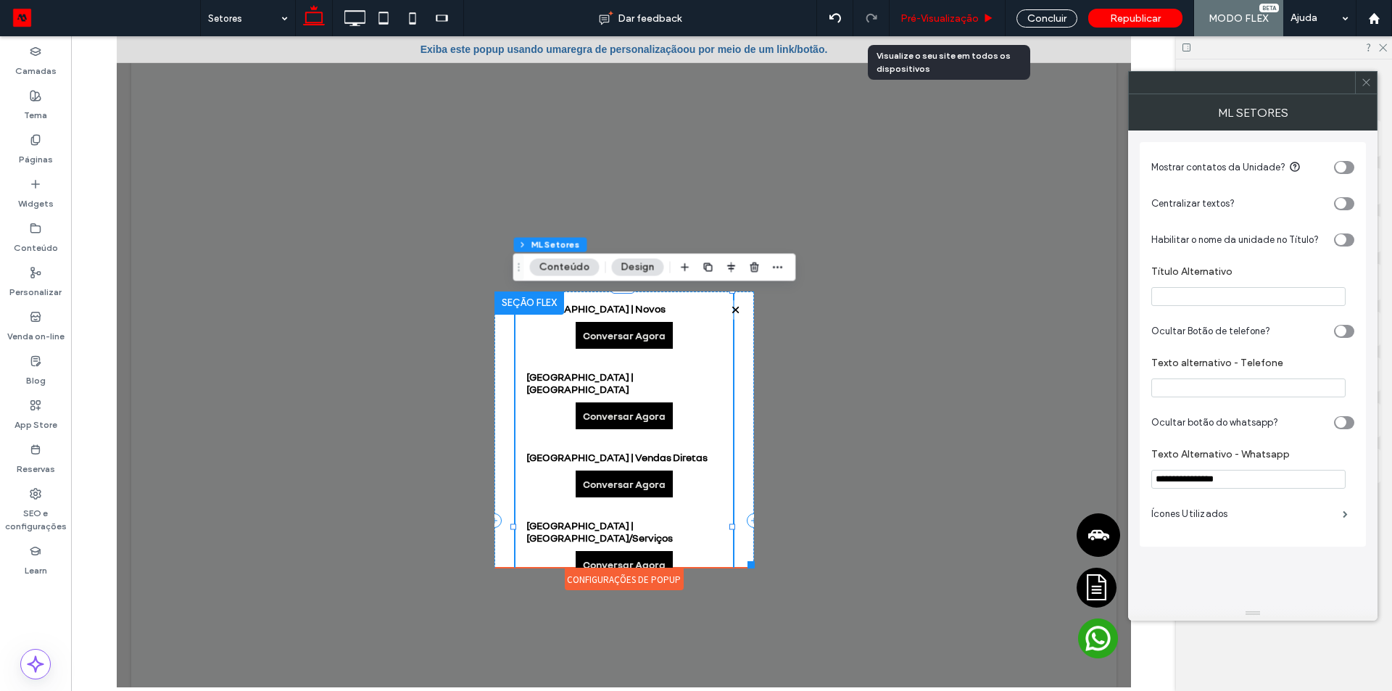
click at [976, 20] on span "Pré-Visualizaçāo" at bounding box center [939, 18] width 78 height 12
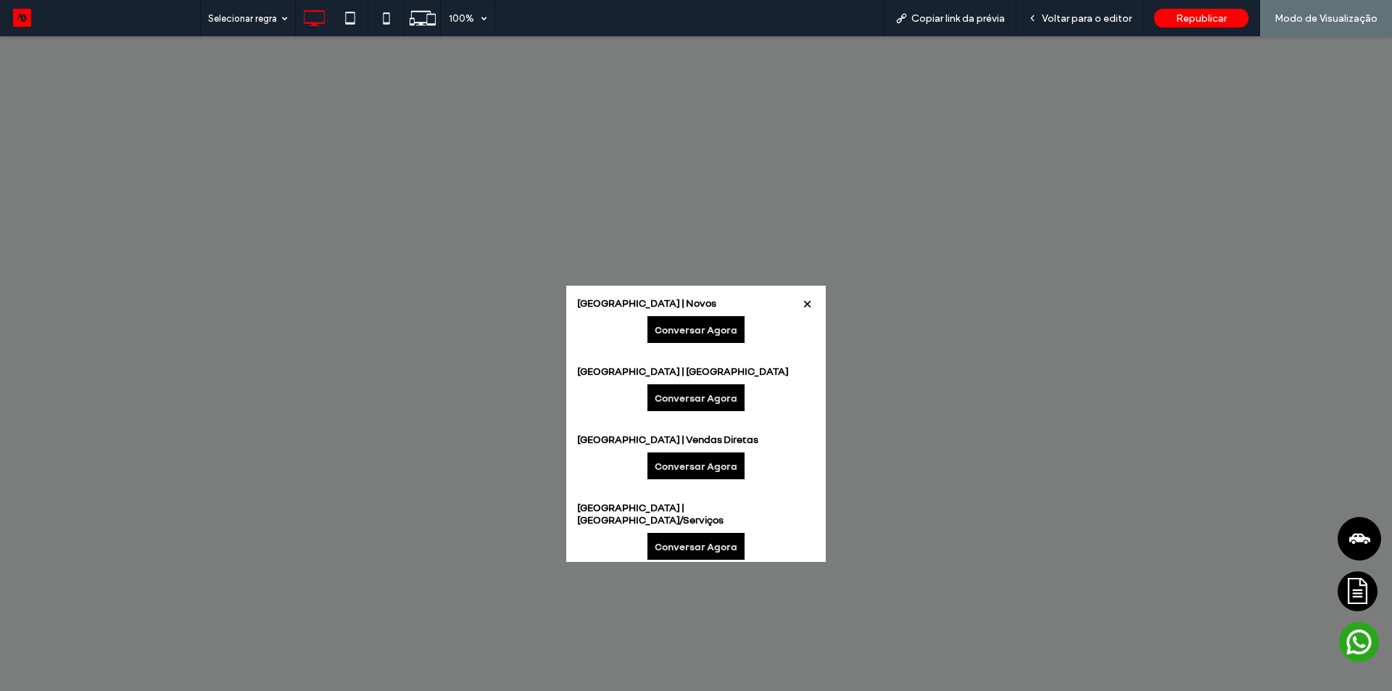
click at [697, 296] on strong "São Bernardo do Campo Centro | Novos" at bounding box center [696, 302] width 238 height 12
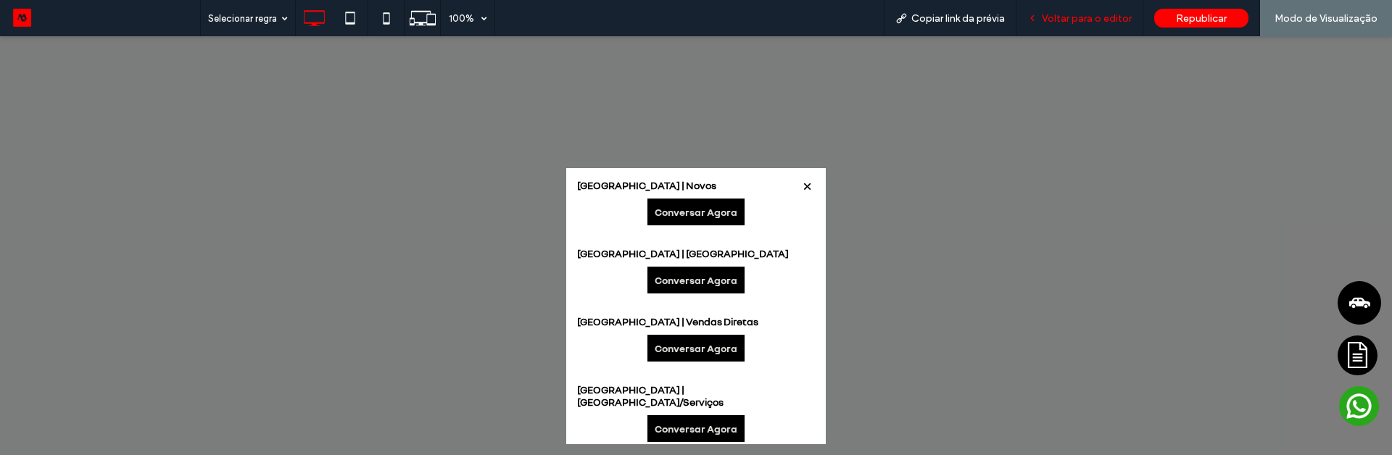
click at [1071, 25] on div "Voltar para o editor" at bounding box center [1079, 18] width 127 height 36
click at [1059, 14] on span "Voltar para o editor" at bounding box center [1087, 18] width 90 height 12
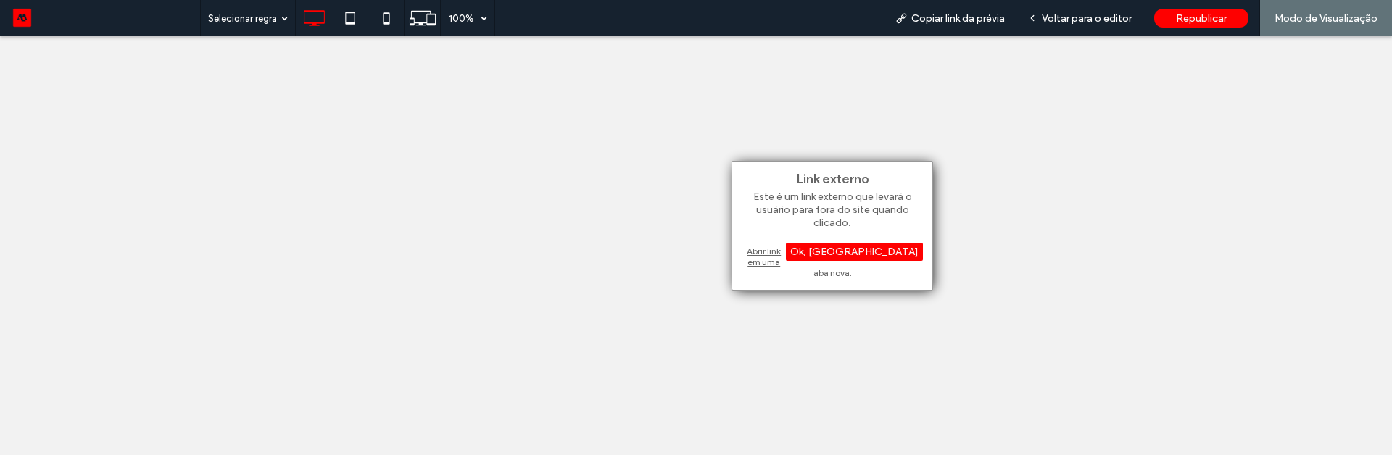
click at [792, 254] on div "Abrir link em uma aba nova." at bounding box center [832, 262] width 181 height 37
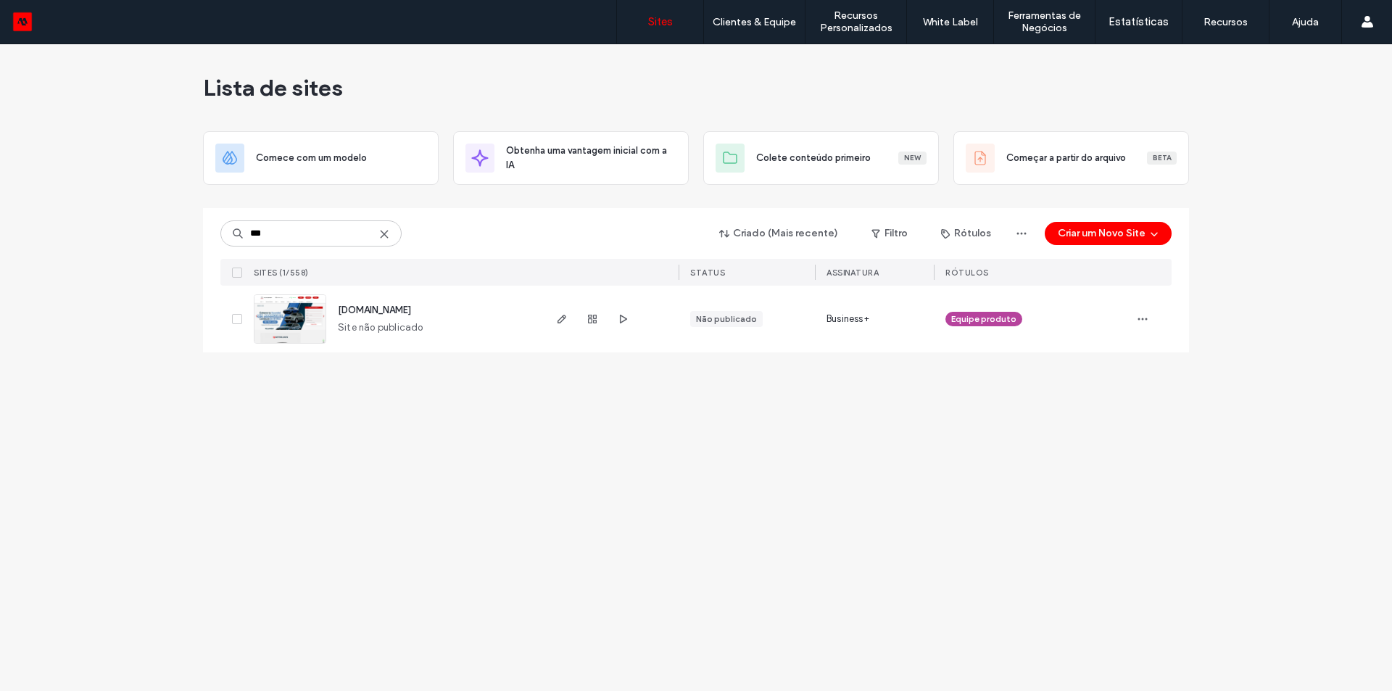
type input "***"
click at [411, 311] on span "showroom-site-demo.motorleads.co" at bounding box center [374, 309] width 73 height 11
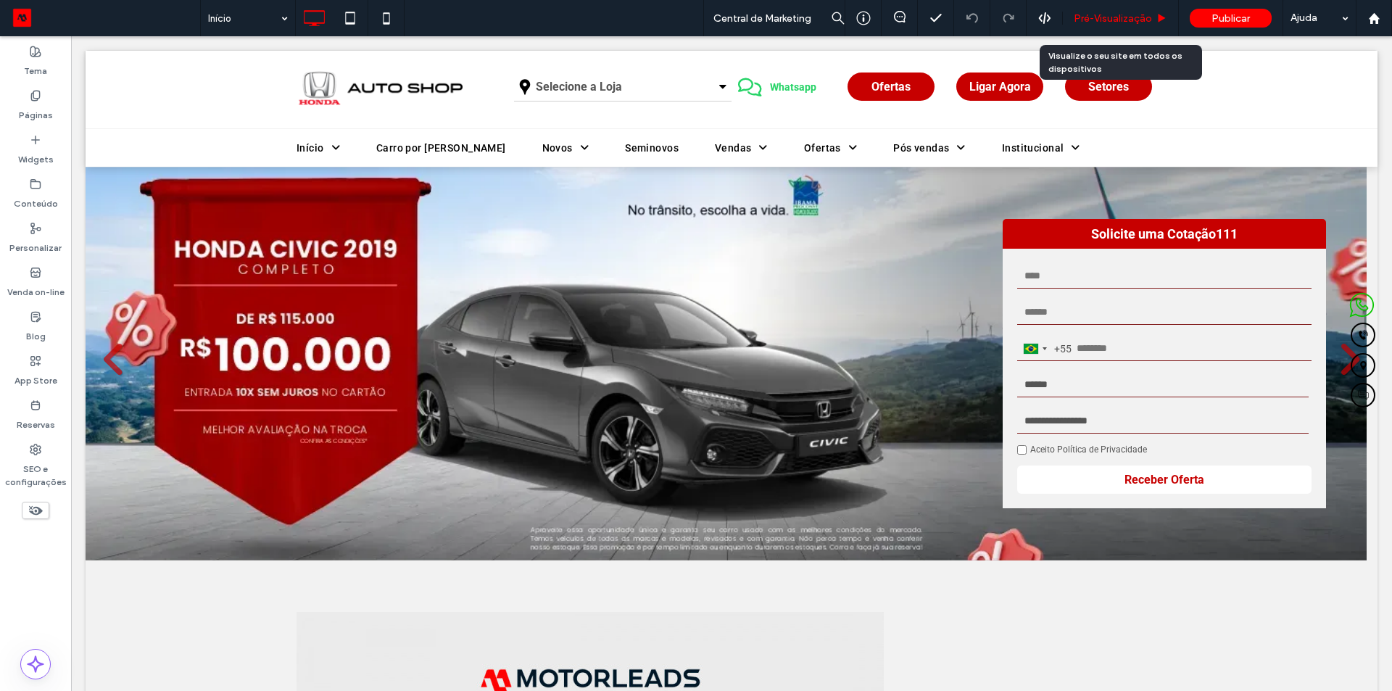
click at [1109, 14] on span "Pré-Visualizaçāo" at bounding box center [1113, 18] width 78 height 12
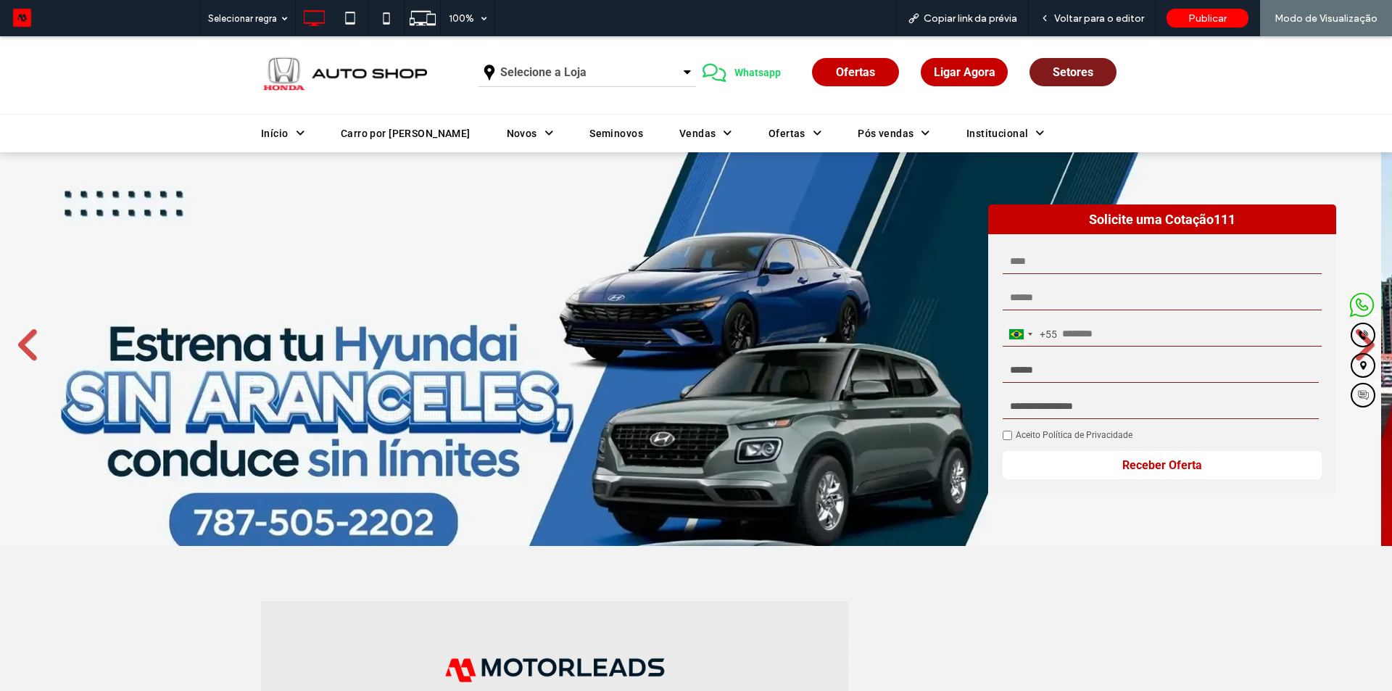
click at [1074, 78] on span "Setores" at bounding box center [1072, 72] width 41 height 14
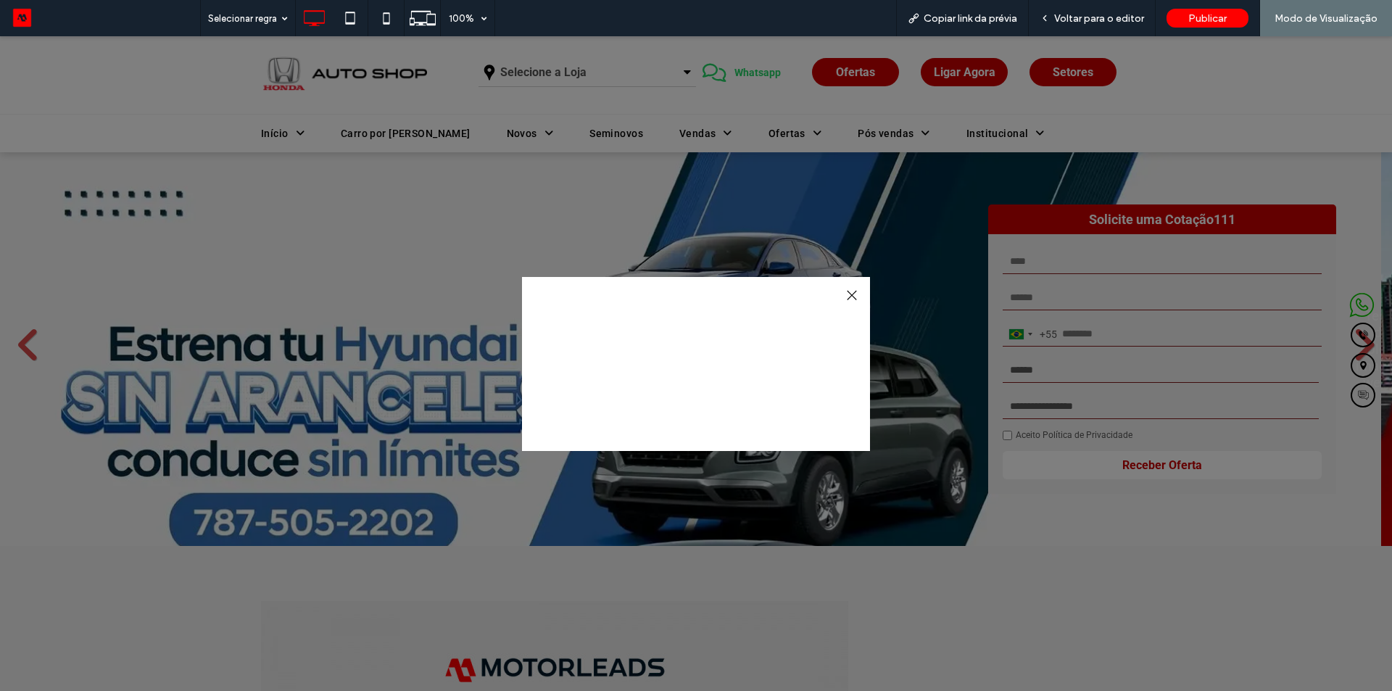
click at [842, 294] on div at bounding box center [852, 296] width 20 height 20
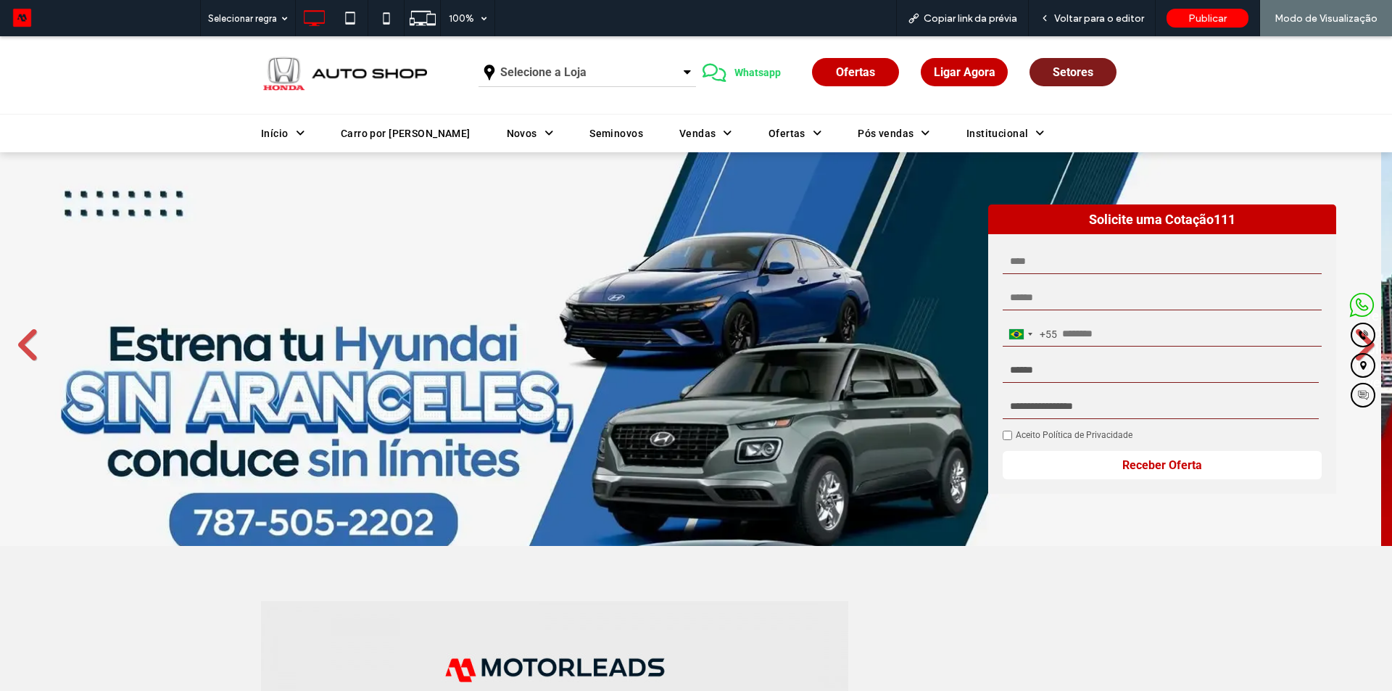
click at [1045, 78] on link "Setores" at bounding box center [1072, 72] width 87 height 28
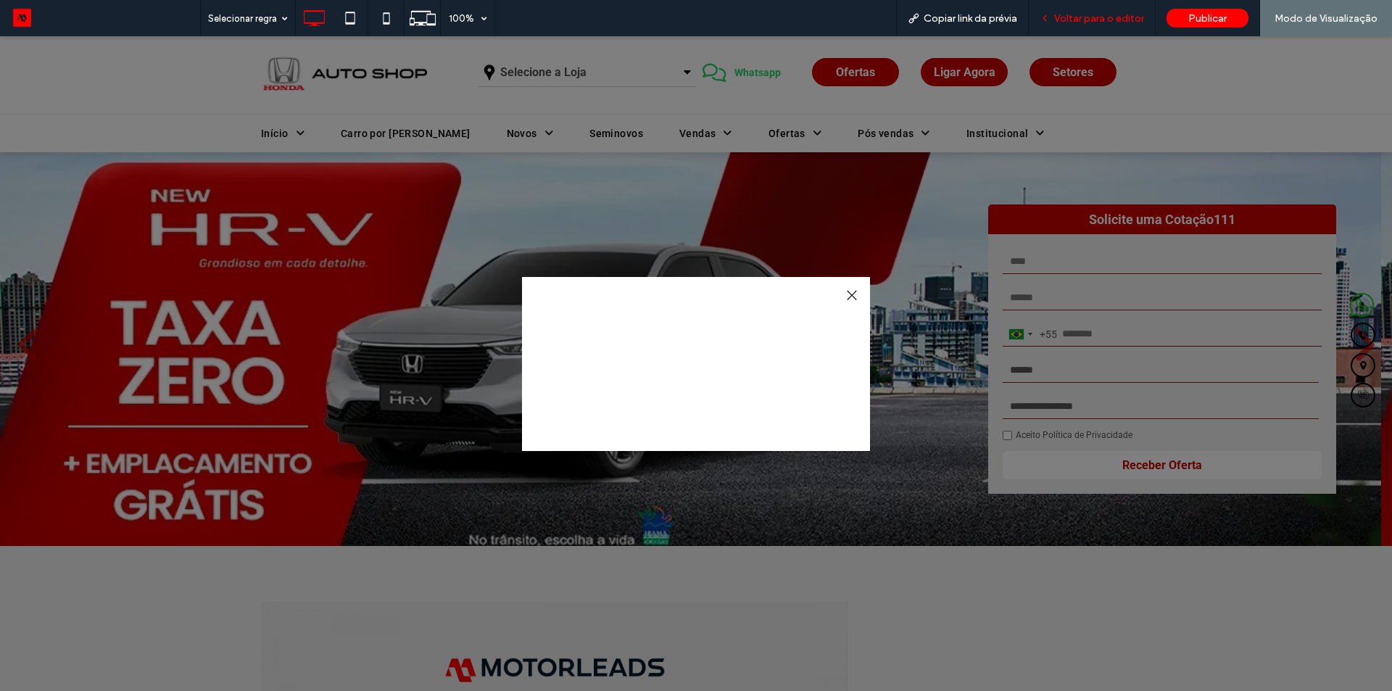
click at [1121, 22] on span "Voltar para o editor" at bounding box center [1099, 18] width 90 height 12
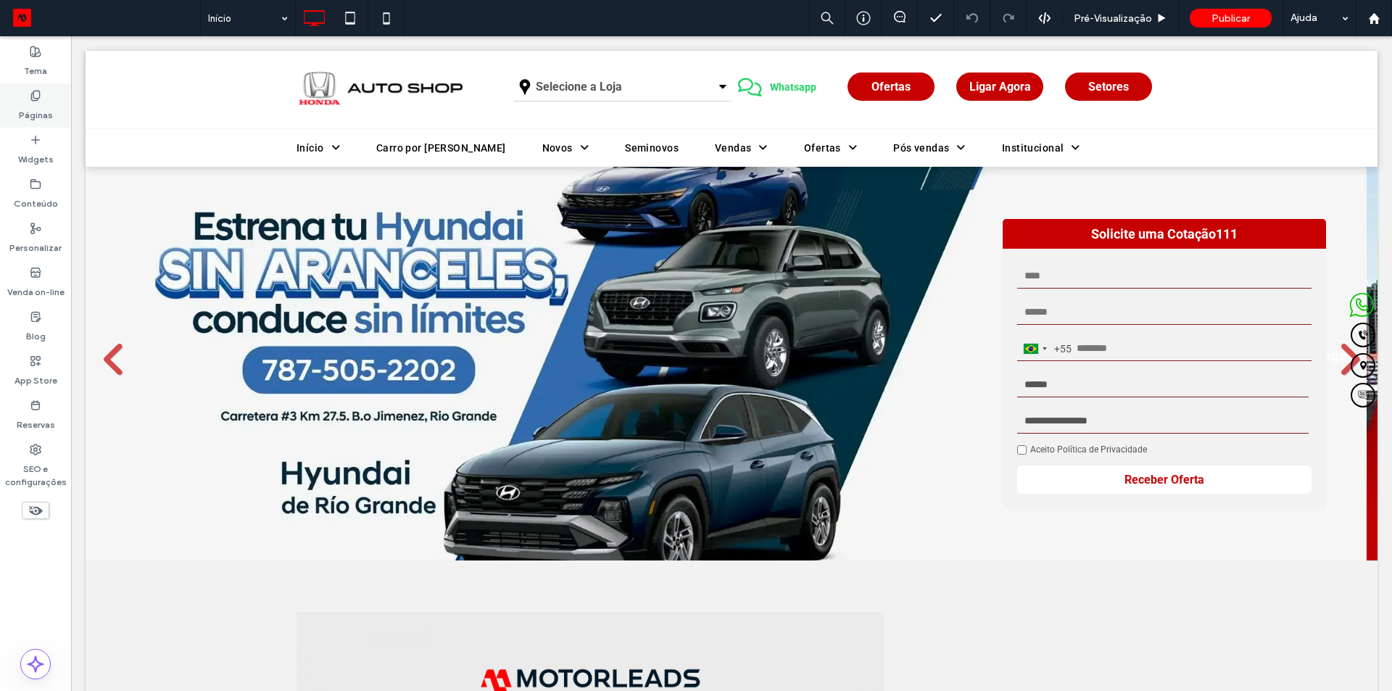
click at [24, 109] on label "Páginas" at bounding box center [36, 111] width 34 height 20
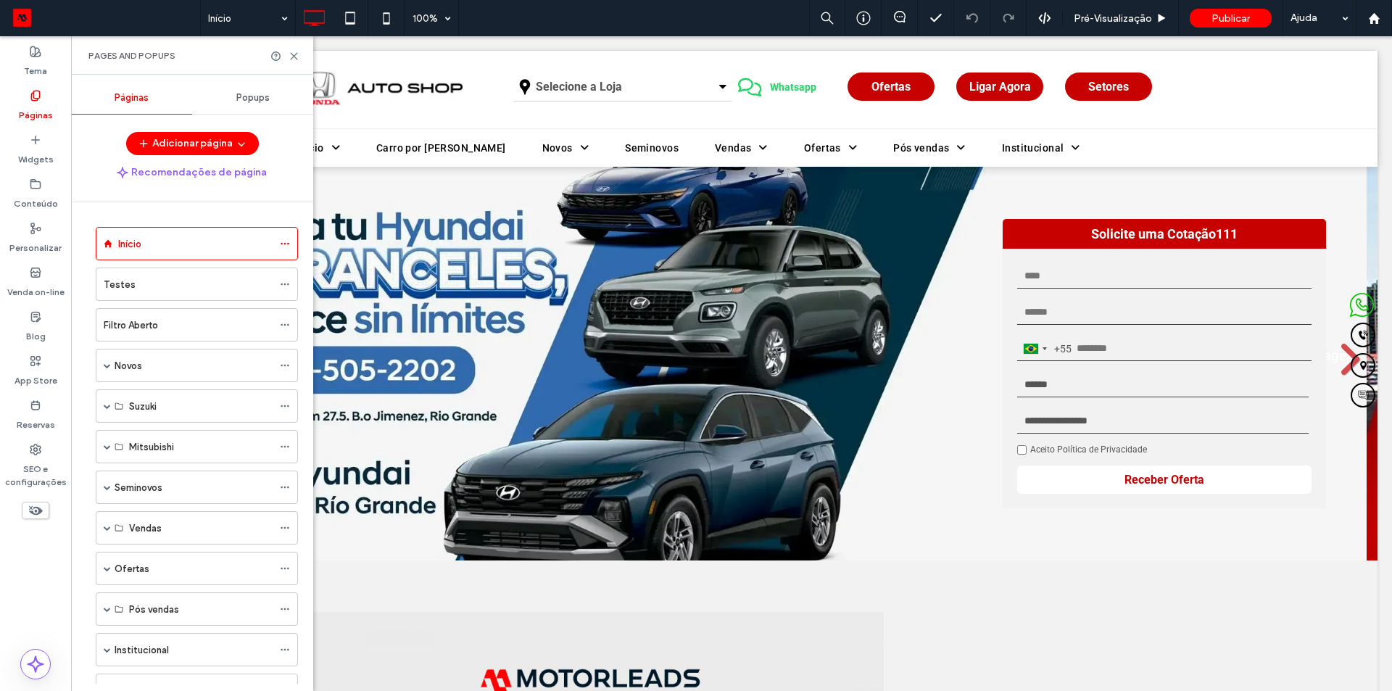
click at [231, 97] on div "Popups" at bounding box center [252, 98] width 121 height 32
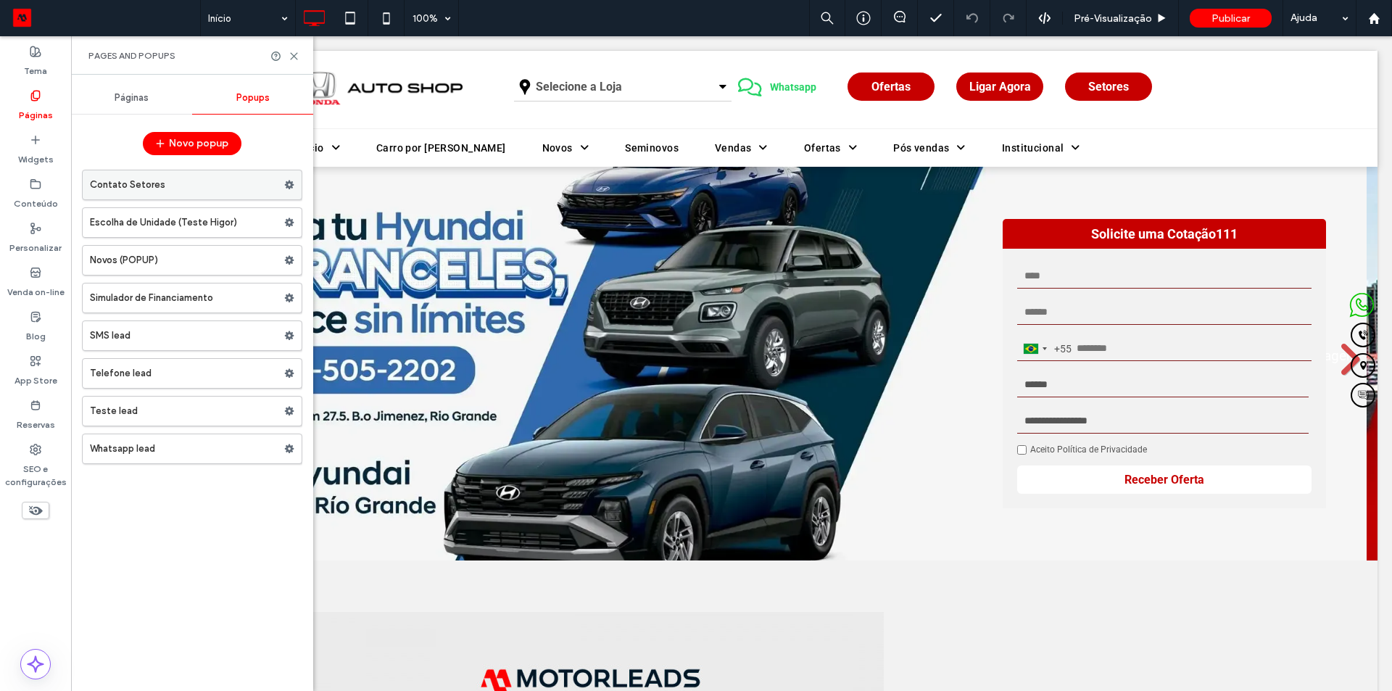
click at [228, 178] on label "Contato Setores" at bounding box center [187, 184] width 194 height 29
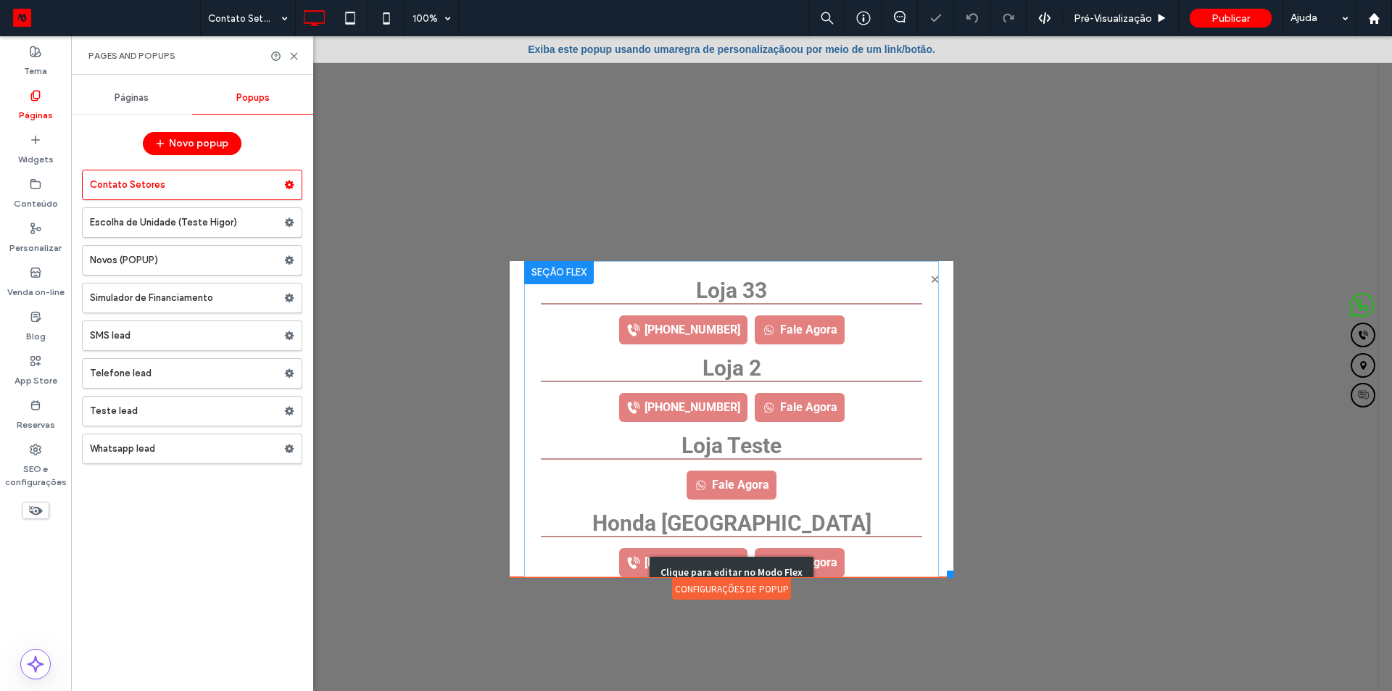
click at [706, 374] on div "Clique para editar no Modo Flex" at bounding box center [731, 572] width 415 height 622
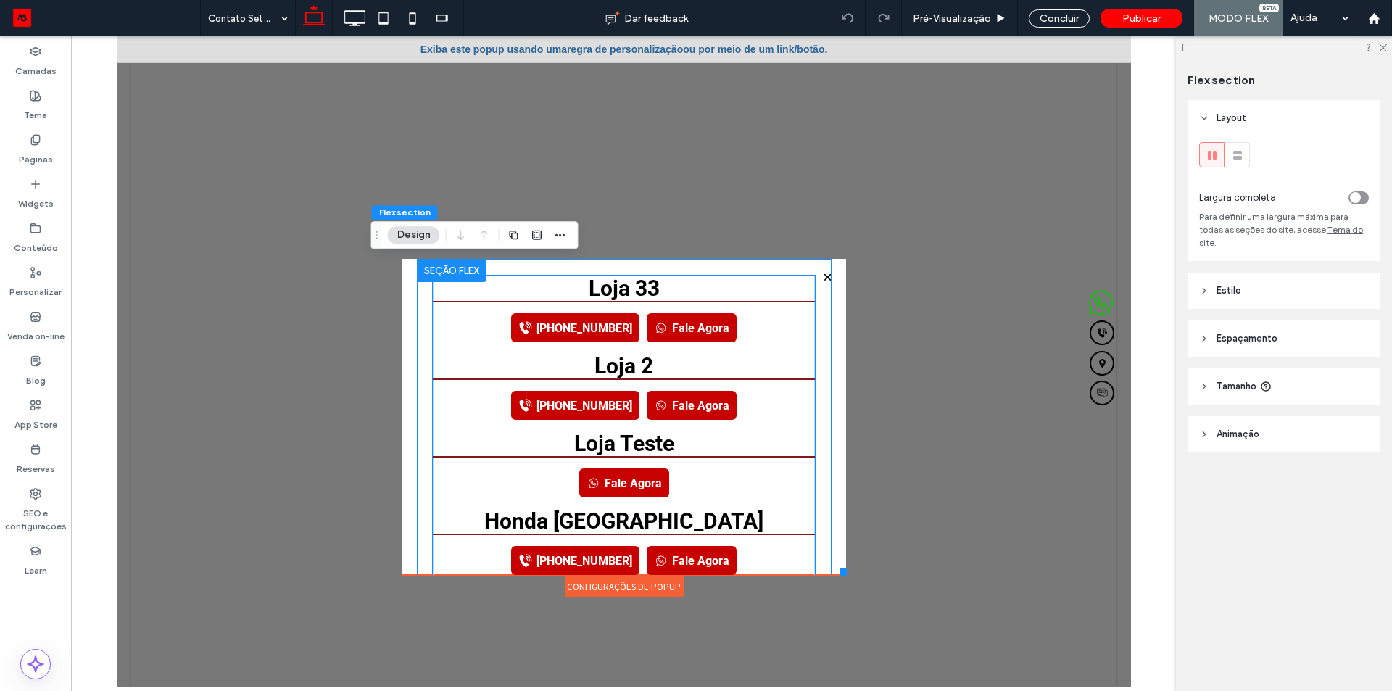
click at [758, 360] on h3 "Loja 2" at bounding box center [622, 365] width 381 height 25
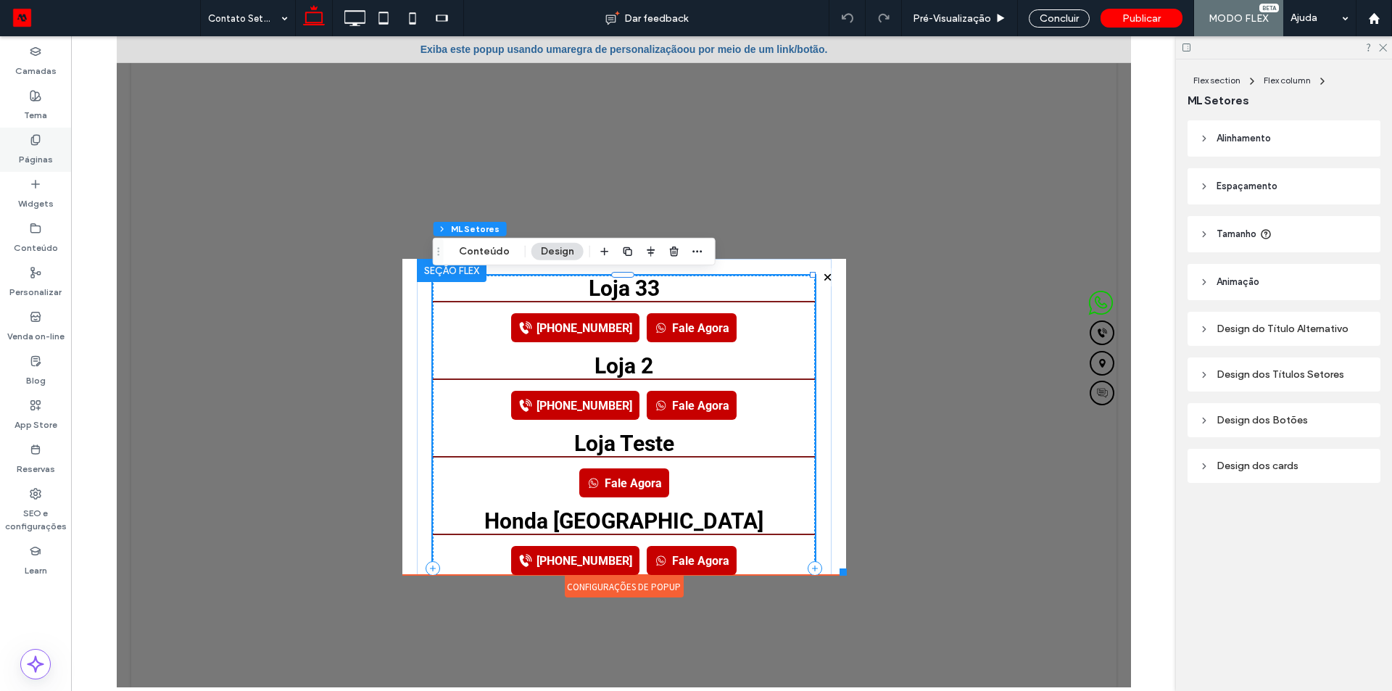
click at [25, 163] on label "Páginas" at bounding box center [36, 156] width 34 height 20
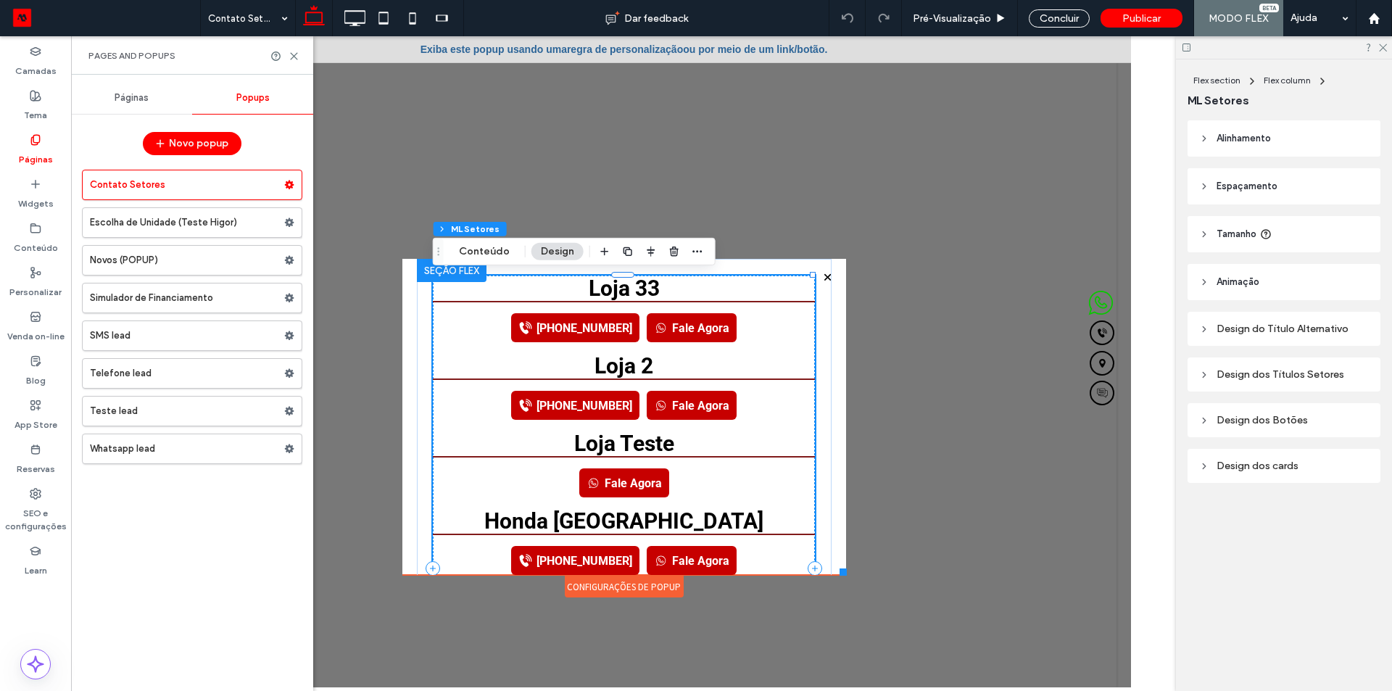
click at [688, 332] on link "Fale Agora" at bounding box center [691, 327] width 90 height 29
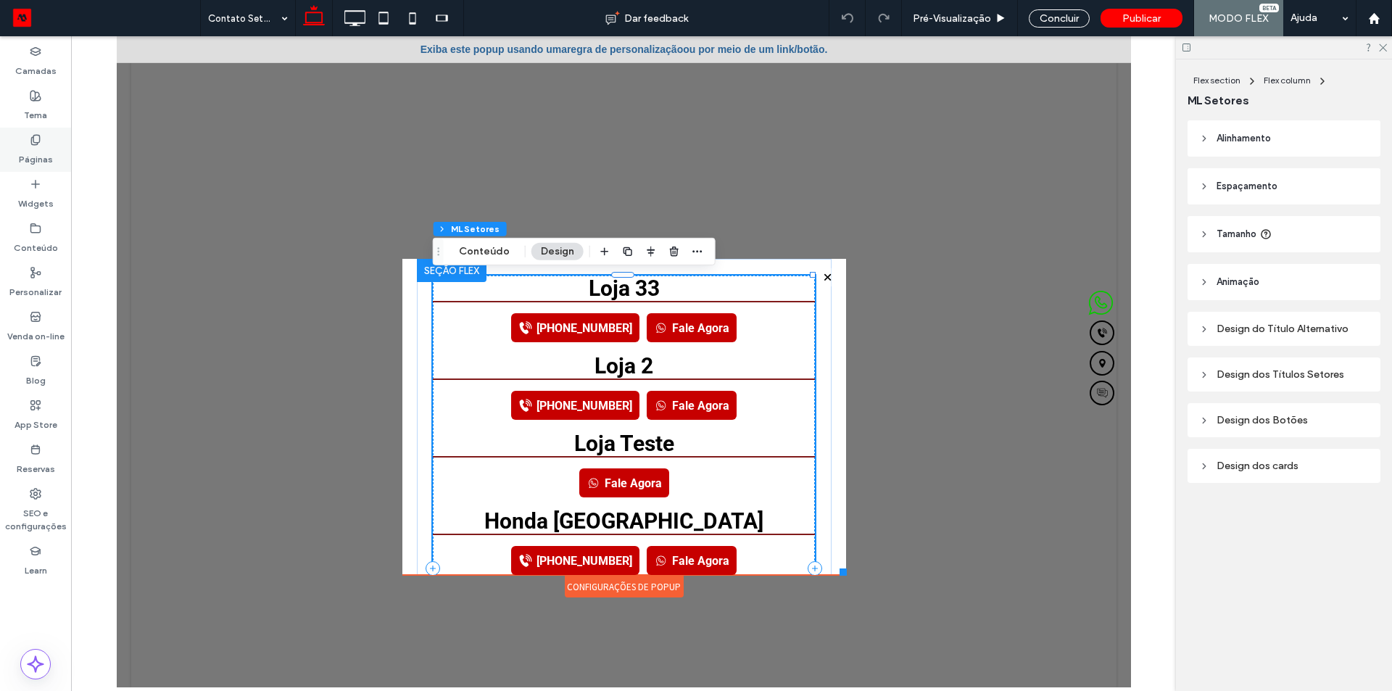
click at [29, 143] on div "Páginas" at bounding box center [35, 150] width 71 height 44
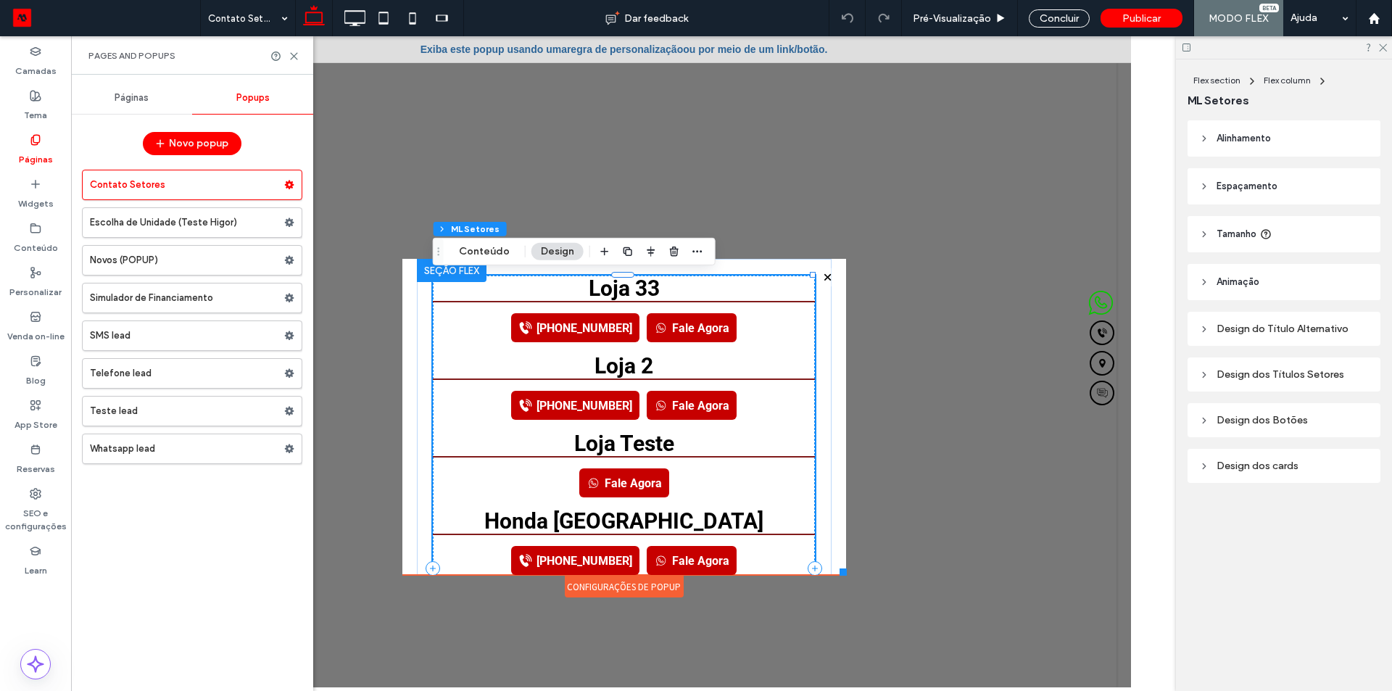
click at [158, 113] on div "Páginas" at bounding box center [131, 98] width 121 height 32
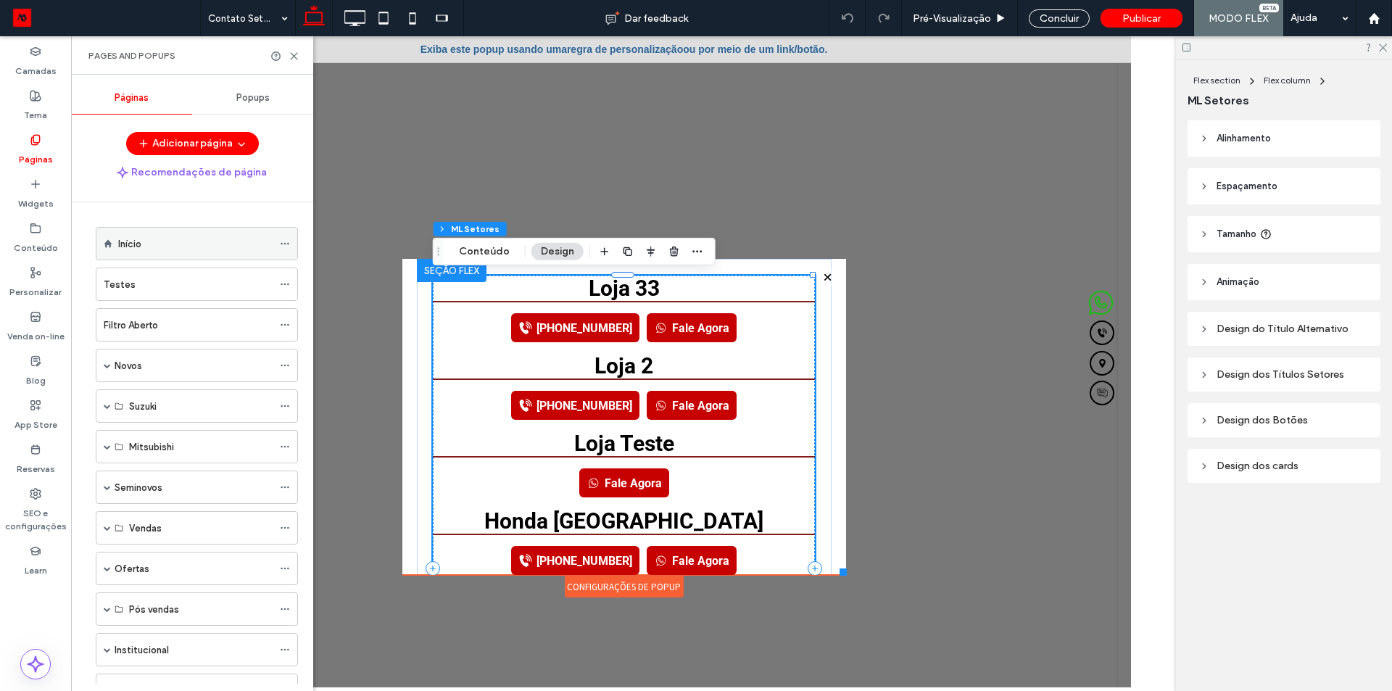
click at [145, 250] on div "Início" at bounding box center [195, 243] width 154 height 15
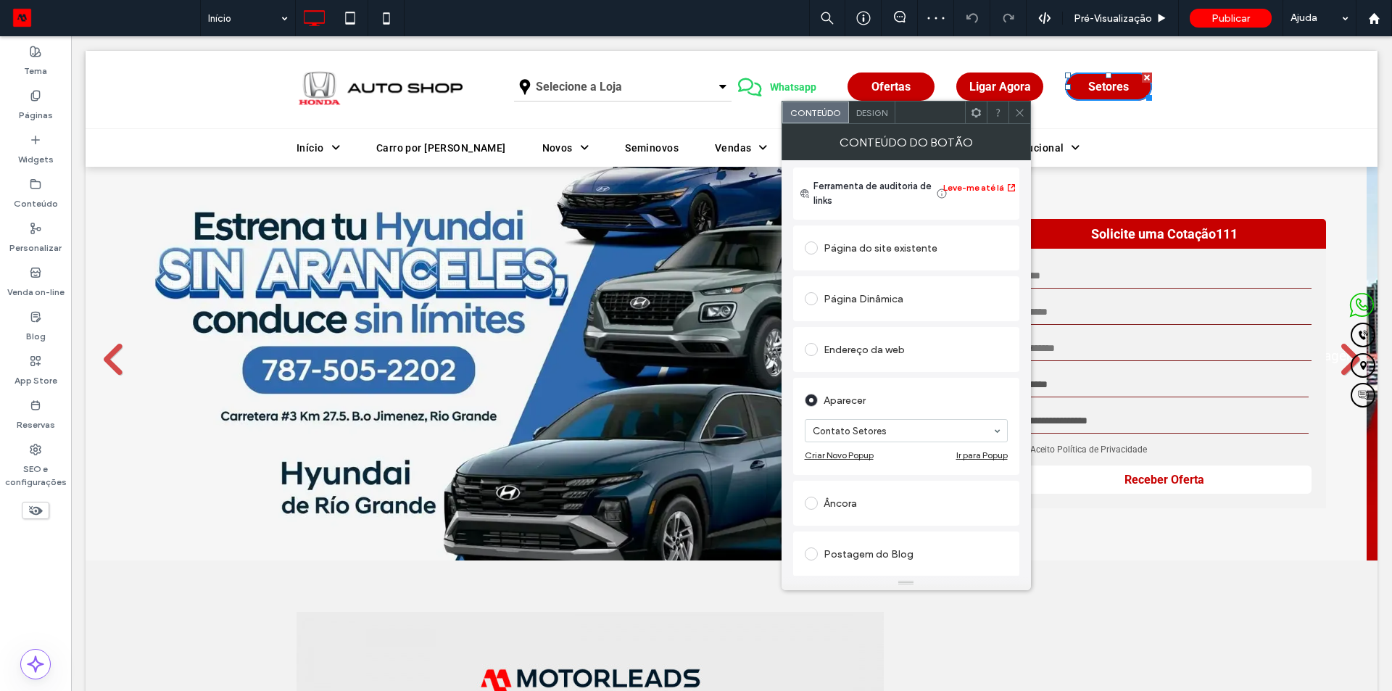
scroll to position [217, 0]
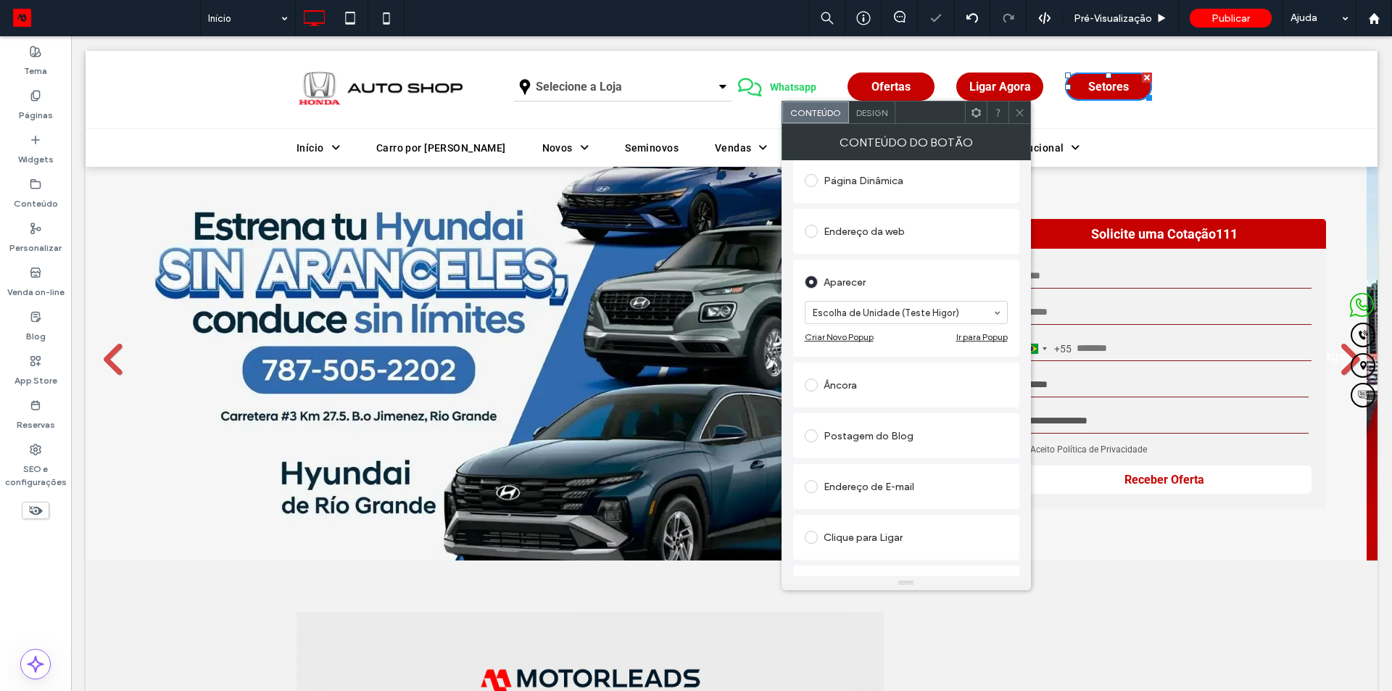
click at [897, 317] on input at bounding box center [903, 312] width 180 height 10
click at [1016, 113] on icon at bounding box center [1019, 112] width 11 height 11
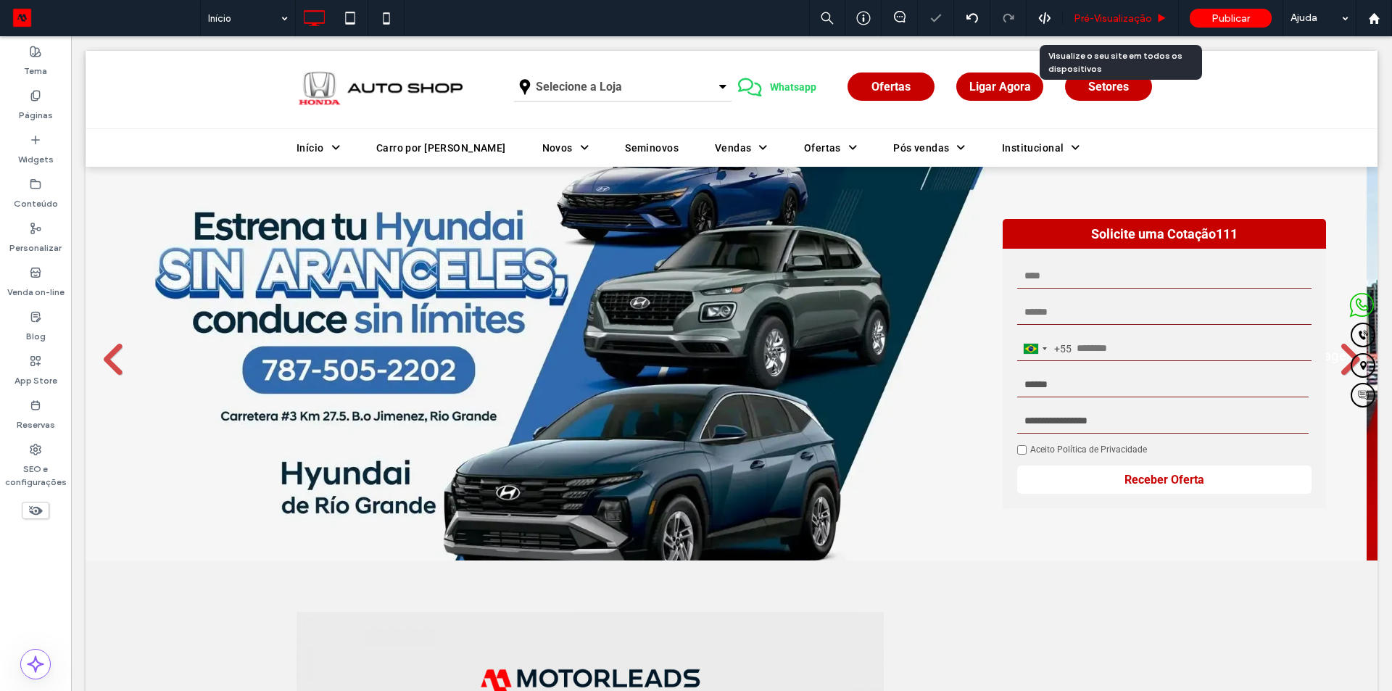
click at [1128, 24] on span "Pré-Visualizaçāo" at bounding box center [1113, 18] width 78 height 12
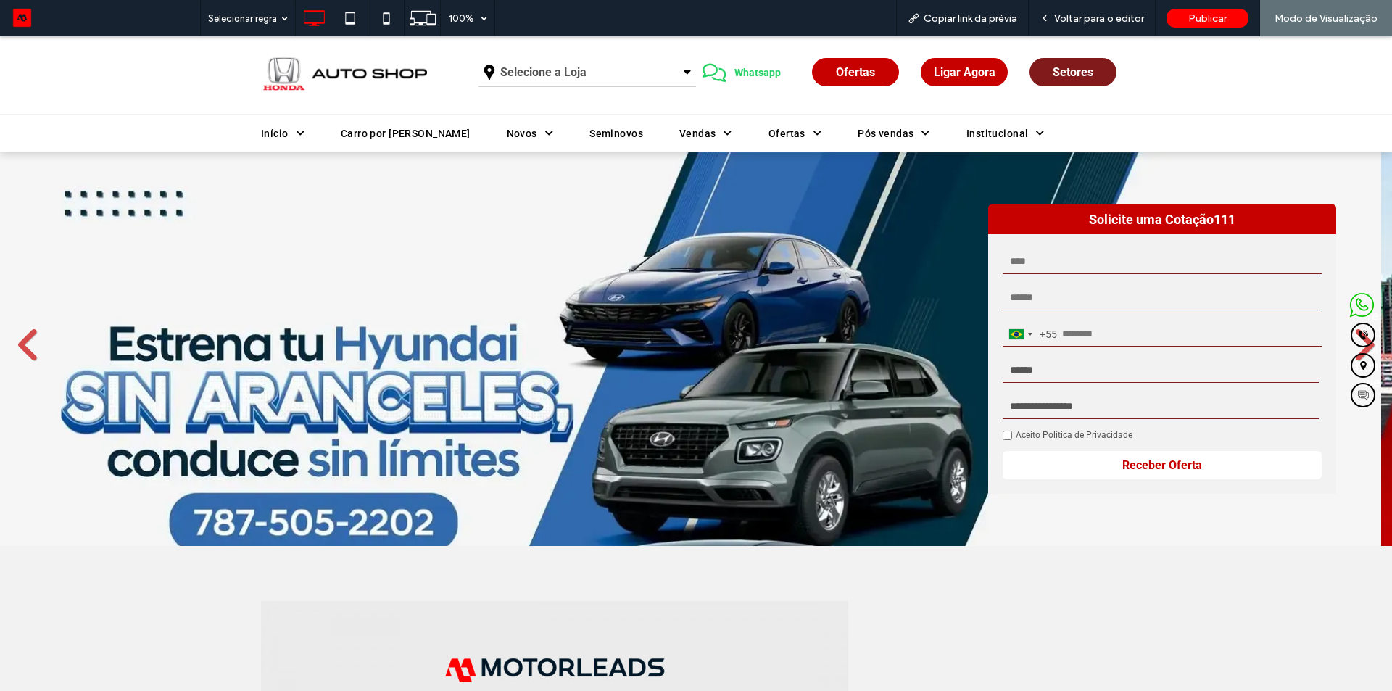
click at [1075, 69] on span "Setores" at bounding box center [1072, 72] width 41 height 14
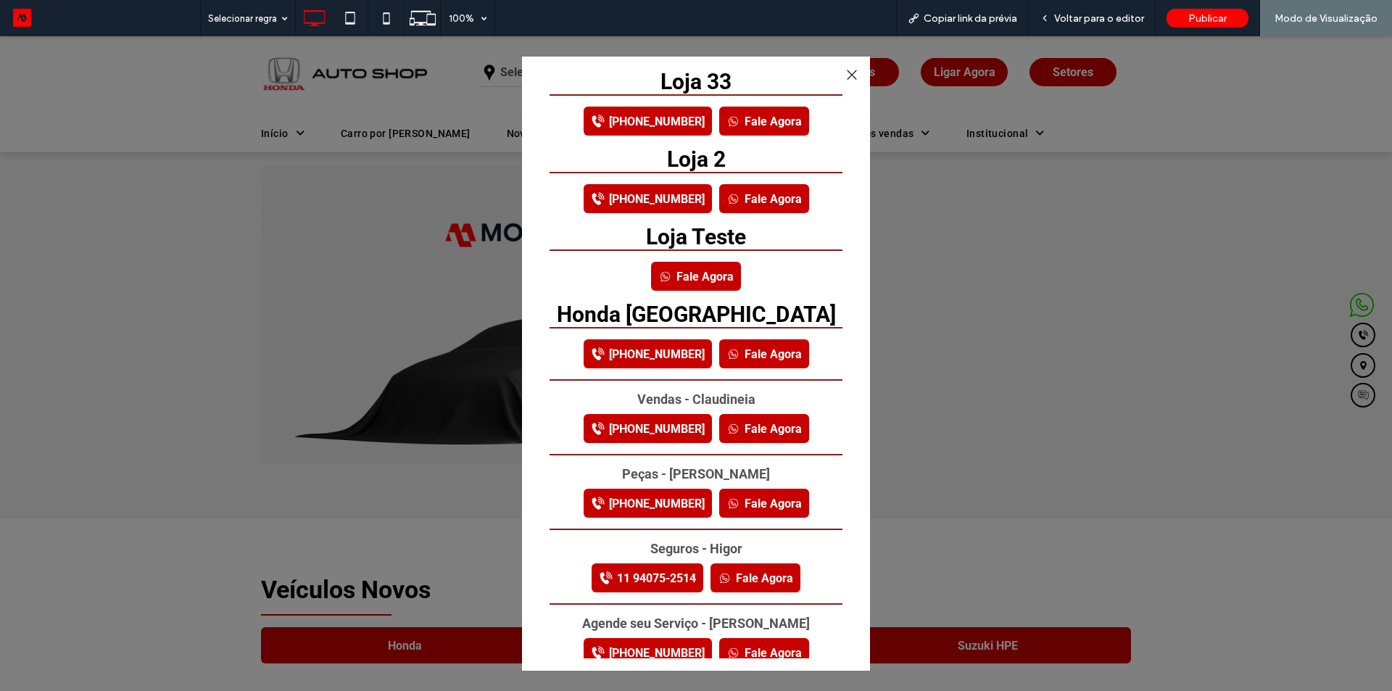
click at [850, 71] on div at bounding box center [852, 75] width 20 height 20
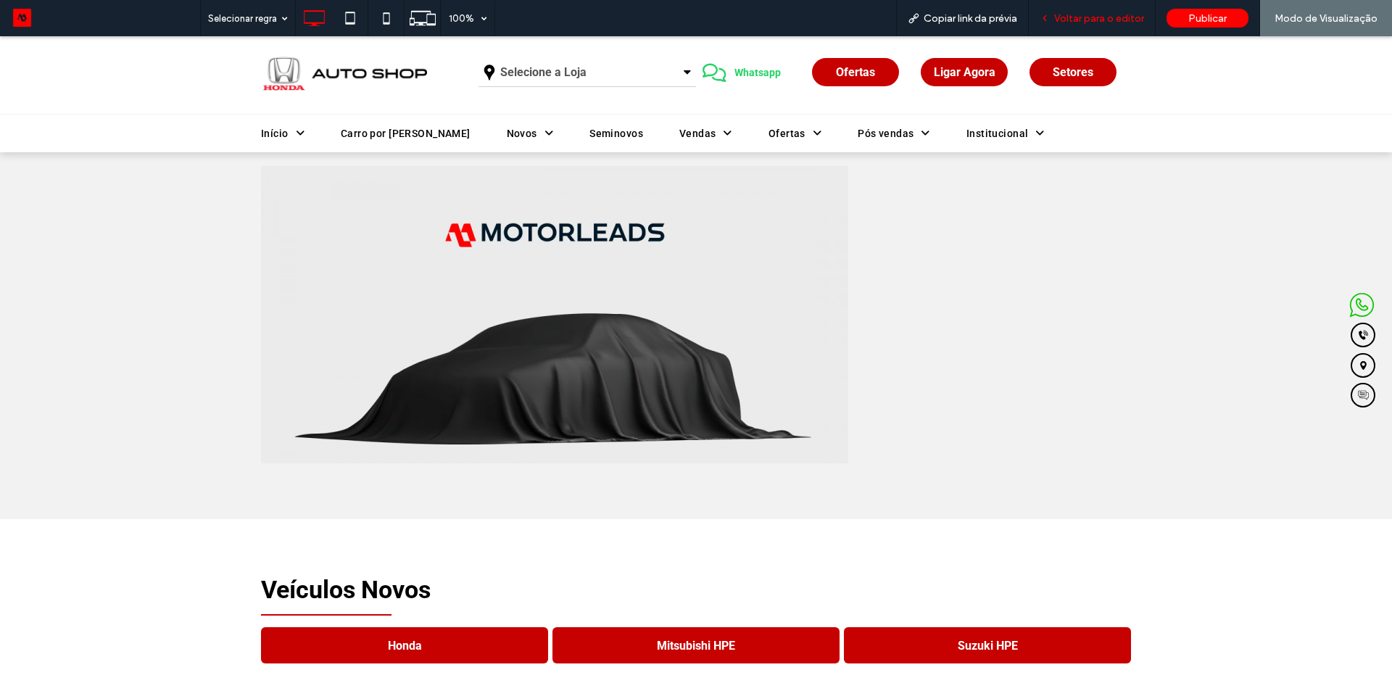
drag, startPoint x: 1087, startPoint y: 17, endPoint x: 835, endPoint y: 48, distance: 253.4
click at [1087, 17] on span "Voltar para o editor" at bounding box center [1099, 18] width 90 height 12
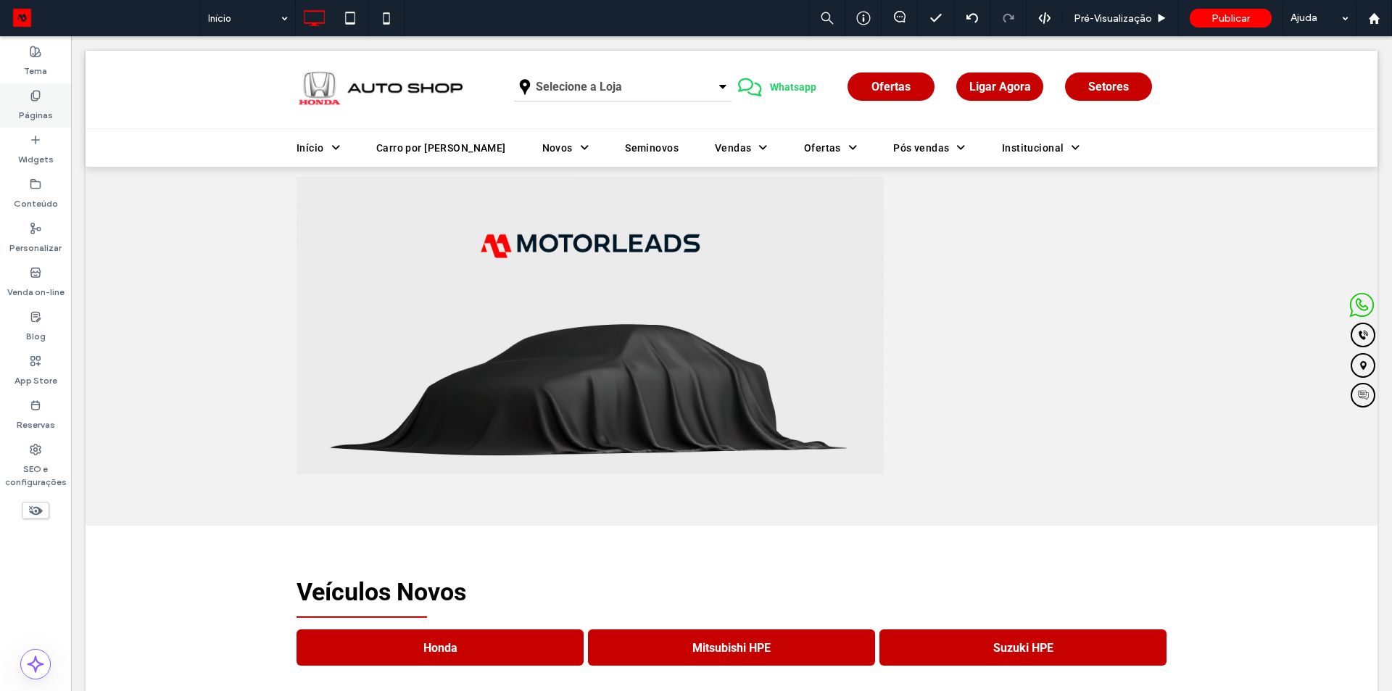
click at [36, 115] on label "Páginas" at bounding box center [36, 111] width 34 height 20
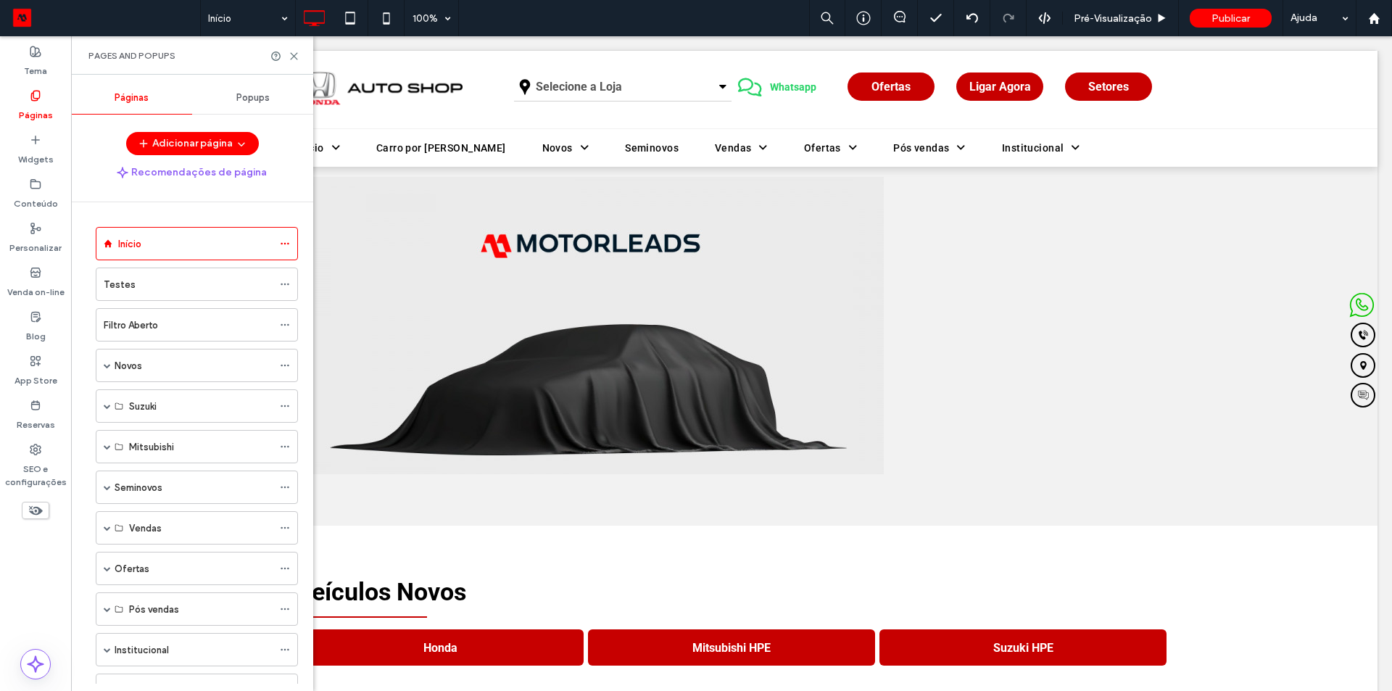
click at [241, 94] on span "Popups" at bounding box center [252, 98] width 33 height 12
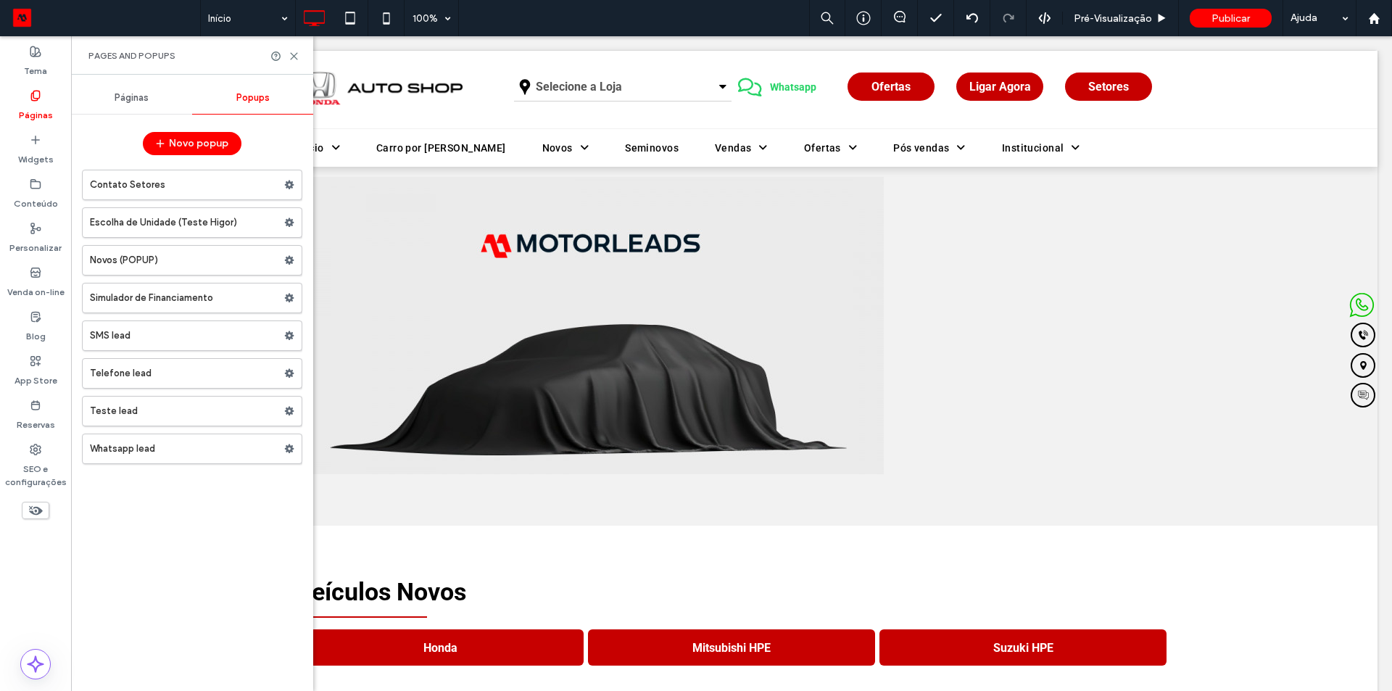
click at [178, 183] on label "Contato Setores" at bounding box center [187, 184] width 194 height 29
click at [291, 55] on div "Contato Setores 100% Pré-Visualizaçāo Publicar Ajuda Comentários do site Coment…" at bounding box center [696, 345] width 1392 height 691
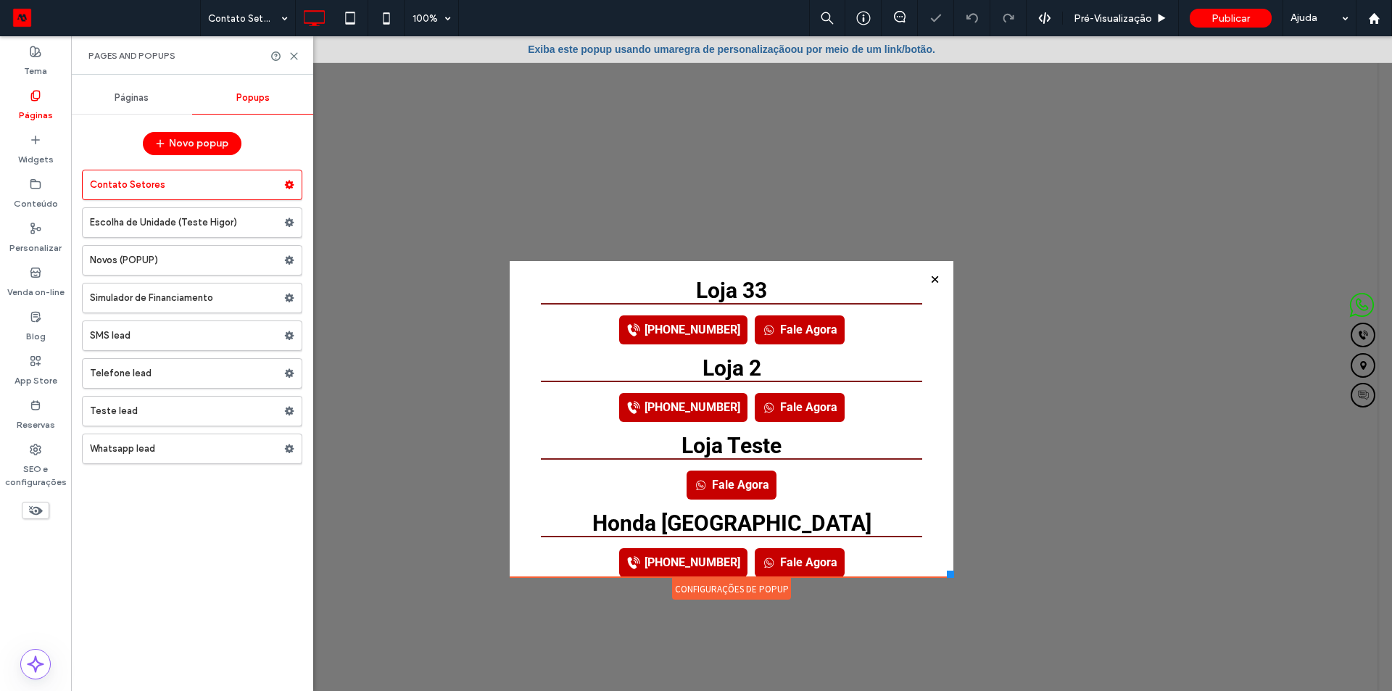
click at [288, 64] on div "Pages and Popups" at bounding box center [192, 55] width 242 height 38
click at [294, 56] on use at bounding box center [294, 56] width 7 height 7
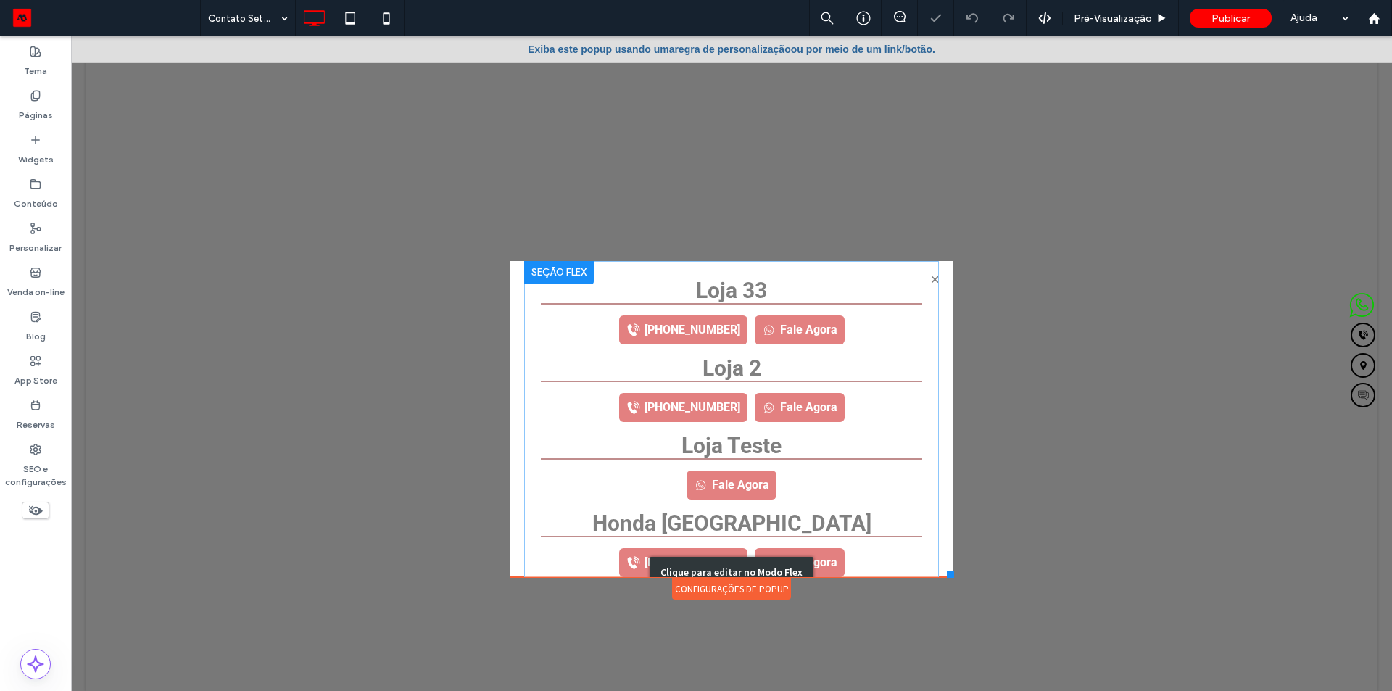
click at [810, 339] on div "Clique para editar no Modo Flex" at bounding box center [731, 572] width 415 height 622
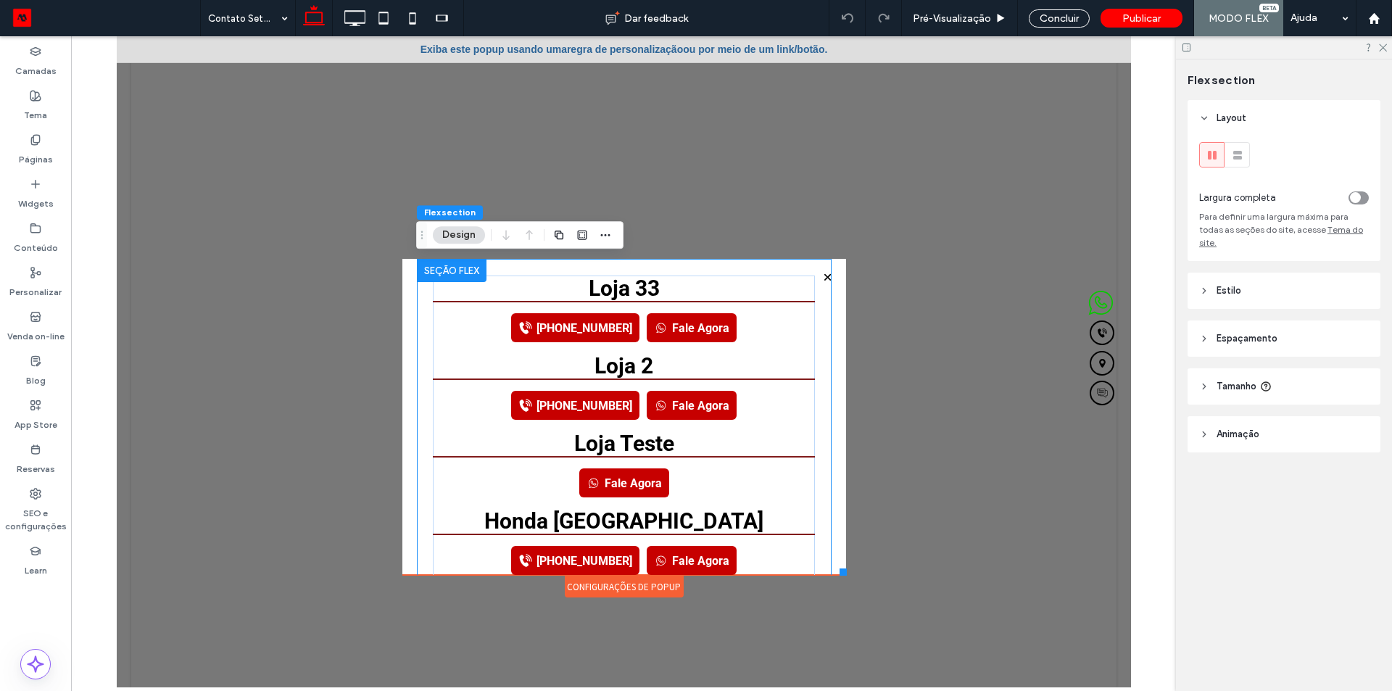
click at [766, 339] on div "(51) 5555-5555 Fale Agora" at bounding box center [622, 327] width 381 height 52
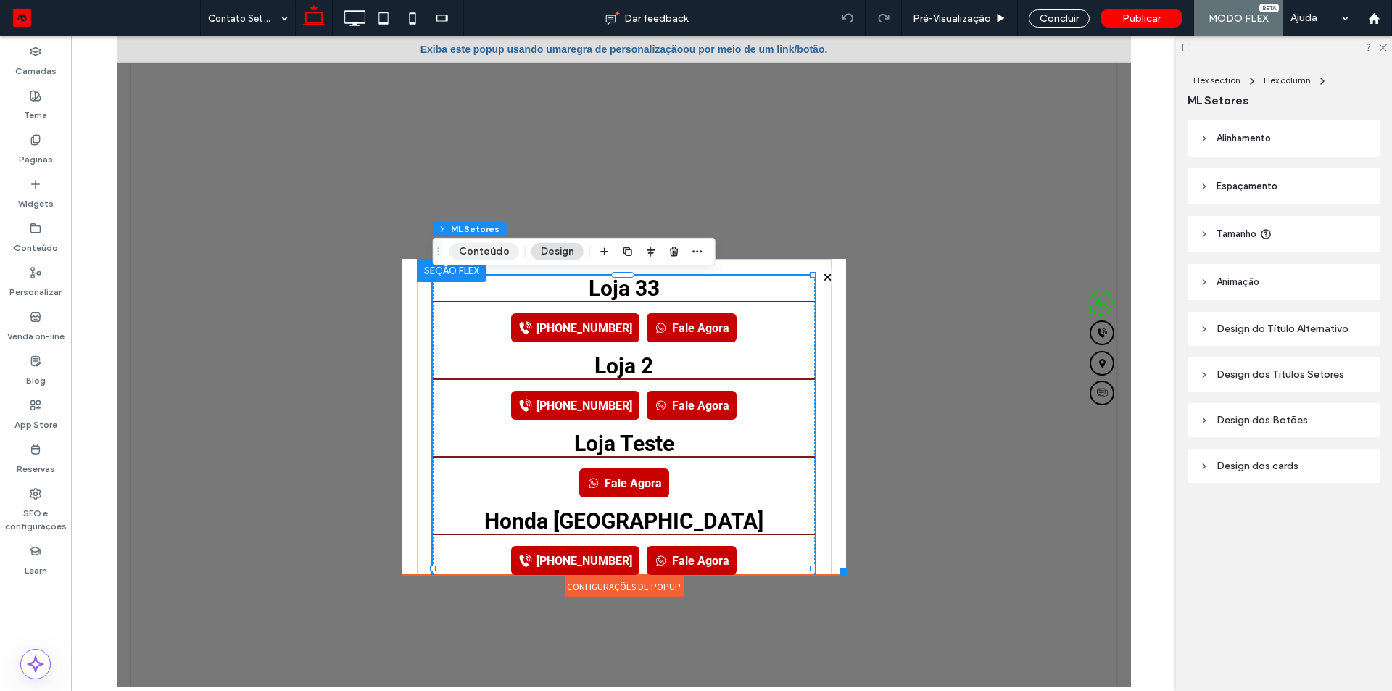
click at [485, 251] on button "Conteúdo" at bounding box center [484, 251] width 70 height 17
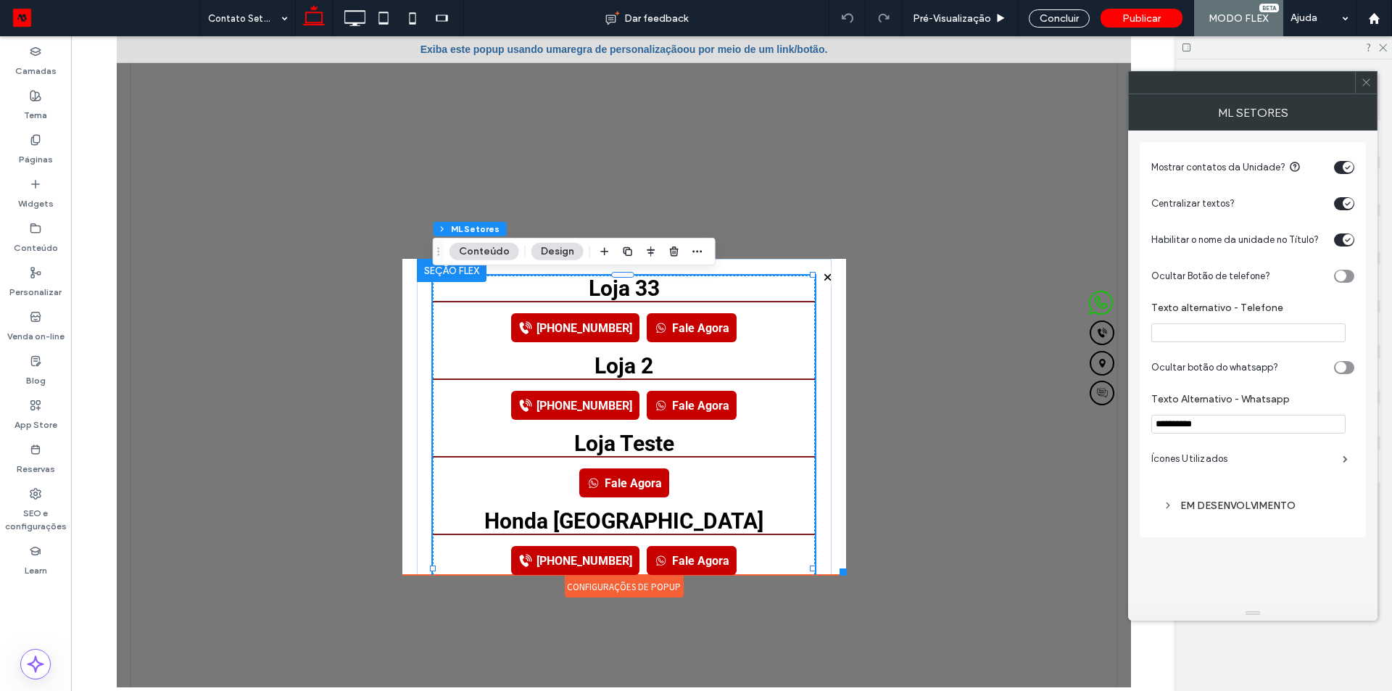
click at [1208, 514] on div "EM DESENVOLVIMENTO" at bounding box center [1253, 506] width 180 height 20
click at [1217, 541] on label "EM DESENVOLVIMENTO" at bounding box center [1248, 536] width 170 height 27
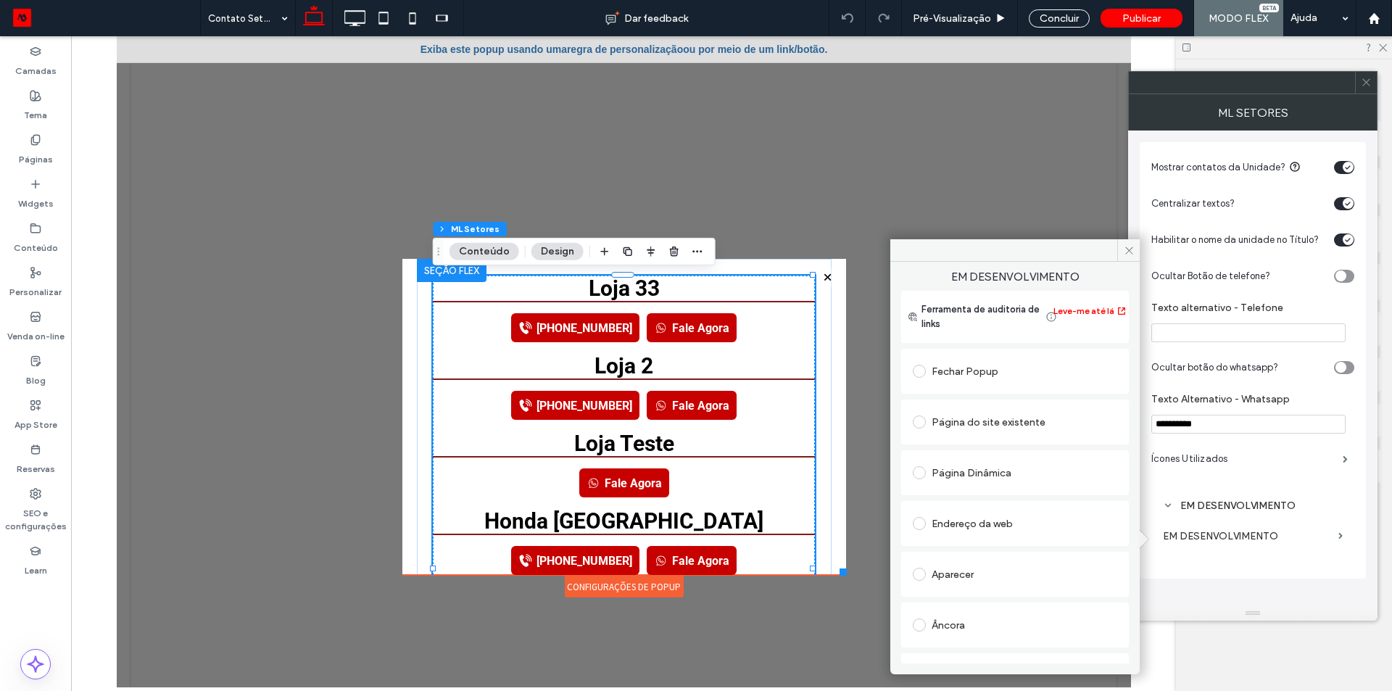
click at [1029, 463] on div "Página Dinâmica" at bounding box center [1015, 472] width 204 height 23
click at [995, 644] on div "Aparecer" at bounding box center [1015, 645] width 204 height 23
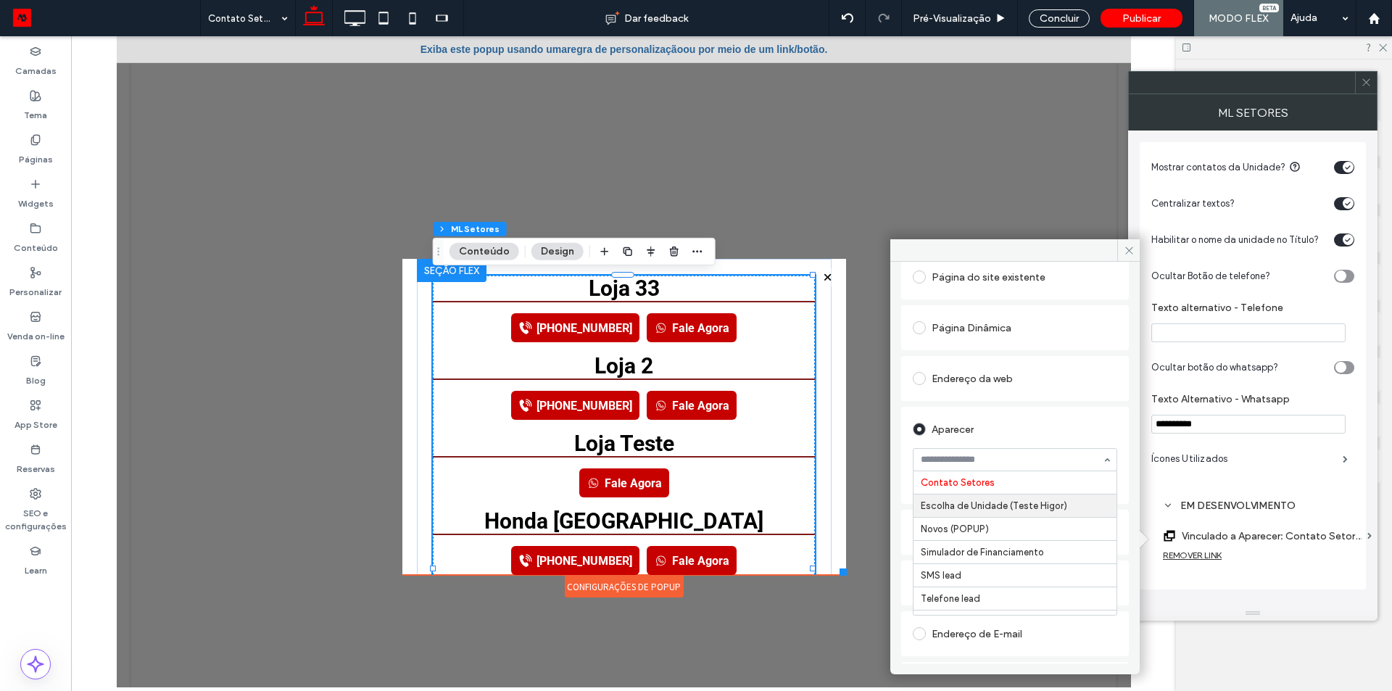
scroll to position [41, 0]
click at [1126, 244] on span at bounding box center [1128, 250] width 22 height 22
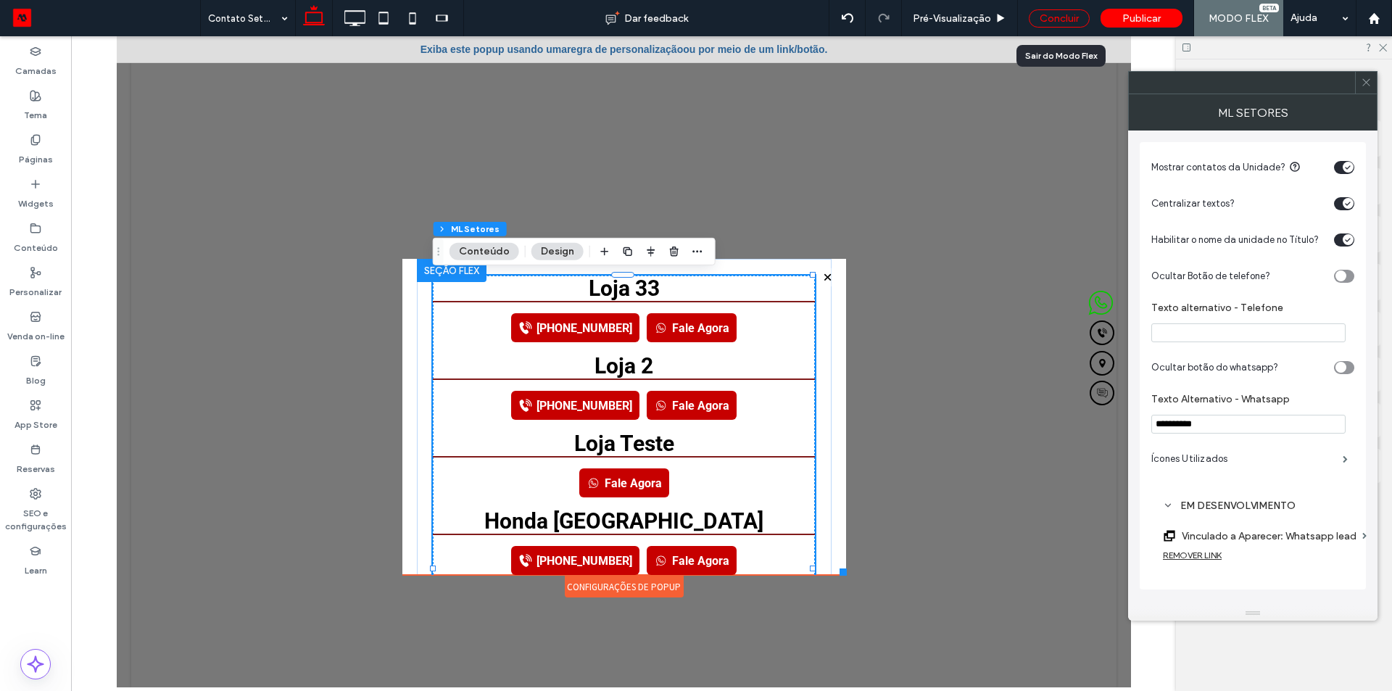
click at [1071, 20] on div "Concluir" at bounding box center [1059, 18] width 61 height 18
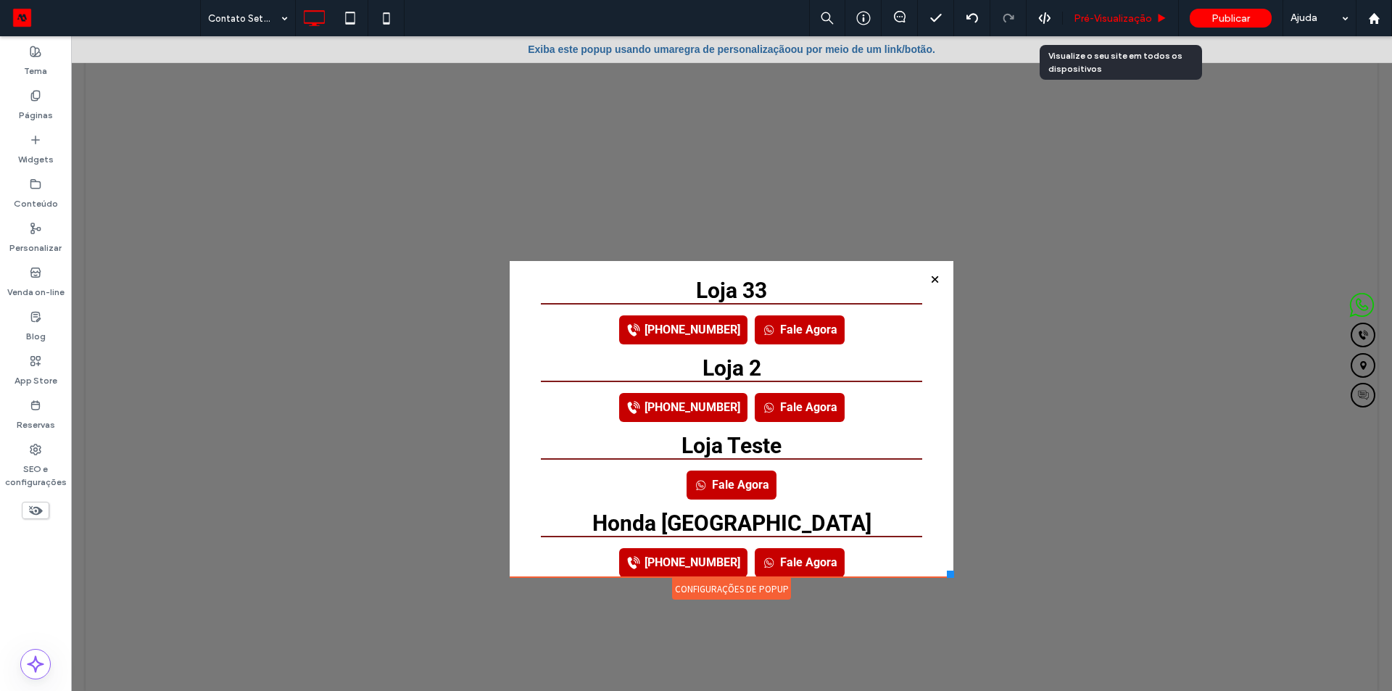
click at [1072, 20] on div "Pré-Visualizaçāo" at bounding box center [1120, 18] width 115 height 12
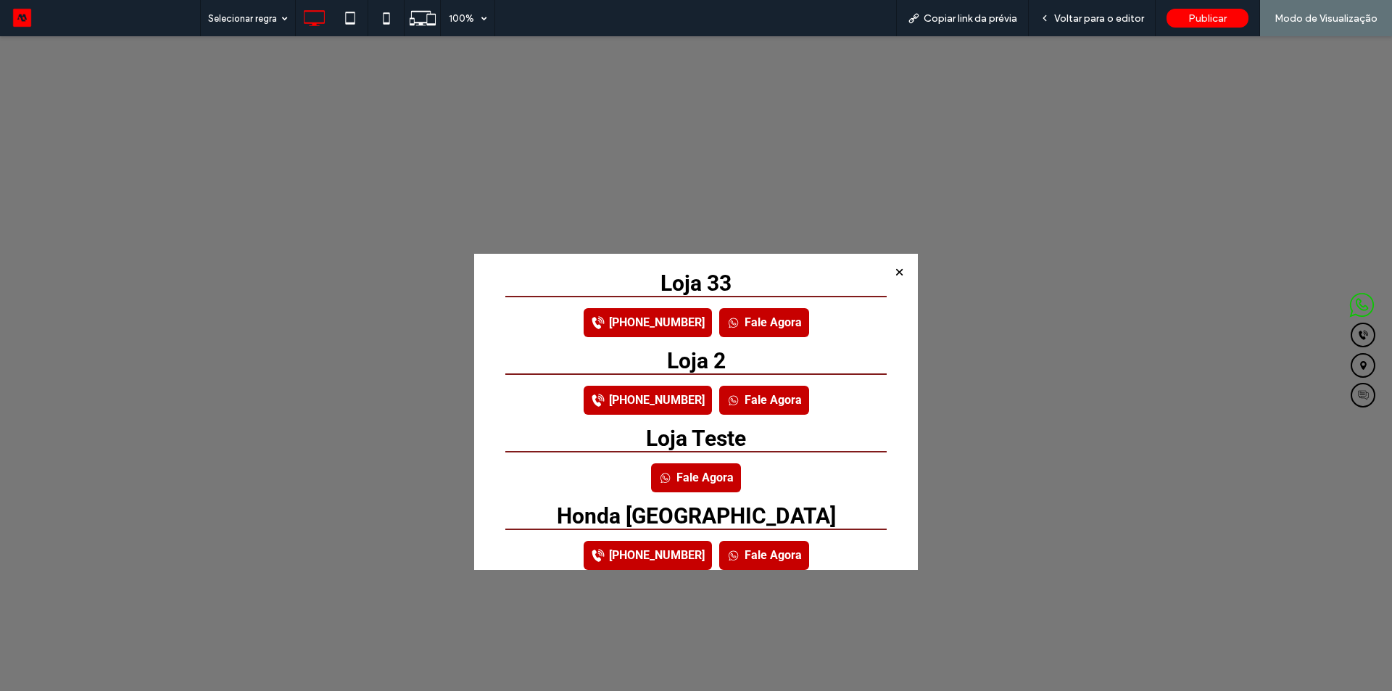
click at [764, 321] on link "Fale Agora" at bounding box center [764, 322] width 90 height 29
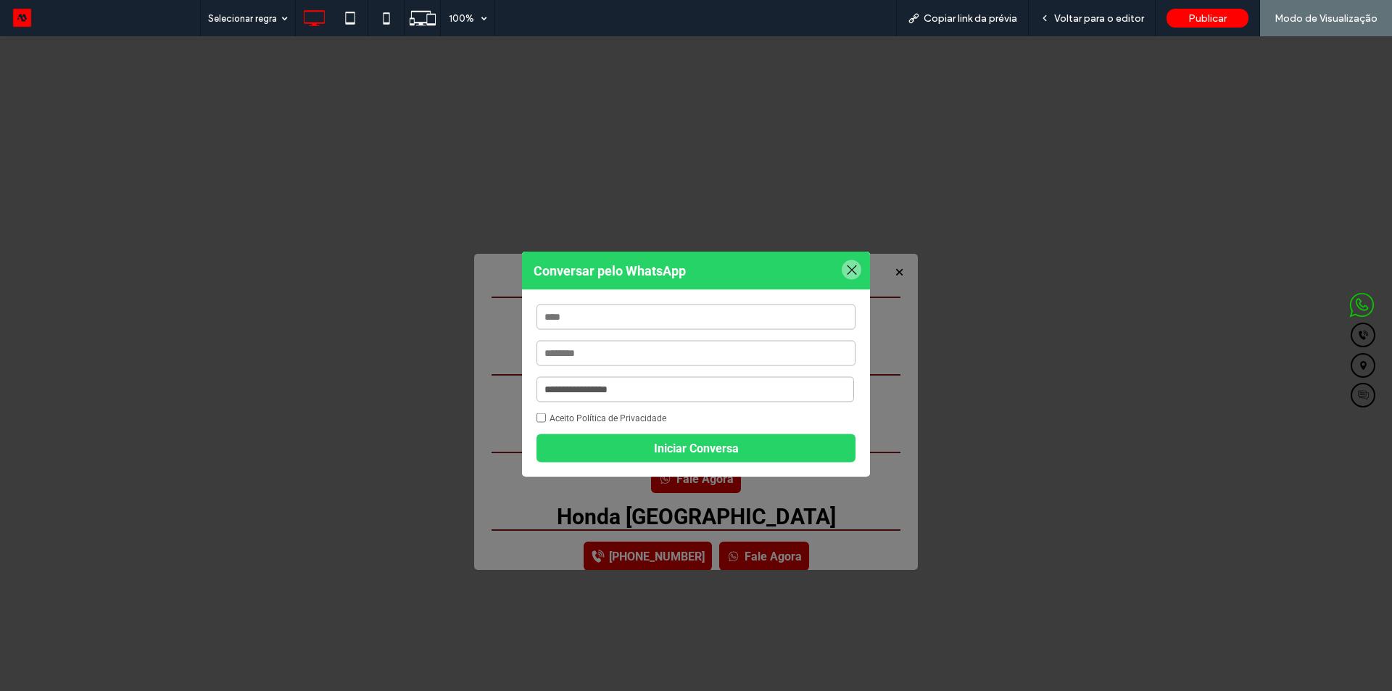
click at [849, 265] on div at bounding box center [852, 269] width 20 height 20
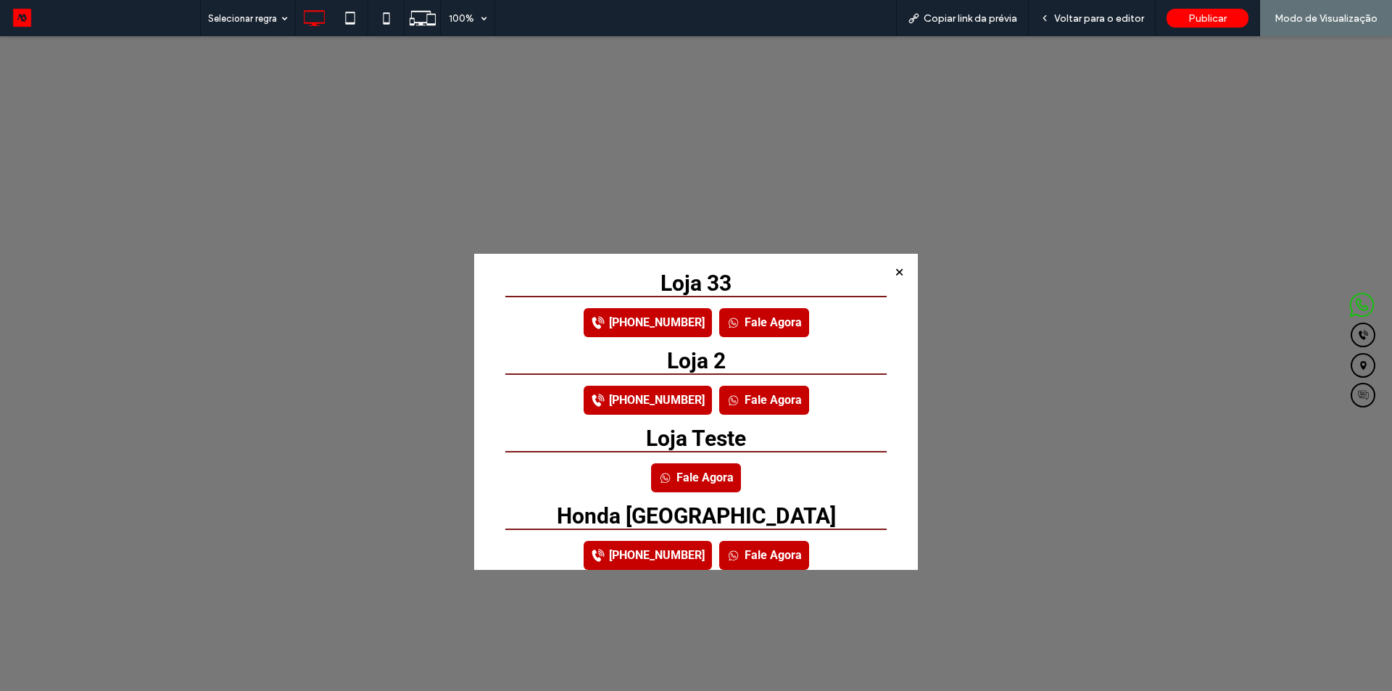
click at [767, 319] on link "Fale Agora" at bounding box center [764, 322] width 90 height 29
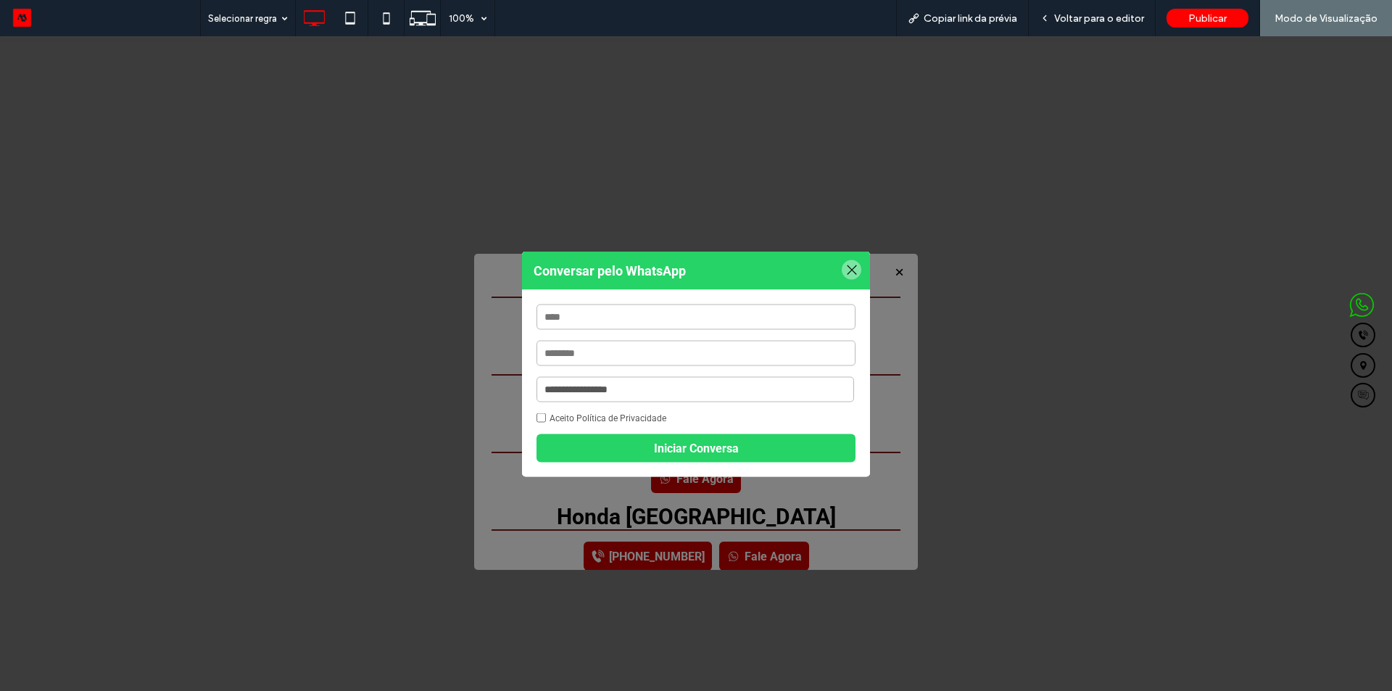
click at [843, 268] on div at bounding box center [852, 269] width 20 height 20
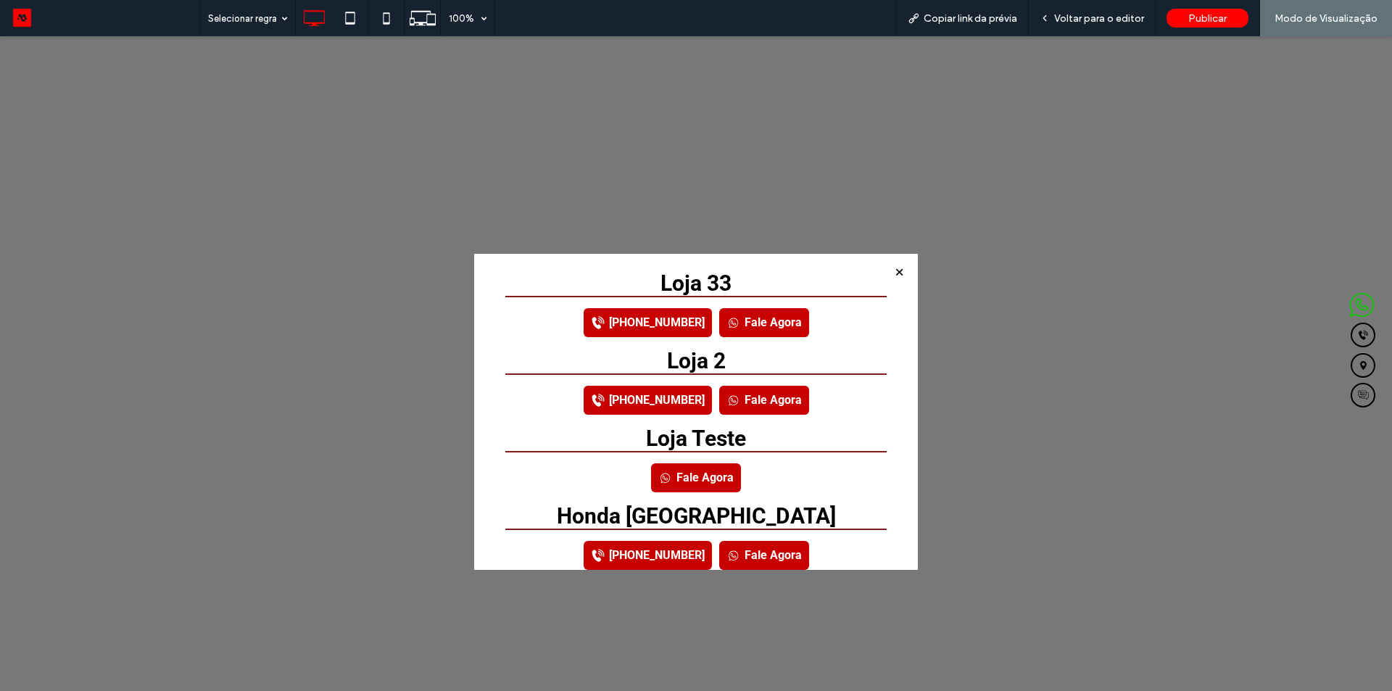
click at [641, 325] on link "[PHONE_NUMBER]" at bounding box center [648, 322] width 128 height 29
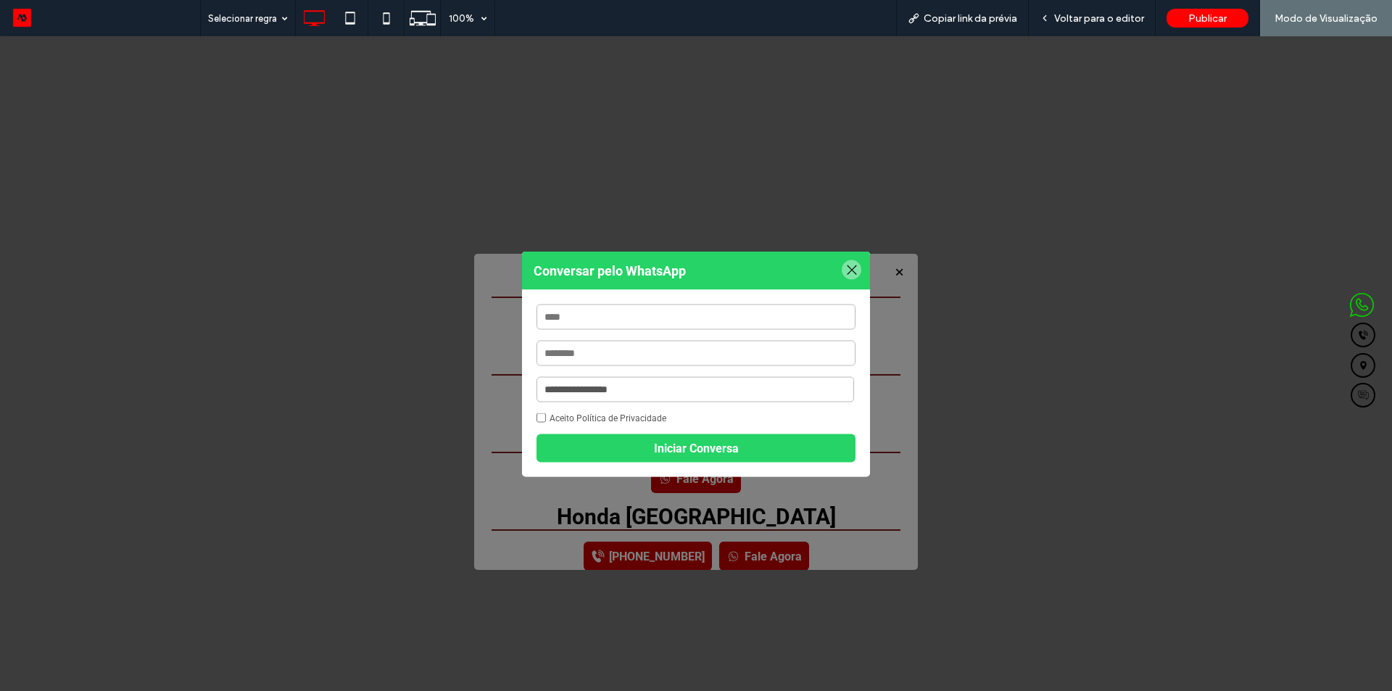
click at [845, 268] on div at bounding box center [852, 269] width 20 height 20
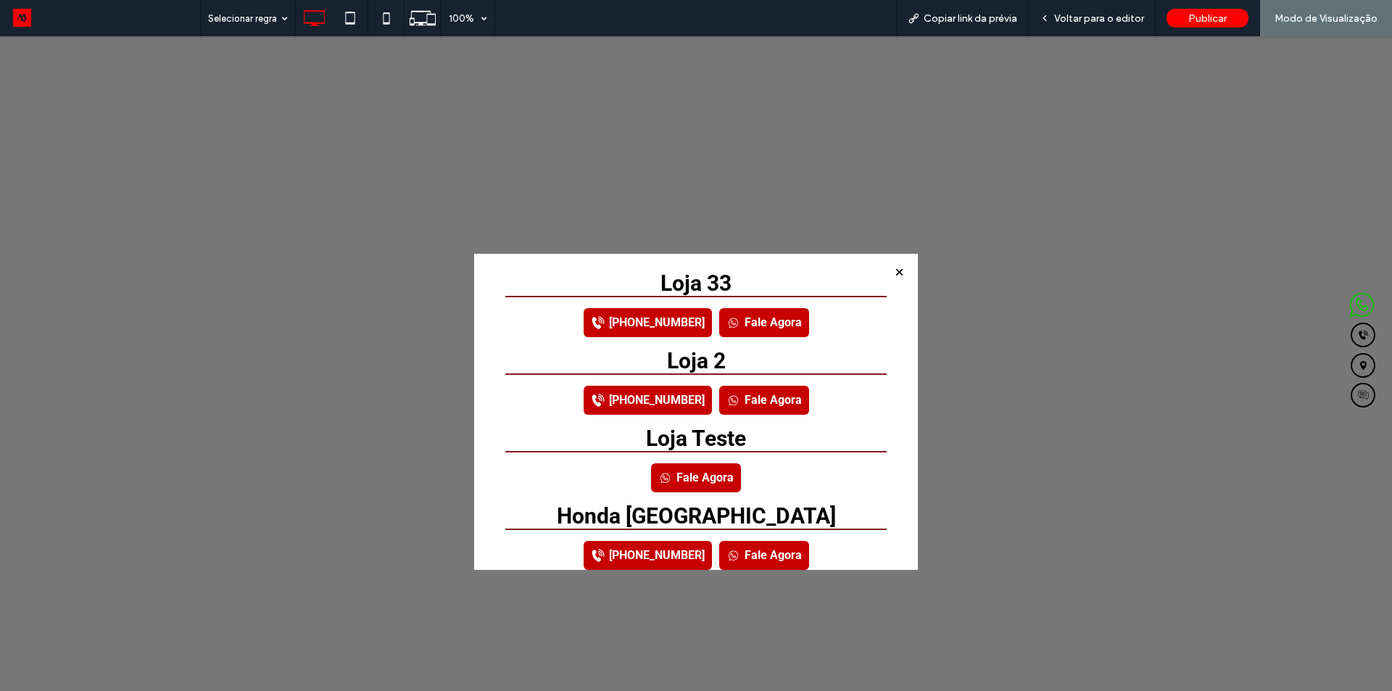
click at [759, 326] on link "Fale Agora" at bounding box center [764, 322] width 90 height 29
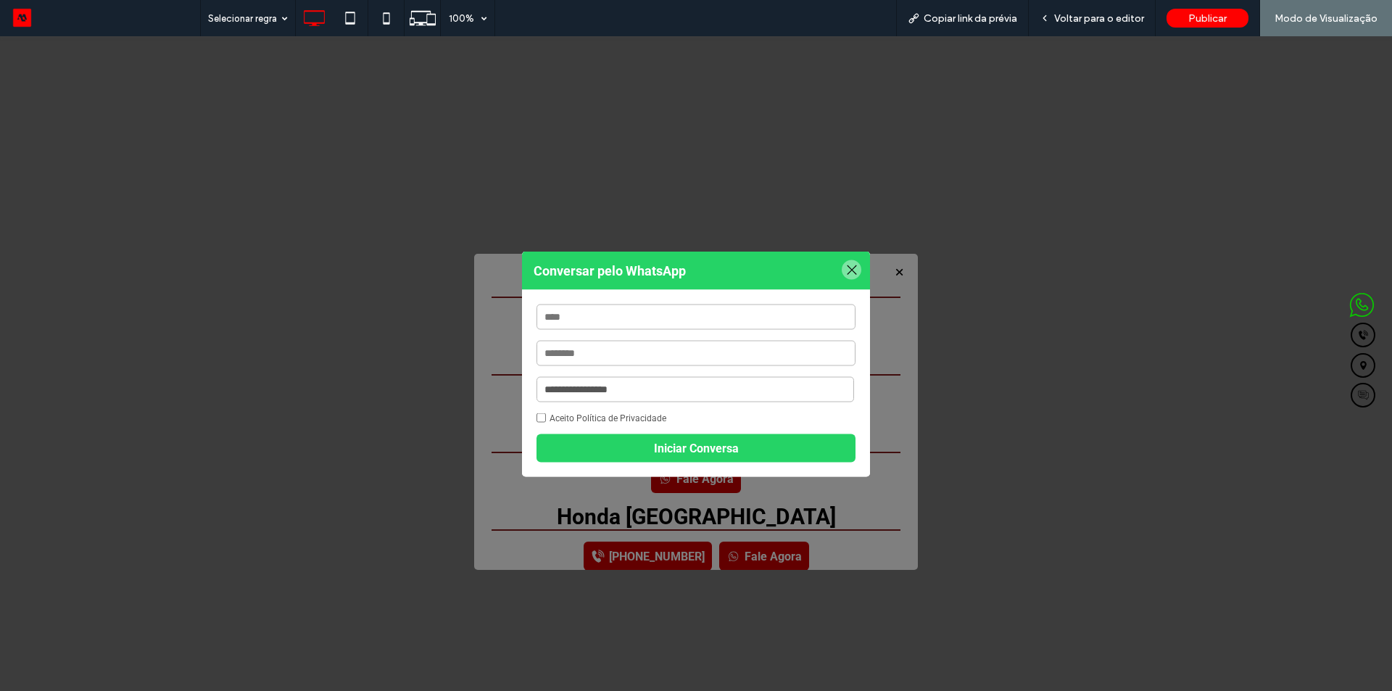
click at [851, 267] on div at bounding box center [852, 269] width 20 height 20
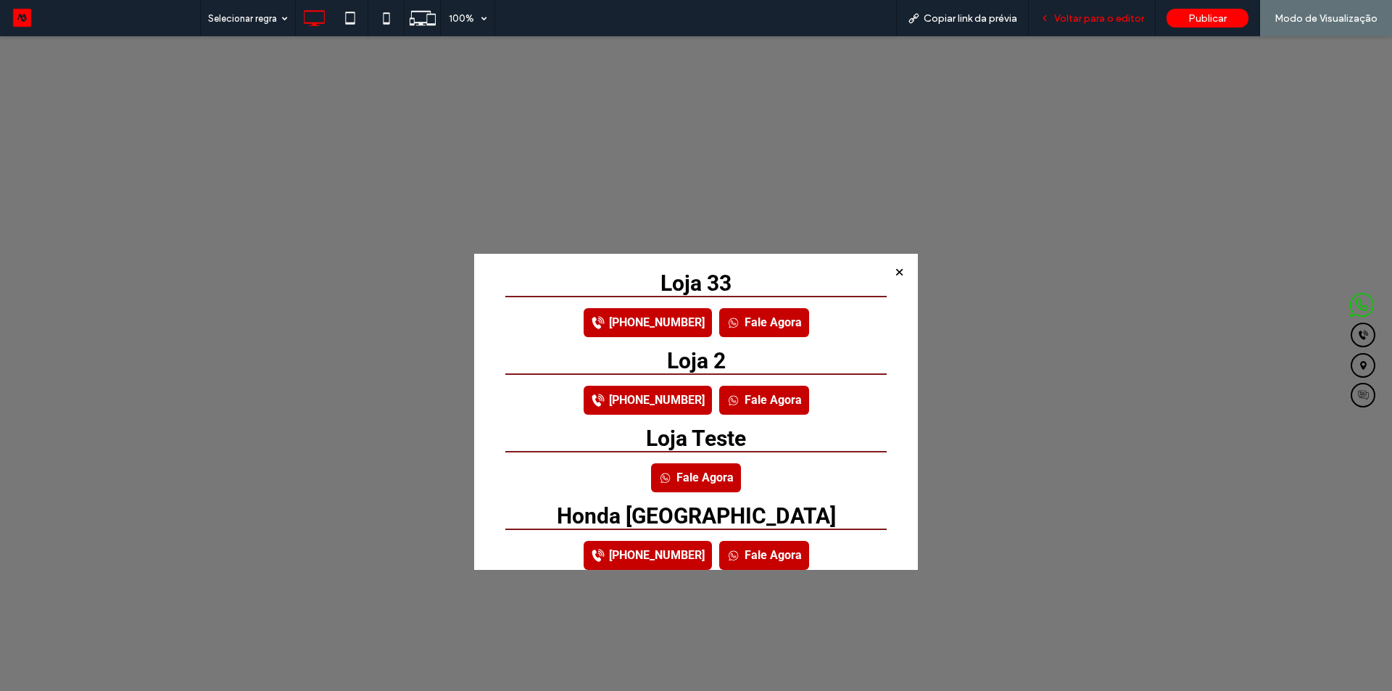
click at [1100, 23] on span "Voltar para o editor" at bounding box center [1099, 18] width 90 height 12
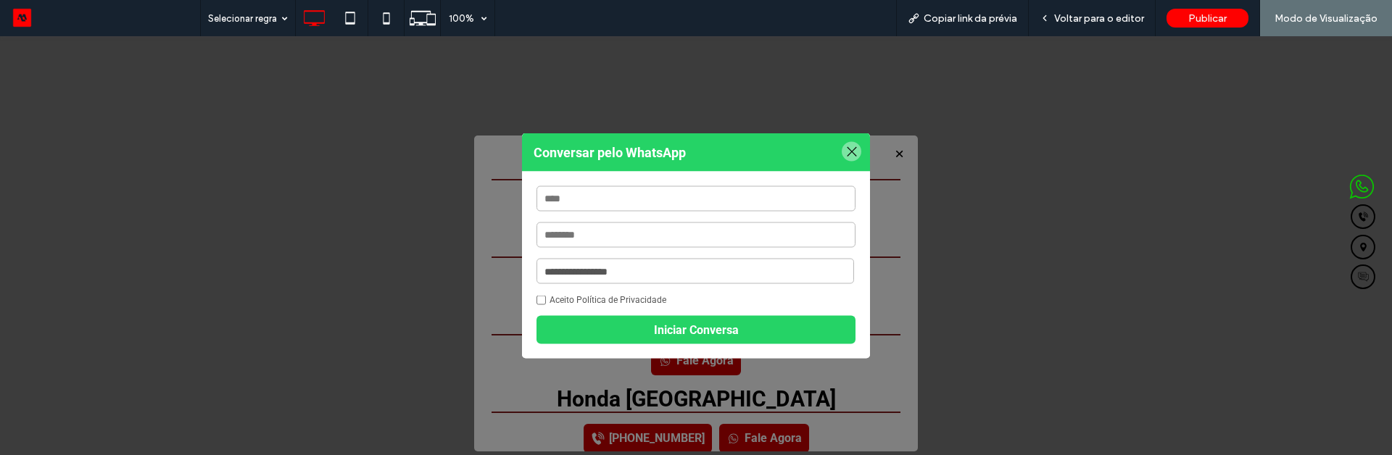
click at [855, 142] on div at bounding box center [852, 152] width 20 height 20
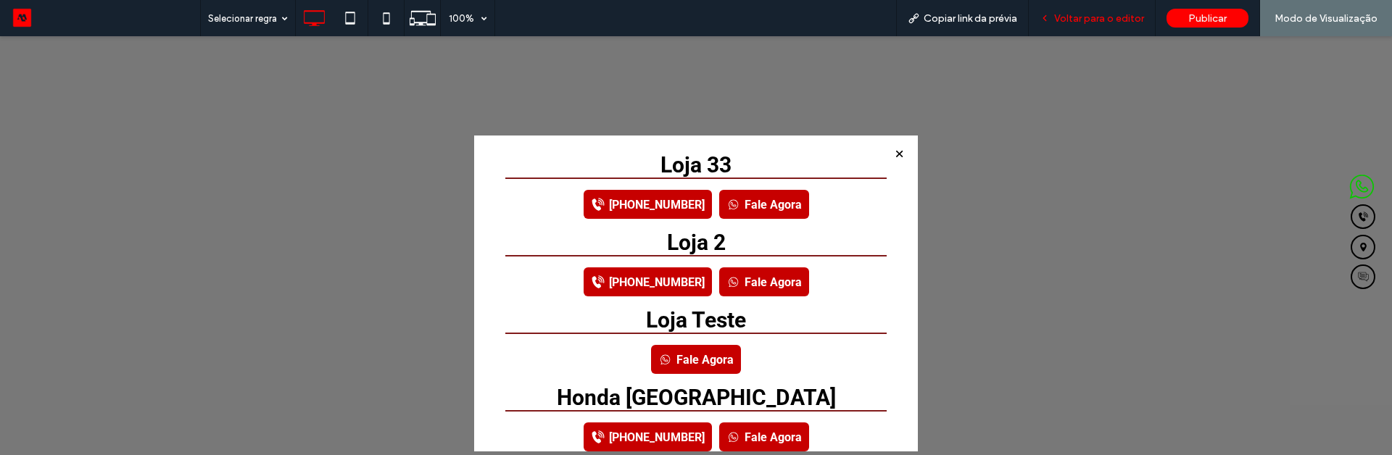
click at [1065, 15] on span "Voltar para o editor" at bounding box center [1099, 18] width 90 height 12
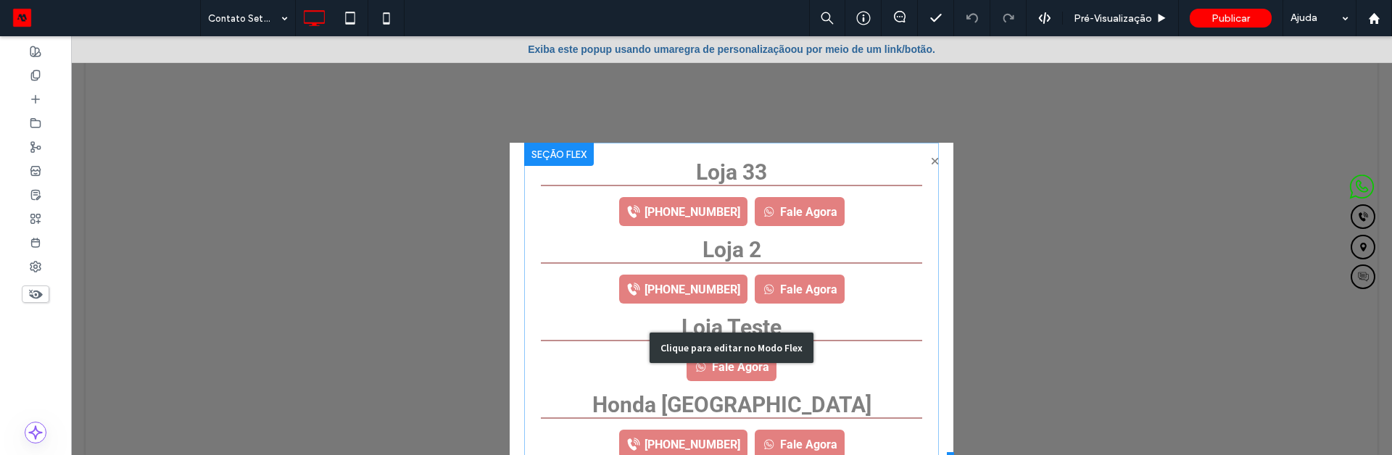
click at [855, 262] on div "Clique para editar no Modo Flex" at bounding box center [731, 348] width 415 height 410
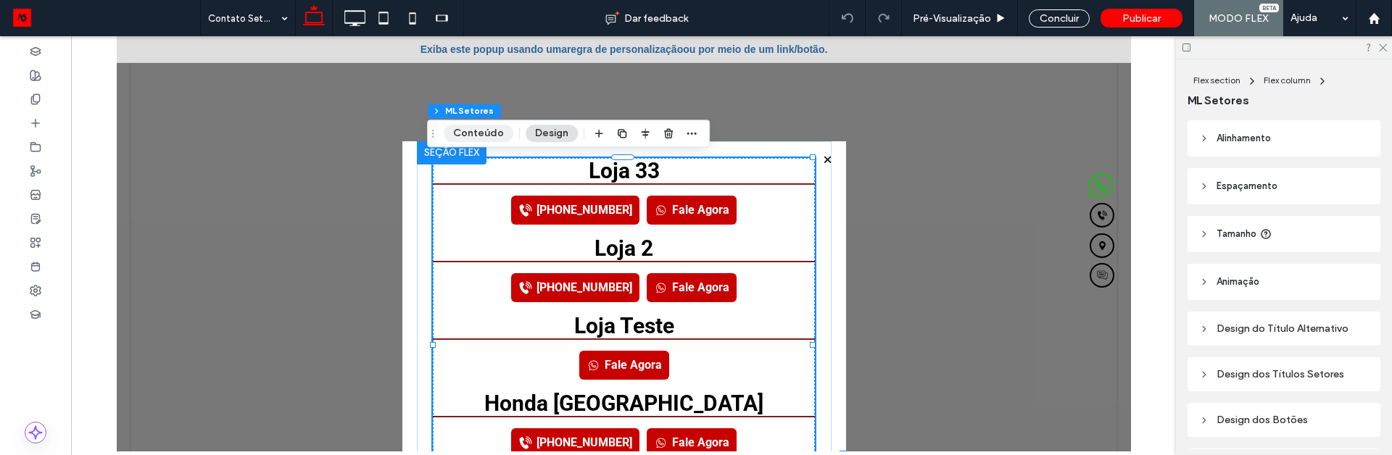
click at [493, 130] on button "Conteúdo" at bounding box center [479, 133] width 70 height 17
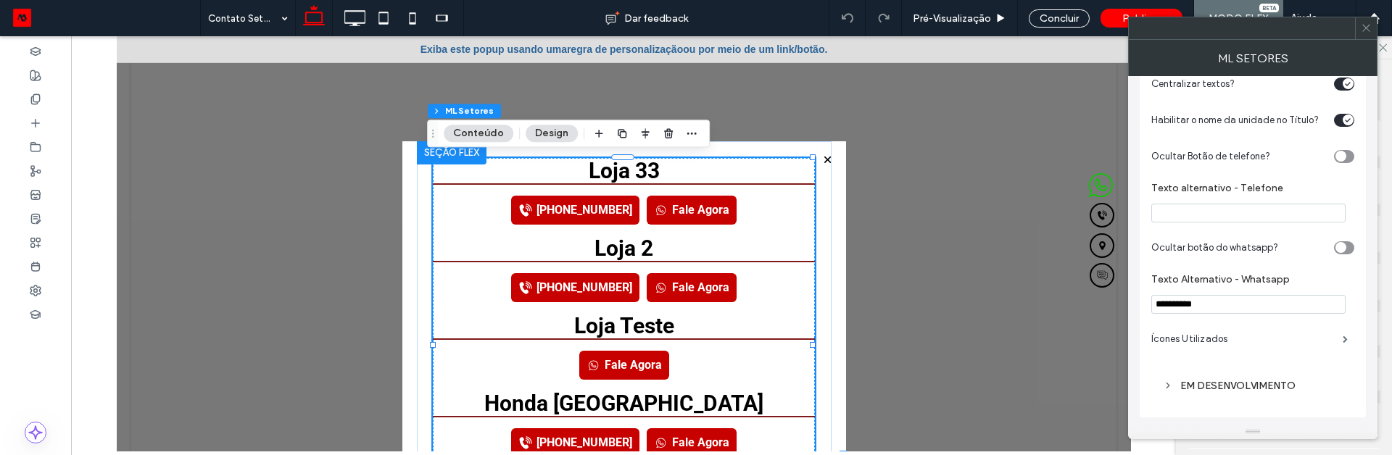
click at [1208, 389] on div "EM DESENVOLVIMENTO" at bounding box center [1253, 386] width 180 height 12
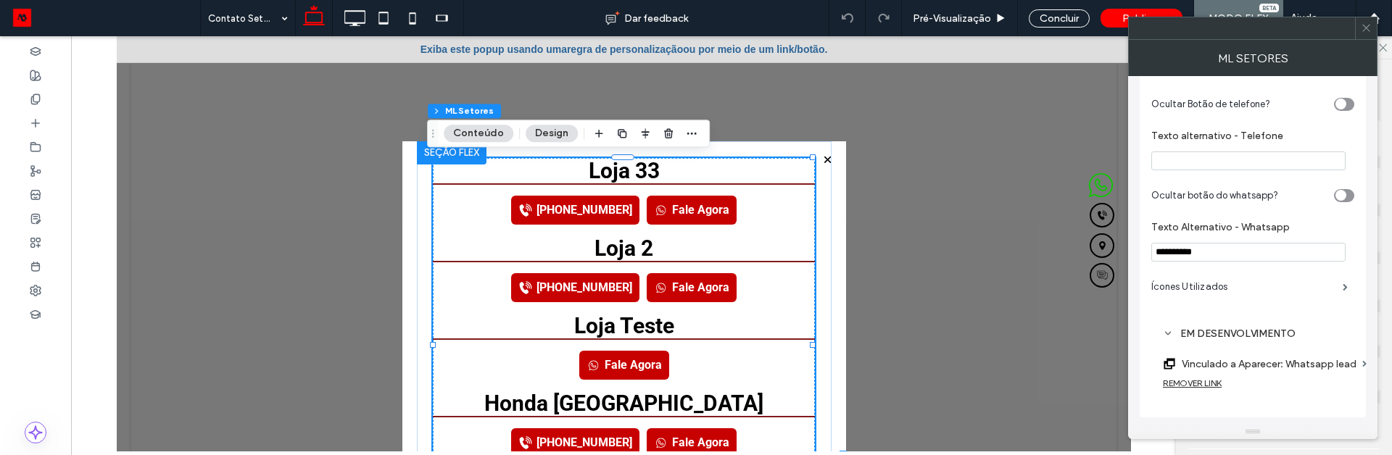
click at [1205, 383] on div "REMOVER LINK" at bounding box center [1192, 383] width 59 height 11
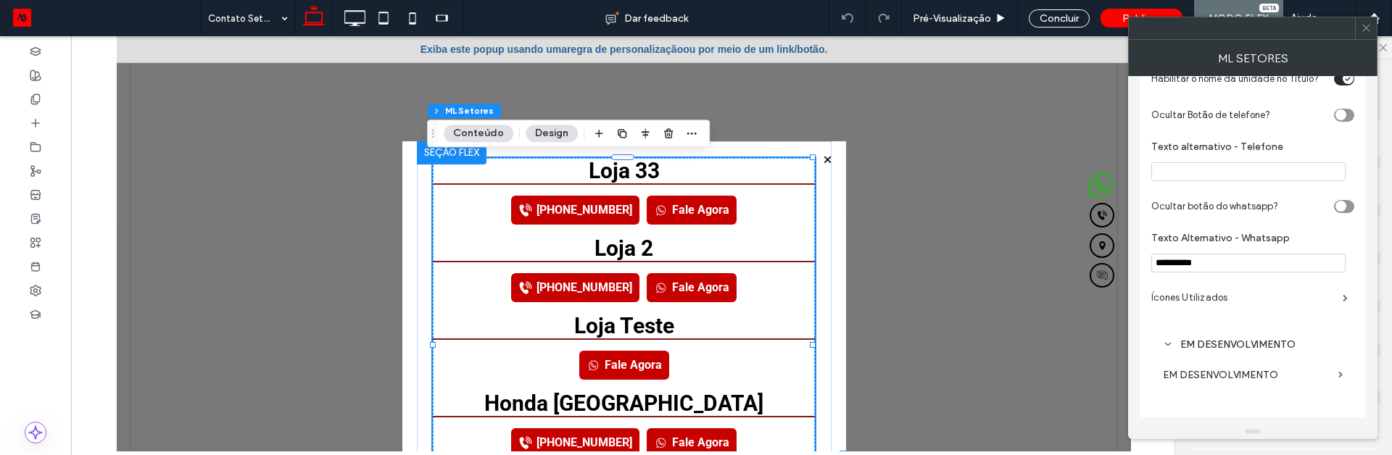
scroll to position [108, 0]
click at [1041, 10] on div "Concluir" at bounding box center [1059, 18] width 61 height 18
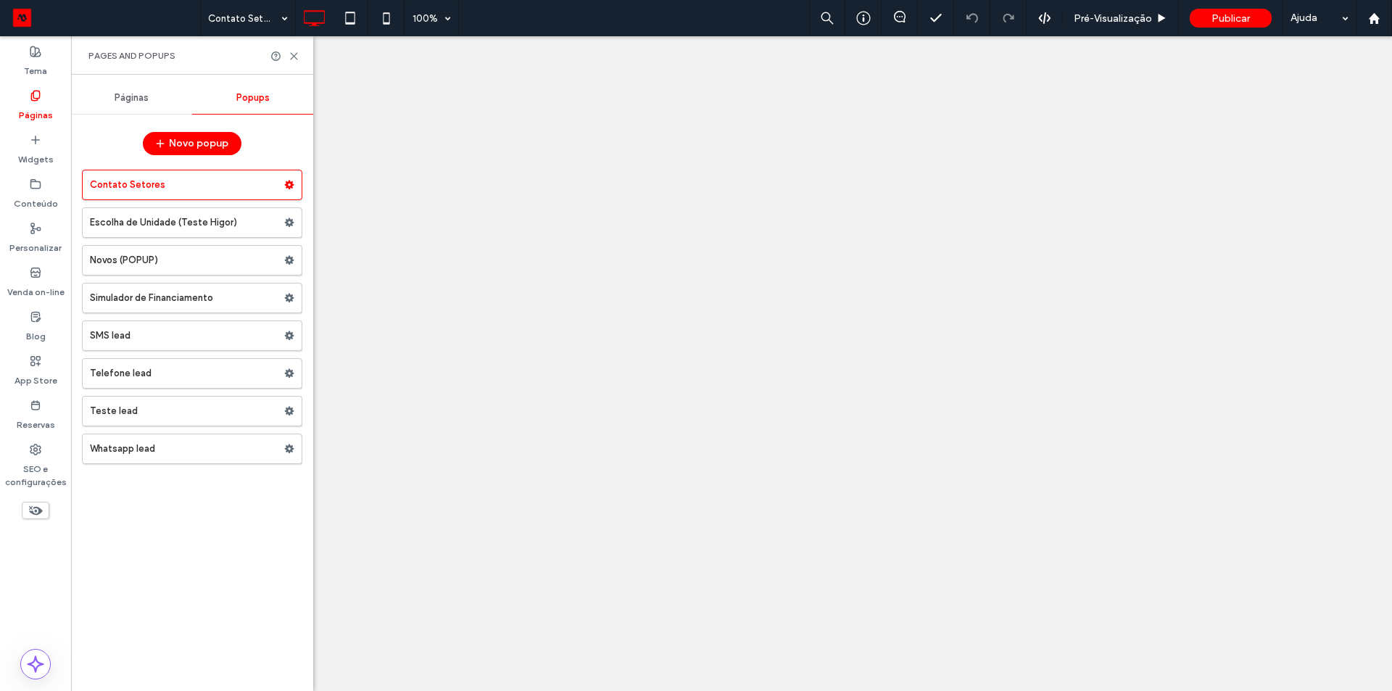
click at [193, 191] on label "Contato Setores" at bounding box center [187, 184] width 194 height 29
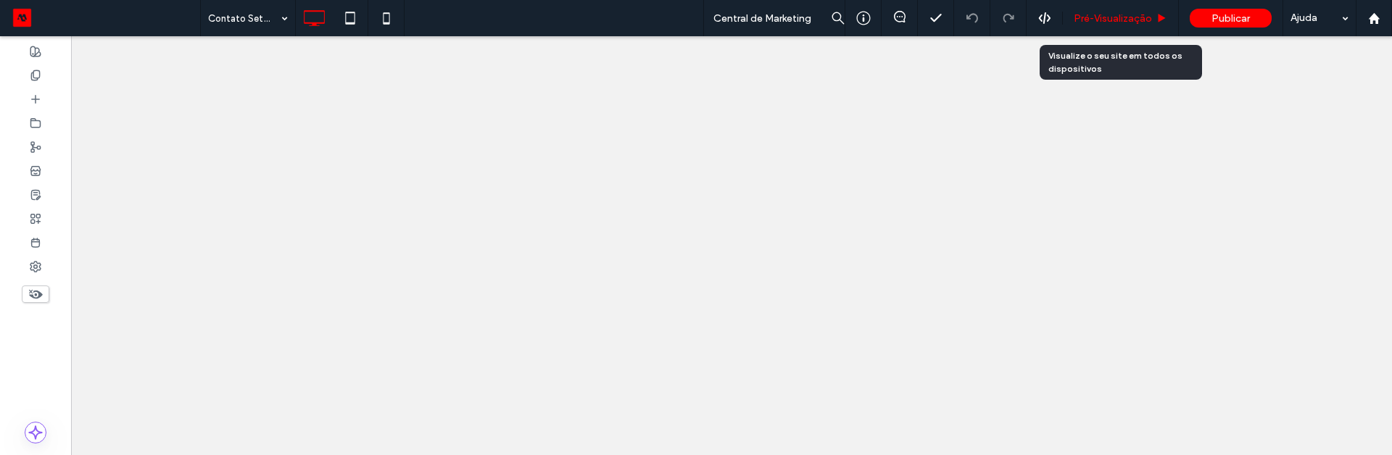
click at [1105, 21] on span "Pré-Visualizaçāo" at bounding box center [1113, 18] width 78 height 12
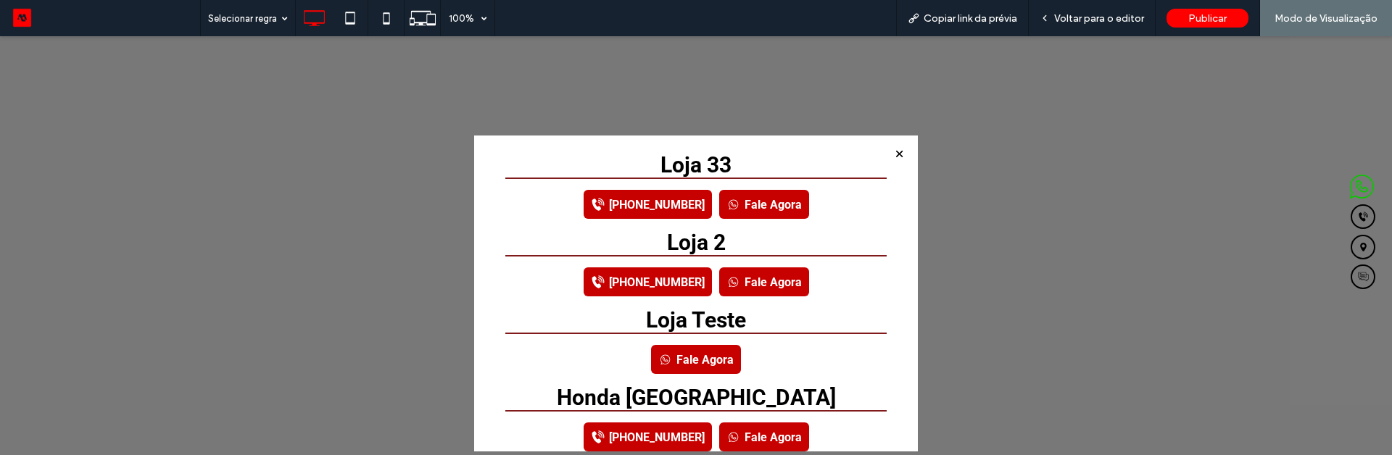
click at [738, 200] on link "Fale Agora" at bounding box center [764, 204] width 90 height 29
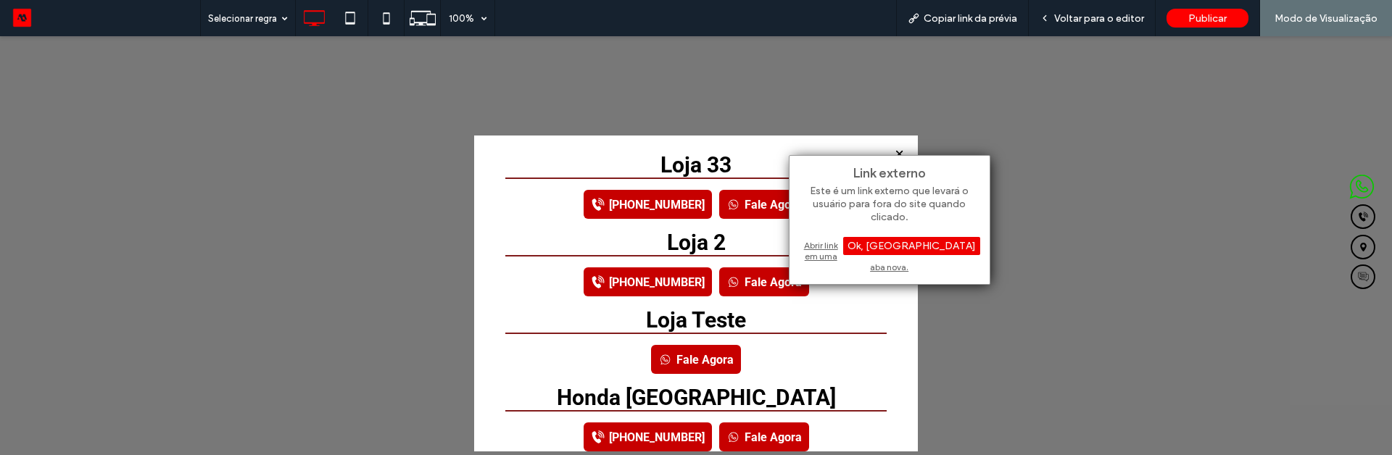
click at [955, 251] on div "Ok, [GEOGRAPHIC_DATA]" at bounding box center [911, 246] width 137 height 18
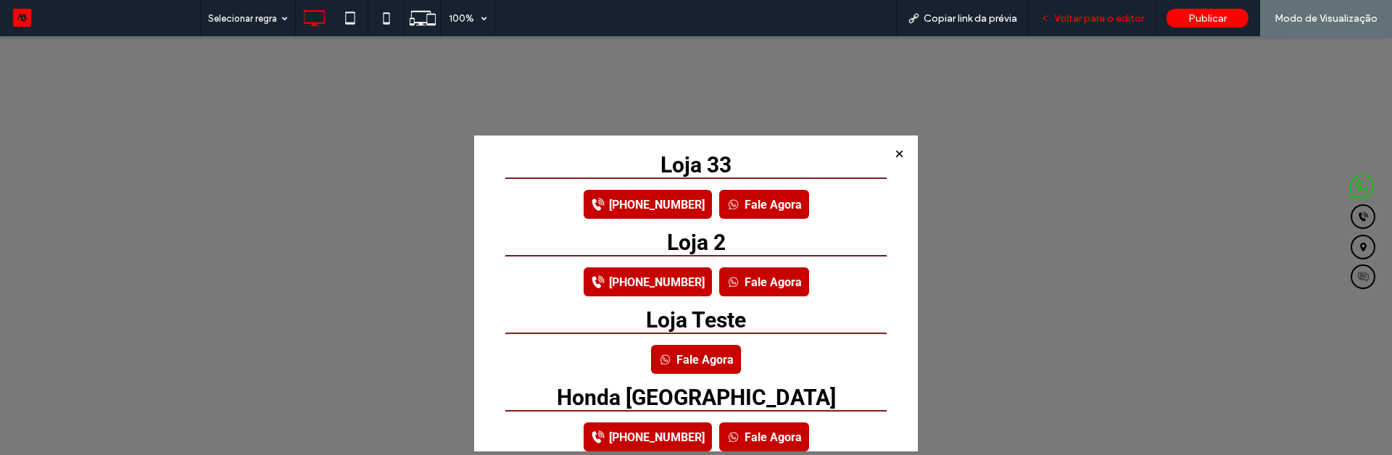
drag, startPoint x: 1104, startPoint y: 16, endPoint x: 1113, endPoint y: 75, distance: 60.2
click at [1104, 16] on span "Voltar para o editor" at bounding box center [1099, 18] width 90 height 12
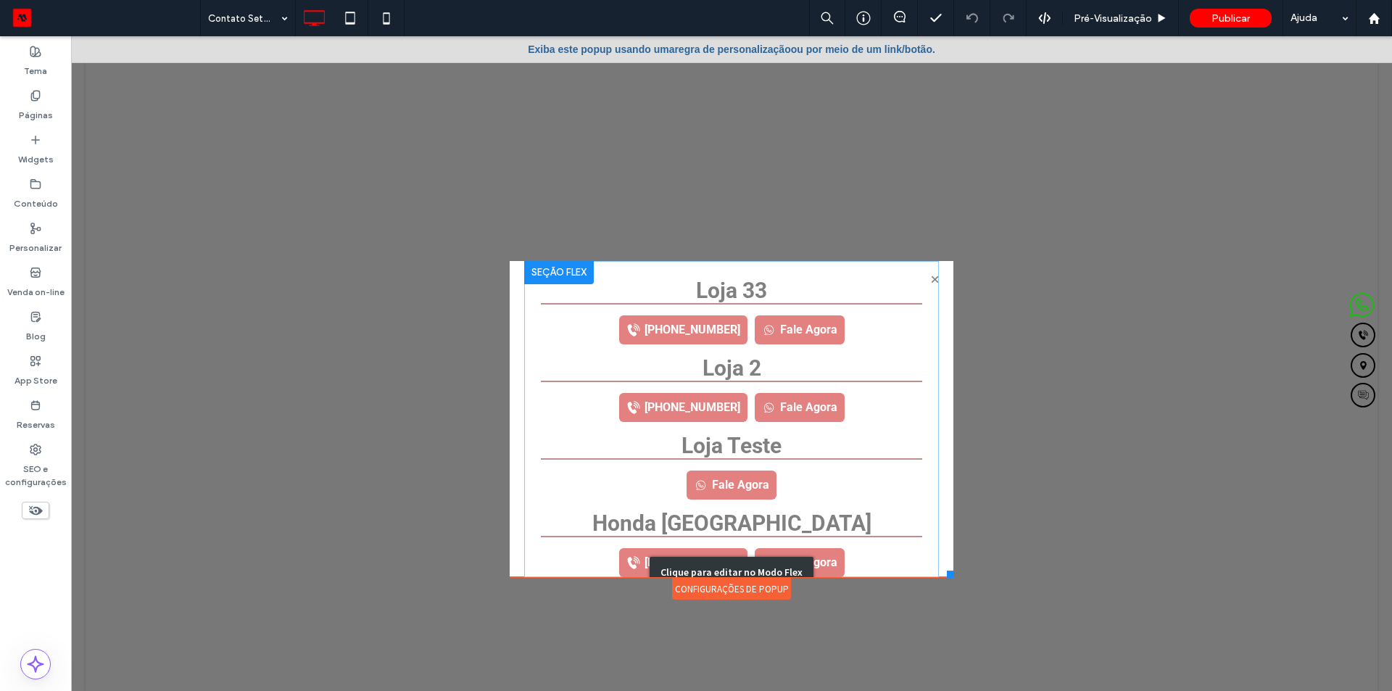
click at [822, 324] on div "Clique para editar no Modo Flex" at bounding box center [731, 572] width 415 height 622
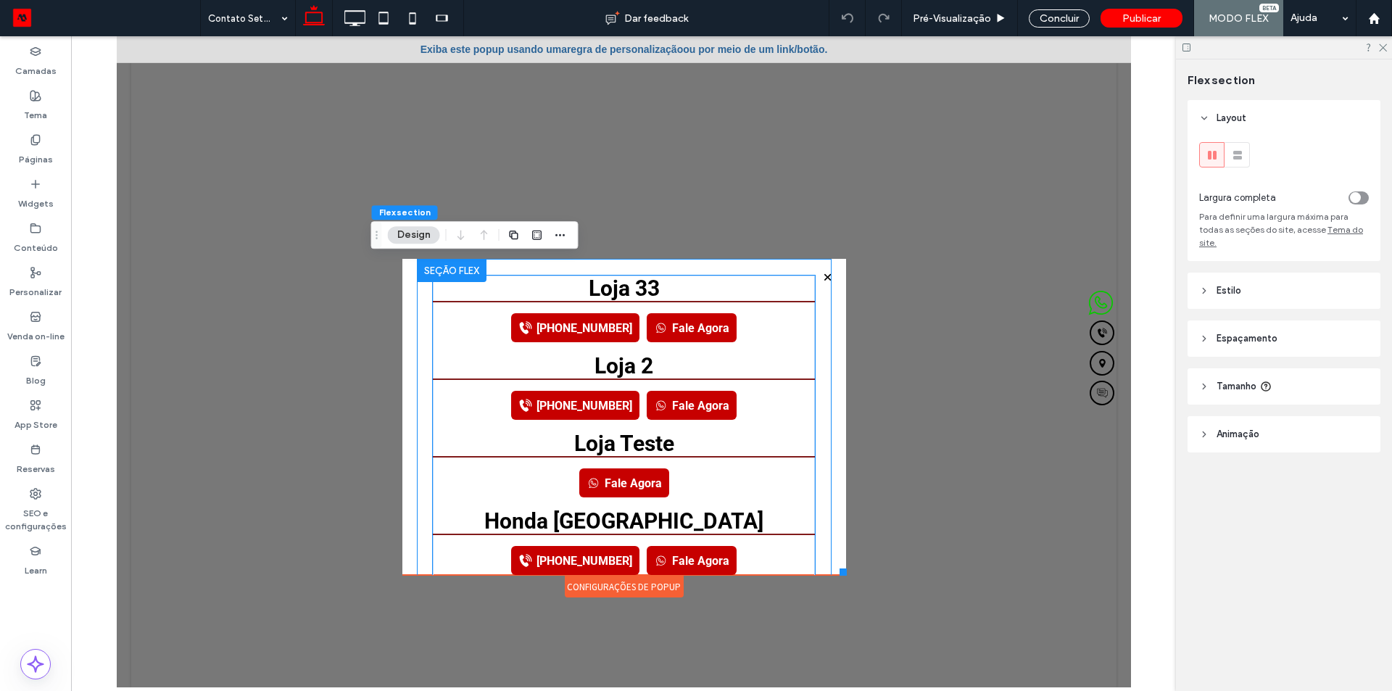
click at [778, 324] on div "[PHONE_NUMBER] Fale Agora" at bounding box center [622, 327] width 381 height 52
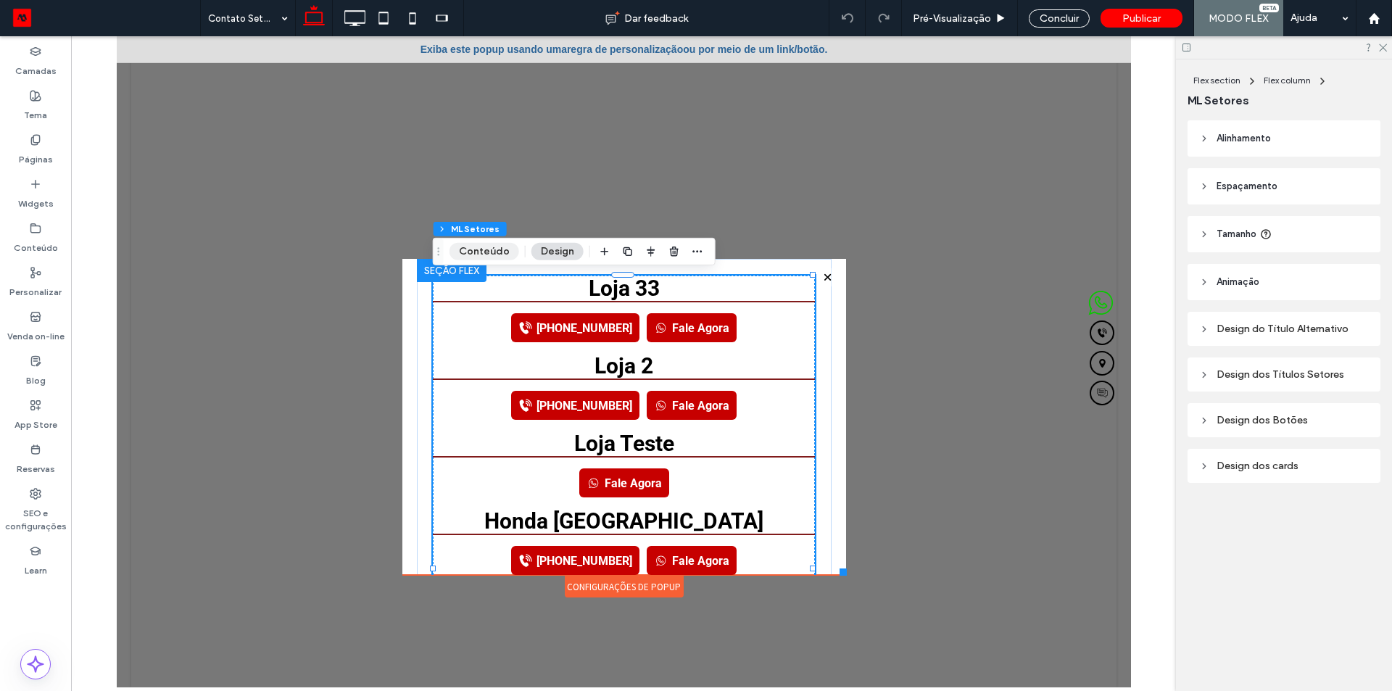
click at [477, 257] on button "Conteúdo" at bounding box center [484, 251] width 70 height 17
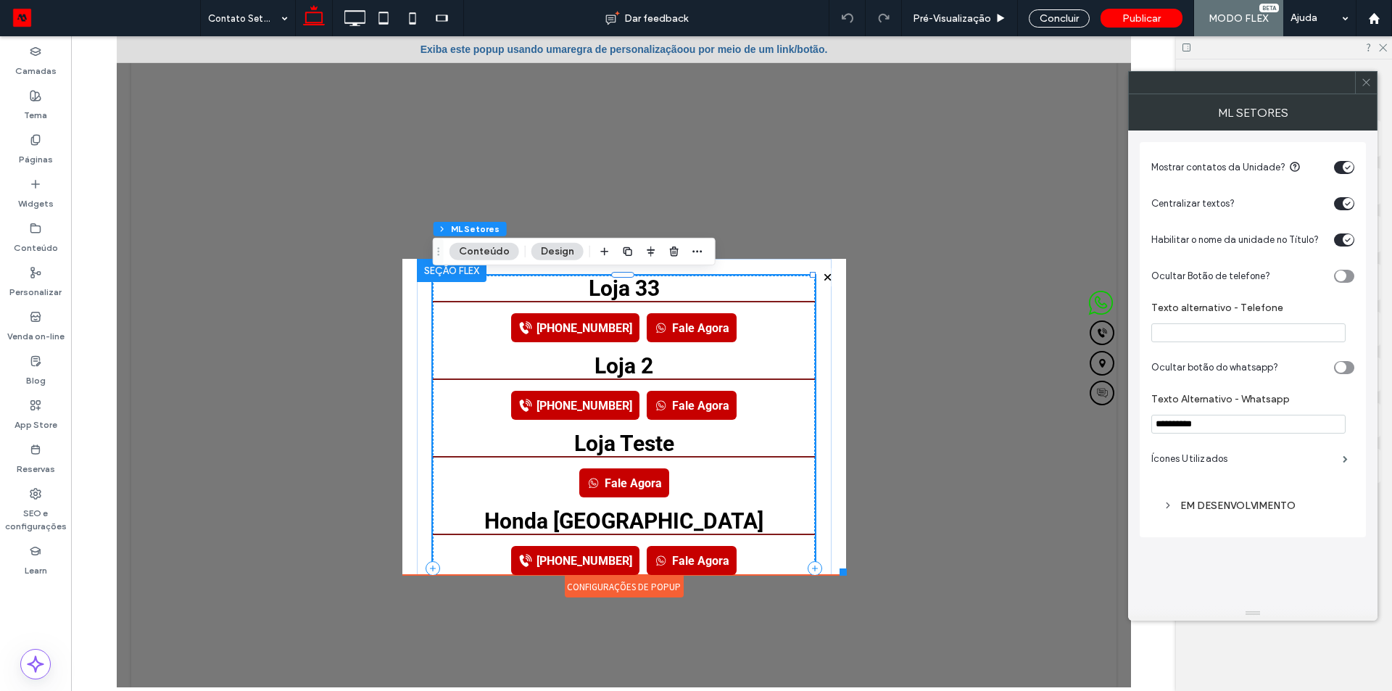
click at [1218, 454] on div "EM DESENVOLVIMENTO" at bounding box center [1253, 505] width 180 height 12
drag, startPoint x: 1368, startPoint y: 83, endPoint x: 1345, endPoint y: 84, distance: 22.5
click at [1361, 83] on icon at bounding box center [1366, 82] width 11 height 11
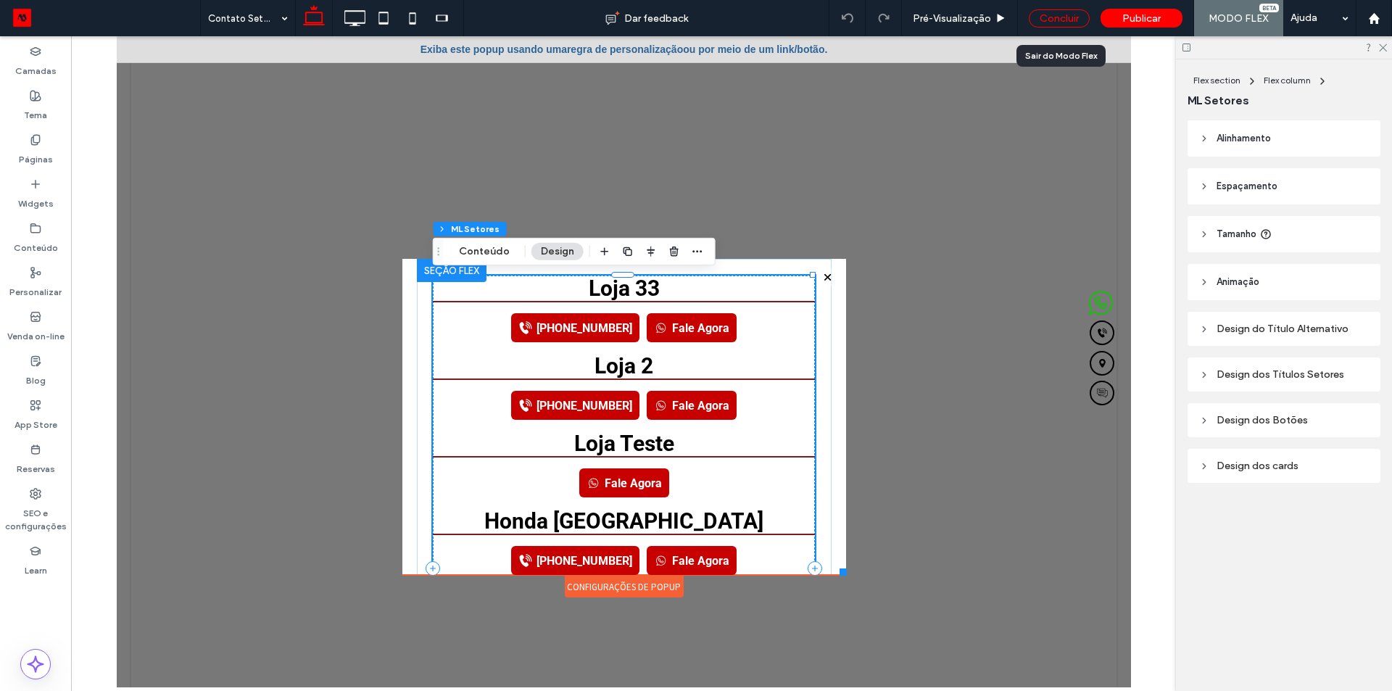
click at [1064, 24] on div "Concluir" at bounding box center [1059, 18] width 61 height 18
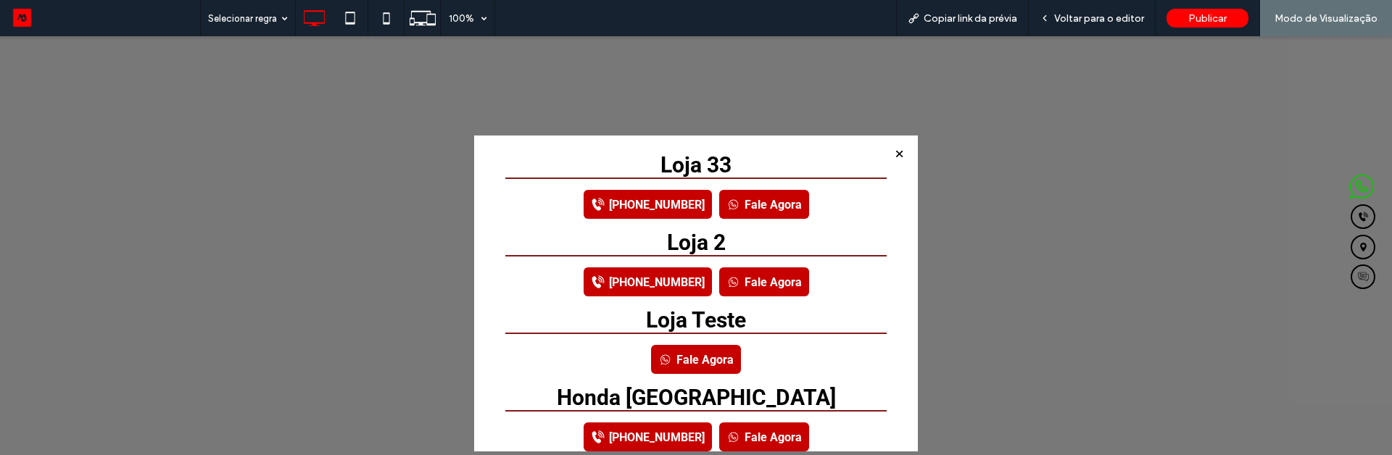
click at [728, 205] on link "Fale Agora" at bounding box center [764, 204] width 90 height 29
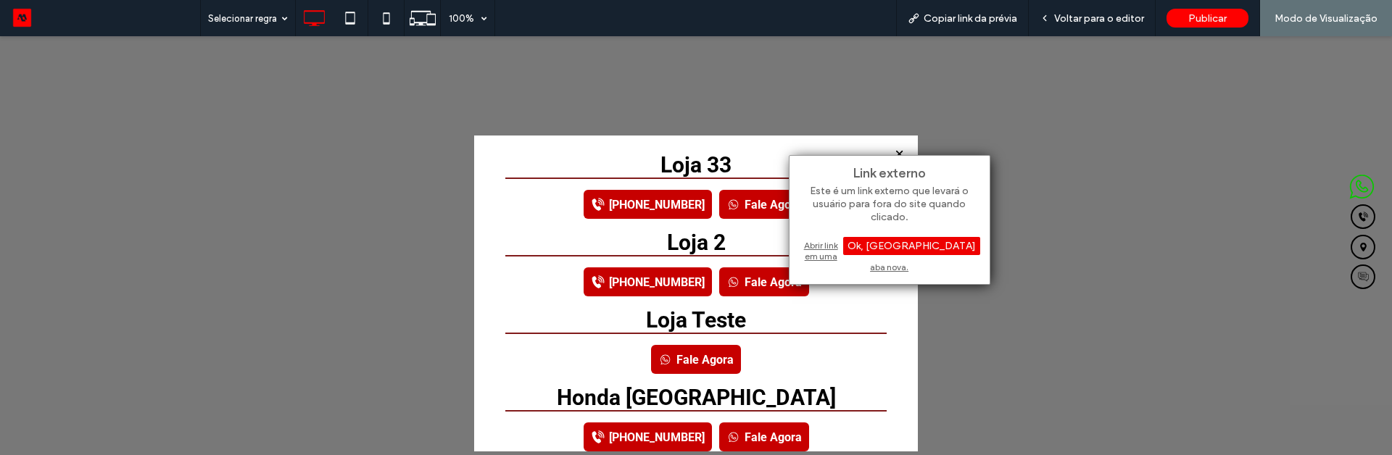
click at [949, 247] on div "Ok, [GEOGRAPHIC_DATA]" at bounding box center [911, 246] width 137 height 18
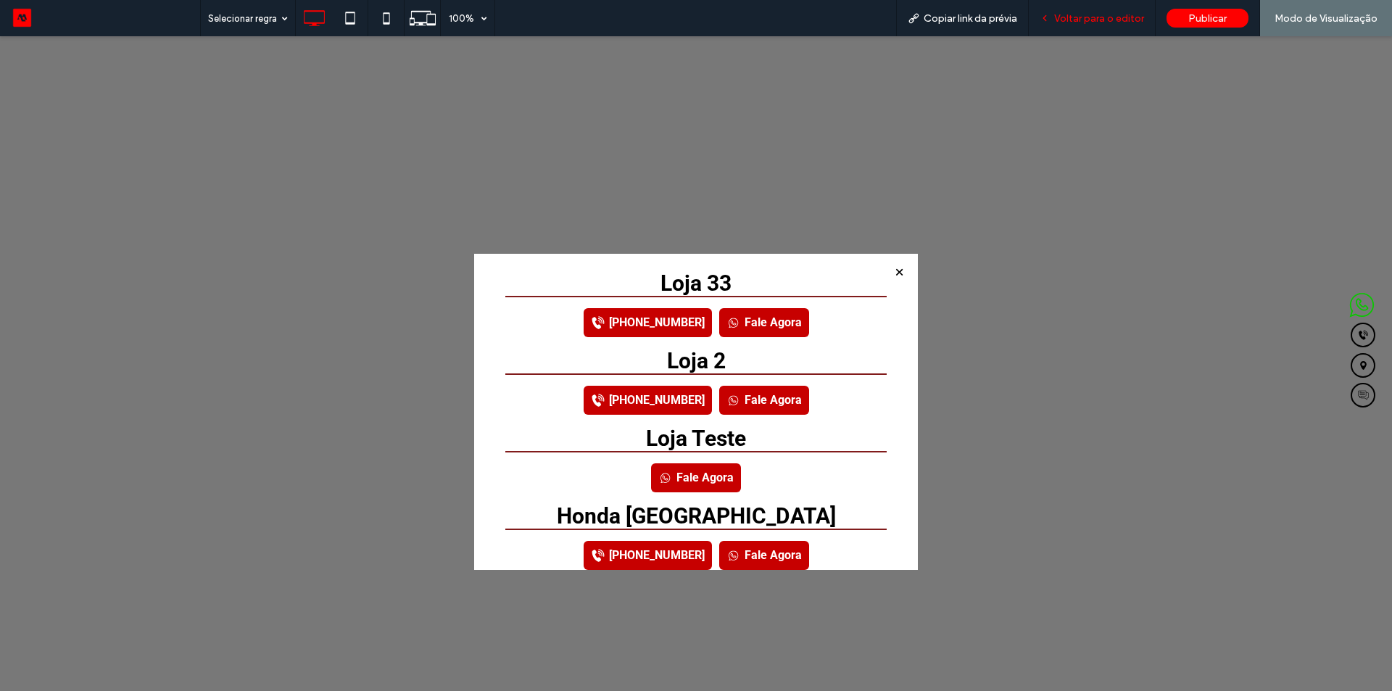
click at [1106, 16] on span "Voltar para o editor" at bounding box center [1099, 18] width 90 height 12
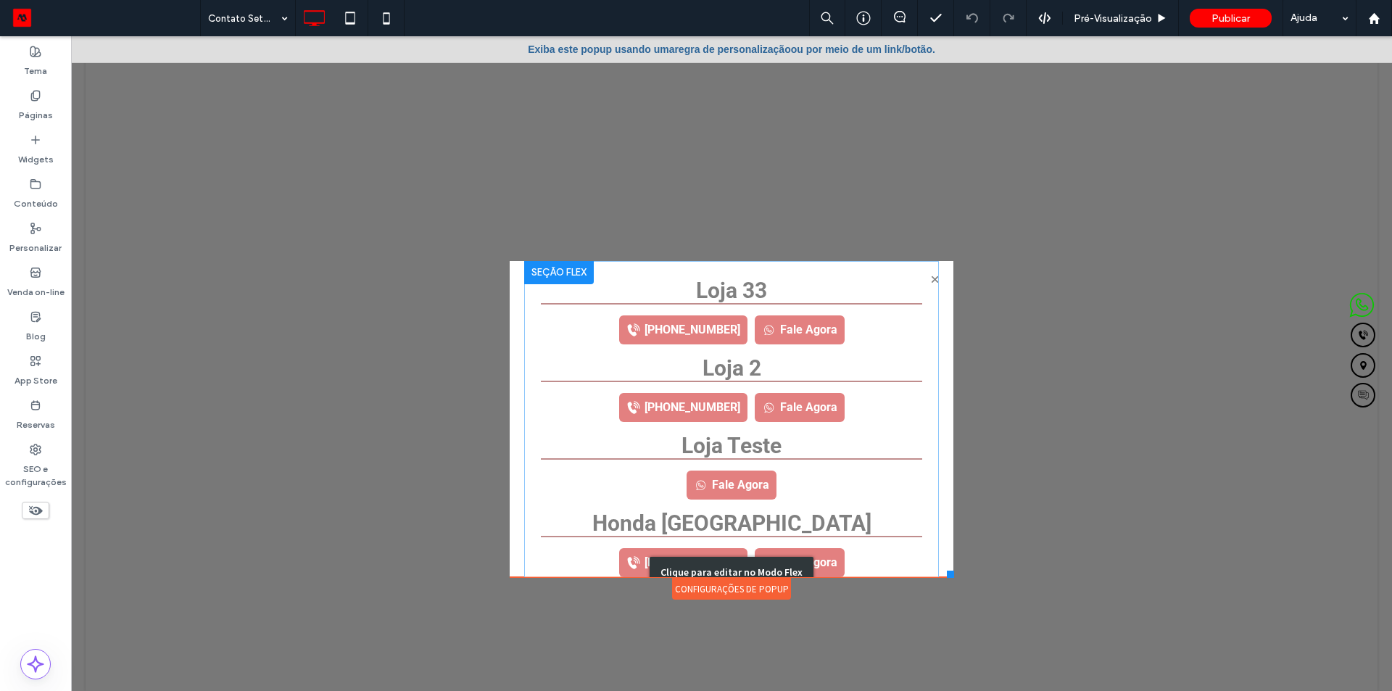
click at [674, 363] on div "Clique para editar no Modo Flex" at bounding box center [731, 572] width 415 height 622
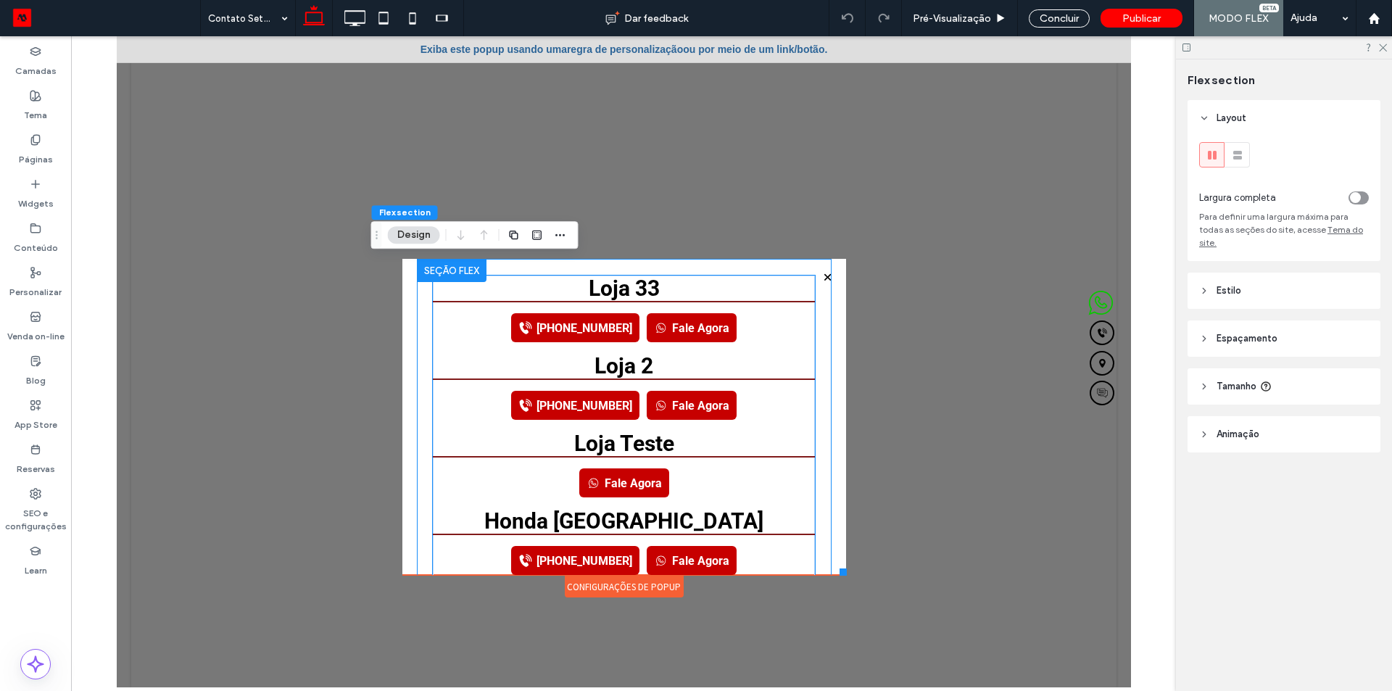
click at [793, 375] on h3 "Loja 2" at bounding box center [622, 365] width 381 height 25
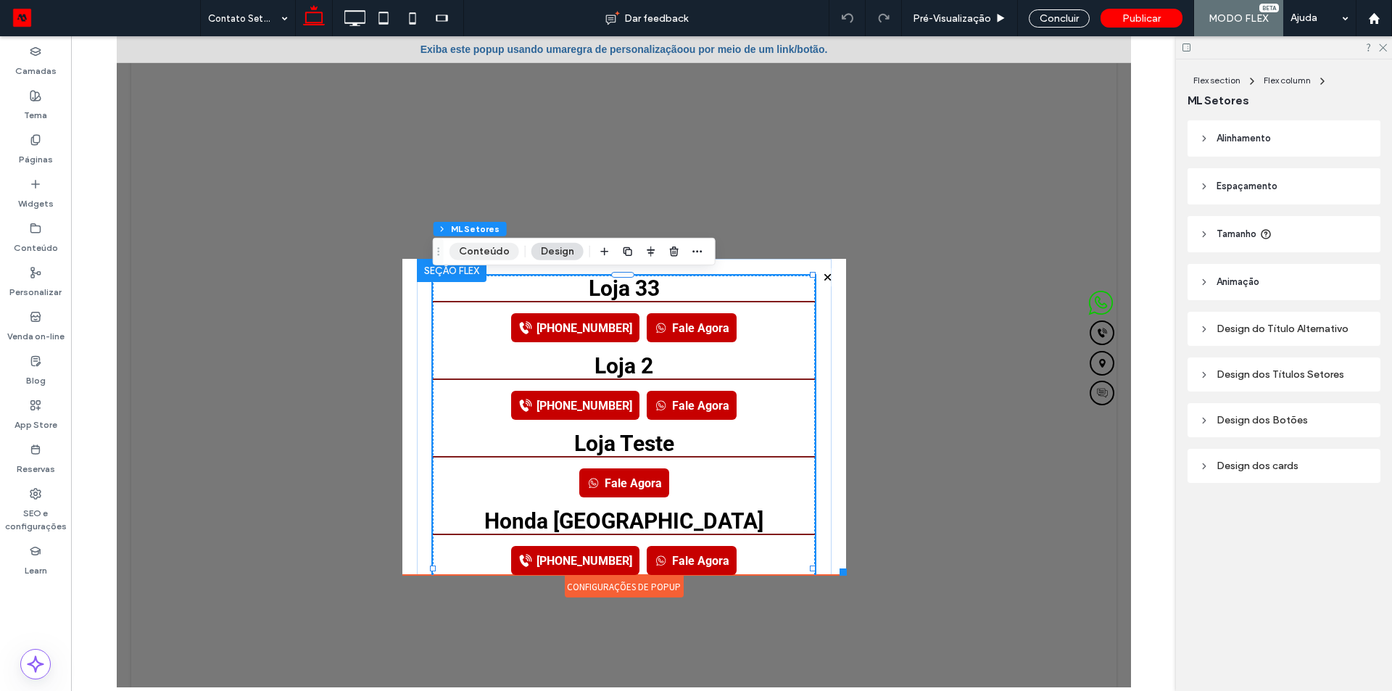
click at [499, 244] on button "Conteúdo" at bounding box center [484, 251] width 70 height 17
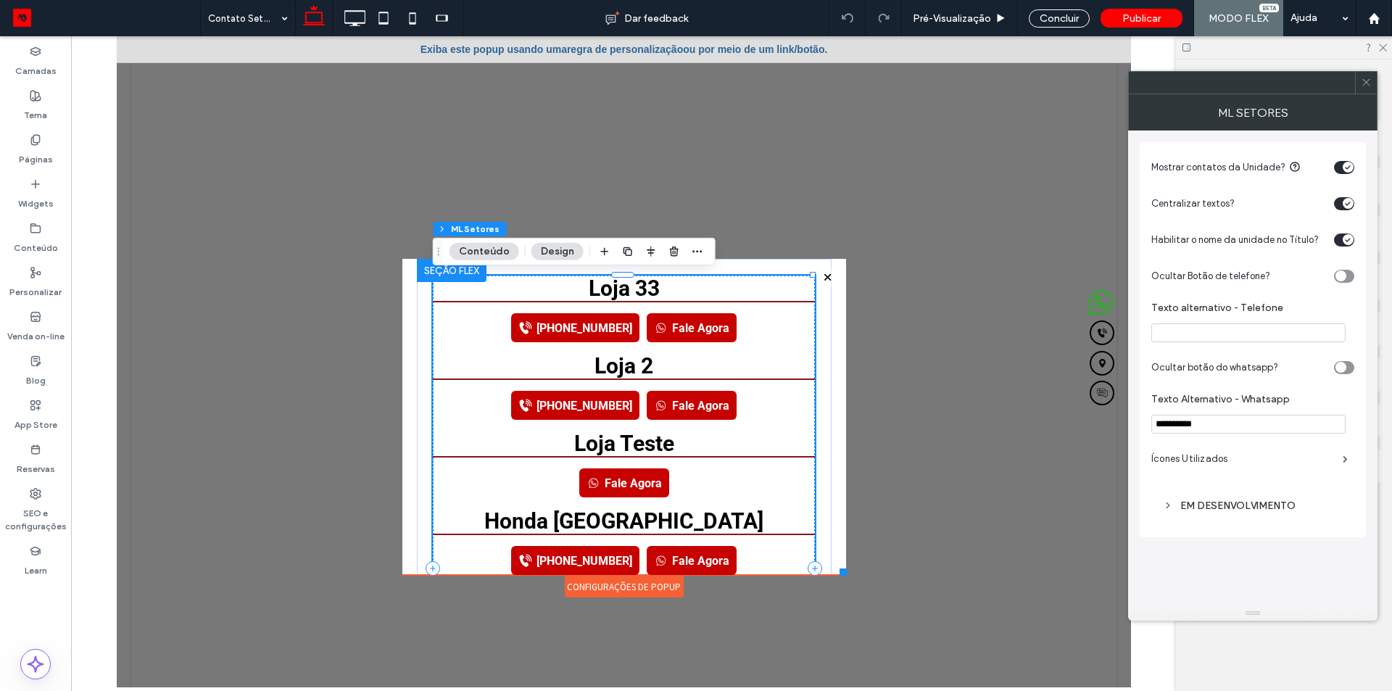
click at [1205, 454] on div "EM DESENVOLVIMENTO" at bounding box center [1253, 506] width 180 height 20
click at [1239, 454] on label "EM DESENVOLVIMENTO" at bounding box center [1248, 536] width 170 height 27
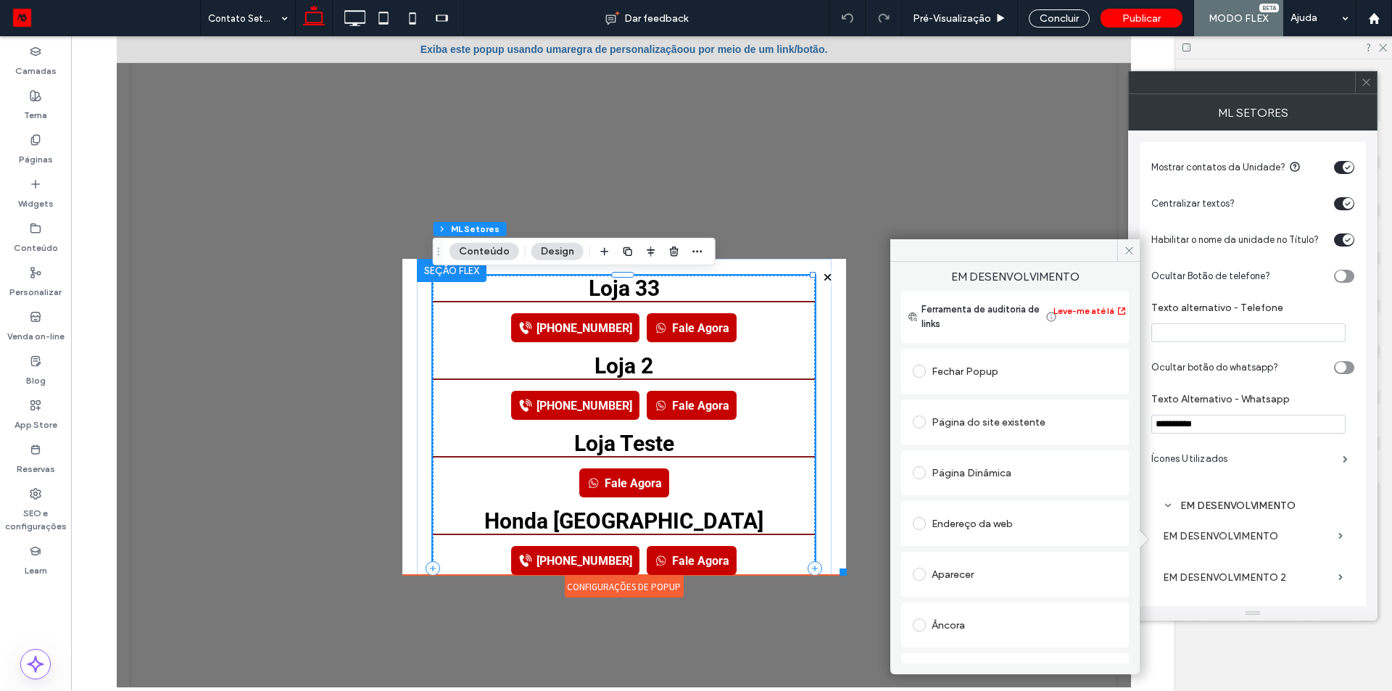
click at [992, 454] on div "Aparecer" at bounding box center [1015, 573] width 204 height 23
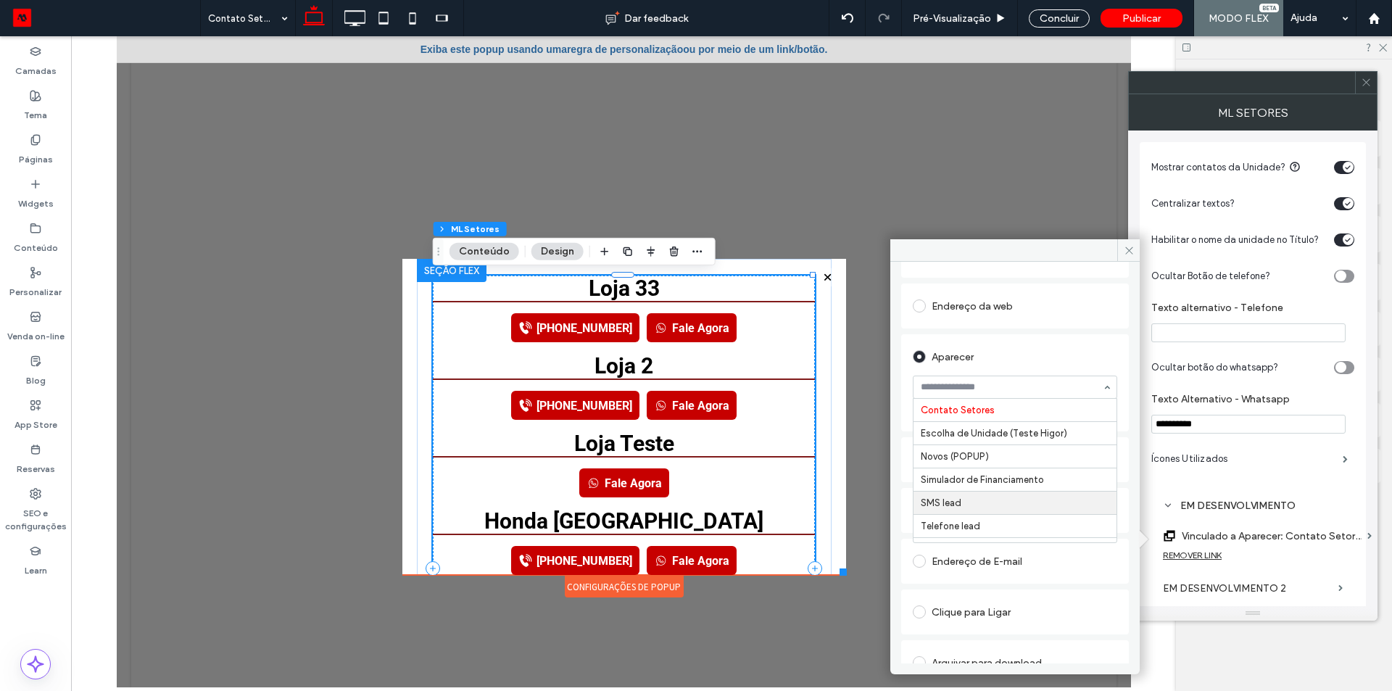
scroll to position [41, 0]
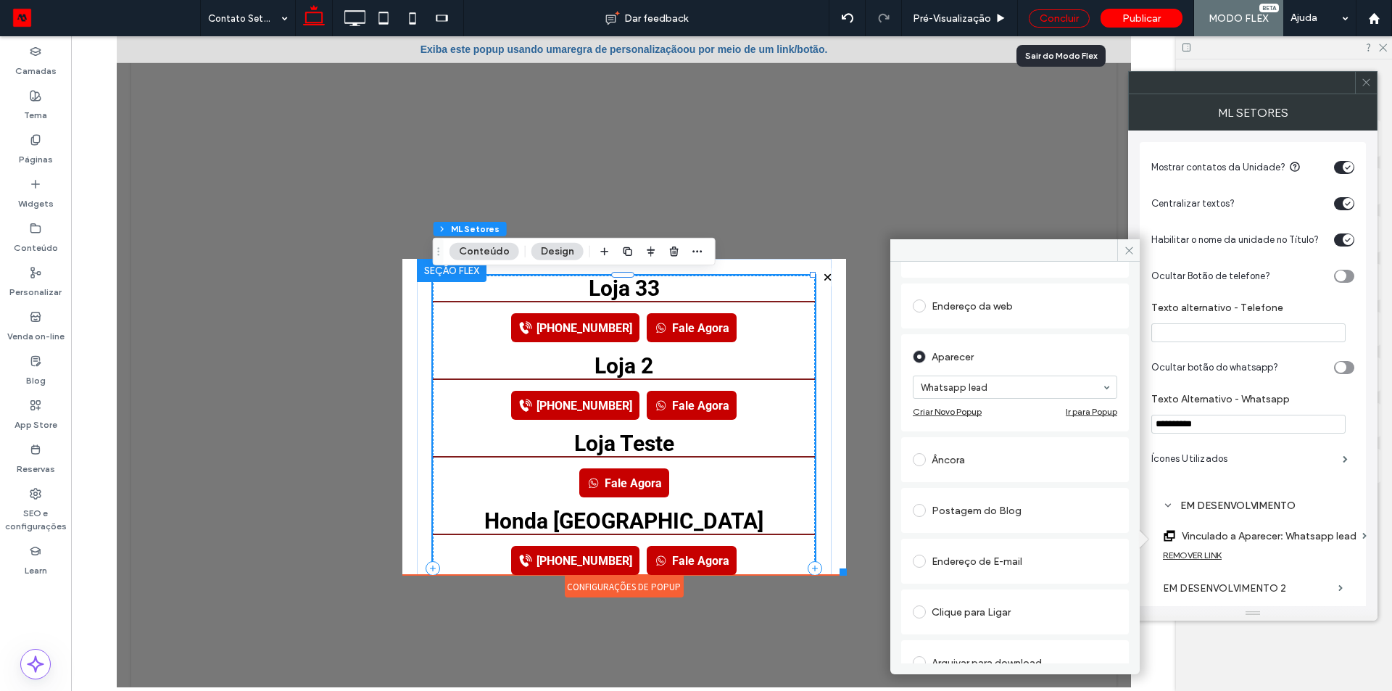
click at [1067, 20] on div "Concluir" at bounding box center [1059, 18] width 61 height 18
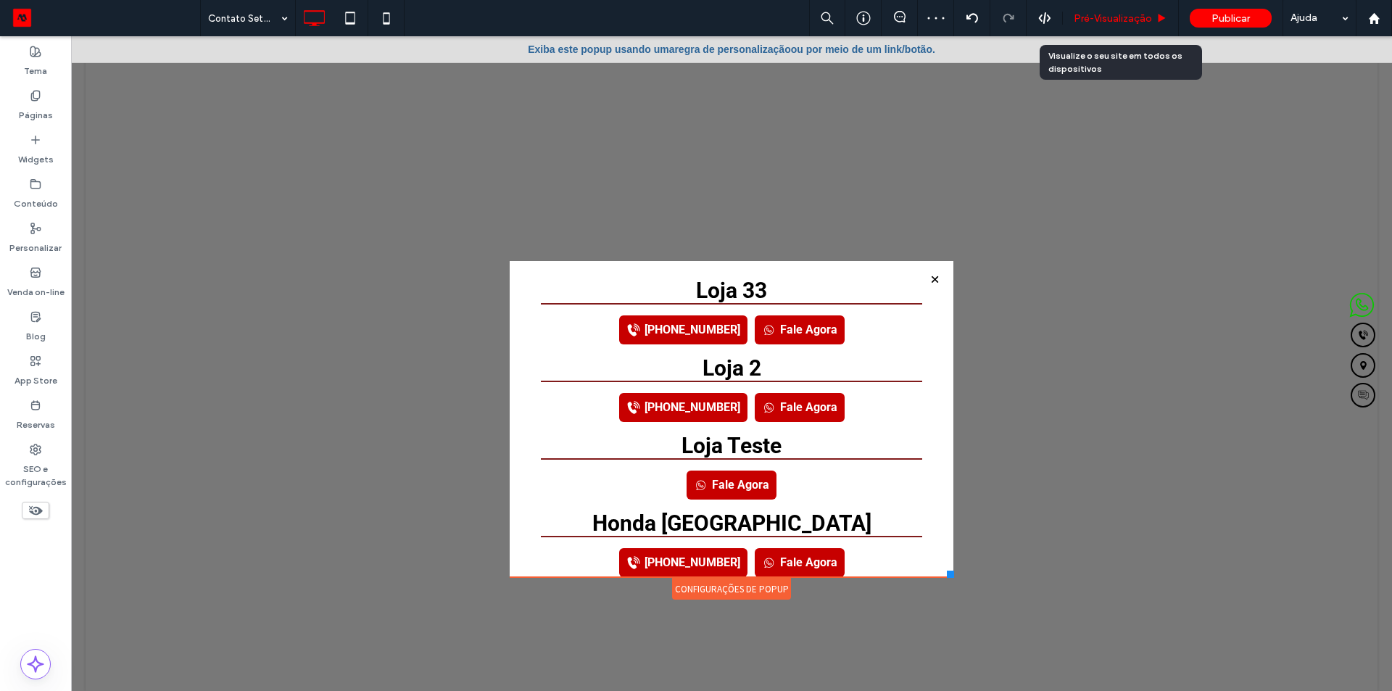
drag, startPoint x: 1091, startPoint y: 20, endPoint x: 987, endPoint y: 52, distance: 108.7
click at [1091, 20] on span "Pré-Visualizaçāo" at bounding box center [1113, 18] width 78 height 12
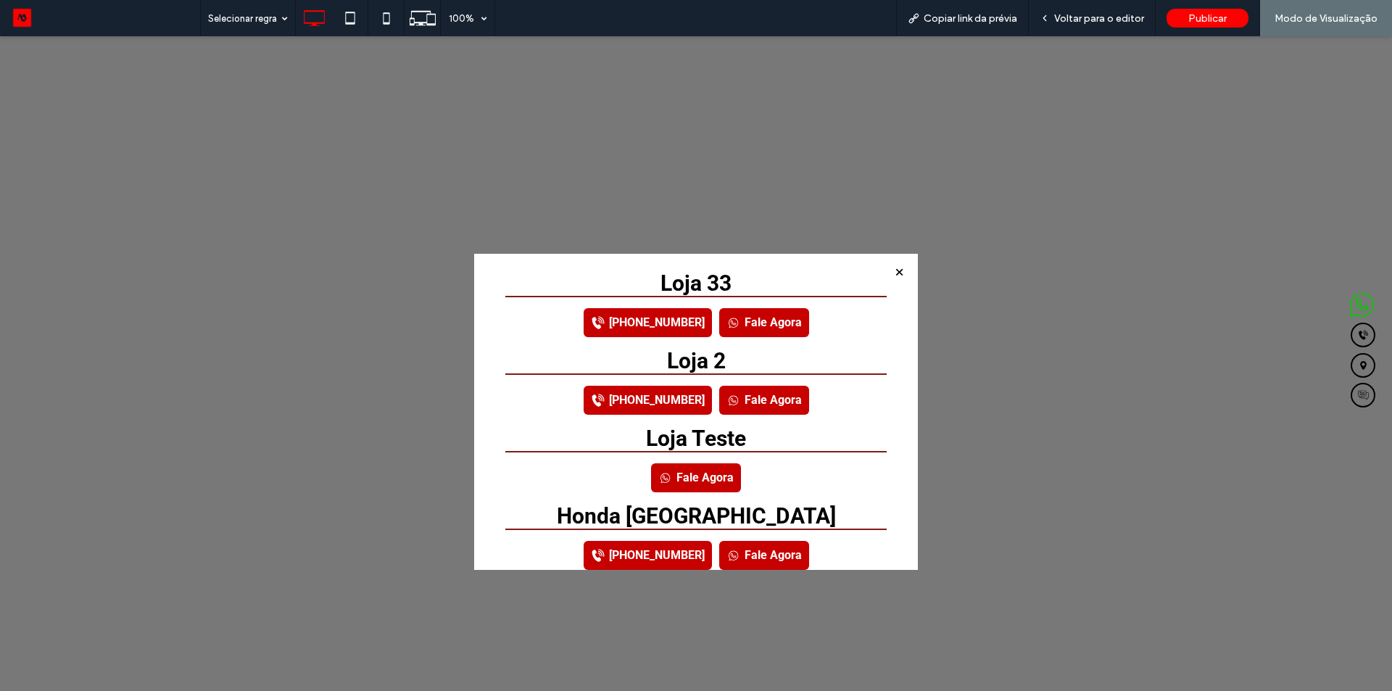
click at [760, 317] on link "Fale Agora" at bounding box center [764, 322] width 90 height 29
click at [730, 327] on link "Fale Agora" at bounding box center [764, 322] width 90 height 29
click at [652, 324] on link "[PHONE_NUMBER]" at bounding box center [648, 322] width 128 height 29
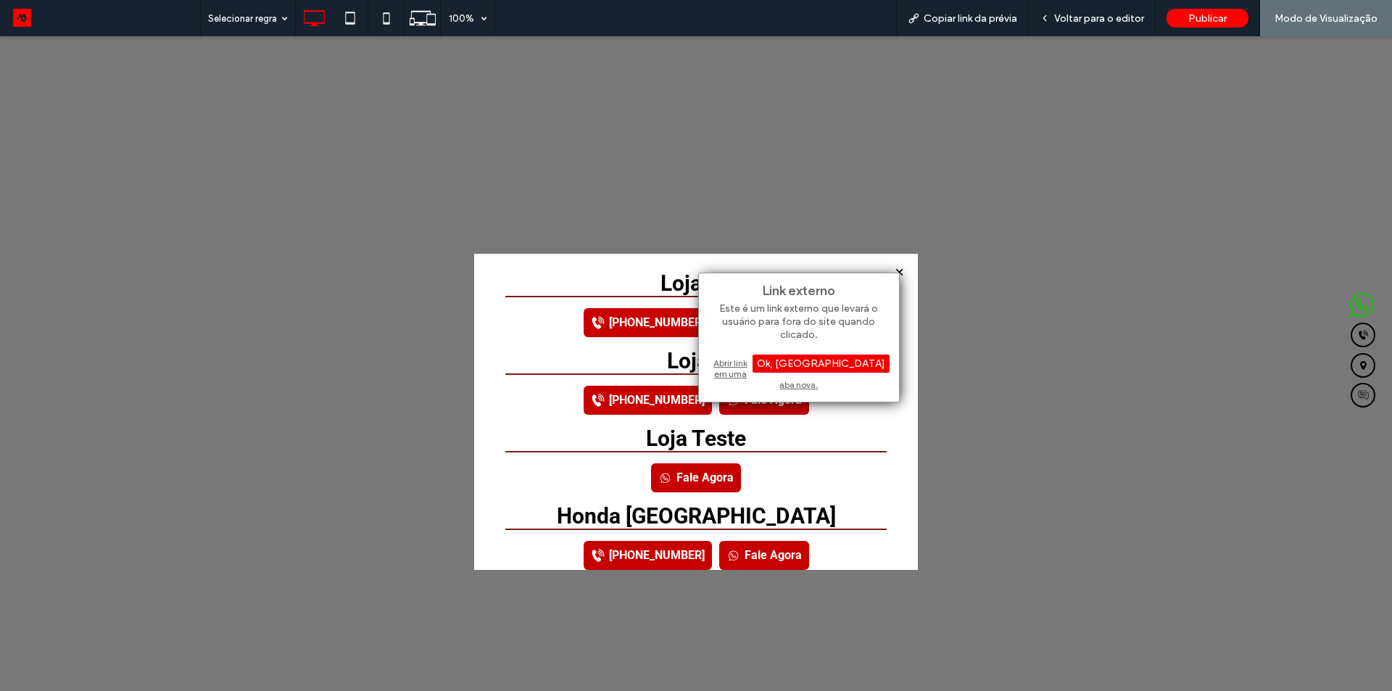
click at [868, 365] on div "Ok, [GEOGRAPHIC_DATA]" at bounding box center [820, 363] width 137 height 18
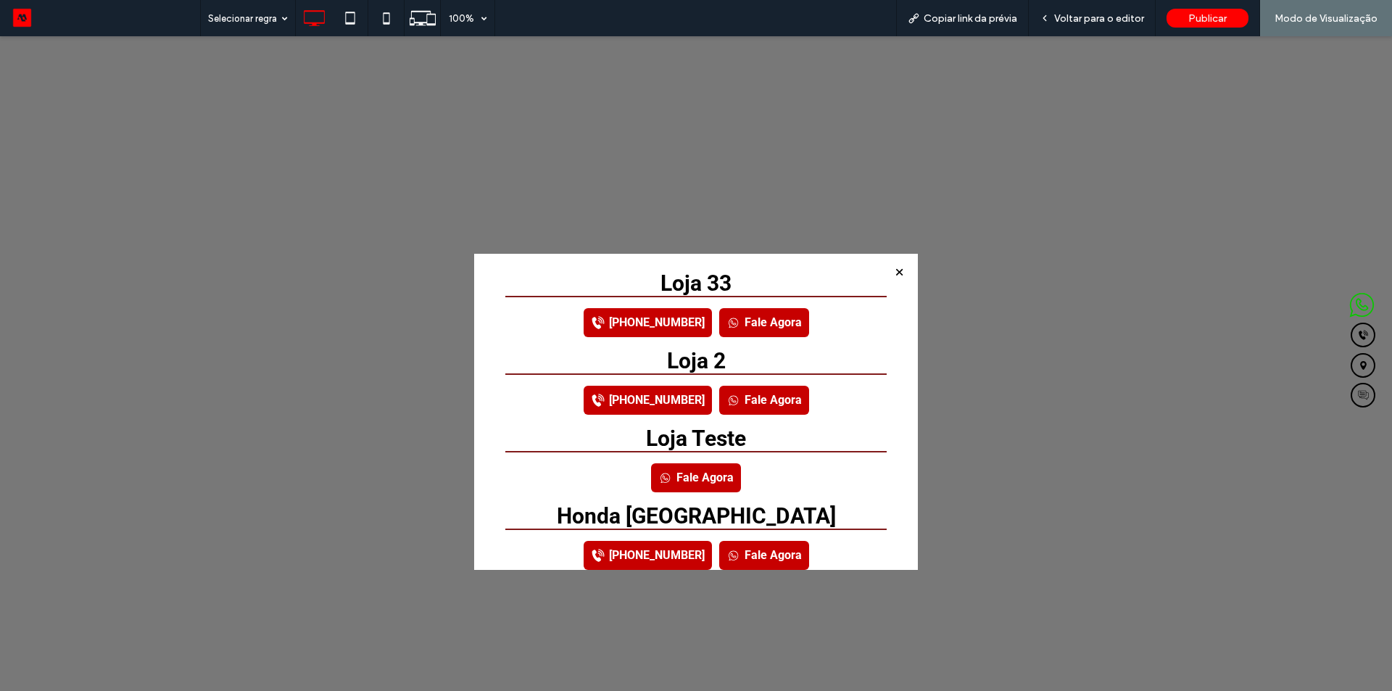
click at [741, 317] on link "Fale Agora" at bounding box center [764, 322] width 90 height 29
click at [755, 329] on link "Fale Agora" at bounding box center [764, 322] width 90 height 29
click at [761, 323] on link "Fale Agora" at bounding box center [764, 322] width 90 height 29
click at [754, 332] on link "Fale Agora" at bounding box center [764, 322] width 90 height 29
click at [758, 407] on link "Fale Agora" at bounding box center [764, 400] width 90 height 29
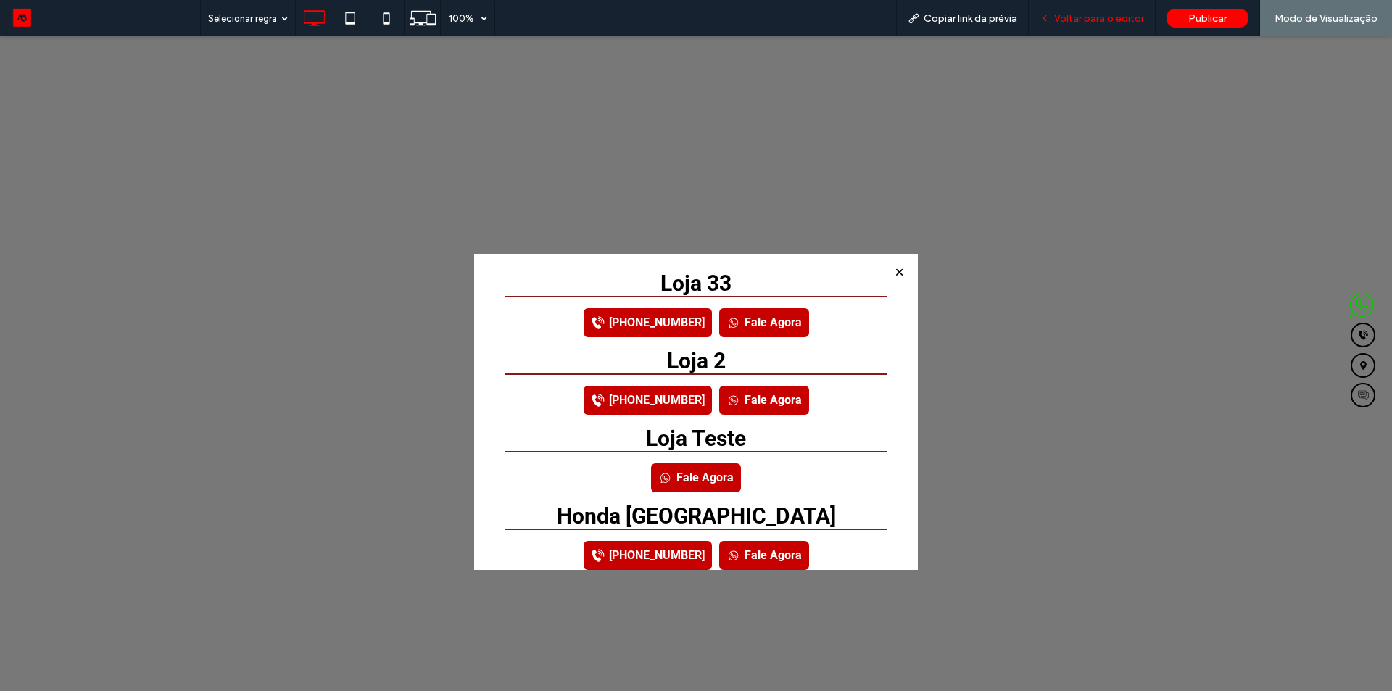
click at [1072, 18] on span "Voltar para o editor" at bounding box center [1099, 18] width 90 height 12
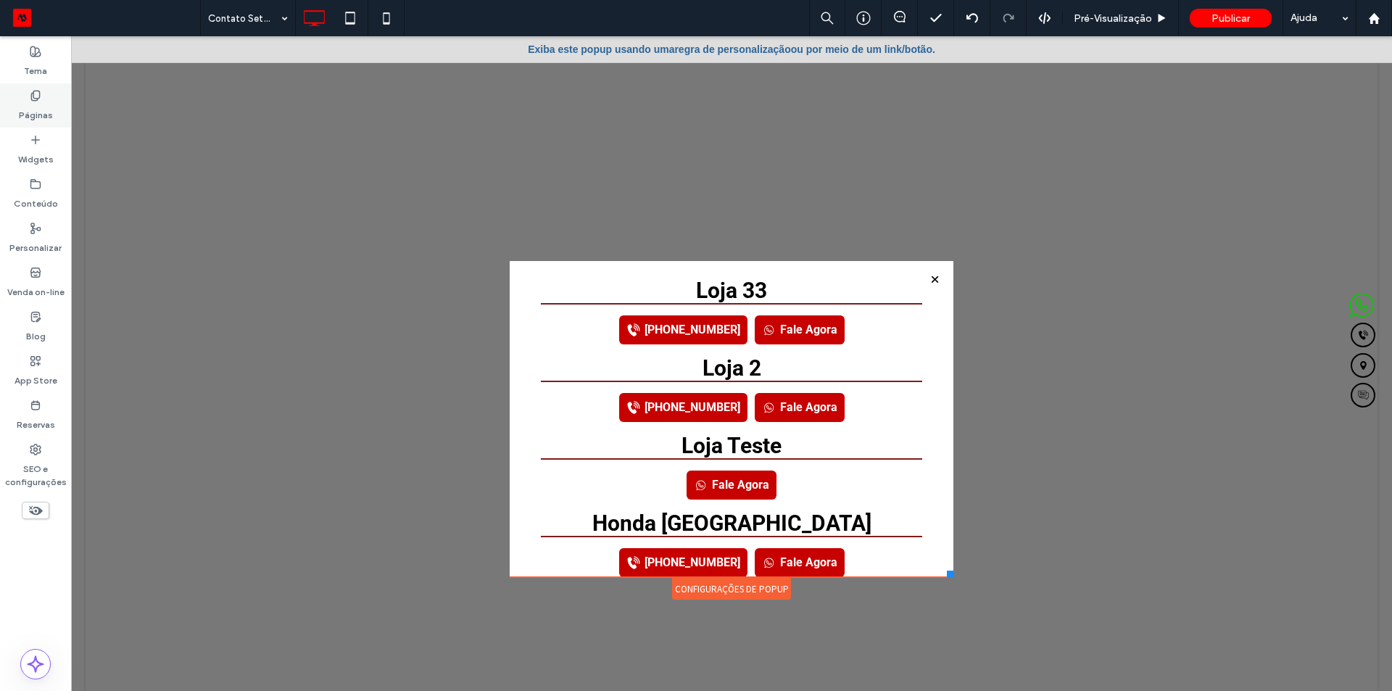
click at [47, 109] on label "Páginas" at bounding box center [36, 111] width 34 height 20
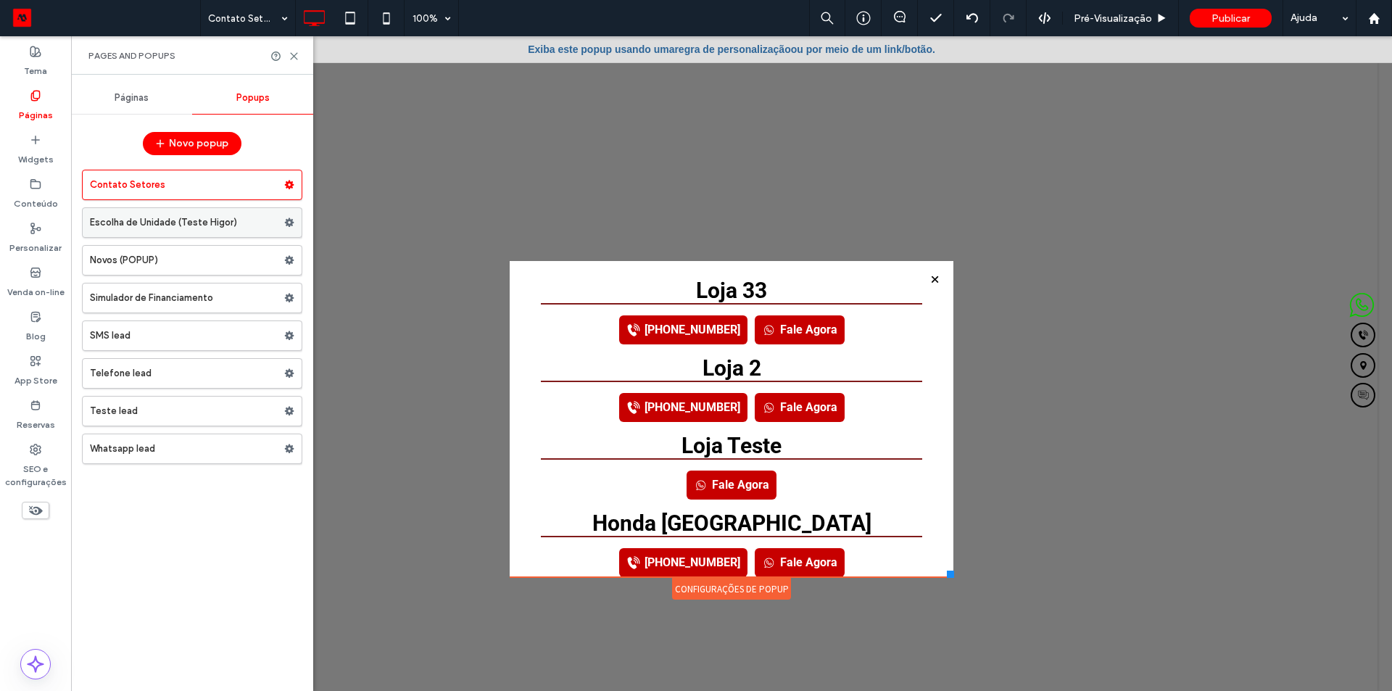
click at [136, 231] on label "Escolha de Unidade (Teste Higor)" at bounding box center [187, 222] width 194 height 29
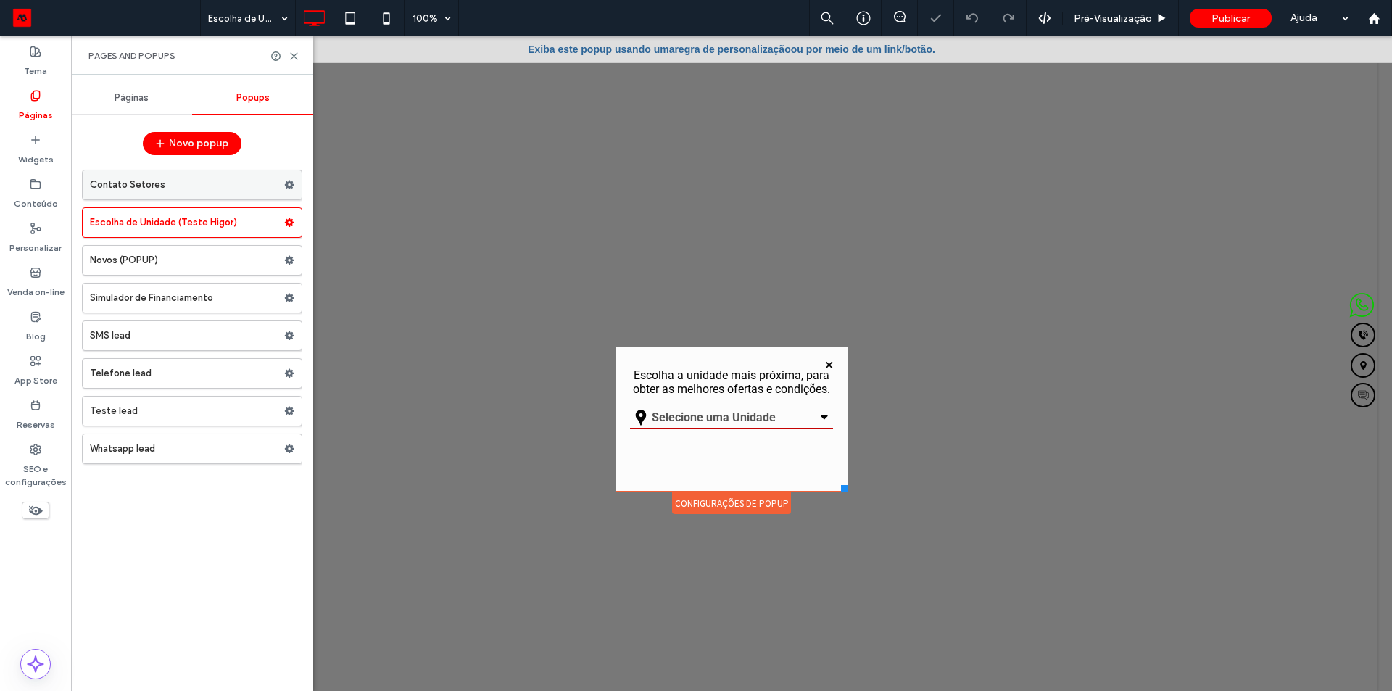
click at [162, 186] on label "Contato Setores" at bounding box center [187, 184] width 194 height 29
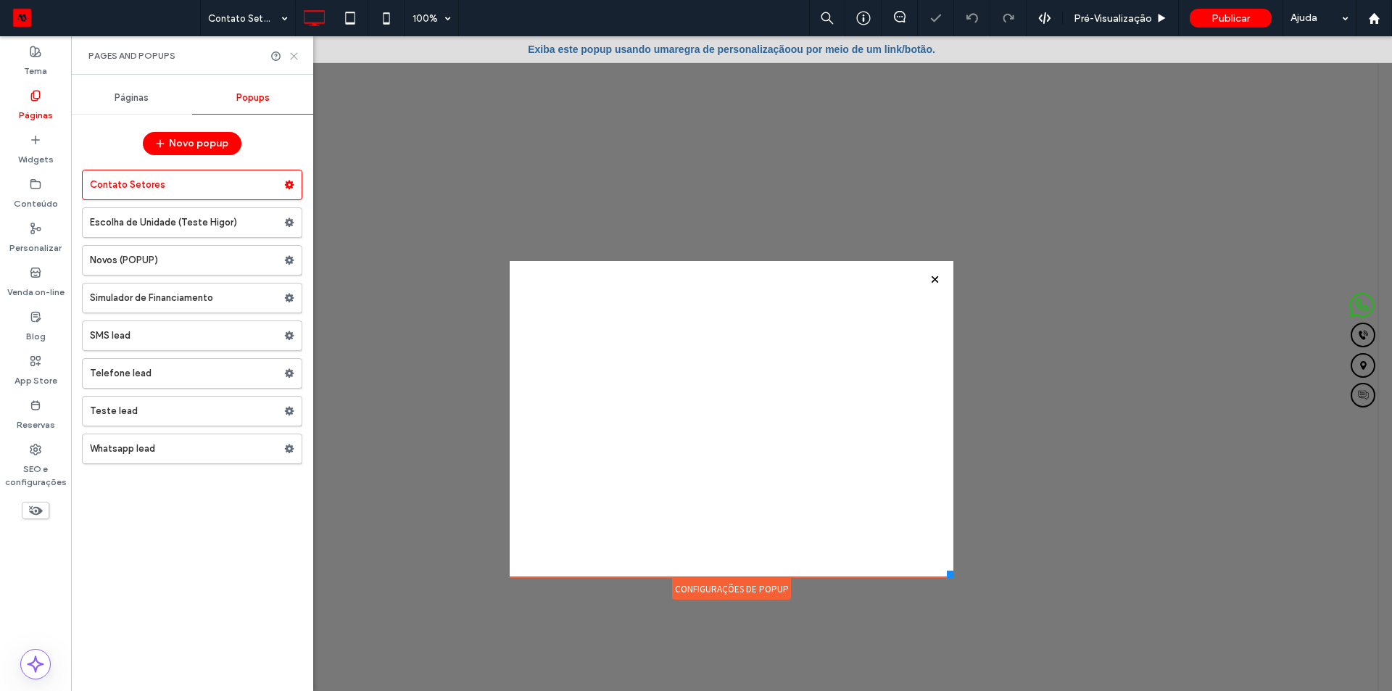
click at [296, 57] on use at bounding box center [294, 56] width 7 height 7
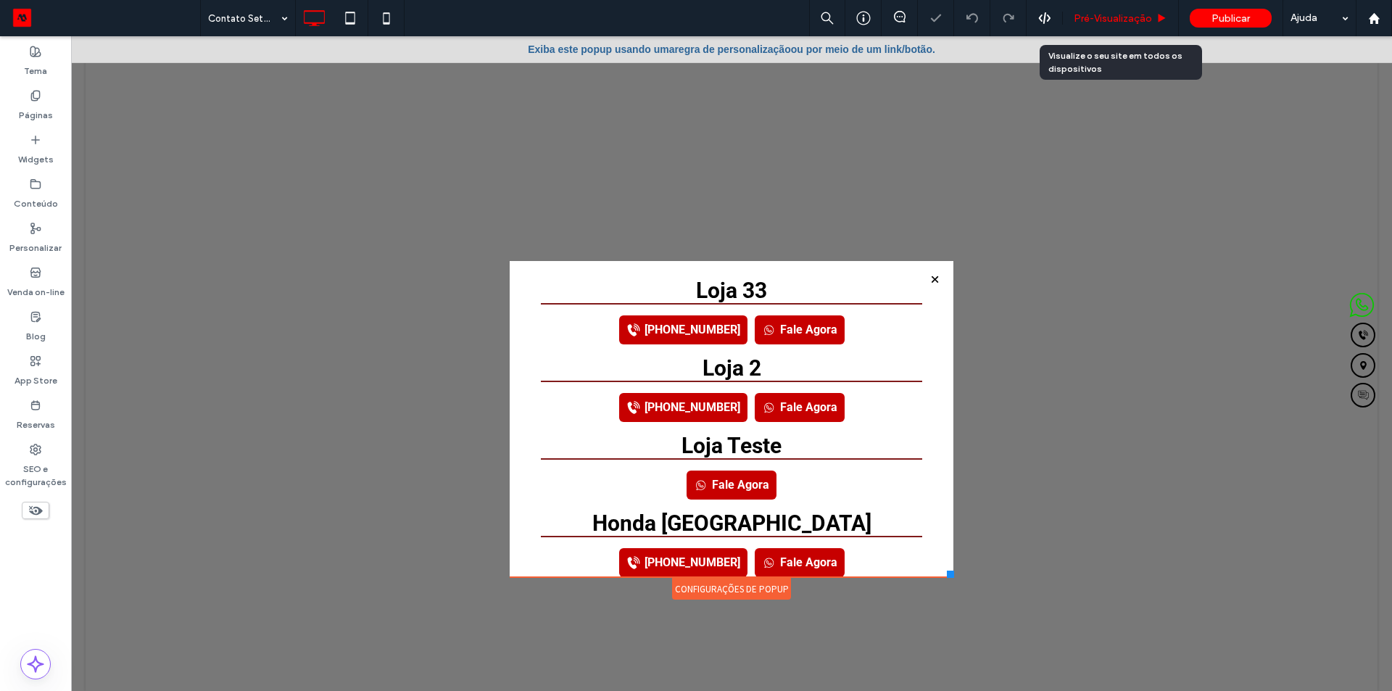
click at [1098, 13] on span "Pré-Visualizaçāo" at bounding box center [1113, 18] width 78 height 12
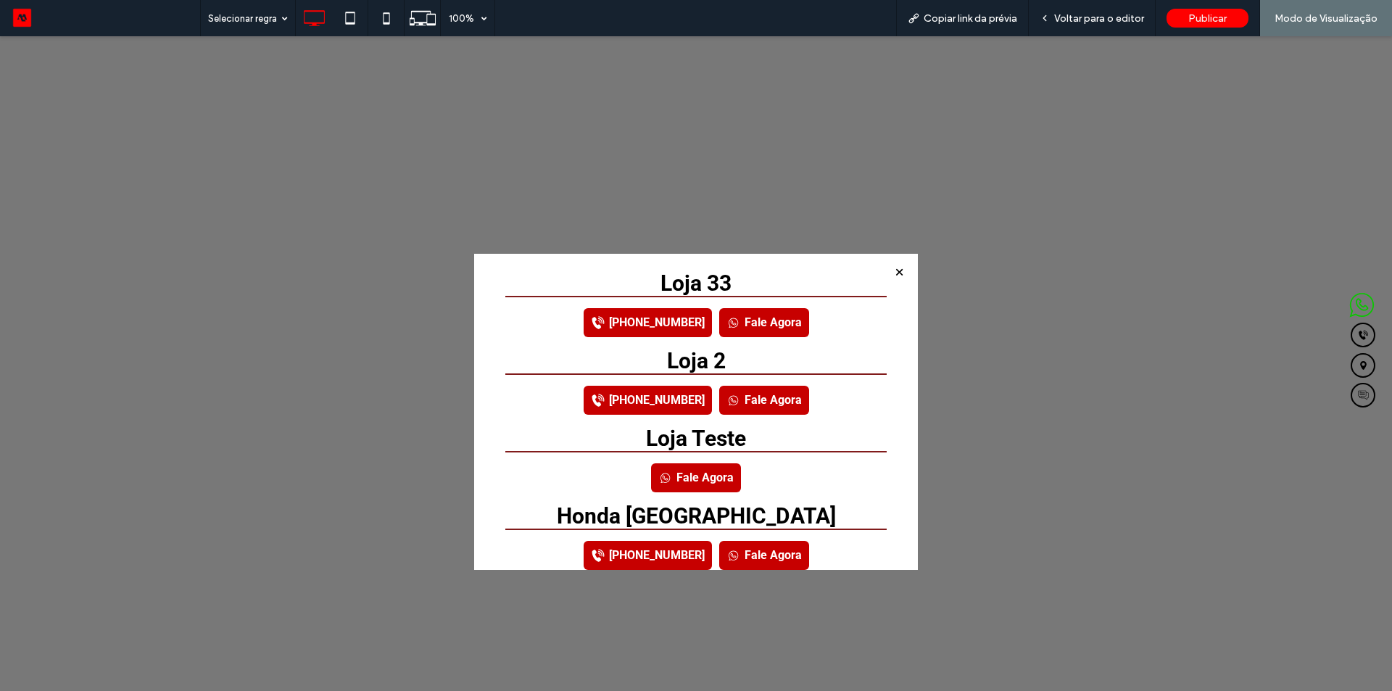
click at [746, 321] on link "Fale Agora" at bounding box center [764, 322] width 90 height 29
click at [757, 391] on link "Fale Agora" at bounding box center [764, 400] width 90 height 29
click at [1074, 23] on span "Voltar para o editor" at bounding box center [1099, 18] width 90 height 12
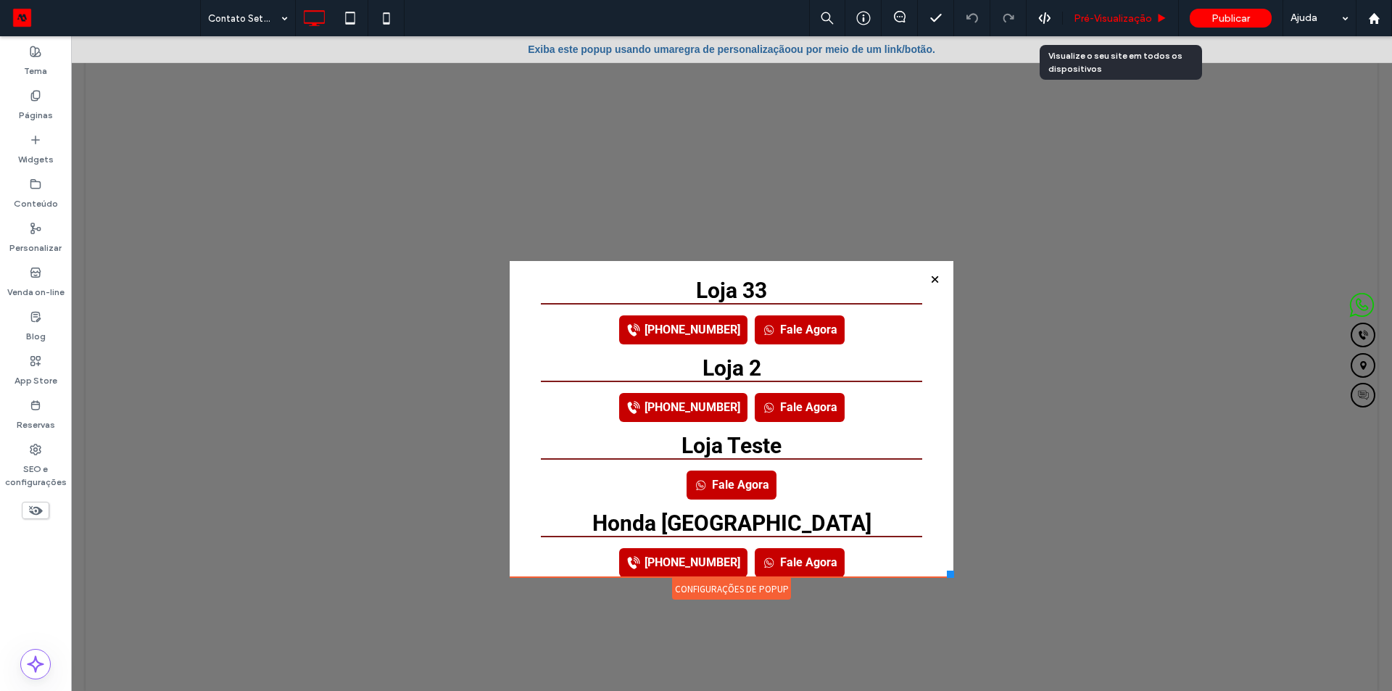
drag, startPoint x: 1112, startPoint y: 20, endPoint x: 972, endPoint y: 46, distance: 142.4
click at [1112, 20] on span "Pré-Visualizaçāo" at bounding box center [1113, 18] width 78 height 12
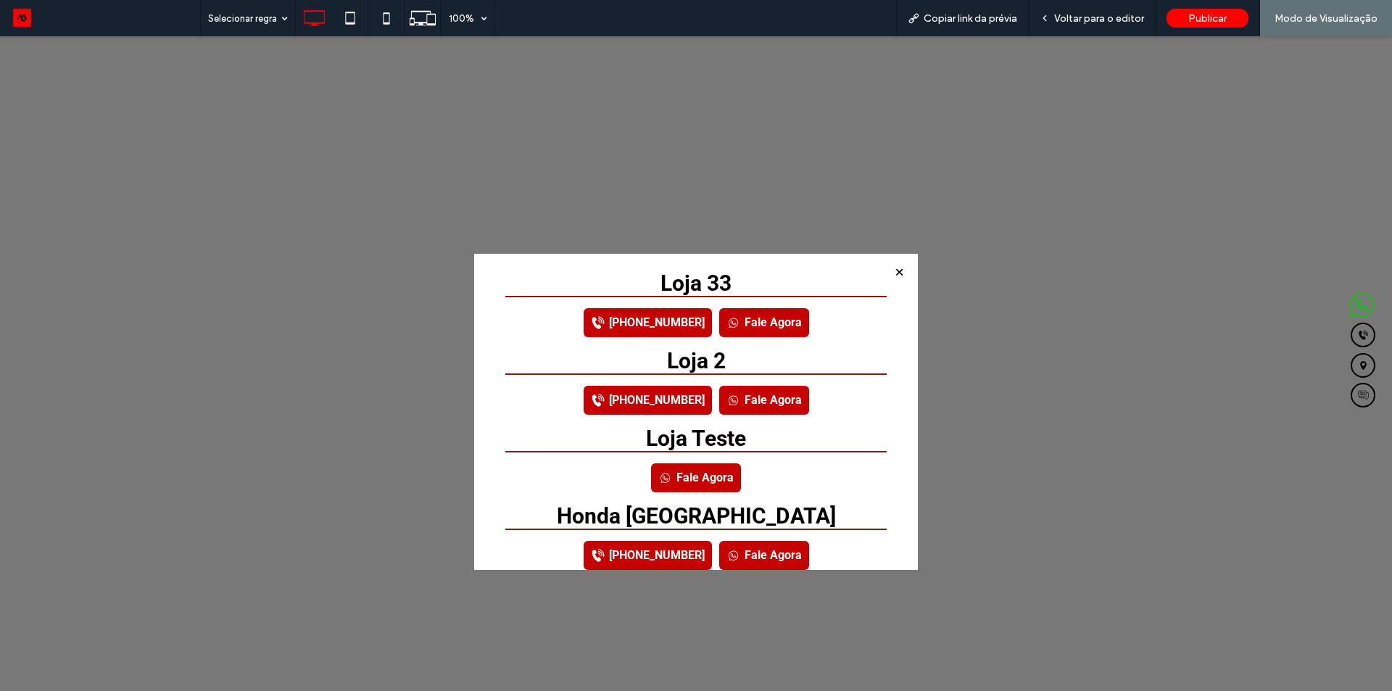
click at [711, 285] on h3 "Loja 33" at bounding box center [695, 282] width 381 height 25
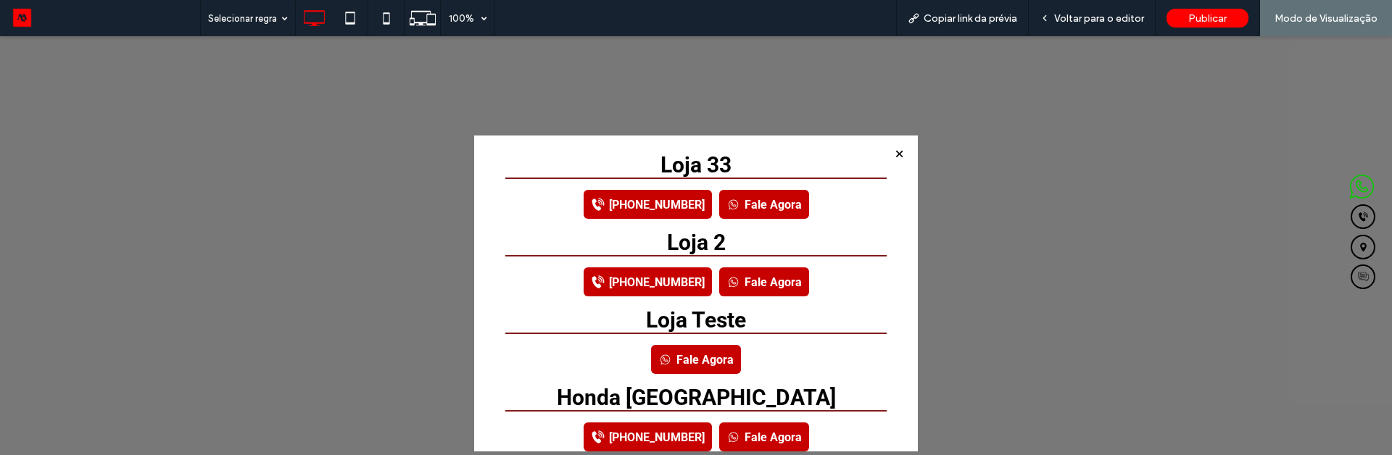
click at [762, 206] on link "Fale Agora" at bounding box center [764, 204] width 90 height 29
click at [1065, 18] on span "Voltar para o editor" at bounding box center [1099, 18] width 90 height 12
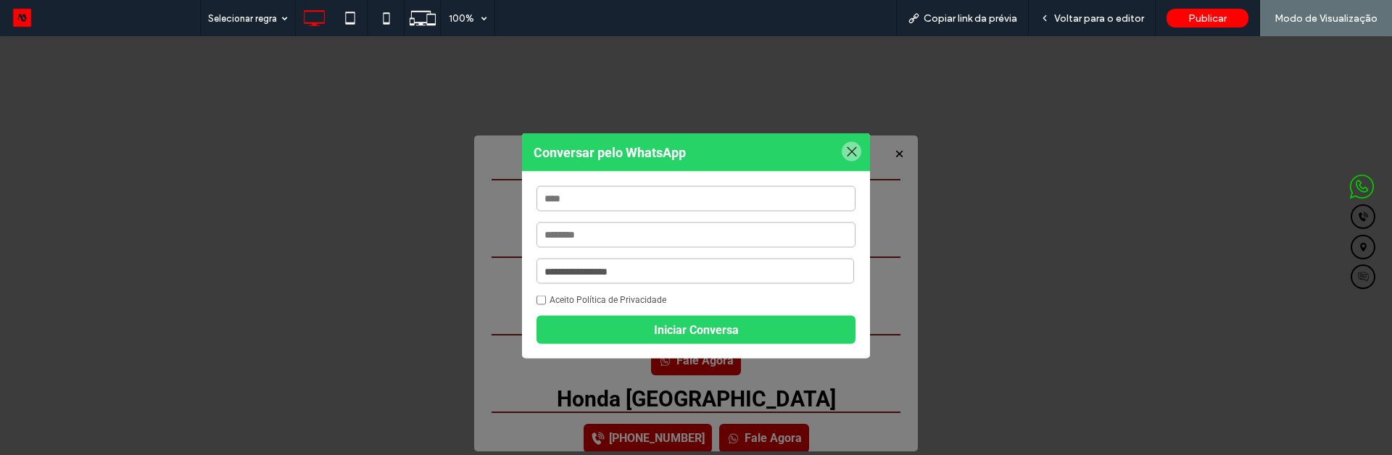
click at [854, 146] on div at bounding box center [852, 152] width 20 height 20
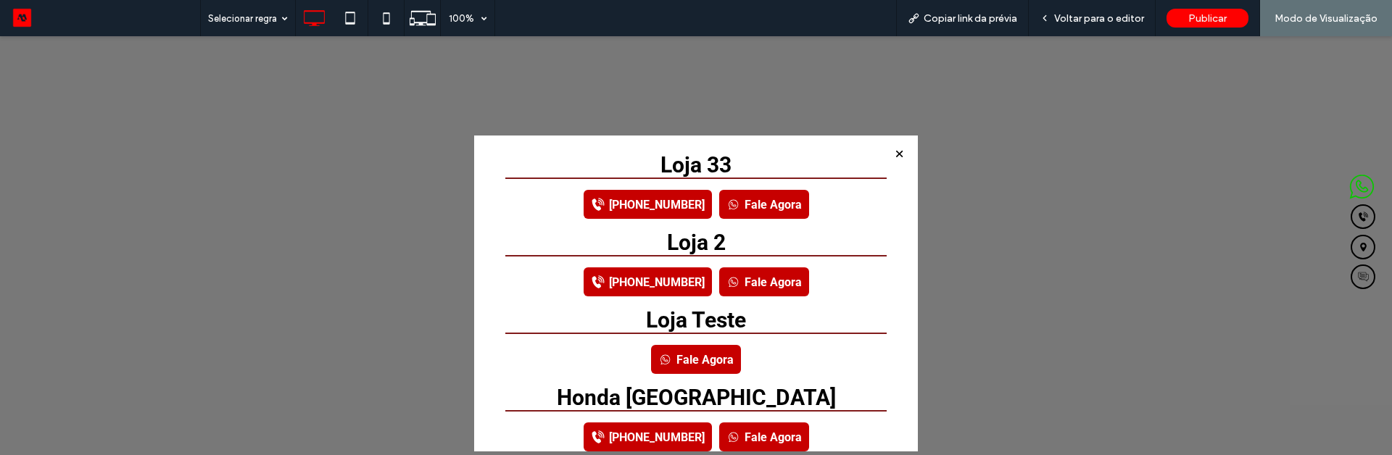
click at [661, 204] on link "[PHONE_NUMBER]" at bounding box center [648, 204] width 128 height 29
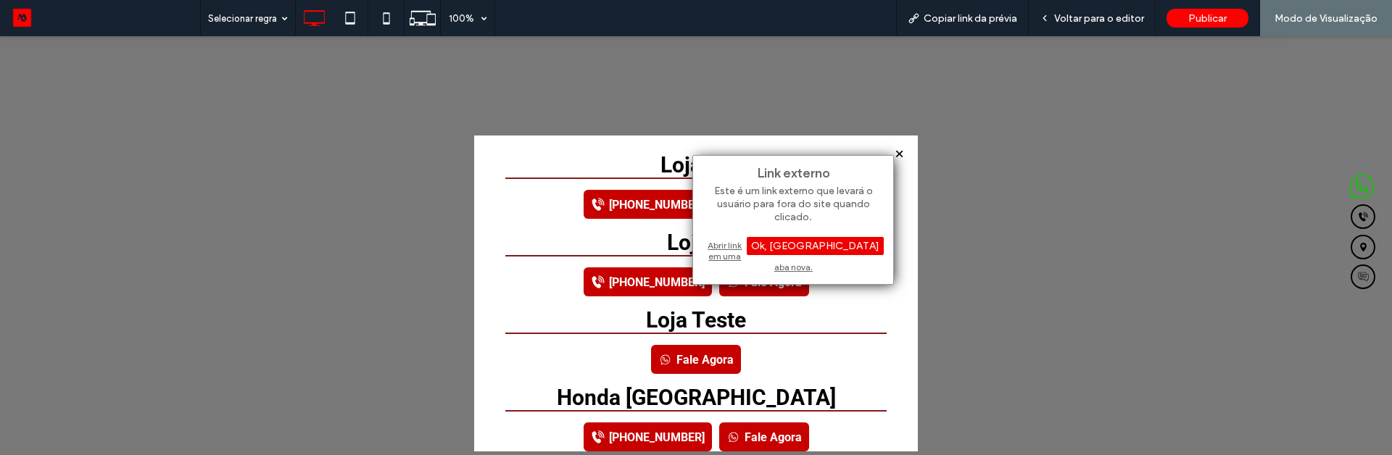
click at [846, 249] on div "Ok, [GEOGRAPHIC_DATA]" at bounding box center [815, 246] width 137 height 18
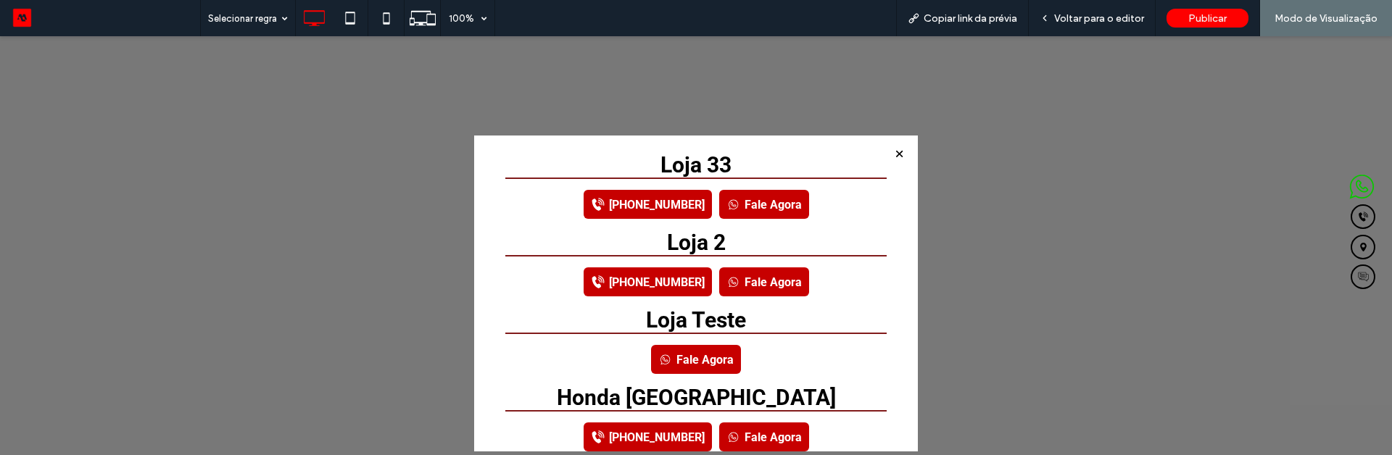
click at [755, 204] on link "Fale Agora" at bounding box center [764, 204] width 90 height 29
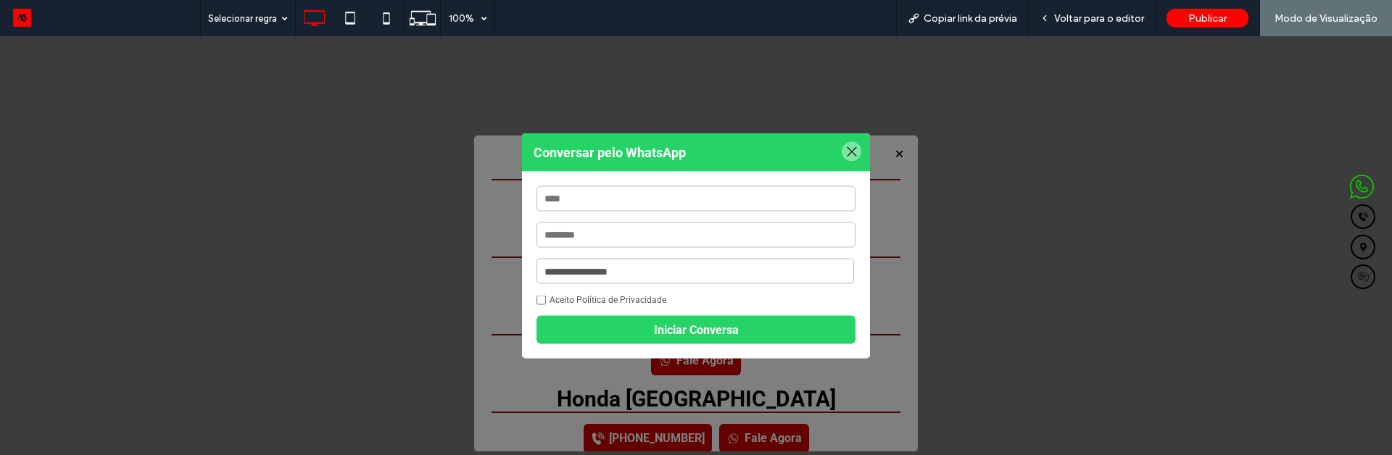
click at [850, 143] on div at bounding box center [852, 152] width 20 height 20
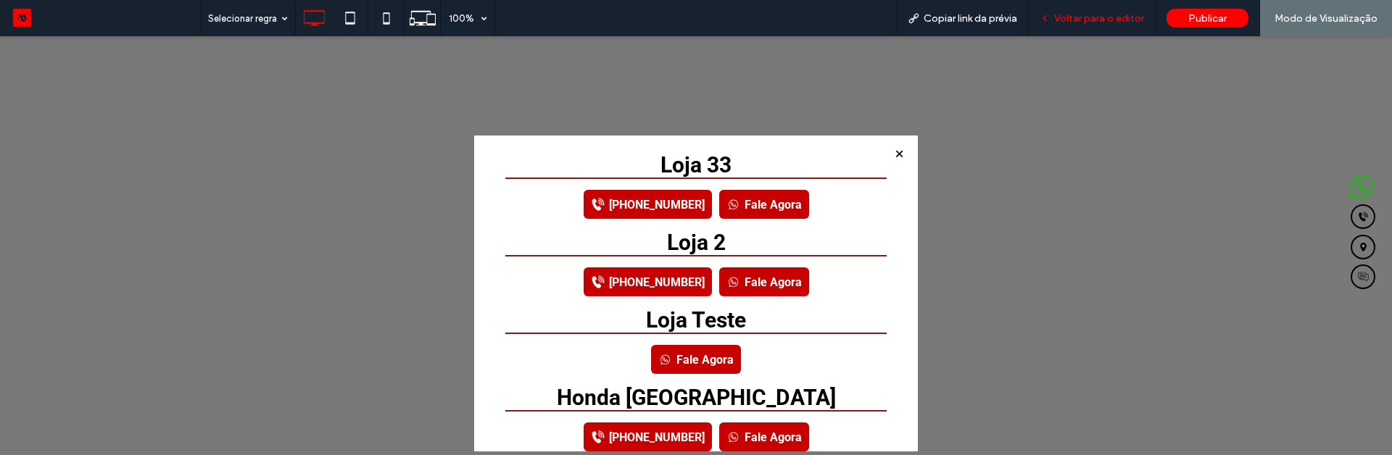
click at [1071, 25] on div "Voltar para o editor" at bounding box center [1092, 18] width 127 height 36
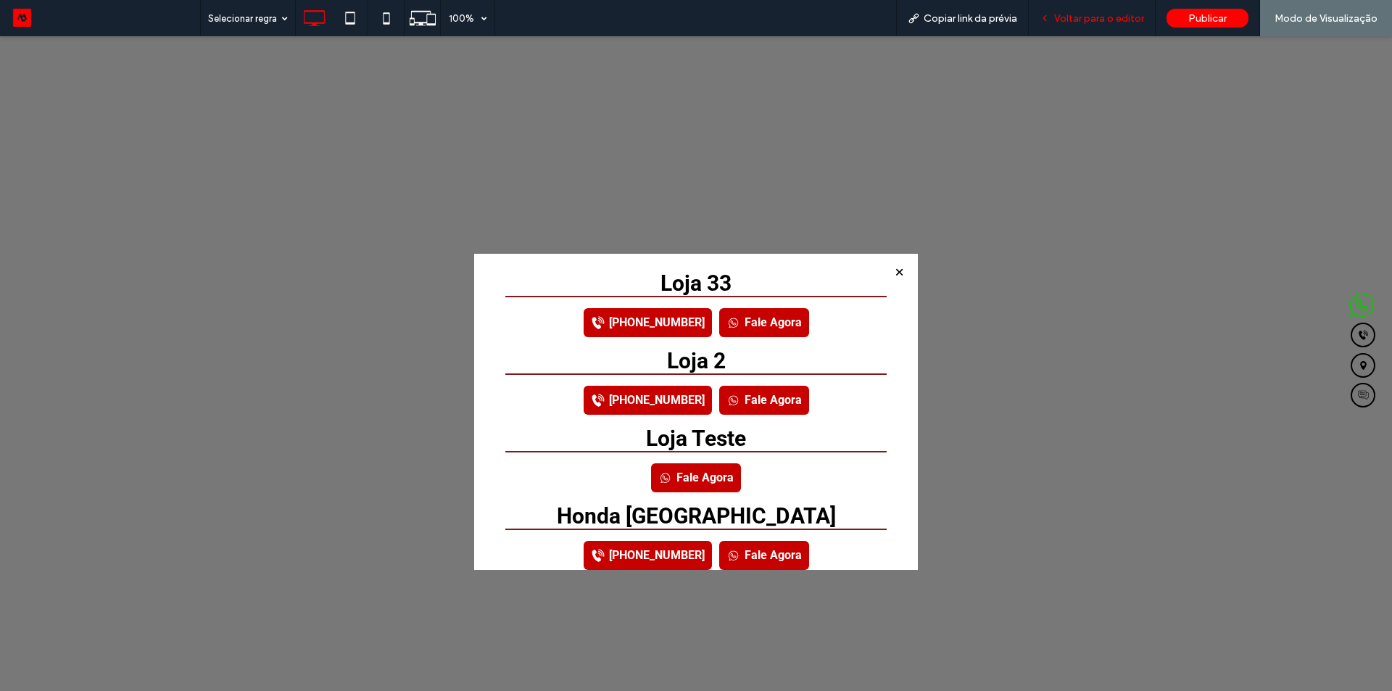
click at [1081, 28] on div "Voltar para o editor" at bounding box center [1092, 18] width 127 height 36
click at [1066, 18] on span "Voltar para o editor" at bounding box center [1099, 18] width 90 height 12
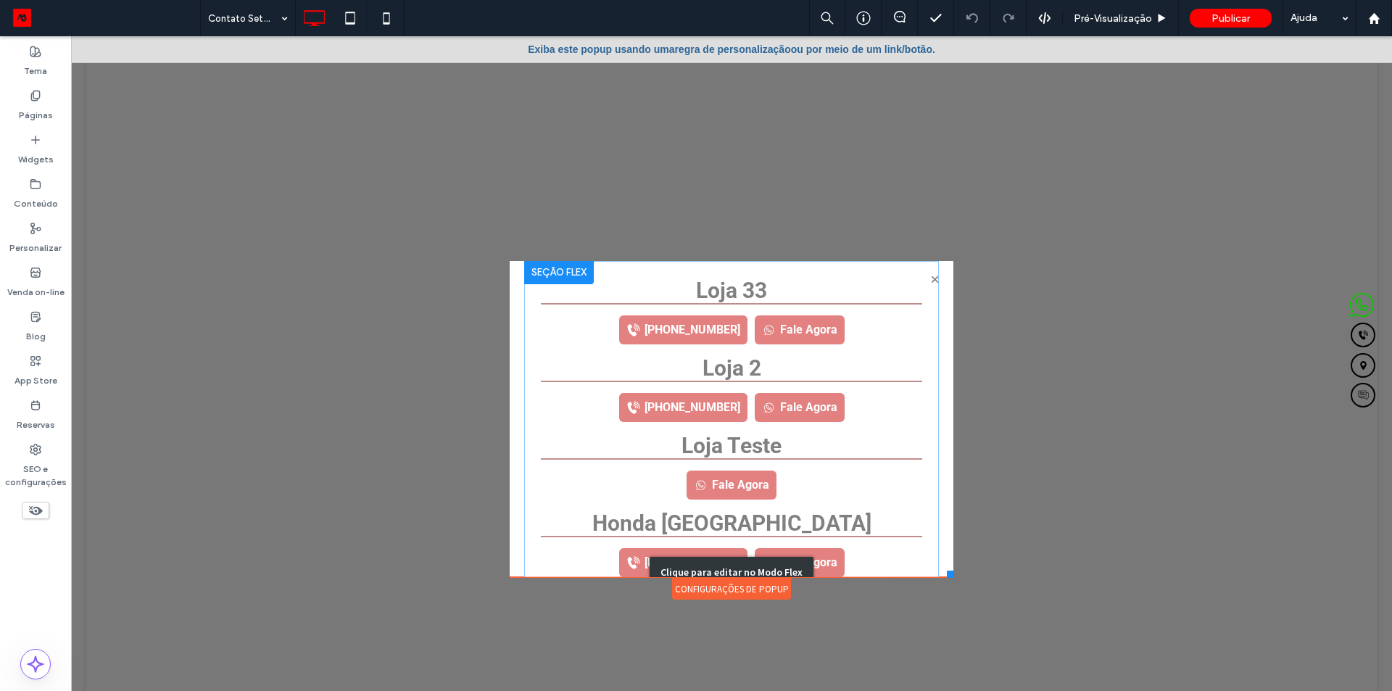
click at [796, 349] on div "Clique para editar no Modo Flex" at bounding box center [731, 572] width 415 height 622
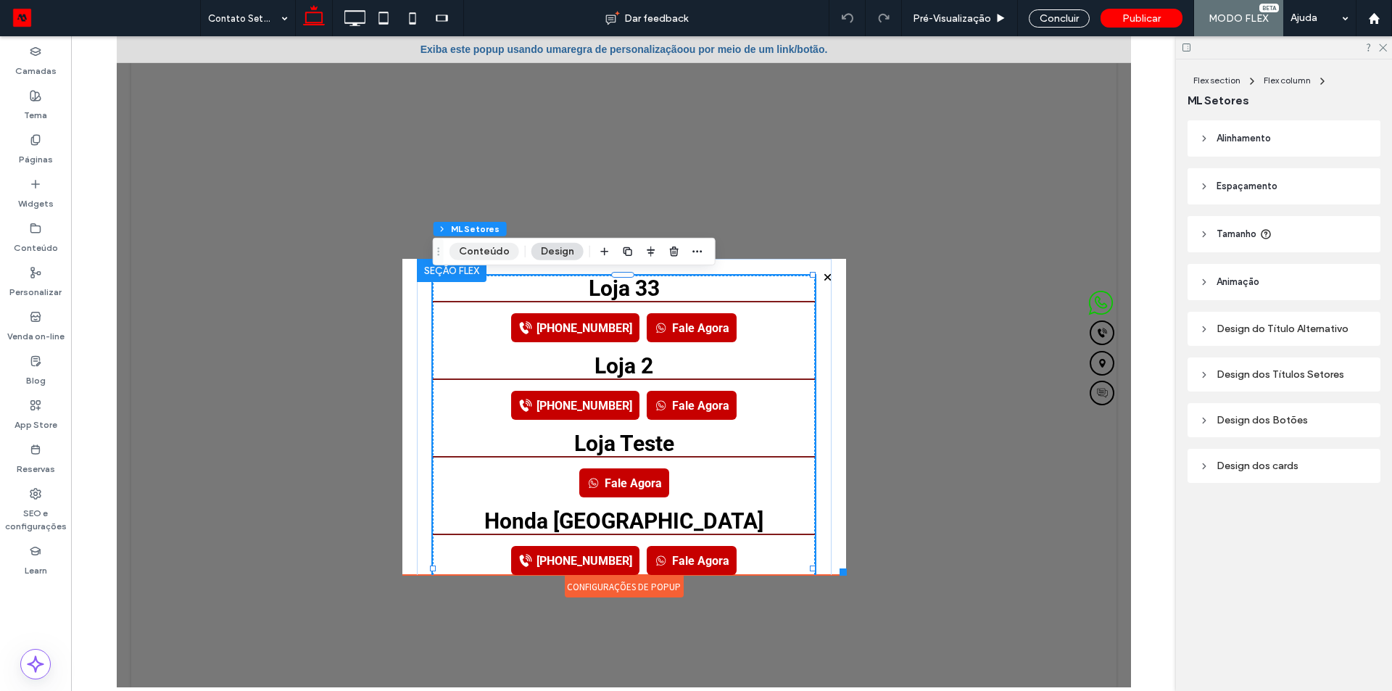
click at [481, 252] on button "Conteúdo" at bounding box center [484, 251] width 70 height 17
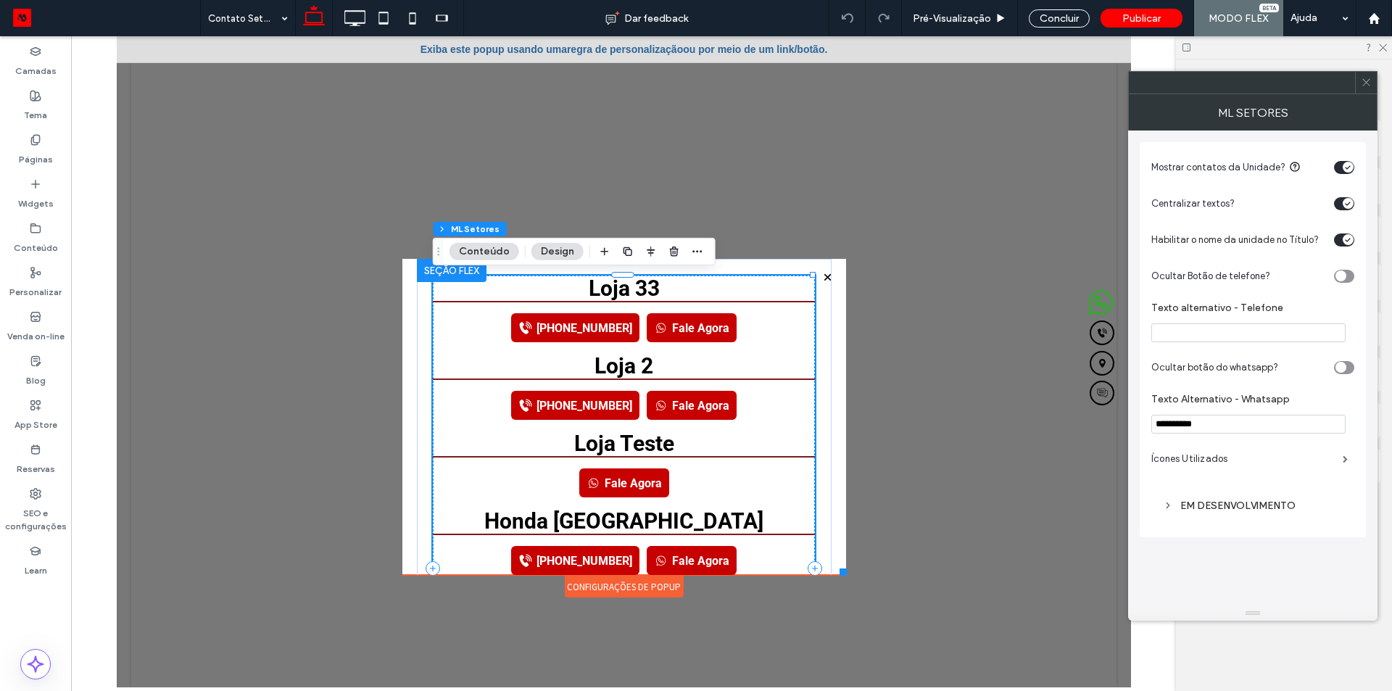
click at [1216, 454] on div "EM DESENVOLVIMENTO" at bounding box center [1253, 506] width 180 height 20
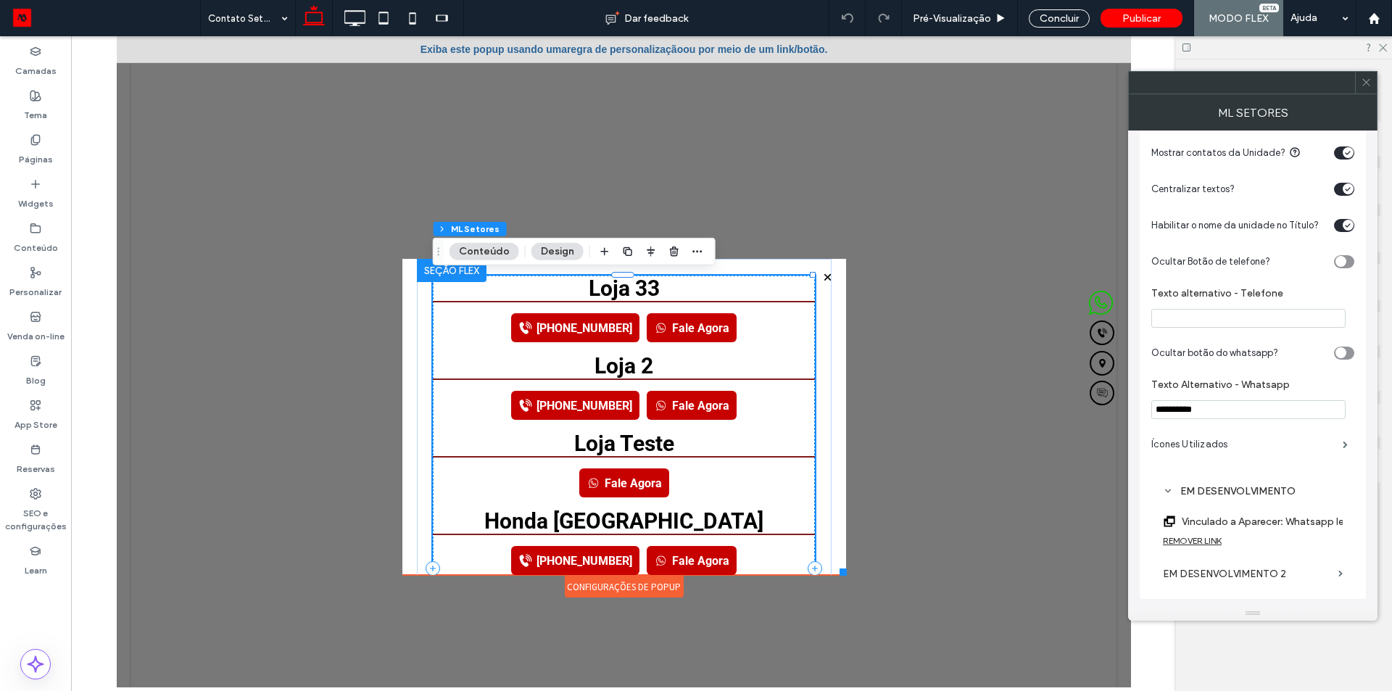
scroll to position [16, 0]
click at [1239, 454] on label "Vinculado a Aparecer: Whatsapp lead" at bounding box center [1269, 520] width 175 height 27
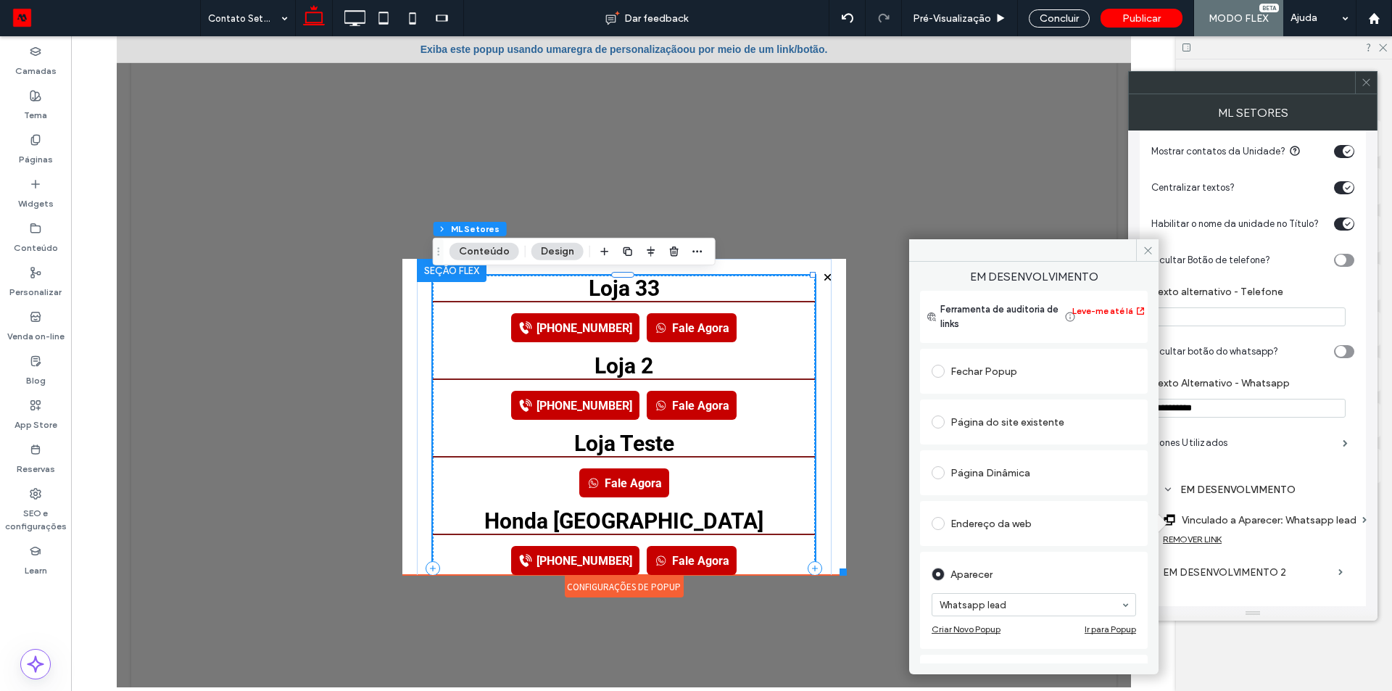
click at [1039, 425] on div "Página do site existente" at bounding box center [1033, 421] width 204 height 23
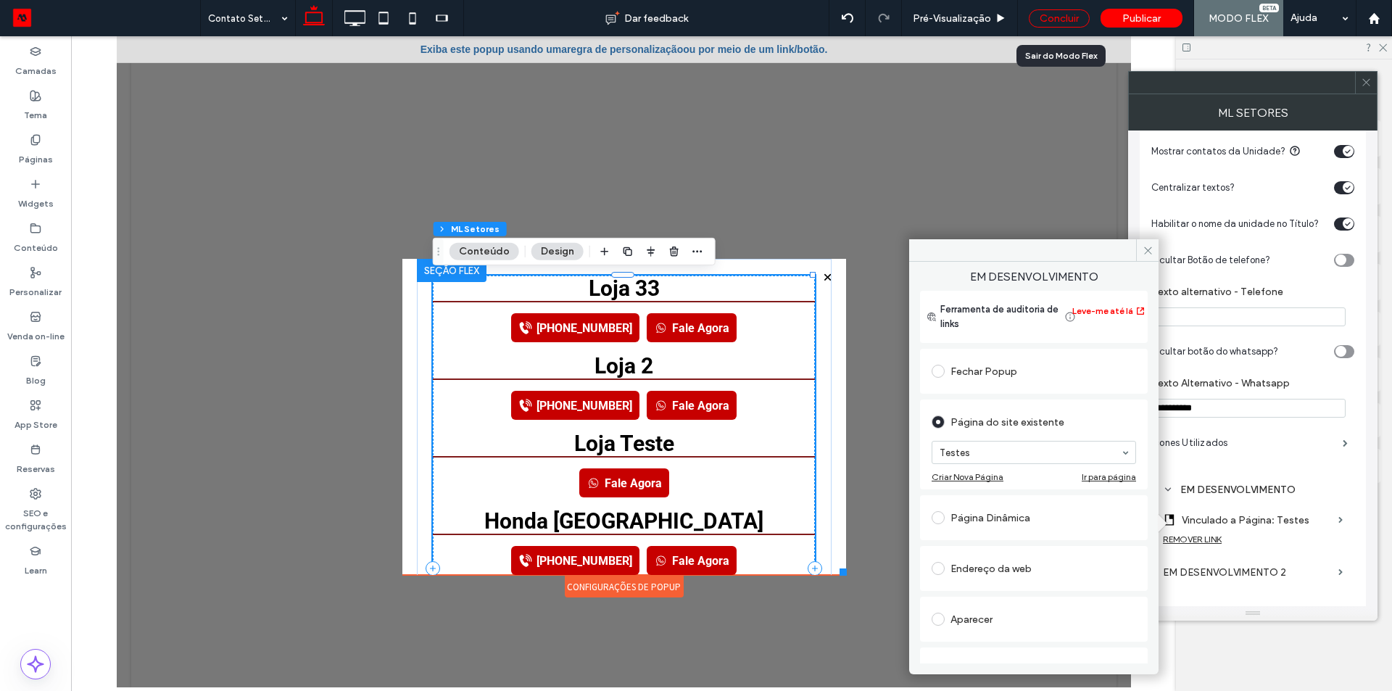
click at [1055, 12] on div "Concluir" at bounding box center [1059, 18] width 61 height 18
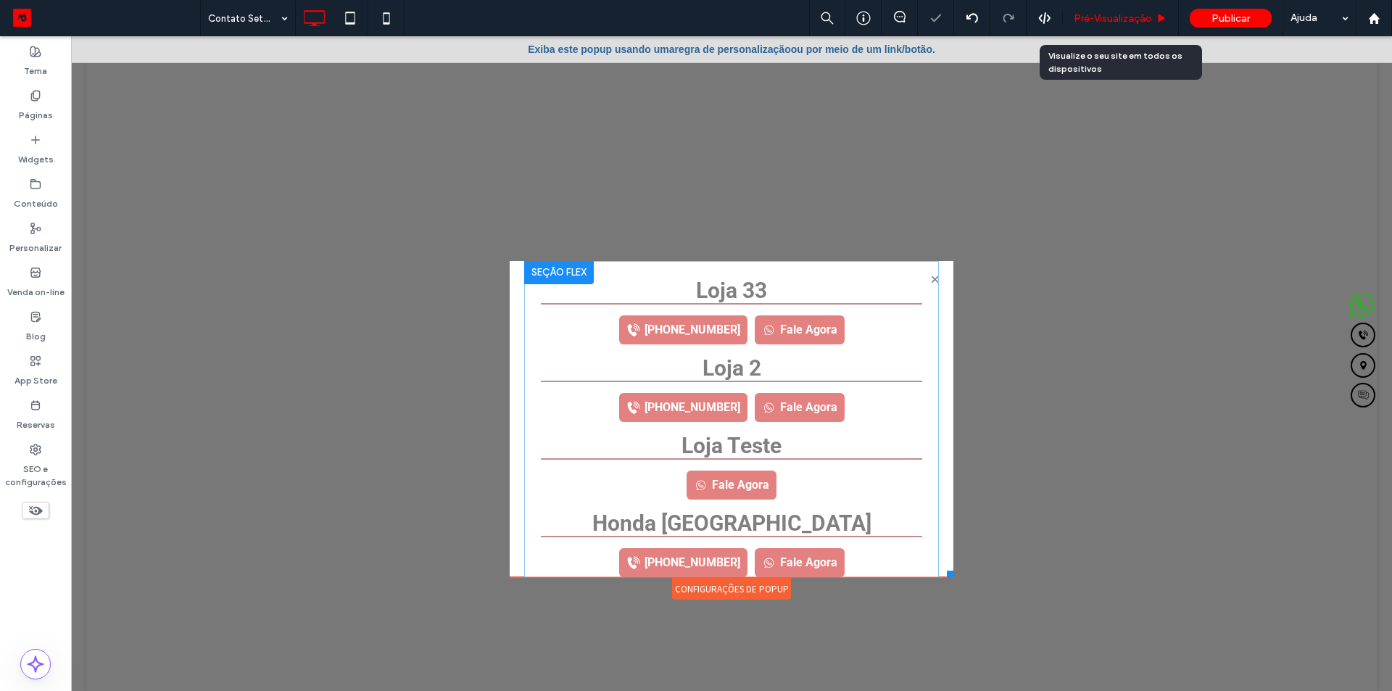
click at [1084, 15] on span "Pré-Visualizaçāo" at bounding box center [1113, 18] width 78 height 12
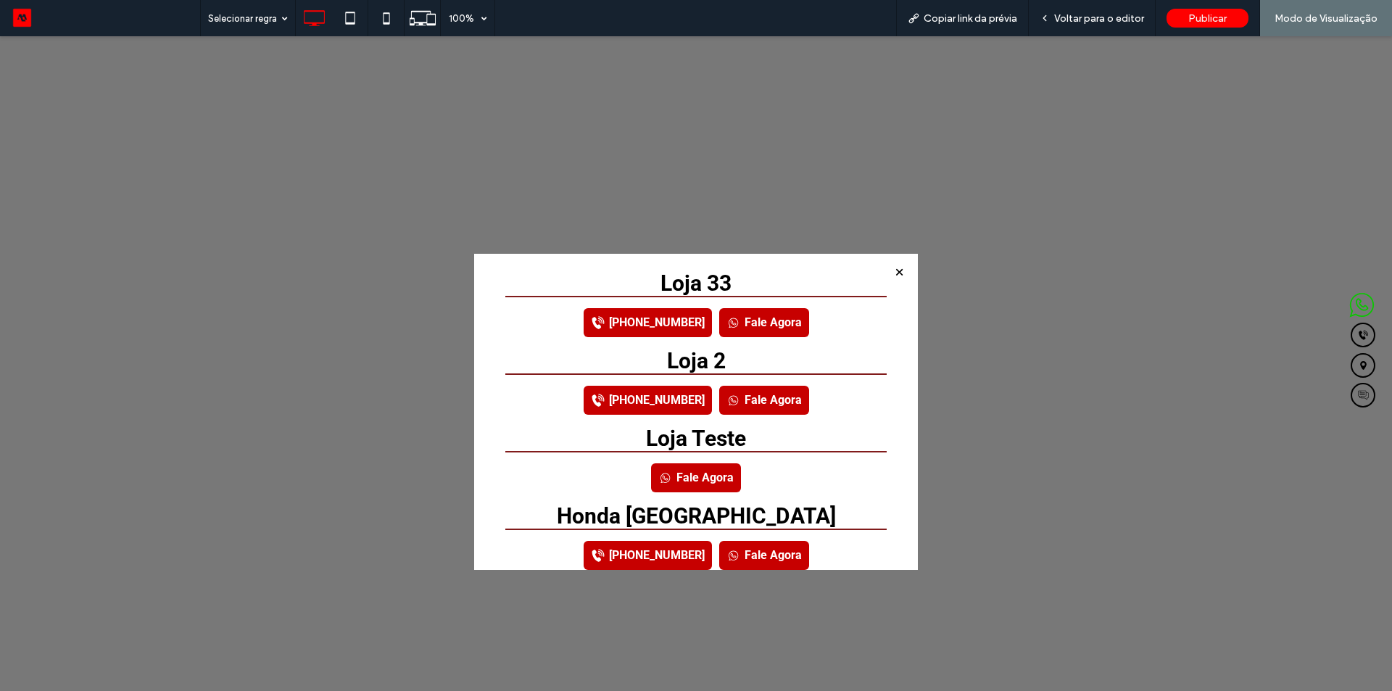
click at [746, 320] on link "Fale Agora" at bounding box center [764, 322] width 90 height 29
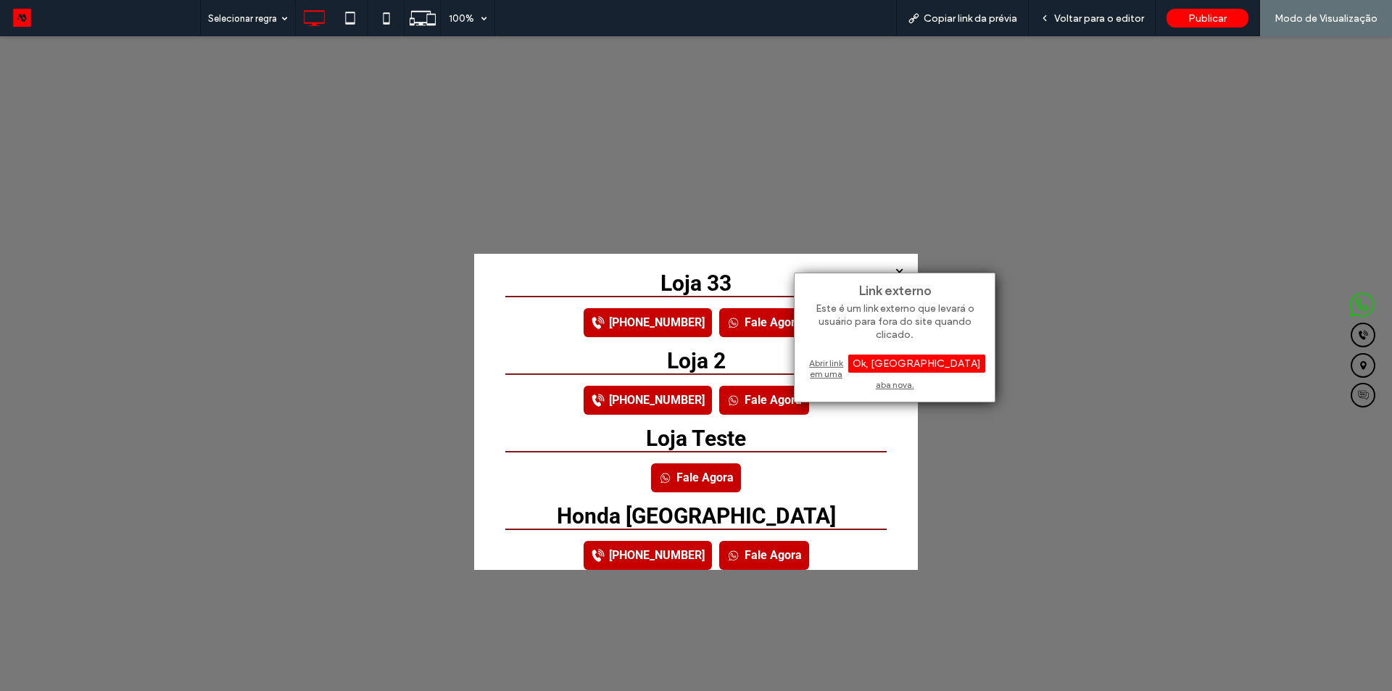
click at [852, 362] on div "Abrir link em uma aba nova." at bounding box center [894, 373] width 181 height 37
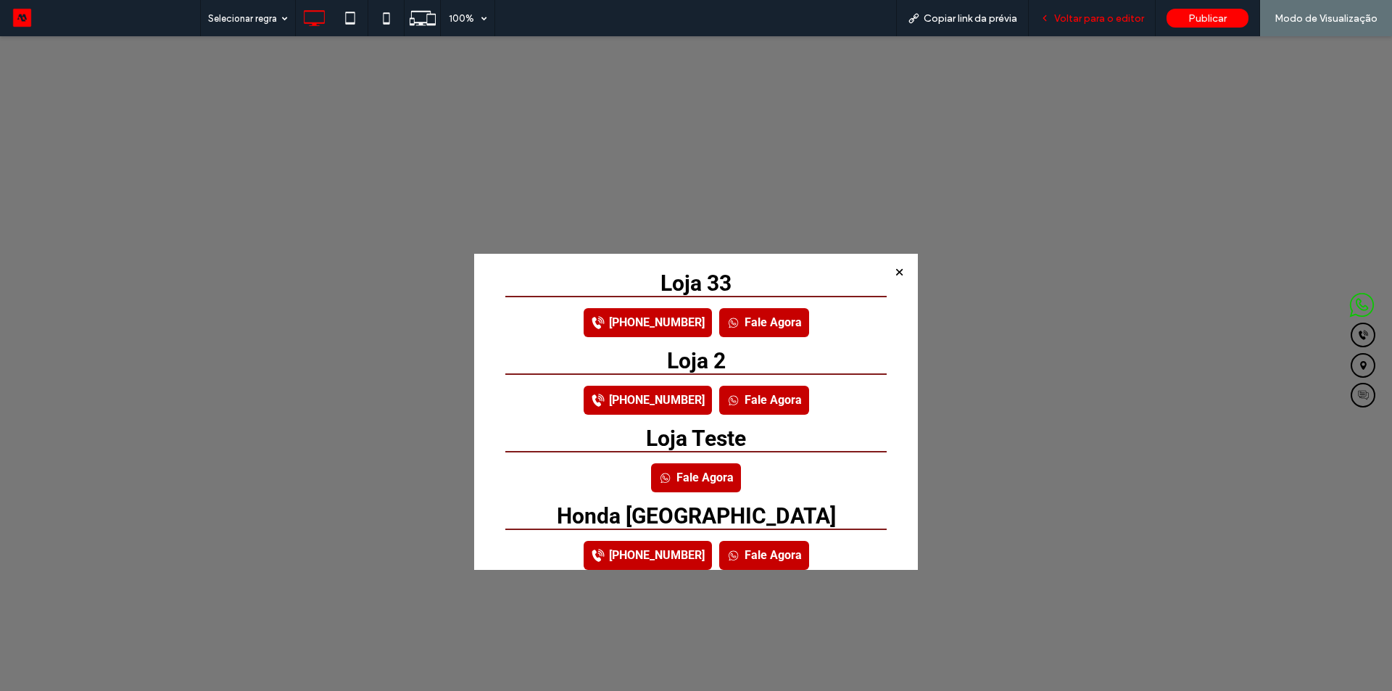
drag, startPoint x: 1072, startPoint y: 17, endPoint x: 1032, endPoint y: 10, distance: 40.5
click at [1072, 17] on span "Voltar para o editor" at bounding box center [1099, 18] width 90 height 12
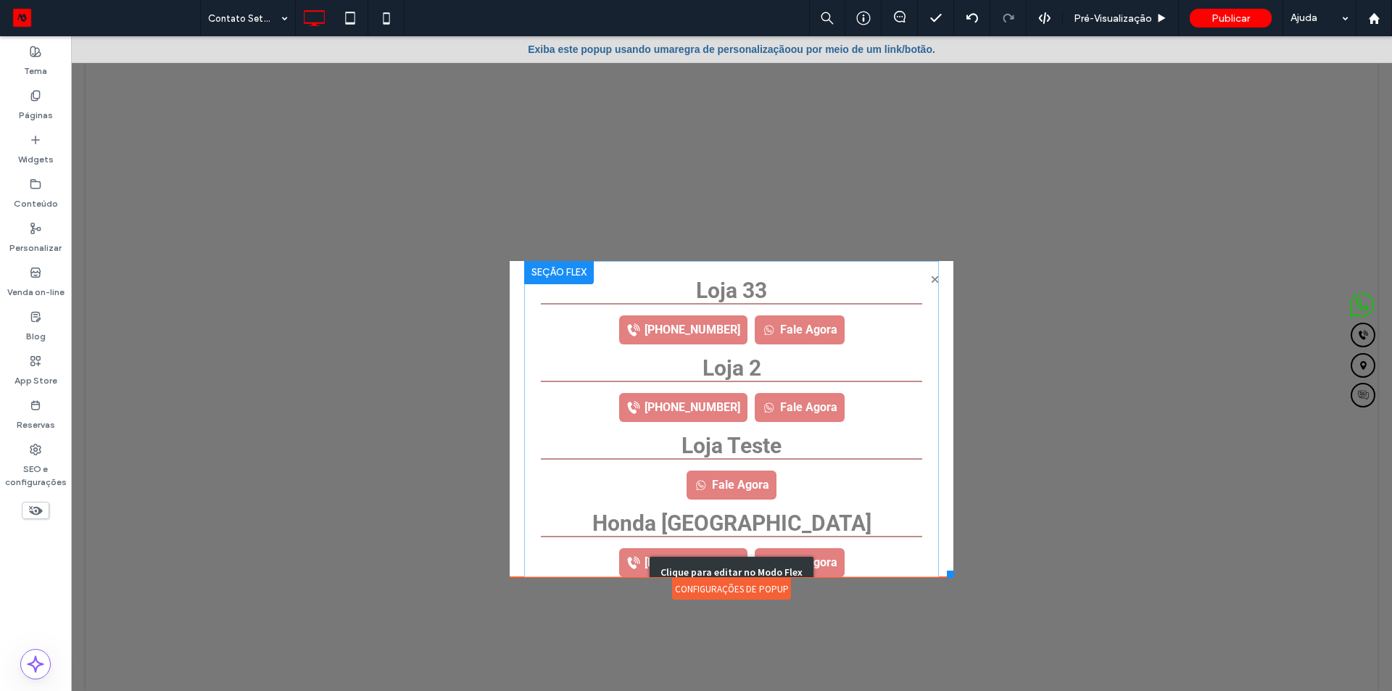
click at [818, 354] on div "Clique para editar no Modo Flex" at bounding box center [731, 572] width 415 height 622
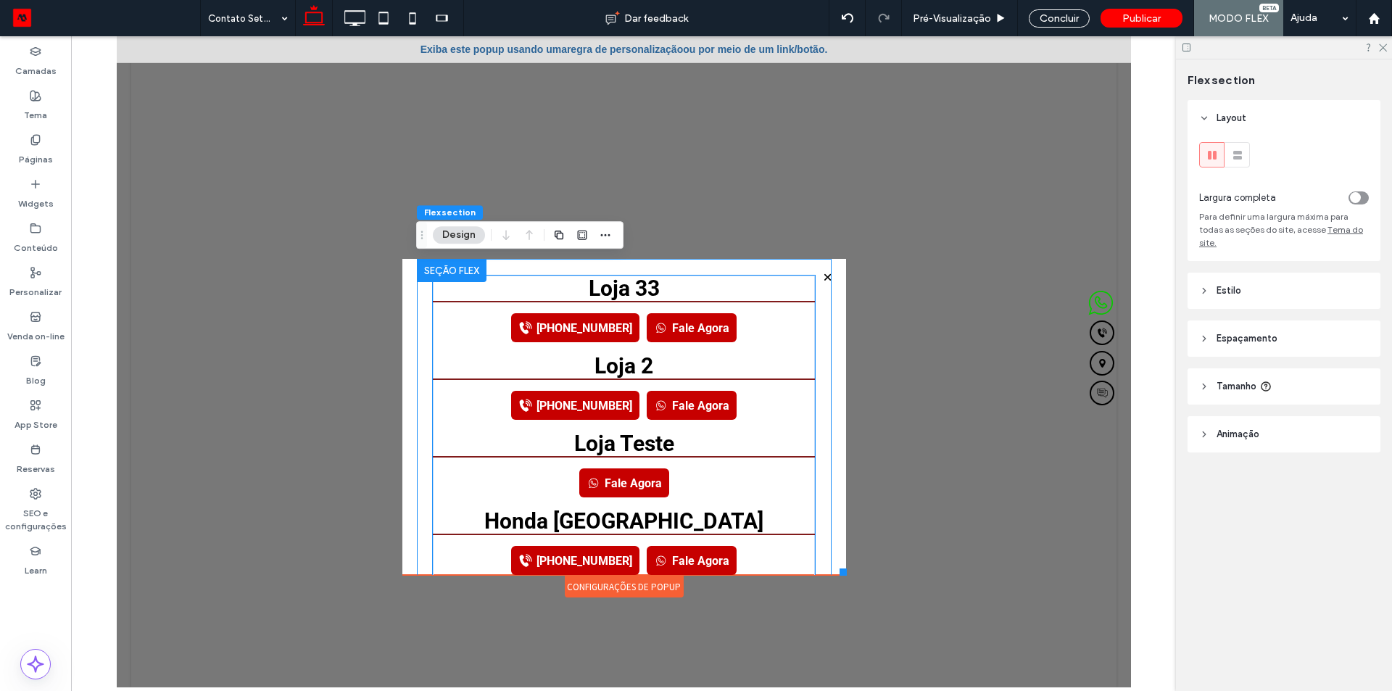
click at [760, 346] on div "[PHONE_NUMBER] Fale Agora" at bounding box center [622, 327] width 381 height 52
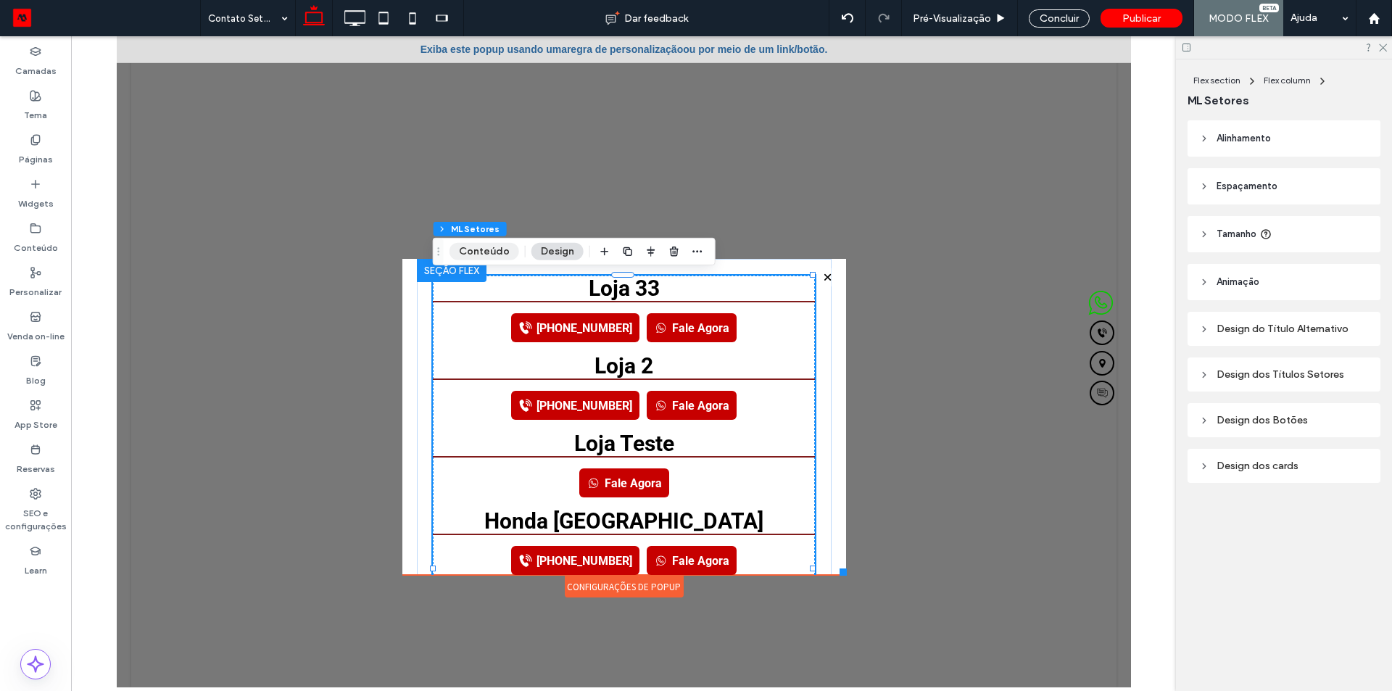
click at [471, 256] on button "Conteúdo" at bounding box center [484, 251] width 70 height 17
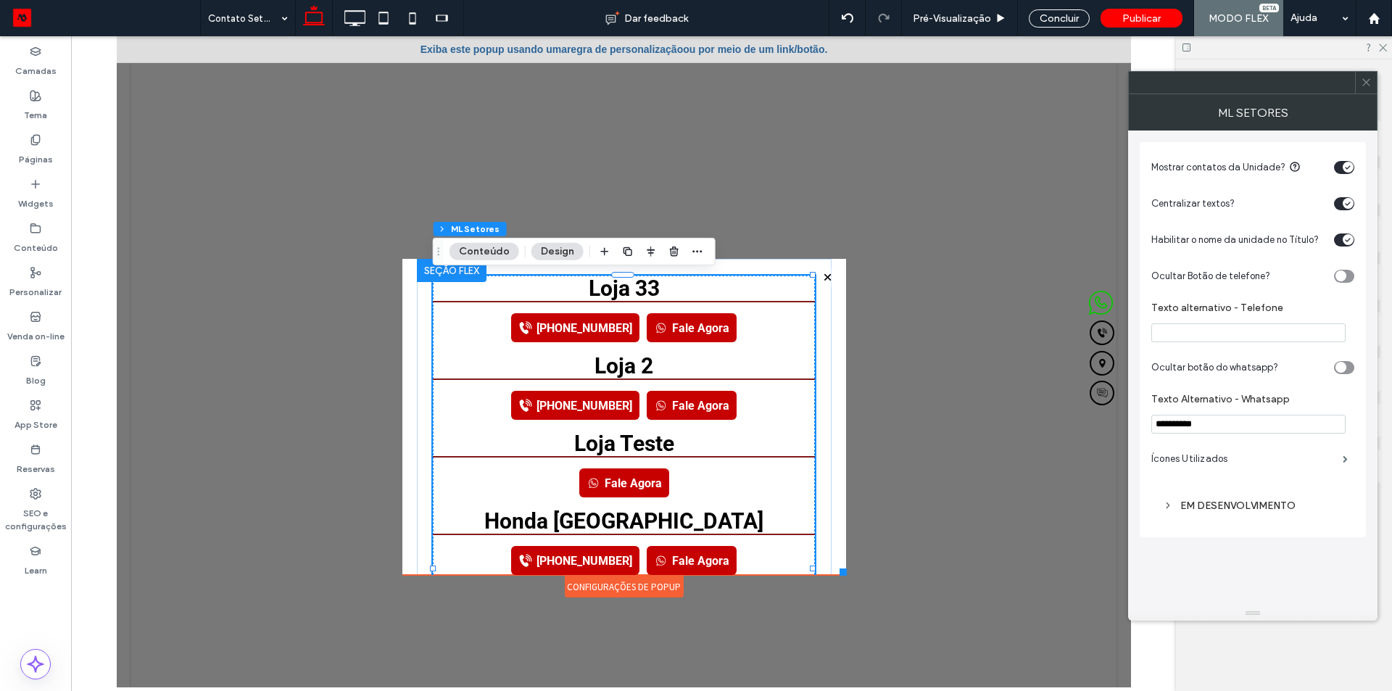
click at [1237, 454] on div "EM DESENVOLVIMENTO" at bounding box center [1253, 505] width 180 height 12
click at [1240, 454] on label "Vinculado a Página: Testes" at bounding box center [1257, 536] width 151 height 27
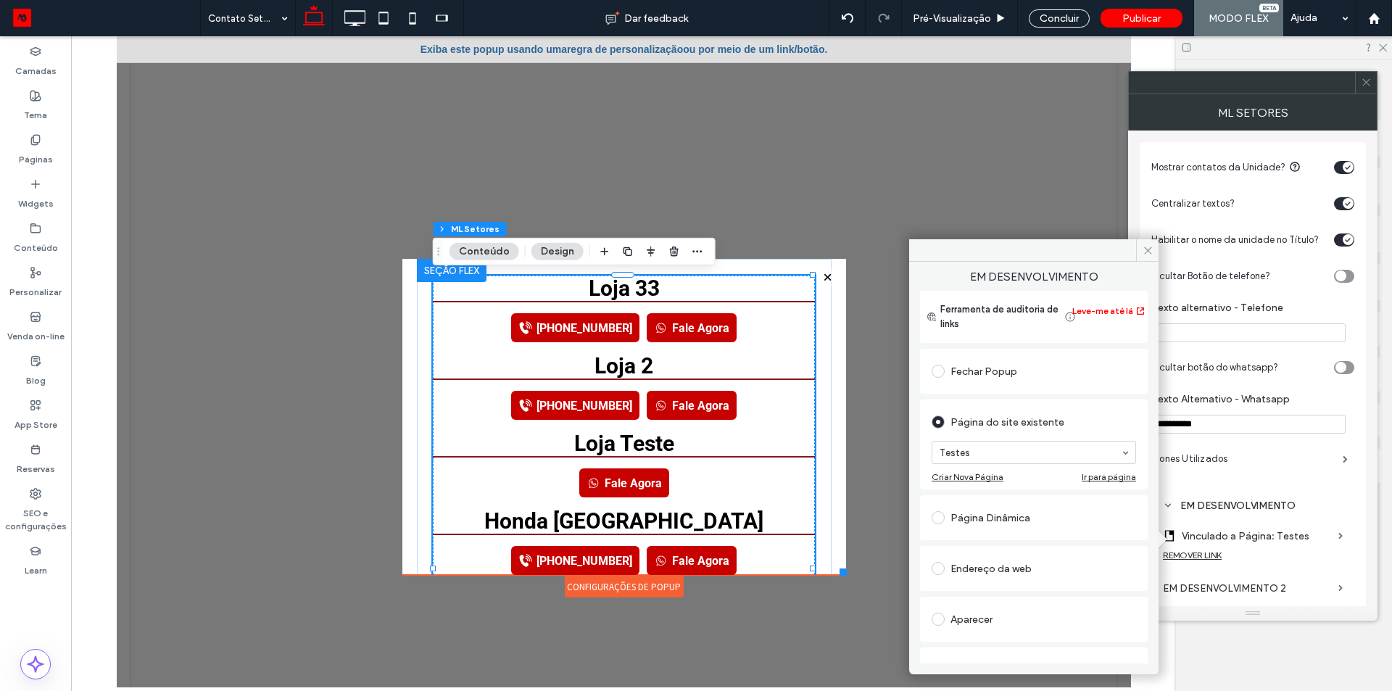
click at [1023, 454] on div "Aparecer" at bounding box center [1033, 618] width 204 height 23
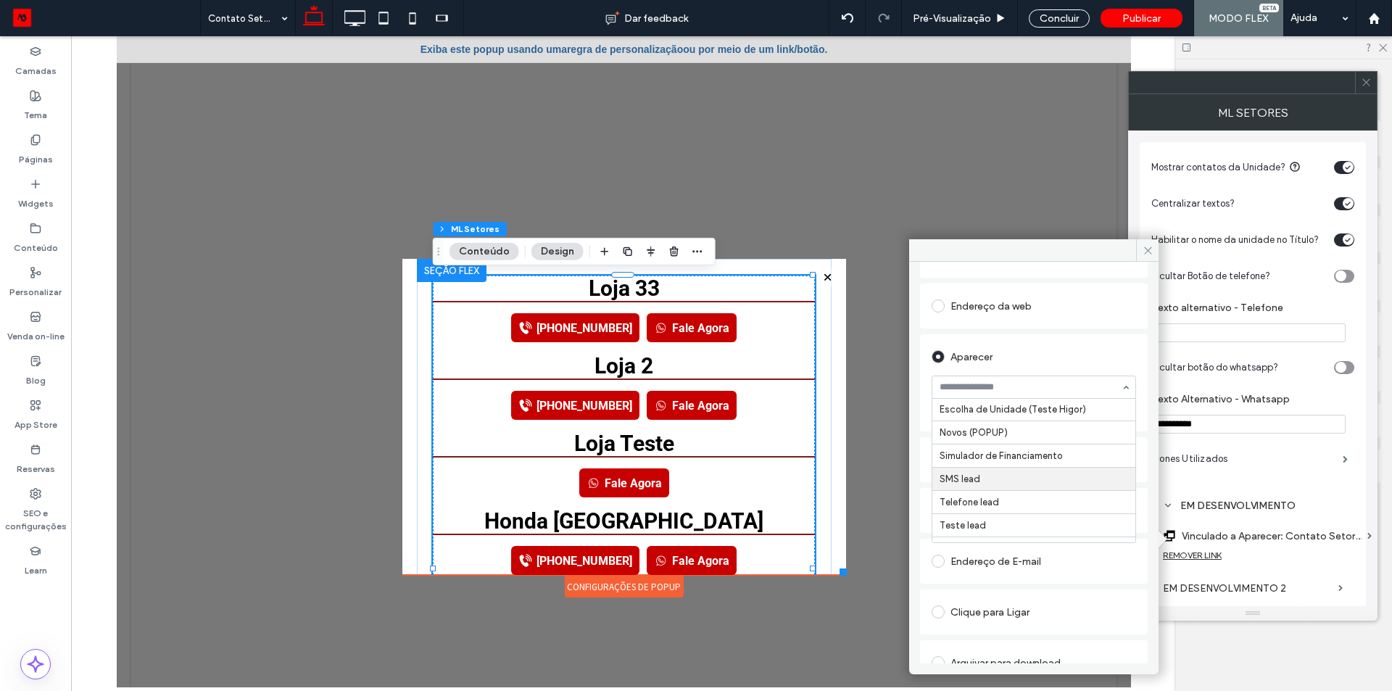
scroll to position [41, 0]
click at [1149, 252] on use at bounding box center [1147, 249] width 7 height 7
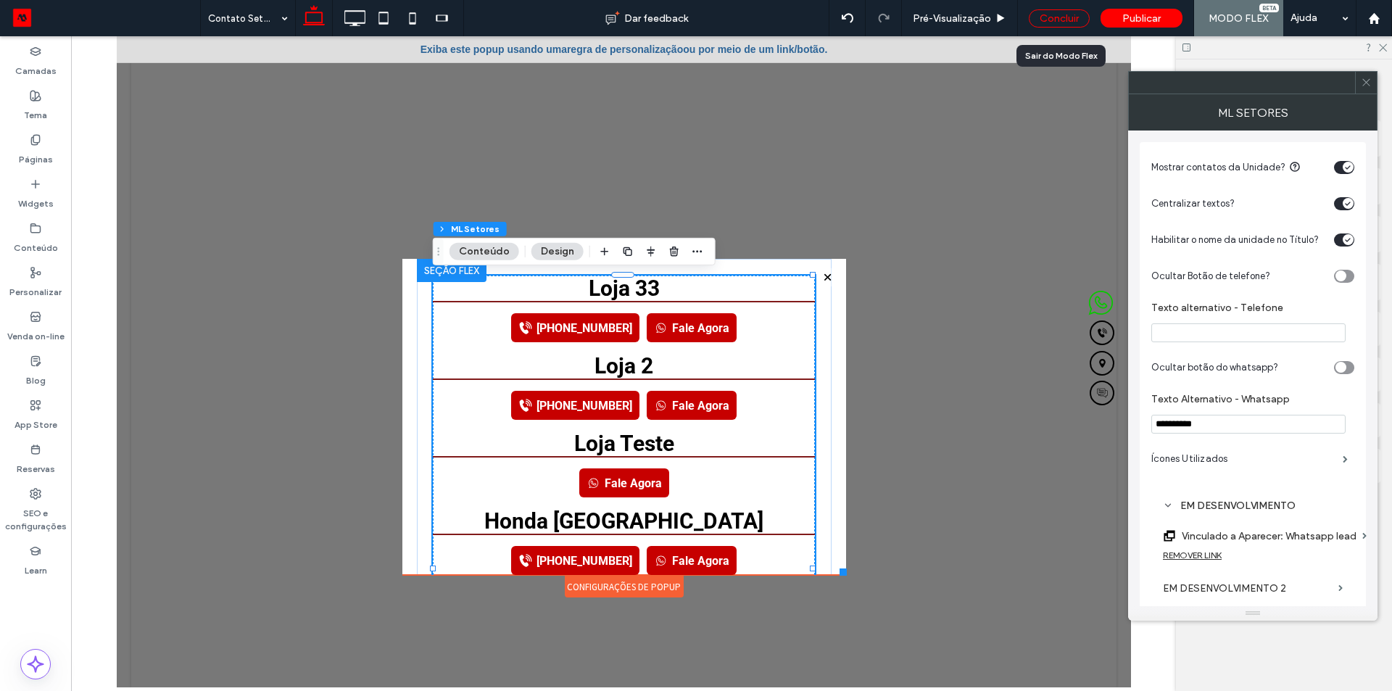
click at [1049, 18] on div "Concluir" at bounding box center [1059, 18] width 61 height 18
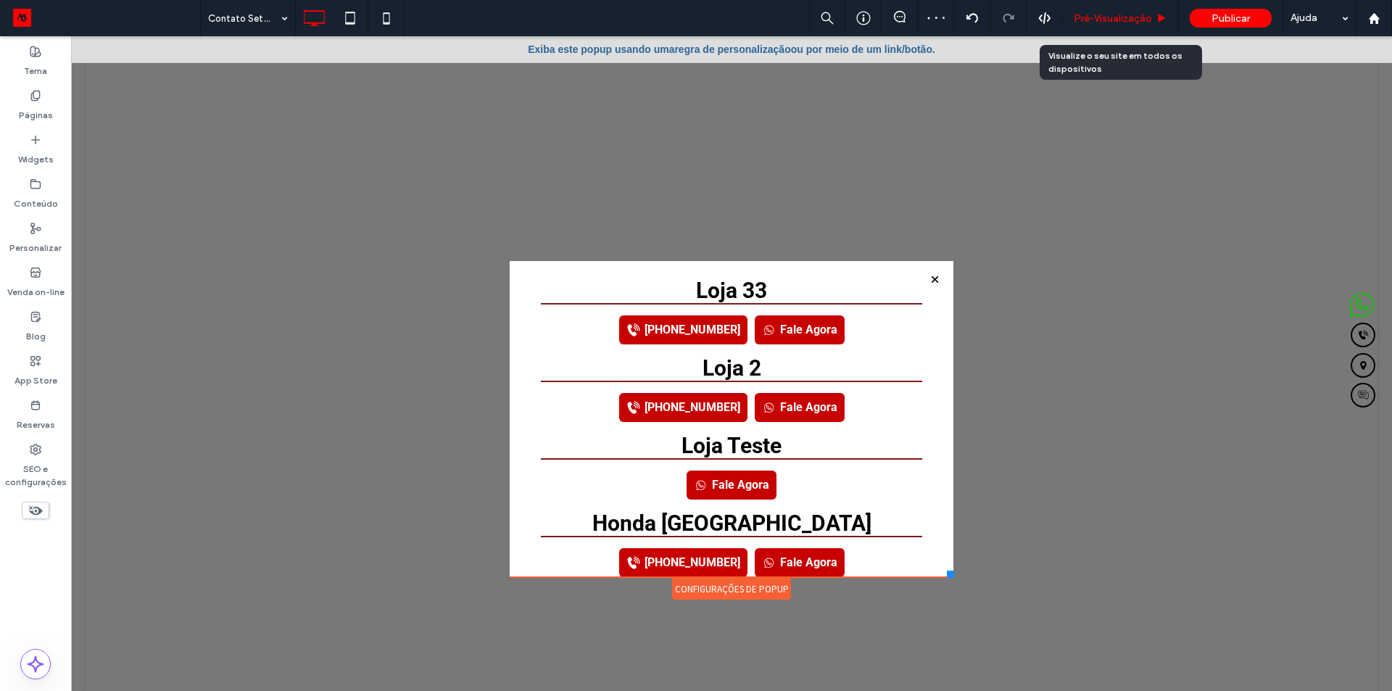
drag, startPoint x: 1087, startPoint y: 15, endPoint x: 855, endPoint y: 135, distance: 261.0
click at [1087, 15] on span "Pré-Visualizaçāo" at bounding box center [1113, 18] width 78 height 12
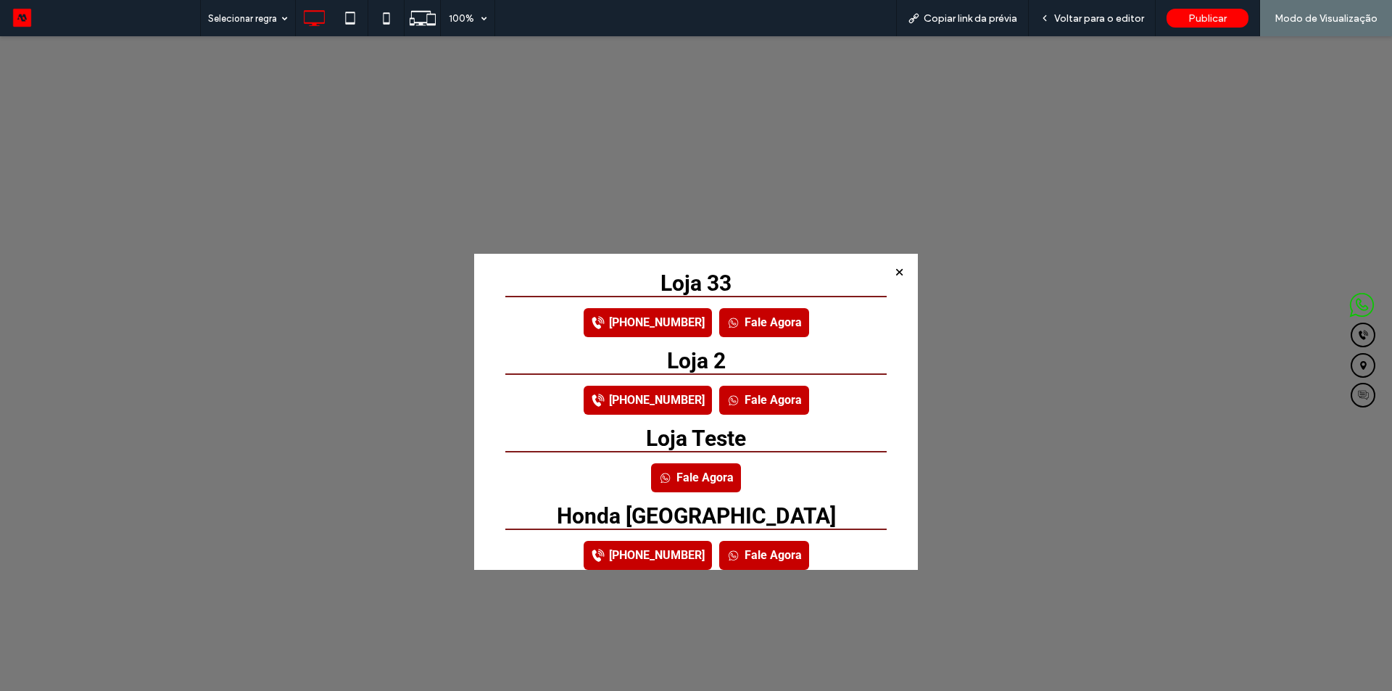
click at [753, 320] on link "Fale Agora" at bounding box center [764, 322] width 90 height 29
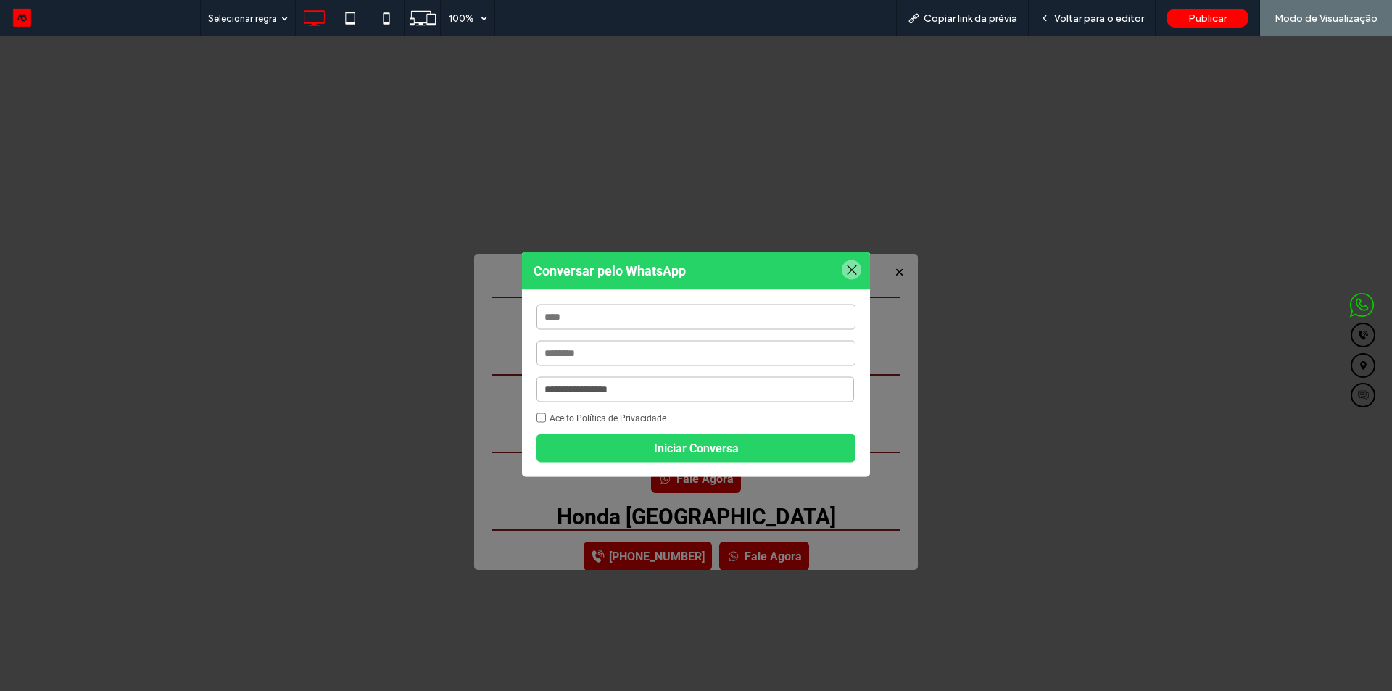
click at [853, 268] on div at bounding box center [852, 269] width 20 height 20
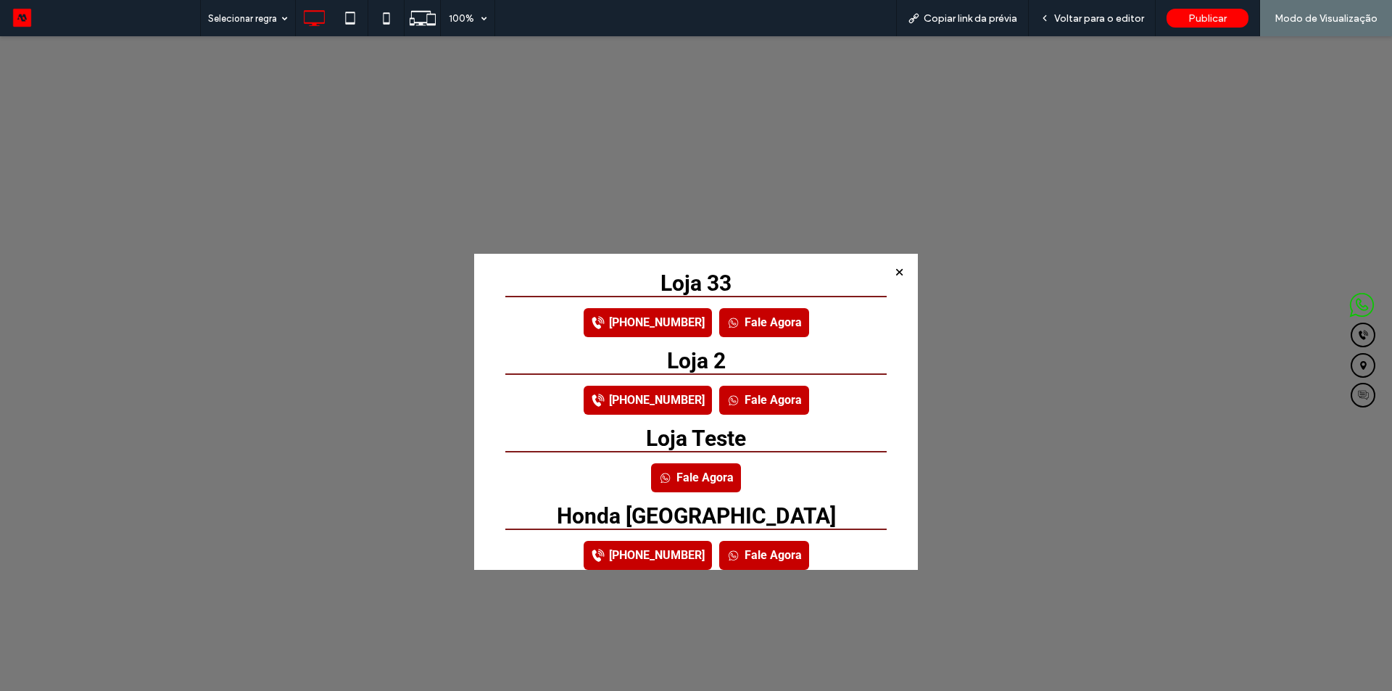
click at [665, 318] on link "[PHONE_NUMBER]" at bounding box center [648, 322] width 128 height 29
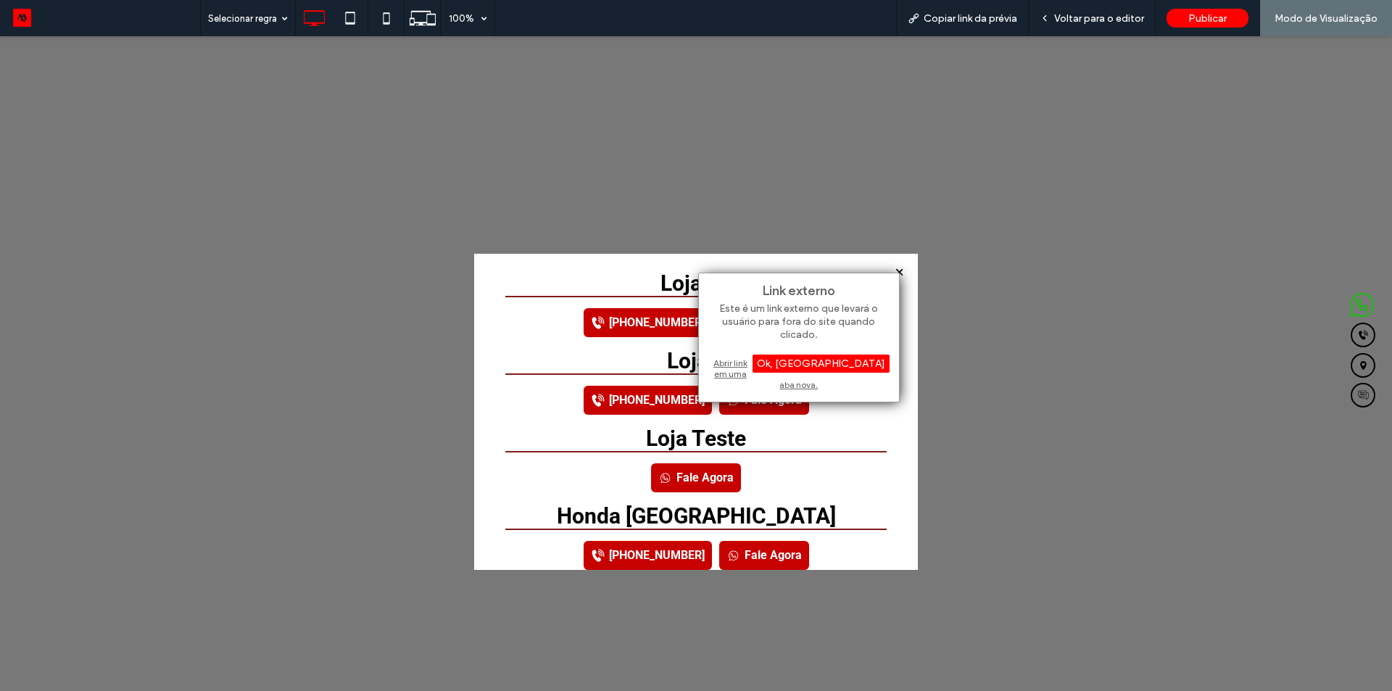
click at [771, 357] on div "Abrir link em uma aba nova." at bounding box center [798, 373] width 181 height 37
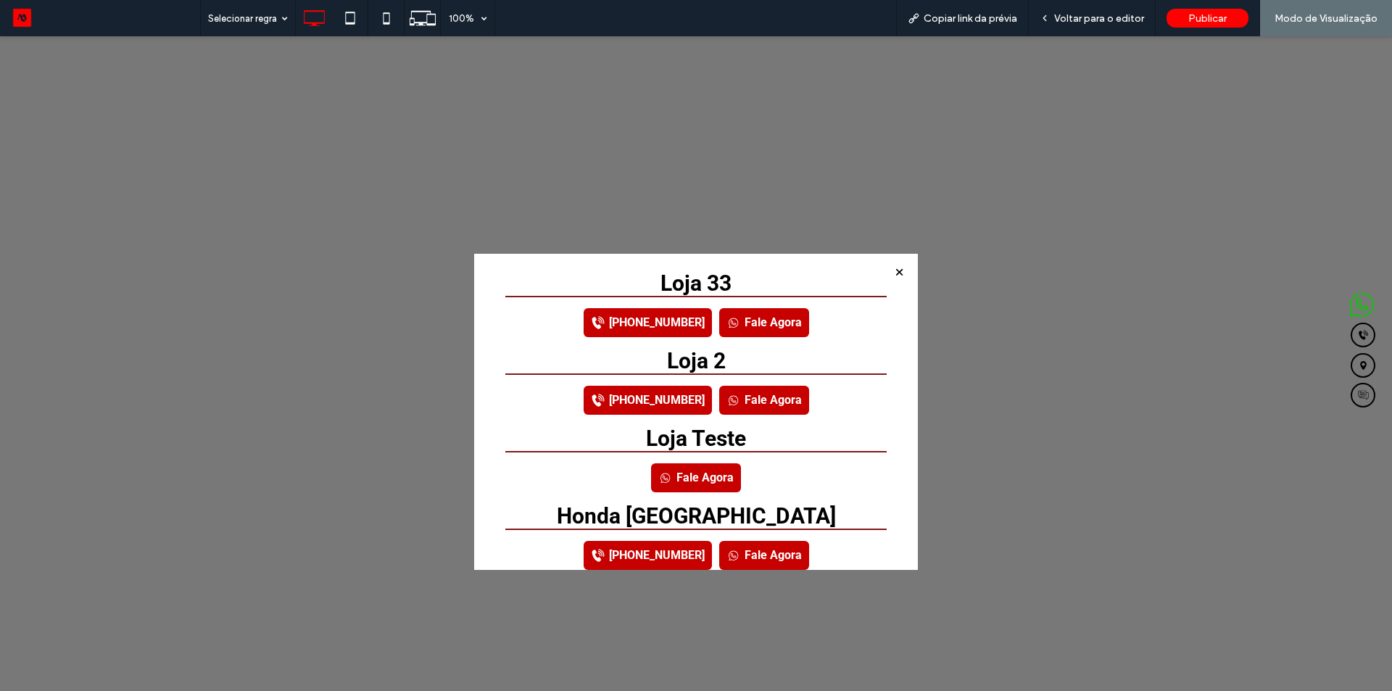
click at [770, 404] on link "Fale Agora" at bounding box center [764, 400] width 90 height 29
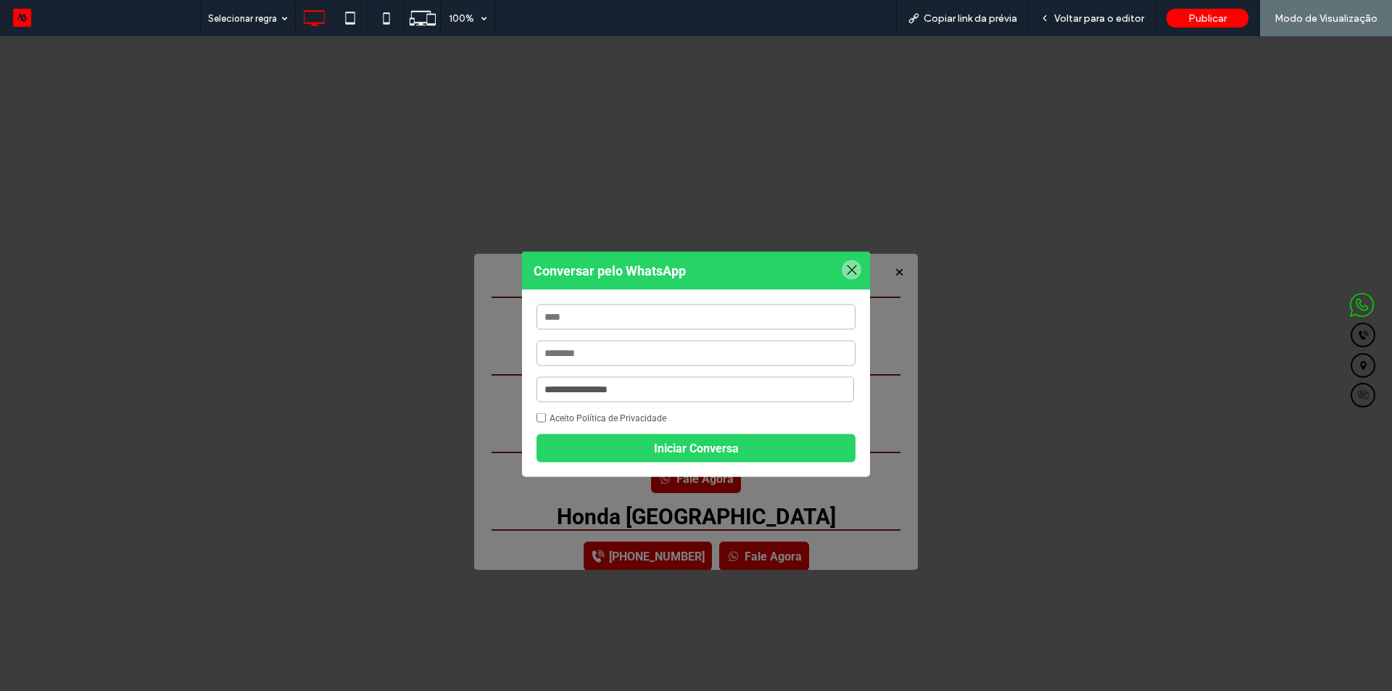
click at [846, 257] on strong "Conversar pelo WhatsApp" at bounding box center [696, 270] width 348 height 38
